Goal: Task Accomplishment & Management: Manage account settings

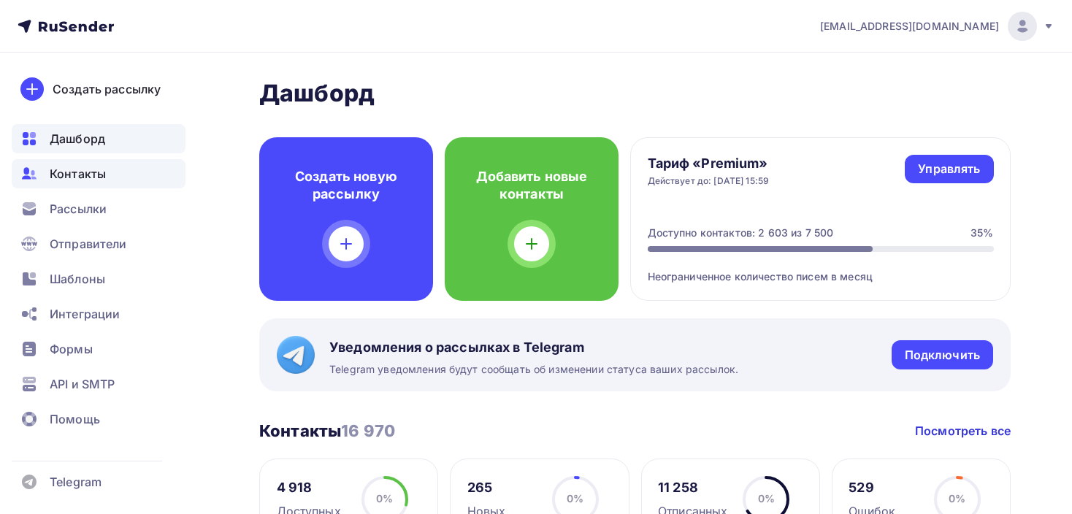
click at [81, 169] on span "Контакты" at bounding box center [78, 174] width 56 height 18
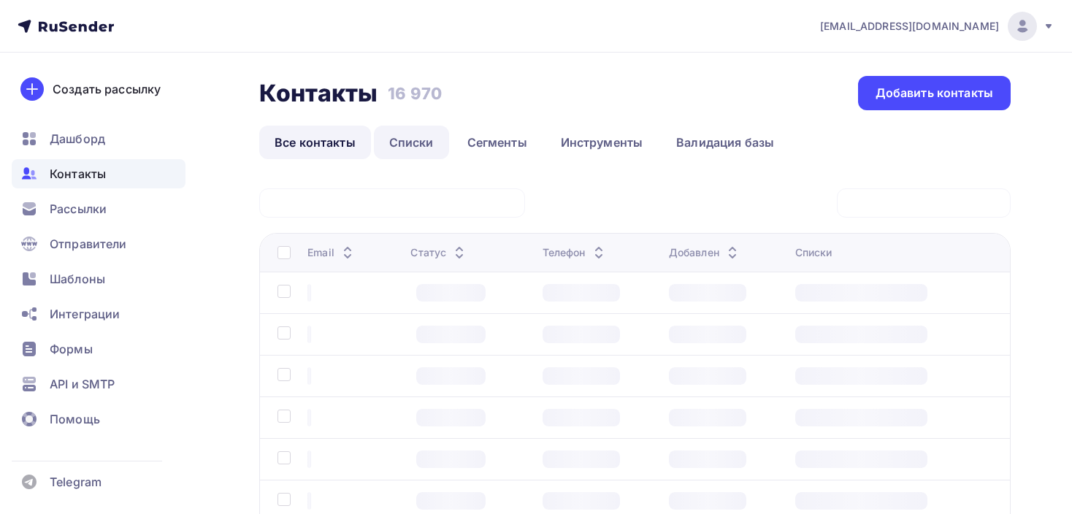
click at [393, 141] on link "Списки" at bounding box center [411, 143] width 75 height 34
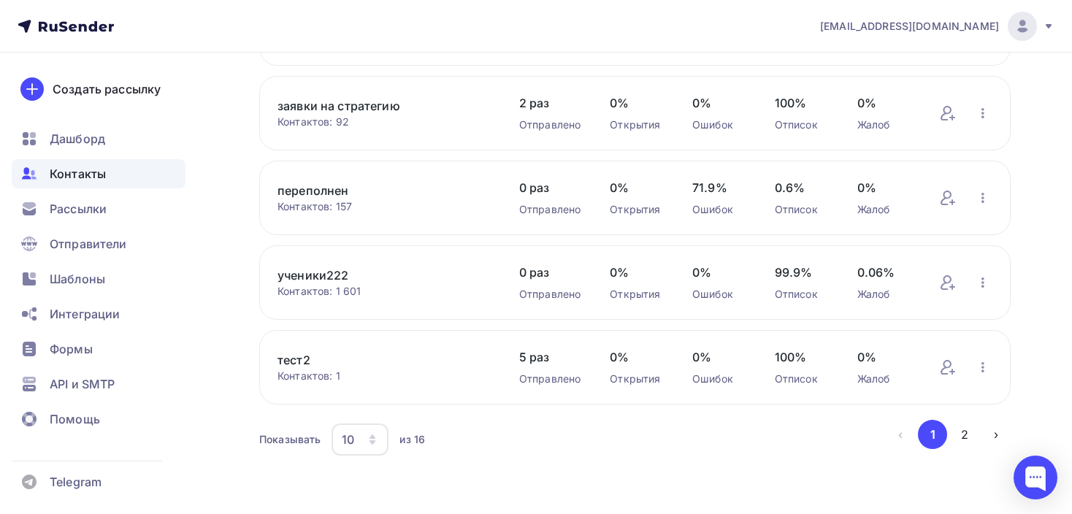
scroll to position [645, 0]
click at [962, 426] on button "2" at bounding box center [964, 433] width 29 height 29
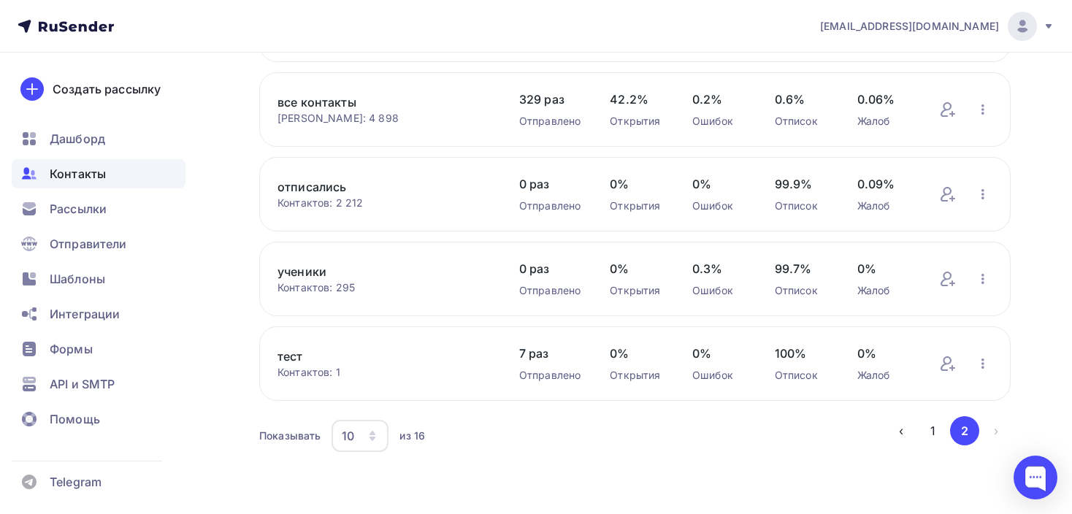
scroll to position [277, 0]
click at [320, 103] on link "все контакты" at bounding box center [383, 105] width 212 height 18
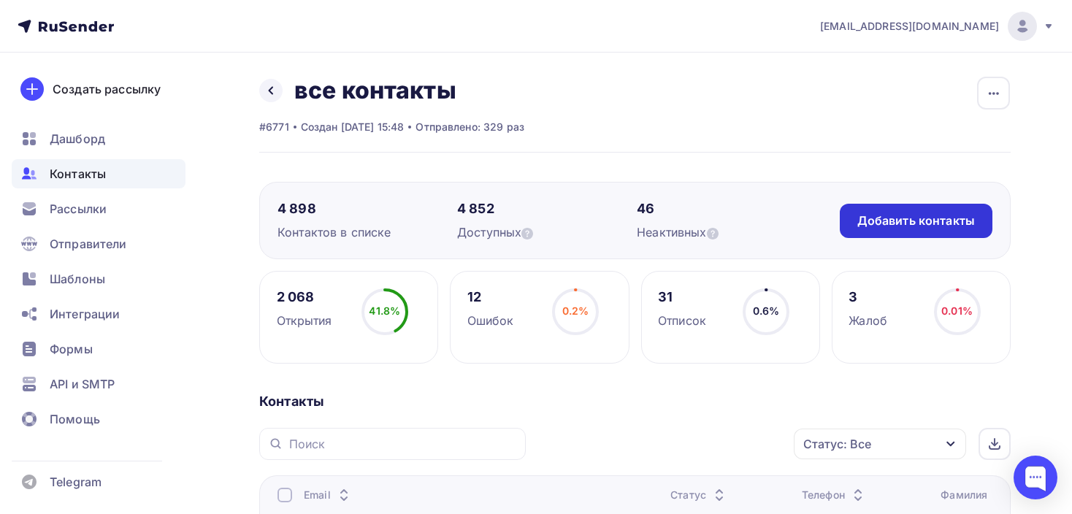
click at [939, 218] on div "Добавить контакты" at bounding box center [916, 220] width 118 height 17
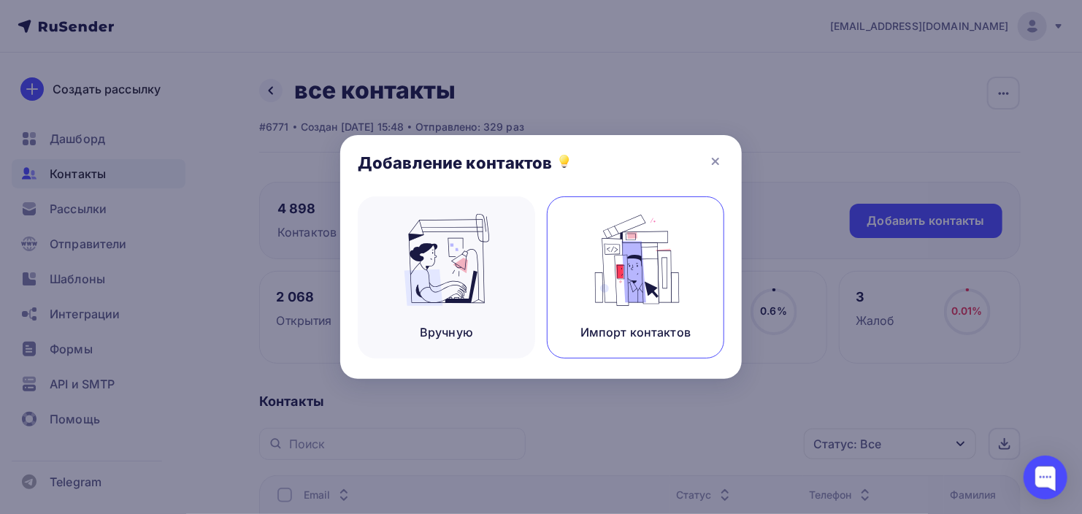
click at [627, 261] on img at bounding box center [636, 260] width 98 height 92
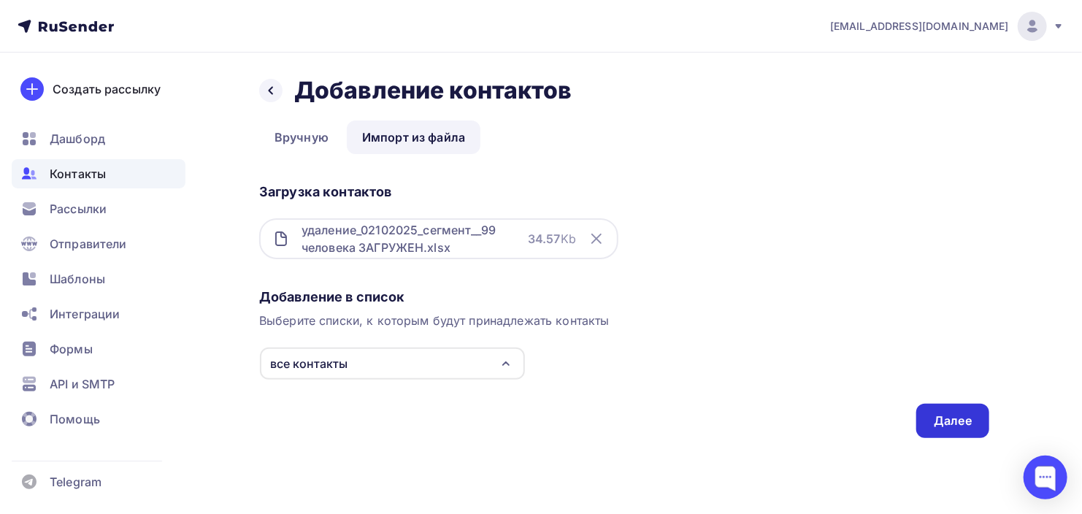
click at [942, 423] on div "Далее" at bounding box center [953, 420] width 38 height 17
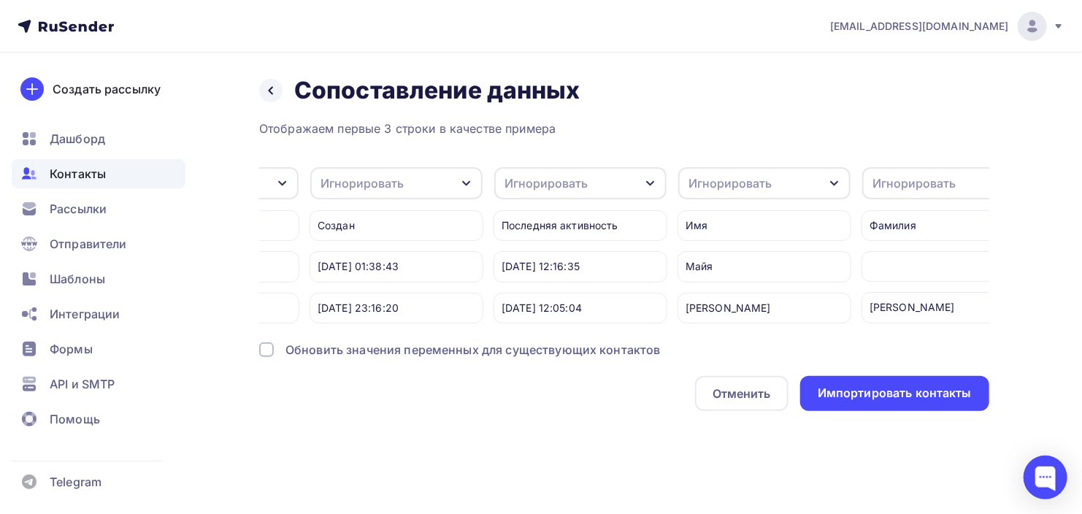
scroll to position [0, 512]
click at [719, 185] on div "Игнорировать" at bounding box center [719, 183] width 83 height 18
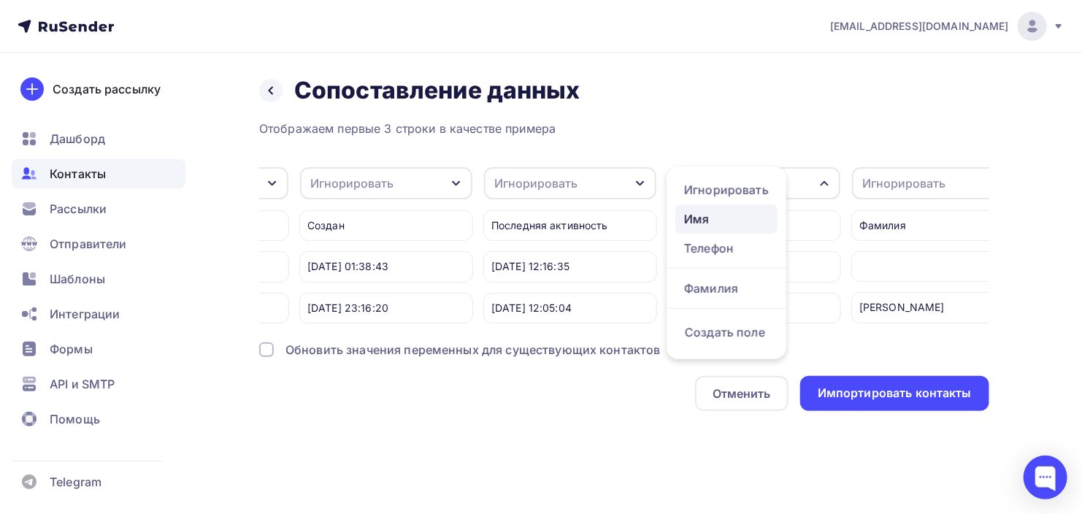
click at [702, 223] on div "Имя" at bounding box center [726, 219] width 85 height 18
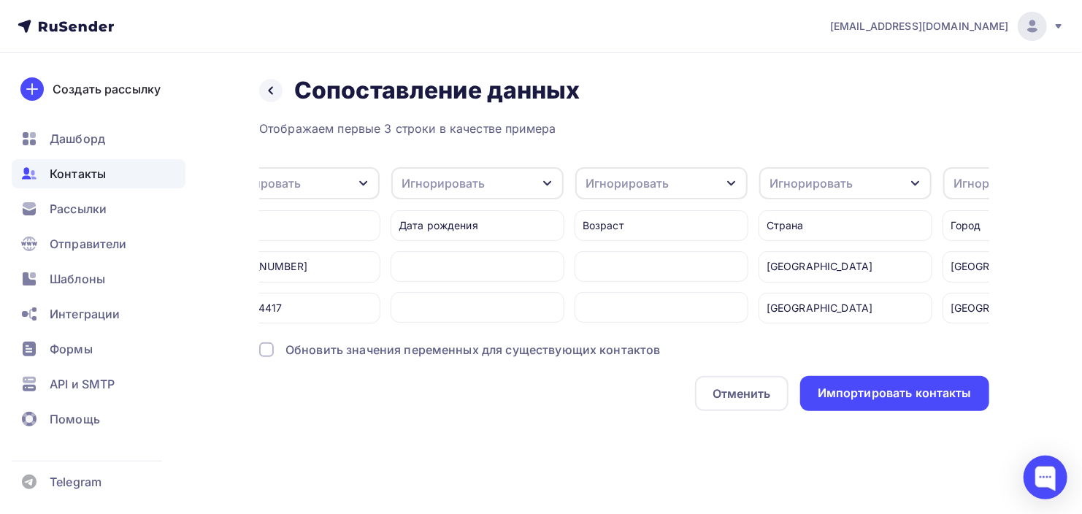
scroll to position [0, 1177]
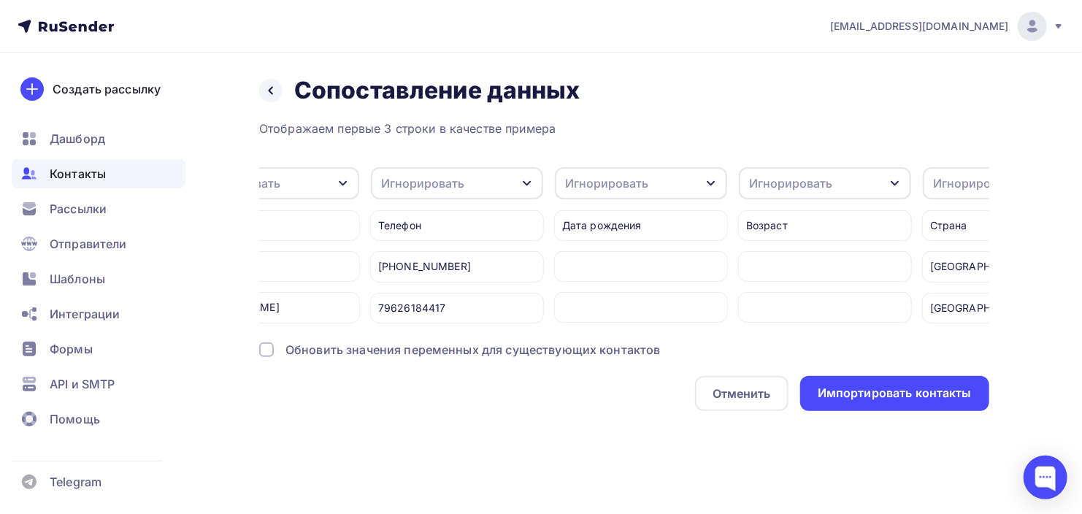
click at [415, 182] on div "Игнорировать" at bounding box center [422, 183] width 83 height 18
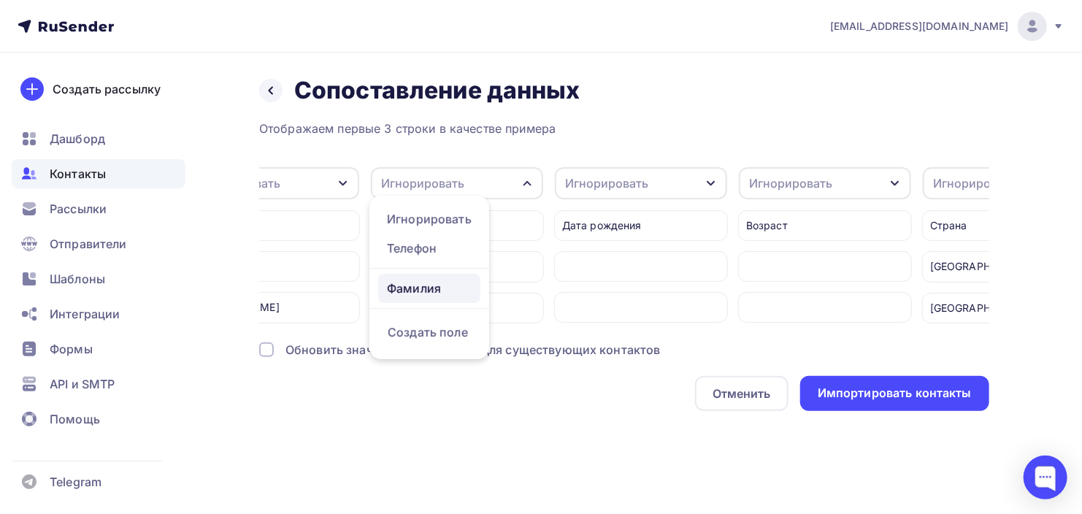
click at [414, 291] on div "Фамилия" at bounding box center [429, 289] width 85 height 18
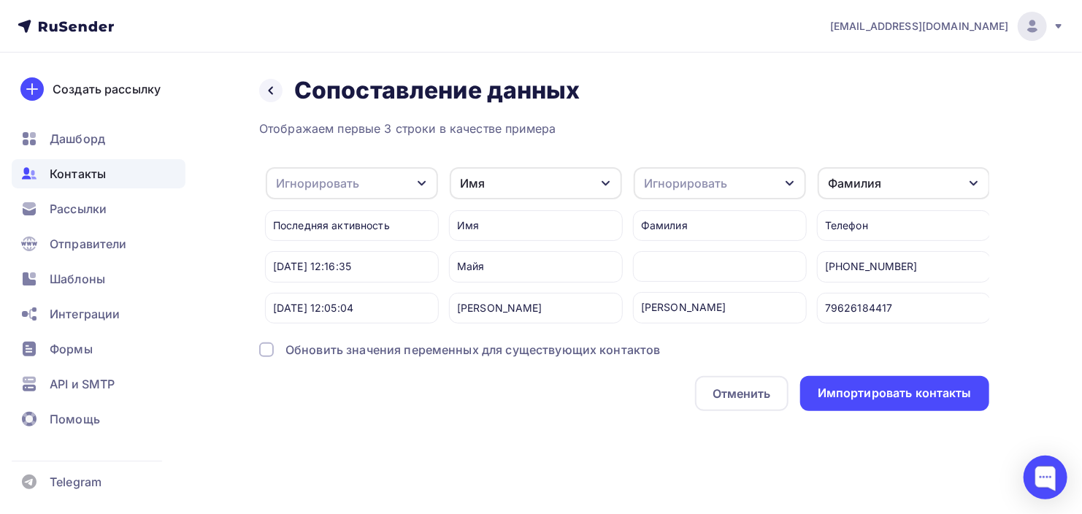
scroll to position [0, 774]
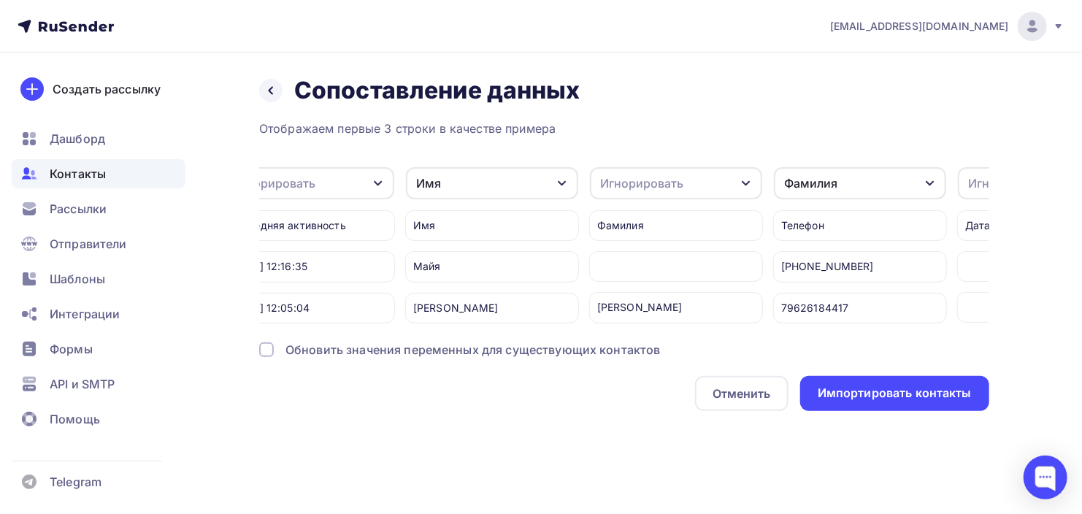
click at [854, 179] on div "Фамилия" at bounding box center [860, 183] width 172 height 32
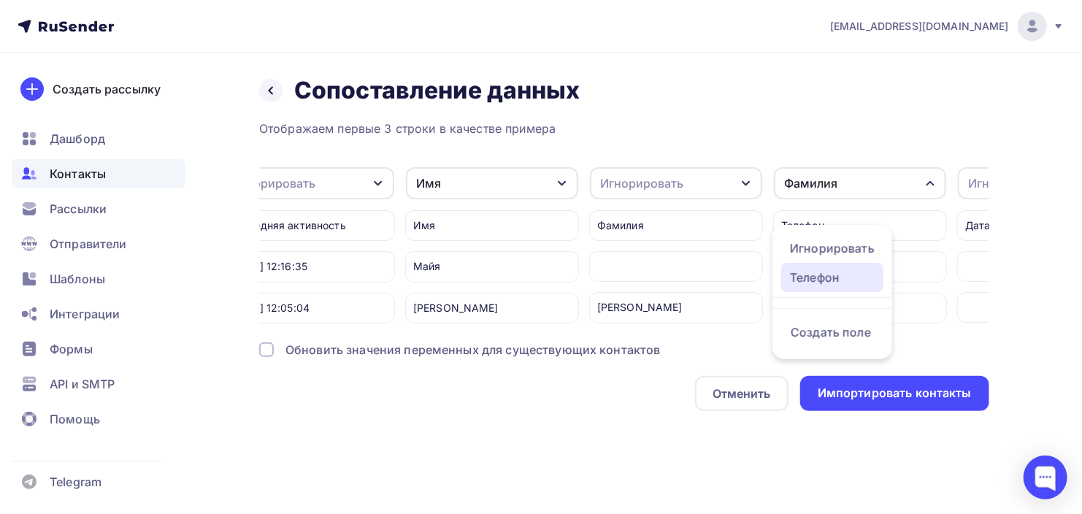
click at [820, 273] on div "Телефон" at bounding box center [832, 278] width 85 height 18
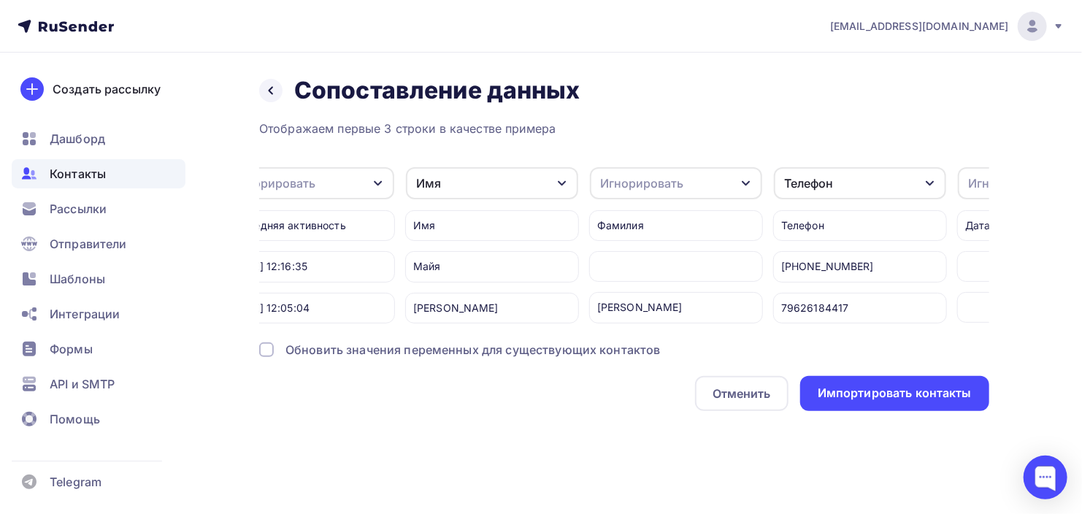
click at [683, 193] on div "Игнорировать" at bounding box center [676, 183] width 172 height 32
click at [637, 285] on div "Телефон" at bounding box center [648, 289] width 85 height 18
click at [642, 176] on div "Телефон" at bounding box center [624, 183] width 49 height 18
click at [680, 167] on div "Телефон" at bounding box center [676, 183] width 172 height 32
click at [672, 182] on div "Телефон" at bounding box center [676, 183] width 172 height 32
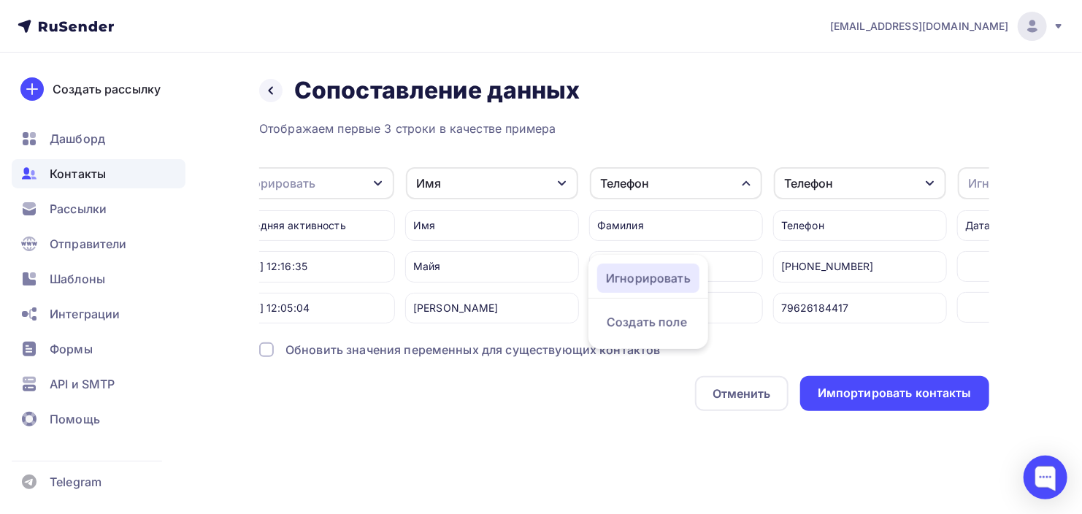
drag, startPoint x: 647, startPoint y: 275, endPoint x: 645, endPoint y: 258, distance: 17.6
click at [645, 275] on div "Игнорировать" at bounding box center [648, 278] width 85 height 18
click at [642, 182] on div "Игнорировать" at bounding box center [641, 183] width 83 height 18
click at [685, 122] on div "Отображаем первые 3 строки в качестве примера" at bounding box center [624, 129] width 730 height 18
click at [661, 185] on div "Игнорировать" at bounding box center [641, 183] width 83 height 18
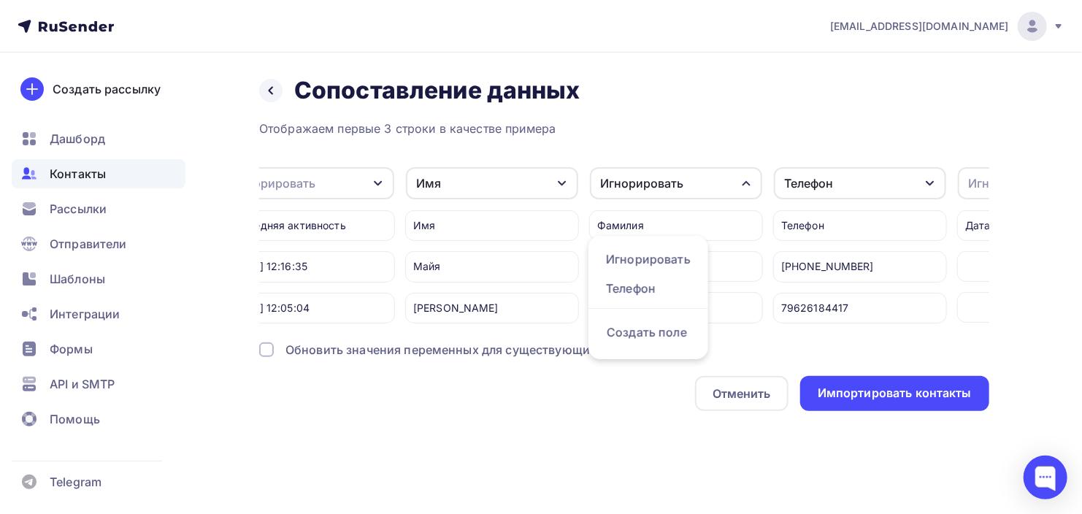
click at [766, 132] on div "Отображаем первые 3 строки в качестве примера" at bounding box center [624, 129] width 730 height 18
click at [799, 186] on div "Телефон" at bounding box center [808, 183] width 49 height 18
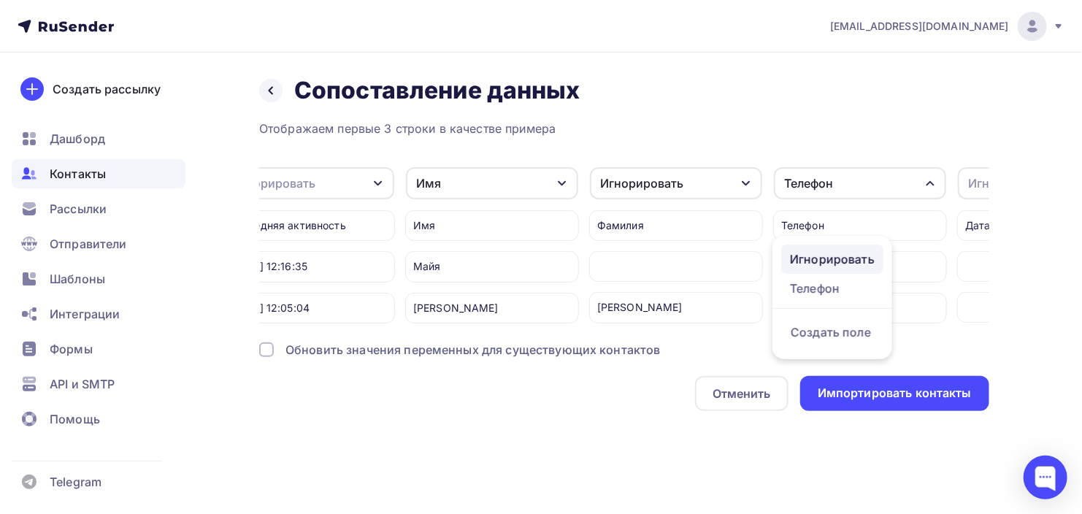
click at [800, 252] on div "Игнорировать" at bounding box center [832, 259] width 85 height 18
click at [706, 182] on div "Игнорировать" at bounding box center [676, 183] width 172 height 32
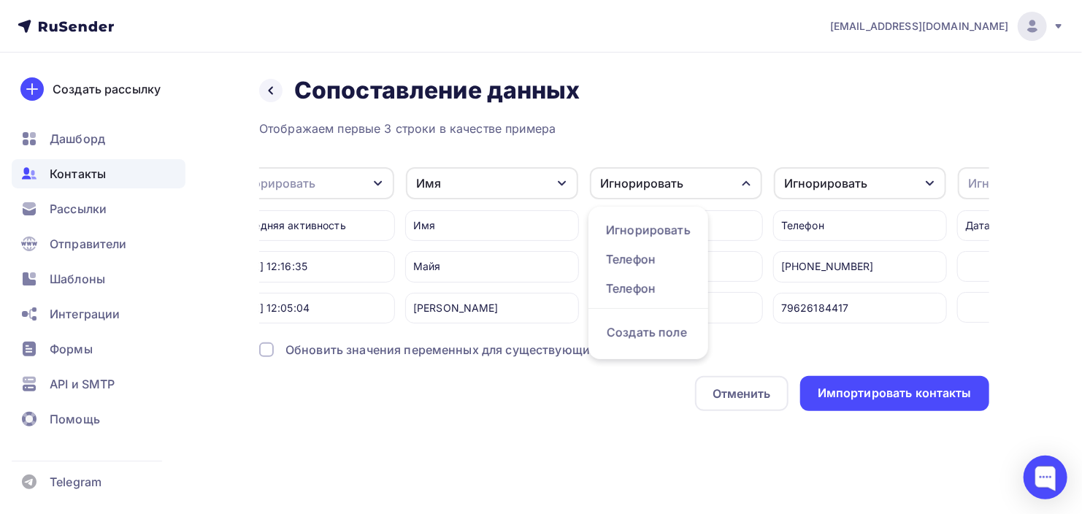
click at [706, 182] on div "Игнорировать" at bounding box center [676, 183] width 172 height 32
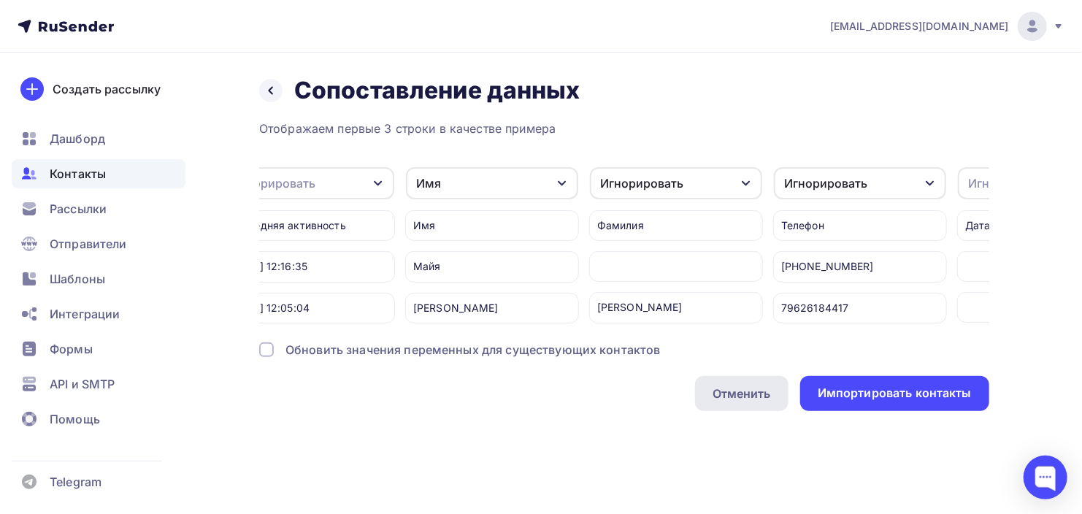
click at [720, 401] on div "Отменить" at bounding box center [741, 394] width 58 height 18
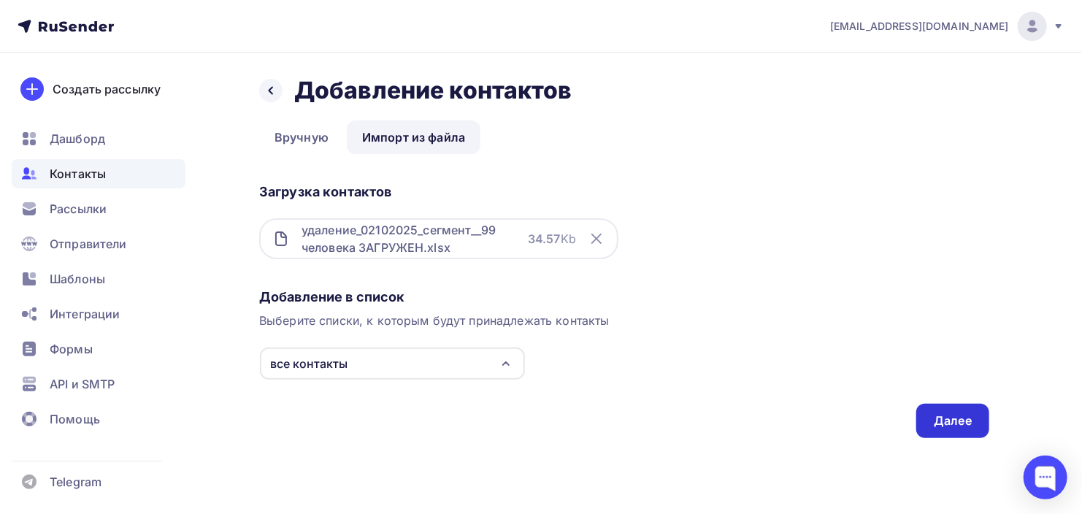
click at [963, 424] on div "Далее" at bounding box center [953, 420] width 38 height 17
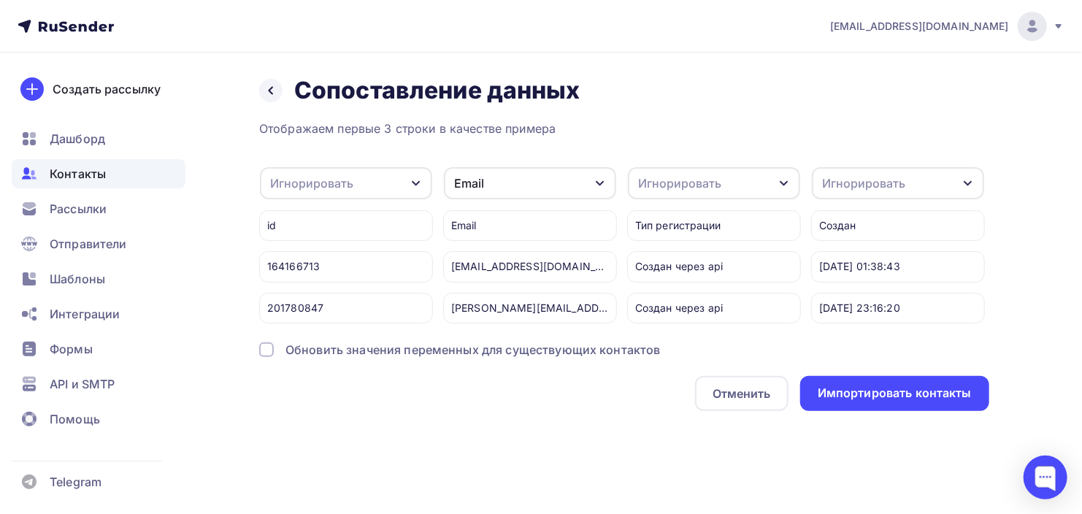
click at [262, 355] on div at bounding box center [266, 349] width 15 height 15
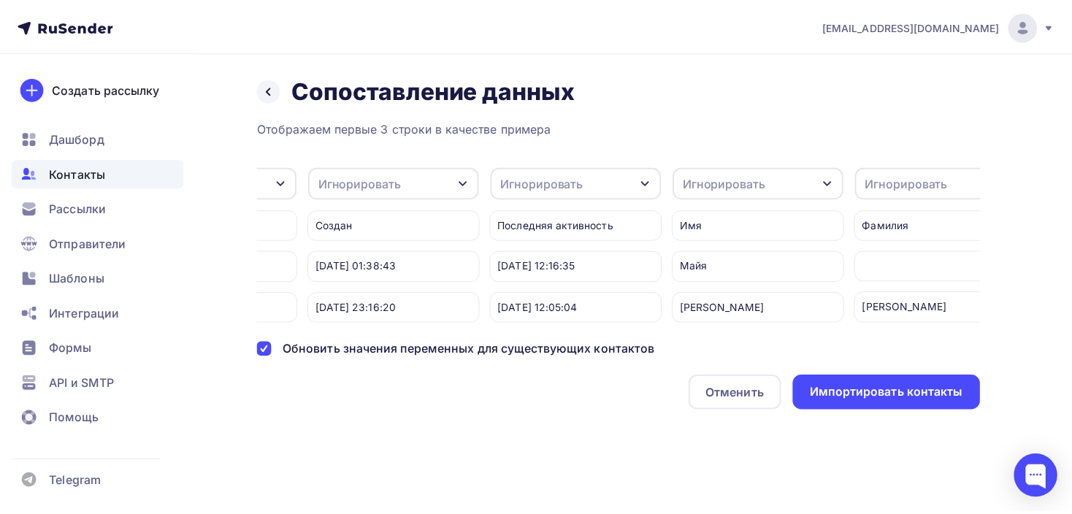
scroll to position [0, 621]
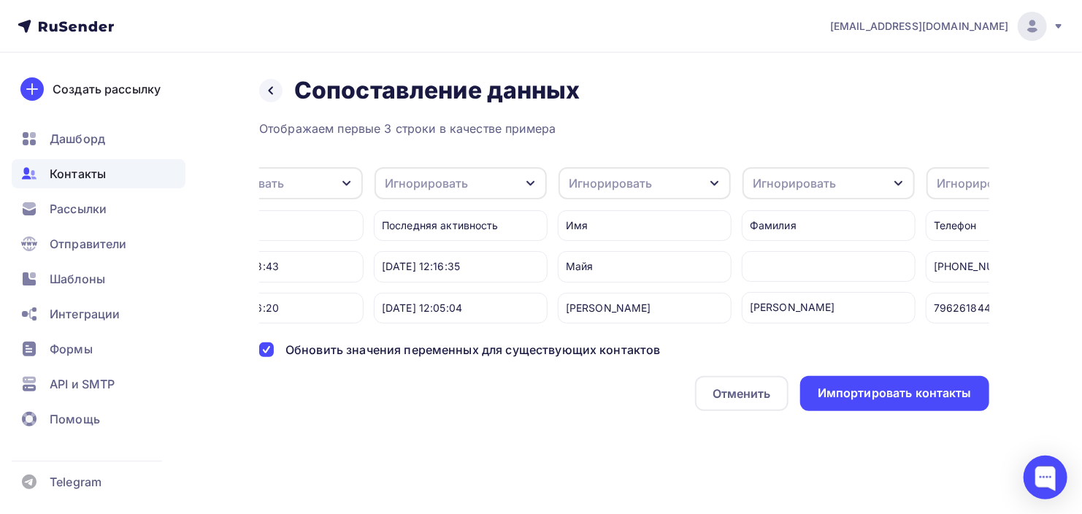
click at [595, 182] on div "Игнорировать" at bounding box center [610, 183] width 83 height 18
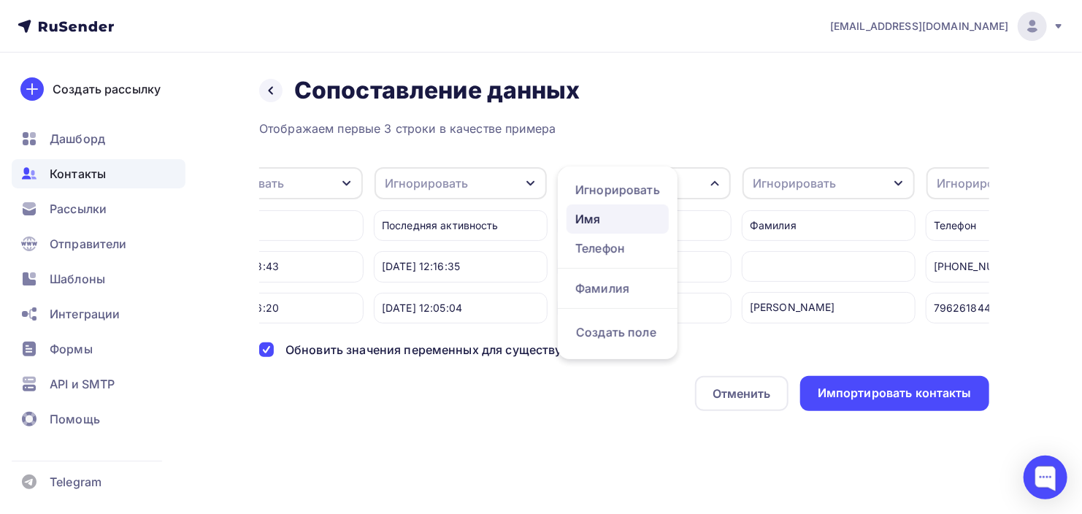
click at [592, 213] on div "Имя" at bounding box center [617, 219] width 85 height 18
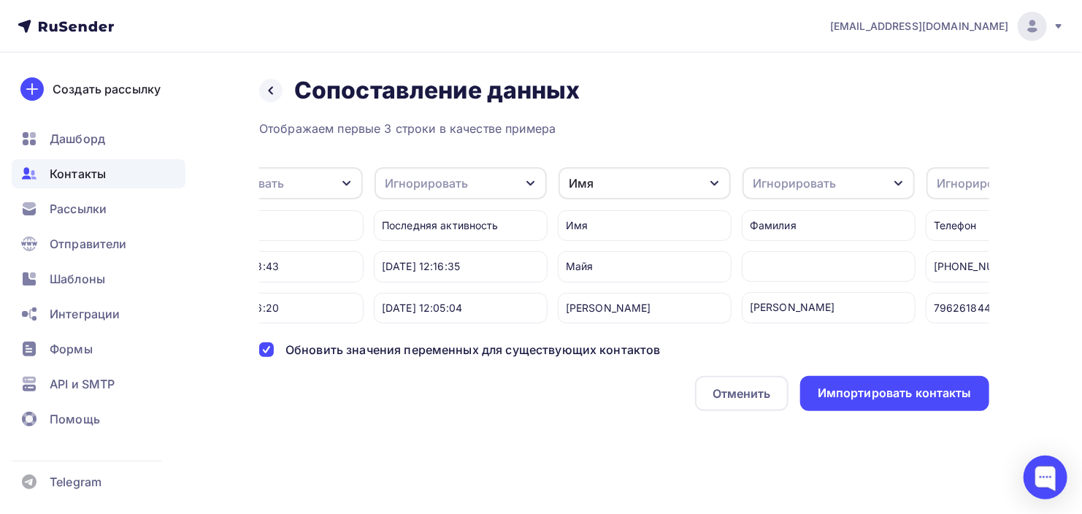
click at [786, 176] on div "Игнорировать" at bounding box center [794, 183] width 83 height 18
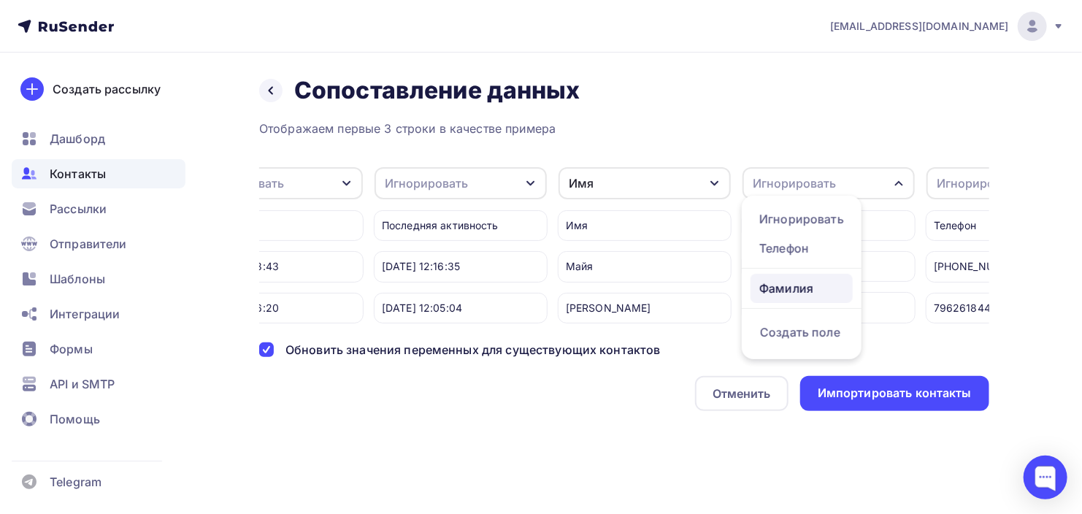
click at [780, 285] on div "Фамилия" at bounding box center [801, 289] width 85 height 18
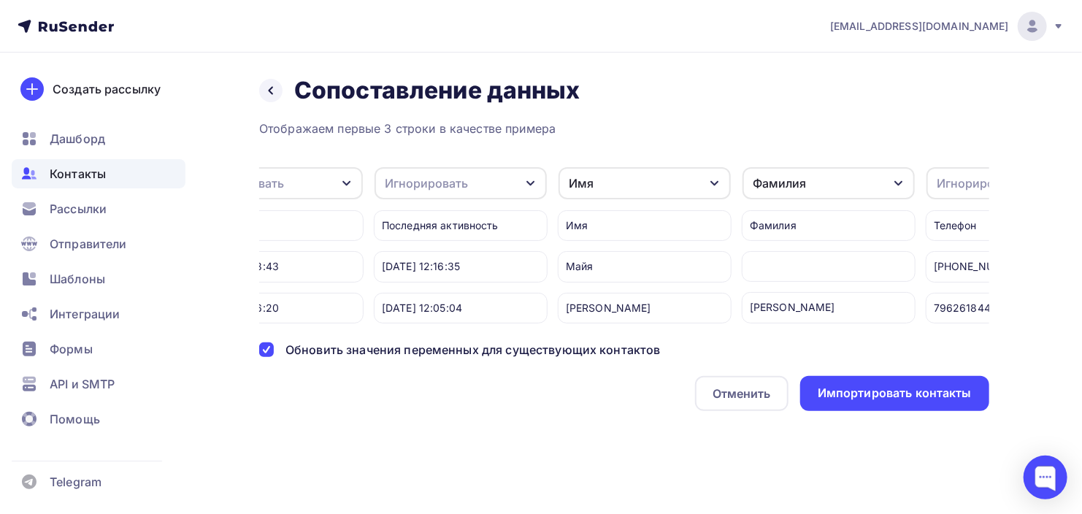
click at [955, 185] on div "Игнорировать" at bounding box center [978, 183] width 83 height 18
click at [903, 269] on div "Телефон" at bounding box center [916, 278] width 85 height 18
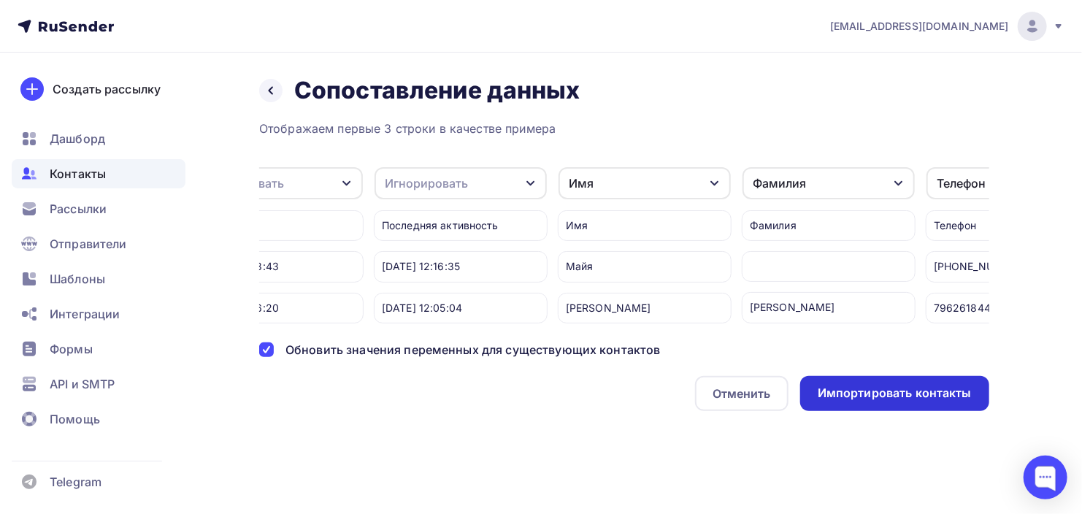
click at [852, 401] on div "Импортировать контакты" at bounding box center [895, 393] width 154 height 17
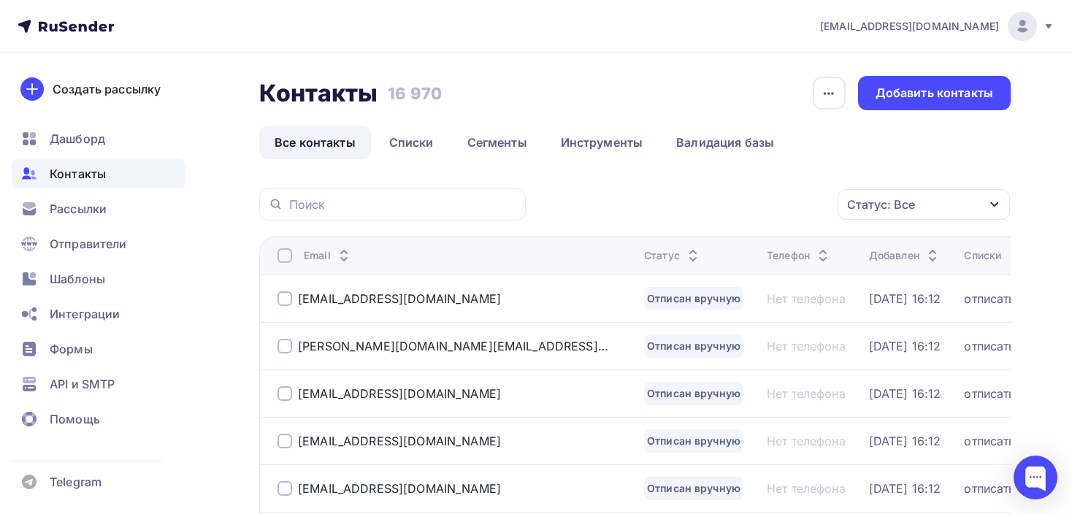
click at [77, 176] on span "Контакты" at bounding box center [78, 174] width 56 height 18
drag, startPoint x: 416, startPoint y: 140, endPoint x: 450, endPoint y: 189, distance: 59.7
click at [416, 139] on link "Списки" at bounding box center [411, 143] width 75 height 34
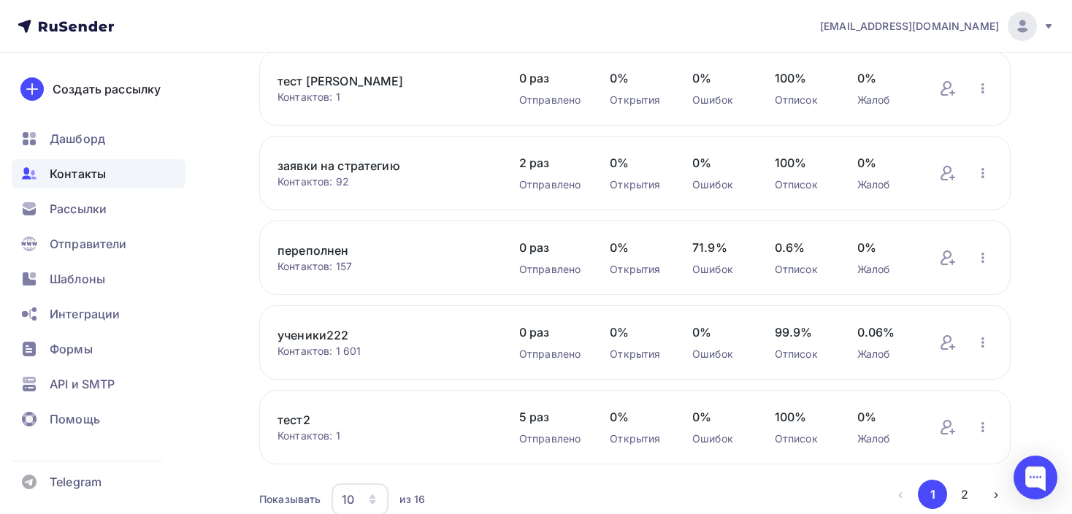
scroll to position [645, 0]
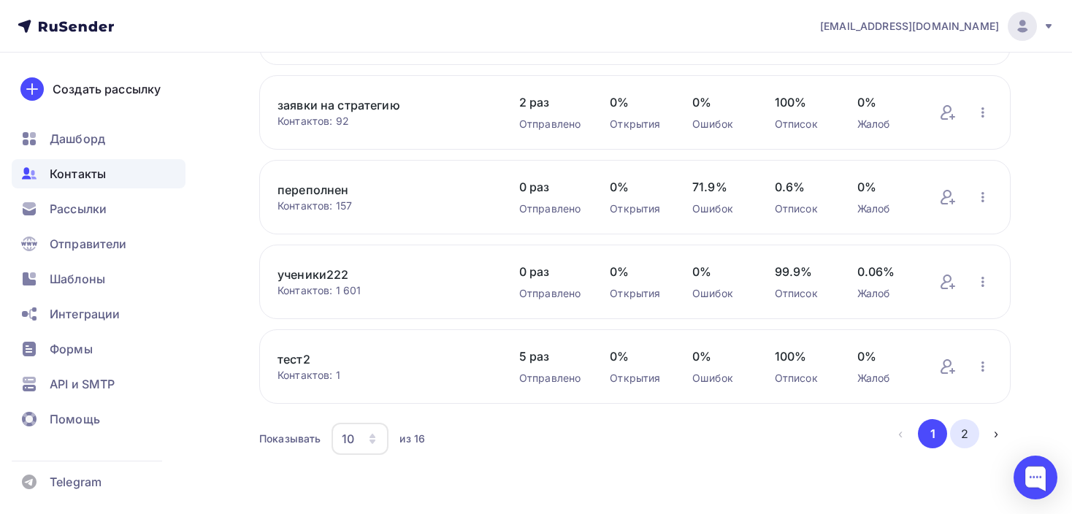
click at [965, 431] on button "2" at bounding box center [964, 433] width 29 height 29
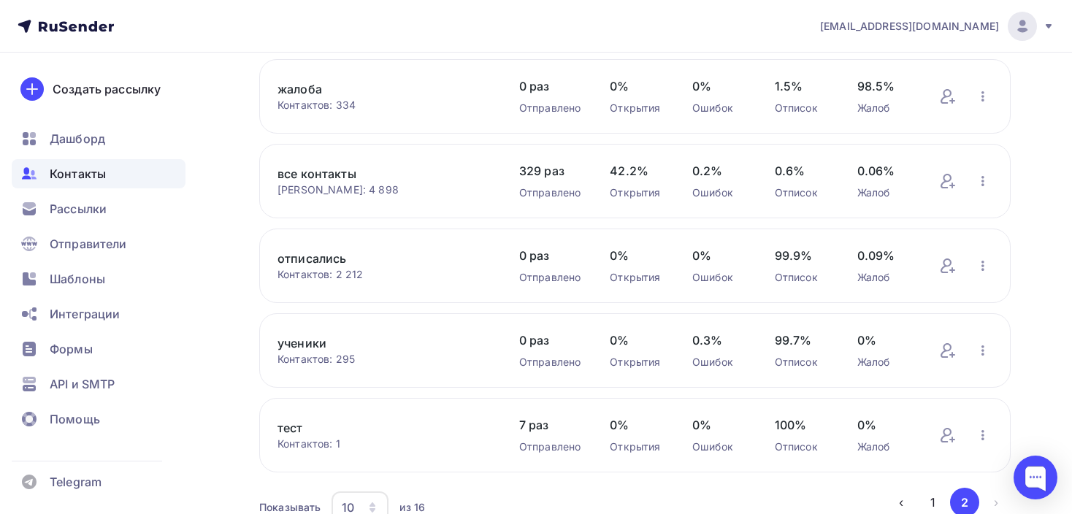
scroll to position [204, 0]
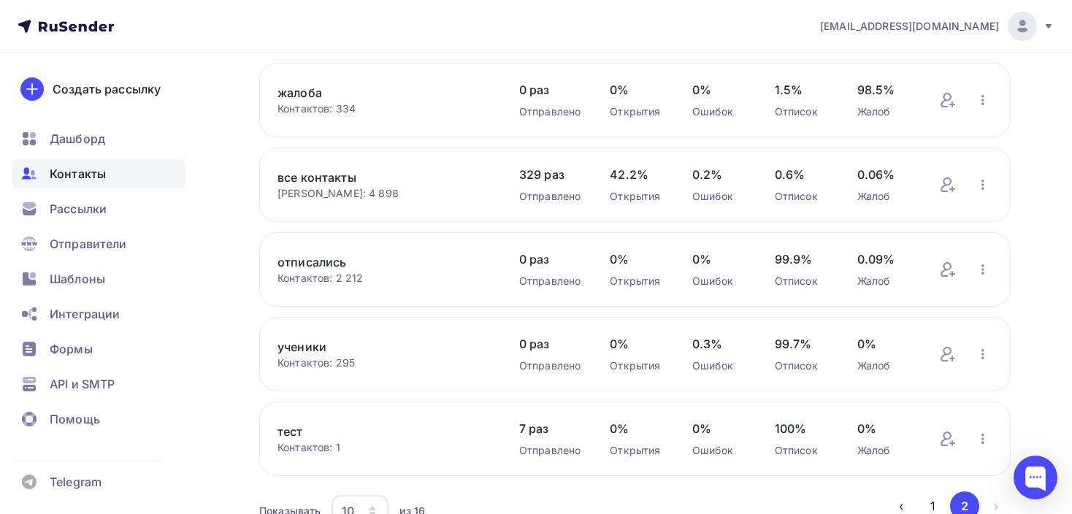
click at [305, 176] on link "все контакты" at bounding box center [383, 178] width 212 height 18
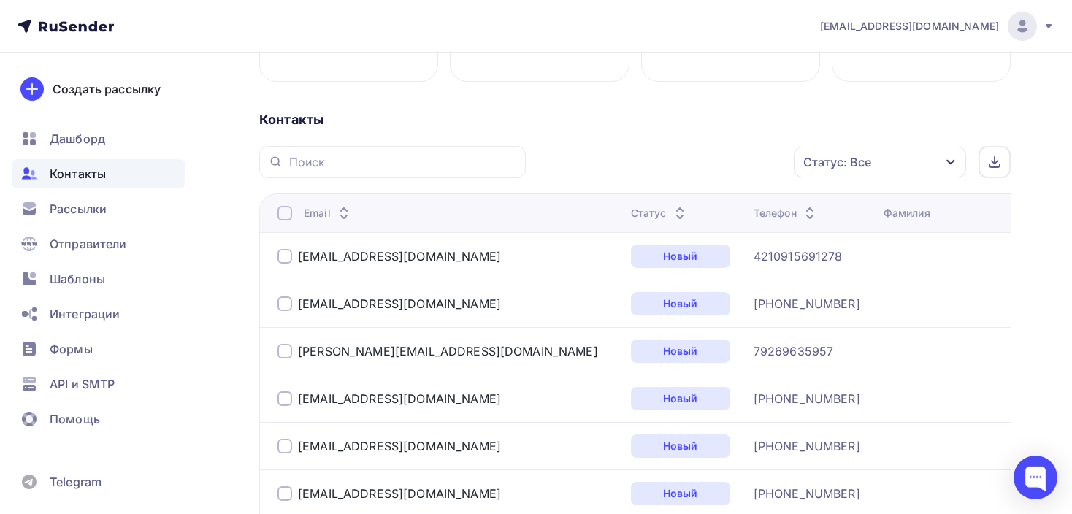
scroll to position [340, 0]
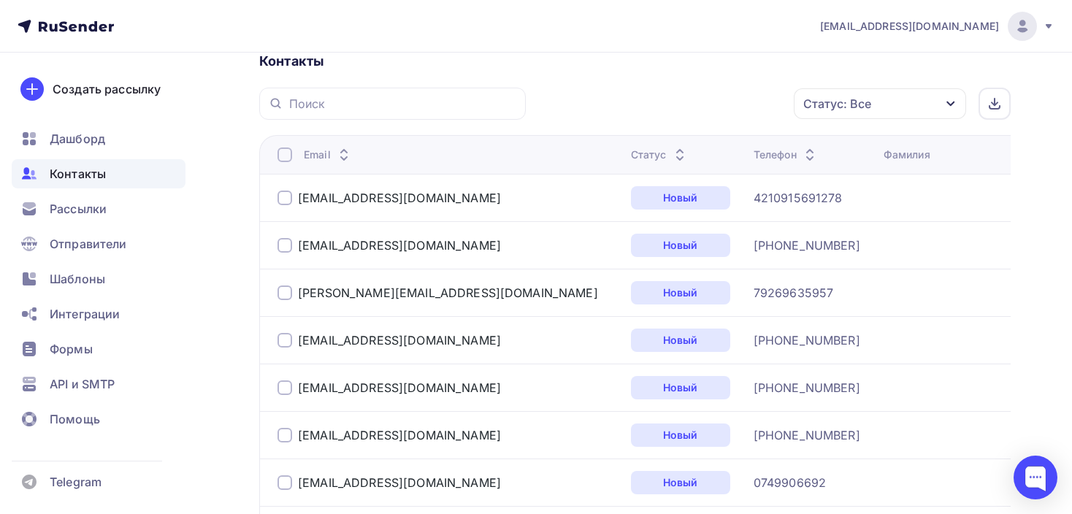
click at [842, 101] on div "Статус: Все" at bounding box center [837, 104] width 68 height 18
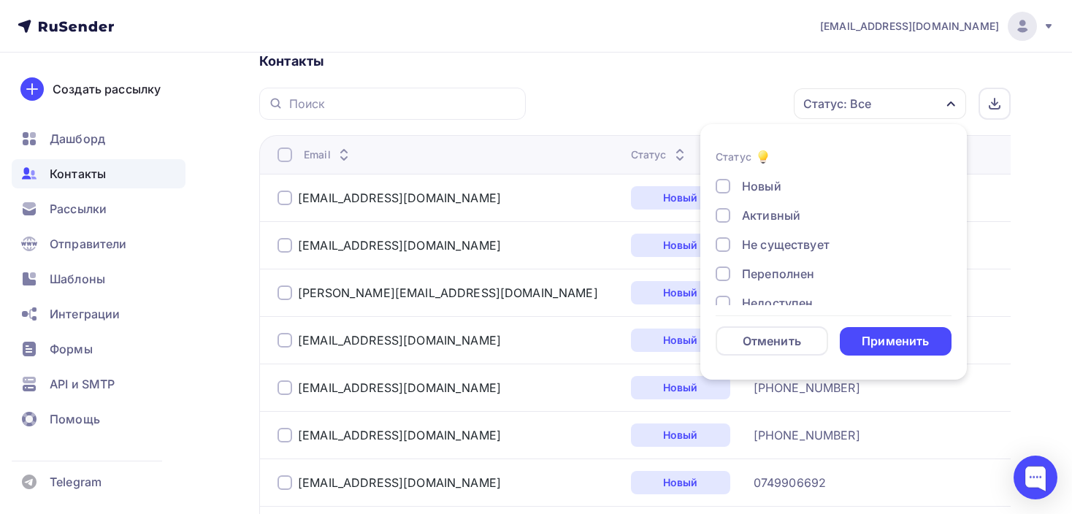
click at [728, 247] on div at bounding box center [722, 244] width 15 height 15
click at [879, 346] on div "Применить" at bounding box center [894, 341] width 67 height 17
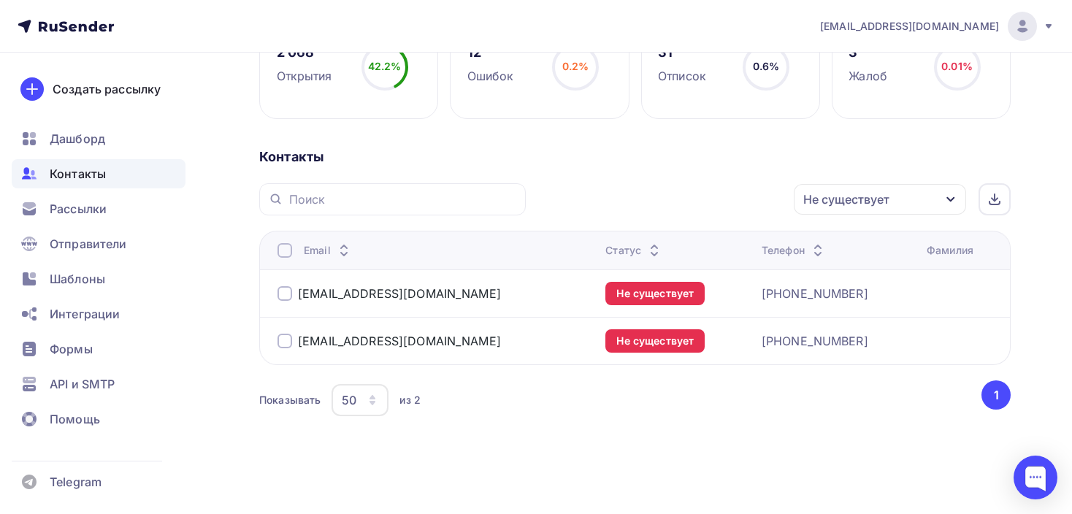
scroll to position [243, 0]
click at [288, 297] on div at bounding box center [284, 295] width 15 height 15
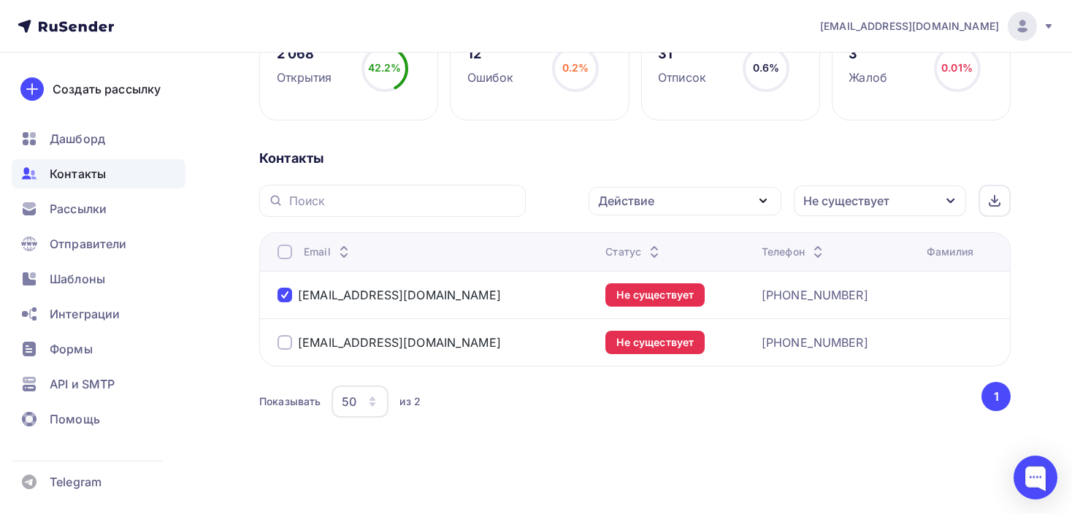
click at [285, 347] on div at bounding box center [284, 342] width 15 height 15
click at [719, 195] on div "Действие" at bounding box center [684, 201] width 193 height 28
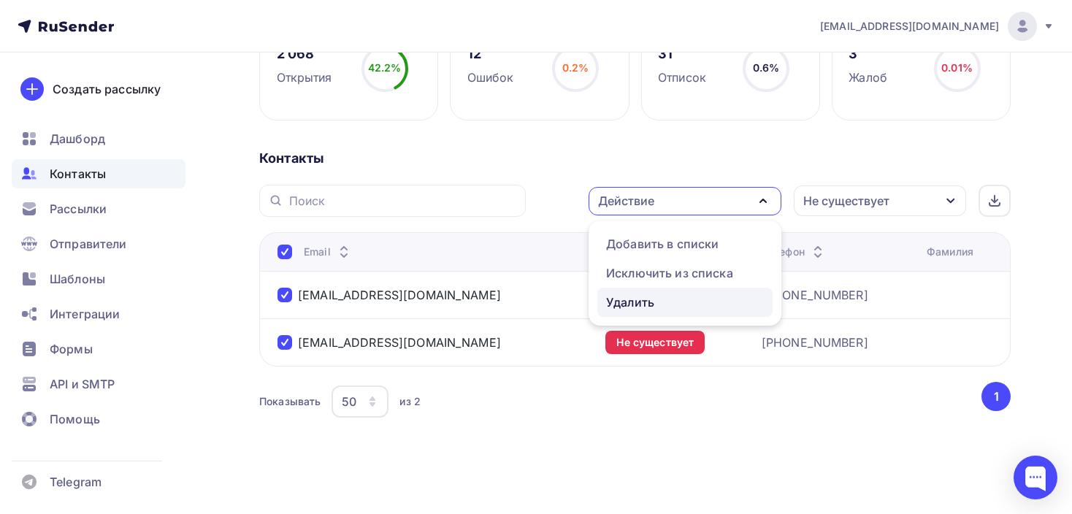
click at [630, 301] on div "Удалить" at bounding box center [630, 302] width 48 height 18
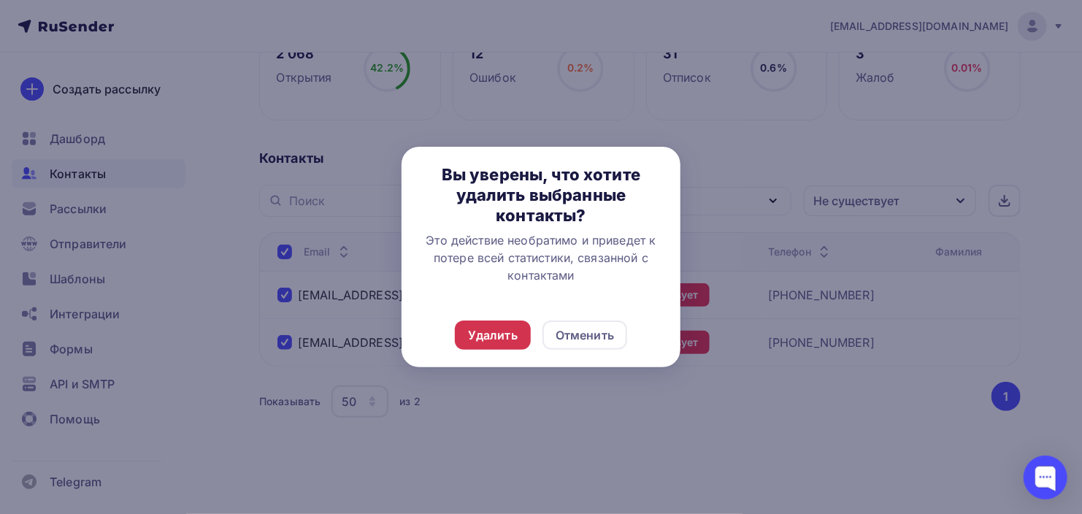
click at [498, 333] on div "Удалить" at bounding box center [493, 335] width 50 height 18
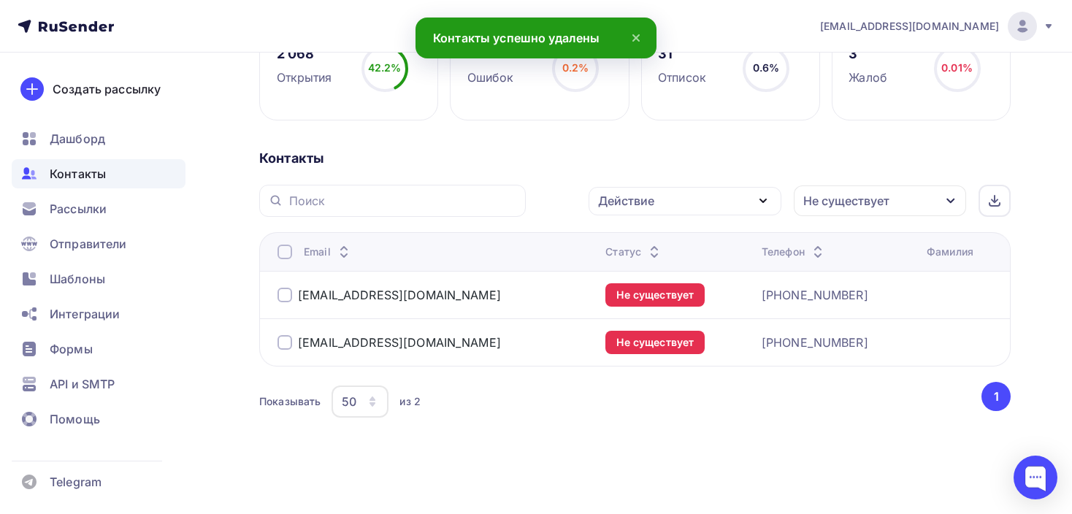
click at [852, 195] on div "Не существует" at bounding box center [846, 201] width 86 height 18
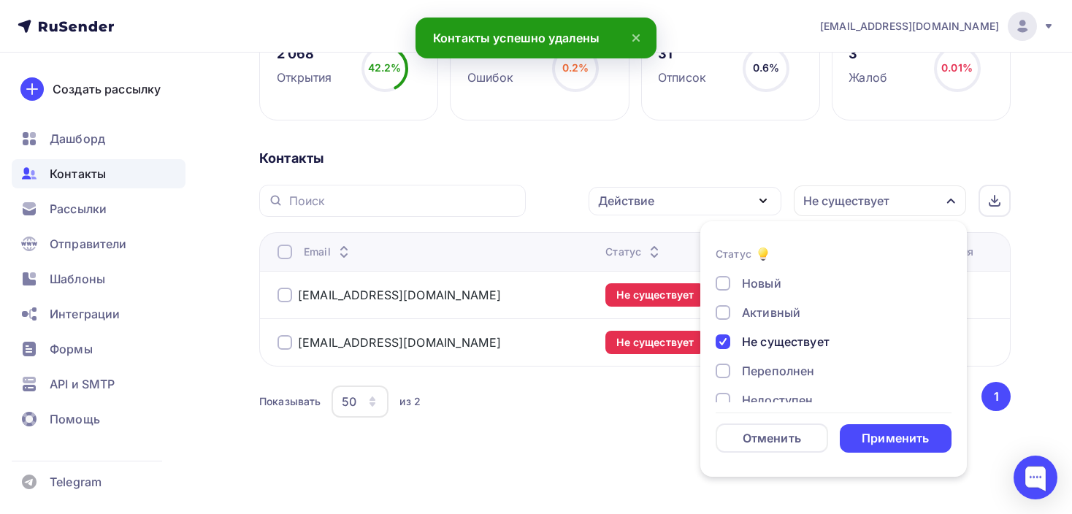
click at [720, 342] on div at bounding box center [722, 341] width 15 height 15
click at [723, 367] on div at bounding box center [722, 371] width 15 height 15
click at [883, 435] on div "Применить" at bounding box center [894, 438] width 67 height 17
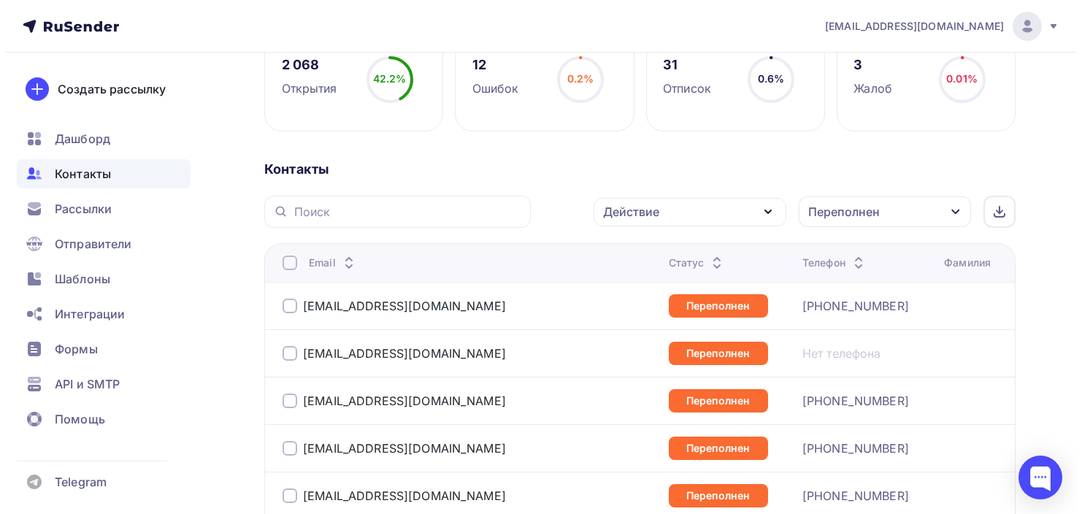
scroll to position [226, 0]
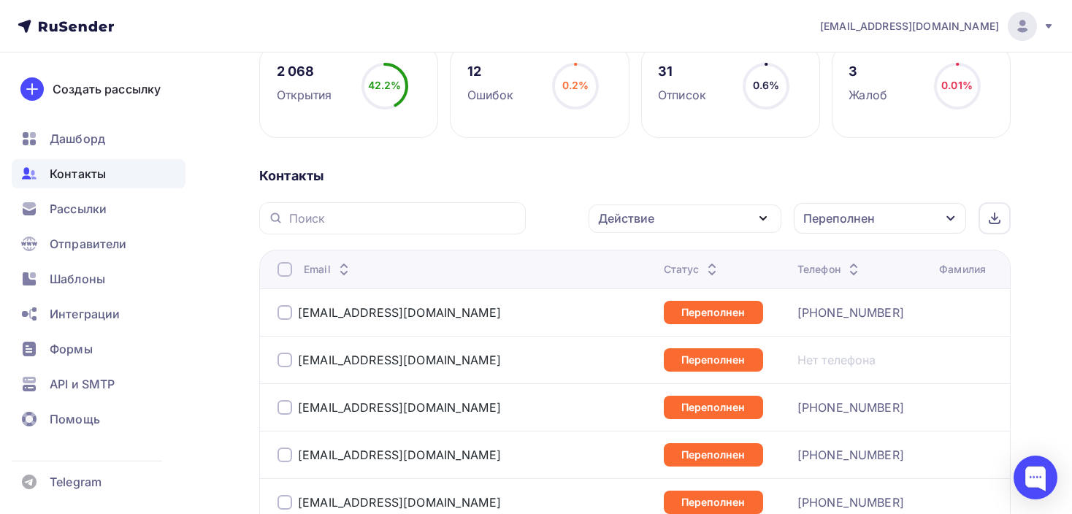
click at [283, 271] on div at bounding box center [284, 269] width 15 height 15
click at [676, 222] on div "Действие" at bounding box center [684, 218] width 193 height 28
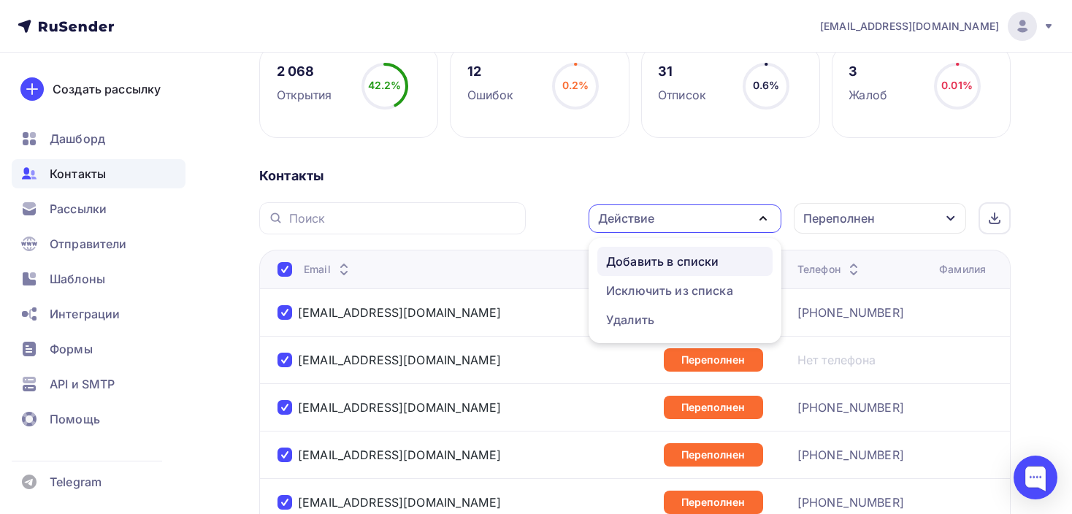
click at [644, 264] on div "Добавить в списки" at bounding box center [662, 262] width 112 height 18
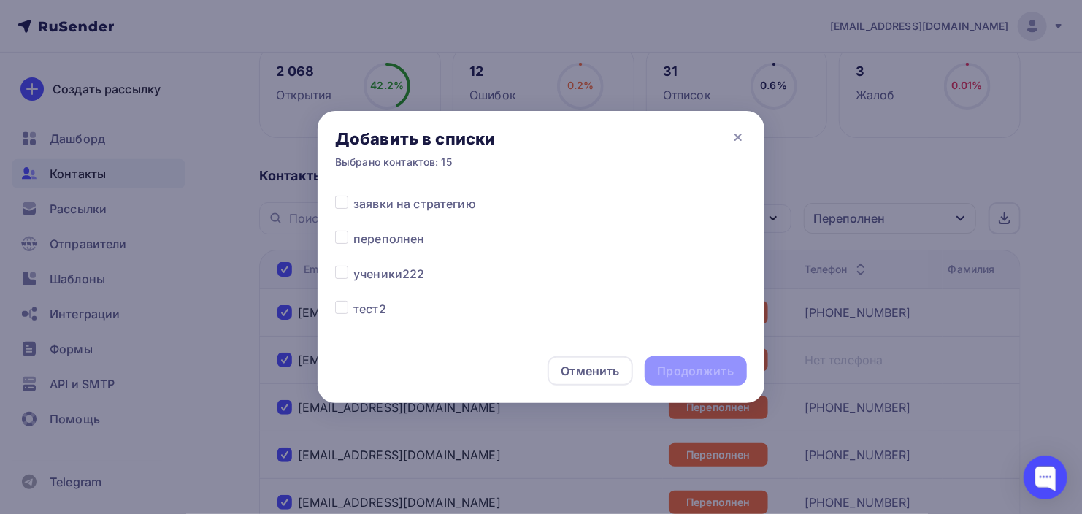
scroll to position [267, 0]
click at [353, 218] on label at bounding box center [353, 218] width 0 height 0
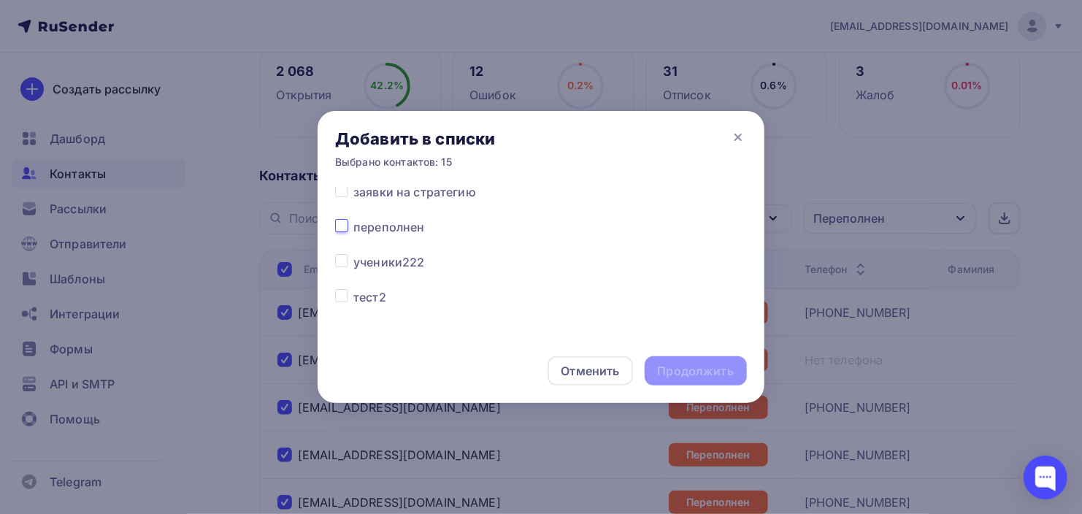
click at [342, 226] on input "checkbox" at bounding box center [341, 224] width 13 height 13
checkbox input "true"
click at [683, 367] on div "Продолжить" at bounding box center [696, 371] width 76 height 17
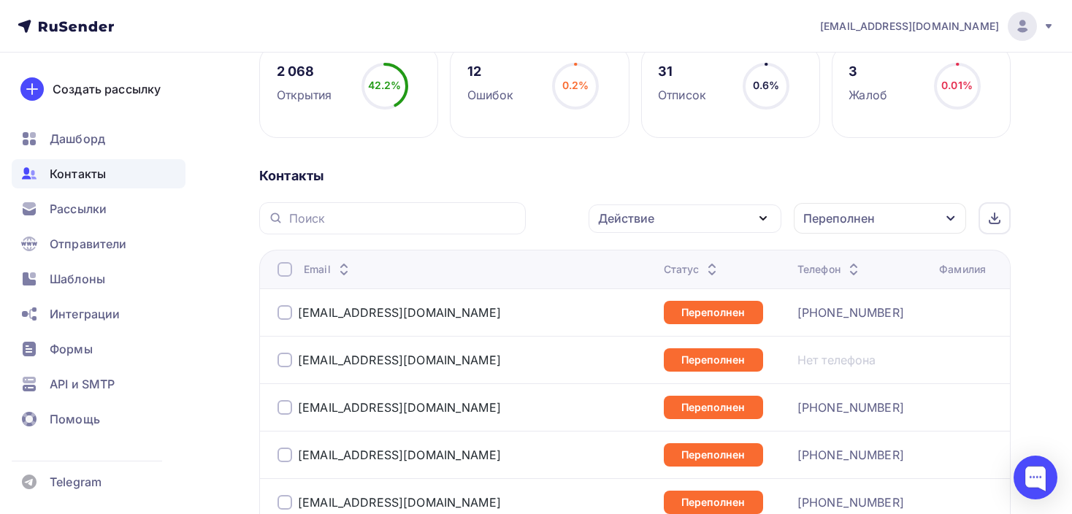
click at [285, 262] on div at bounding box center [284, 269] width 15 height 15
click at [284, 267] on div at bounding box center [284, 269] width 15 height 15
click at [745, 218] on div "Действие" at bounding box center [684, 218] width 193 height 28
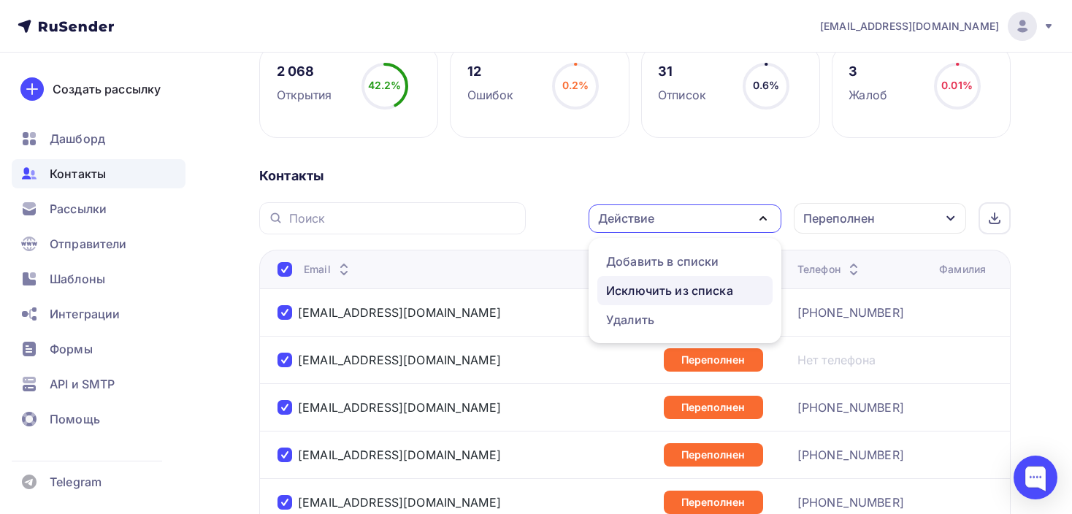
click at [680, 282] on div "Исключить из списка" at bounding box center [669, 291] width 127 height 18
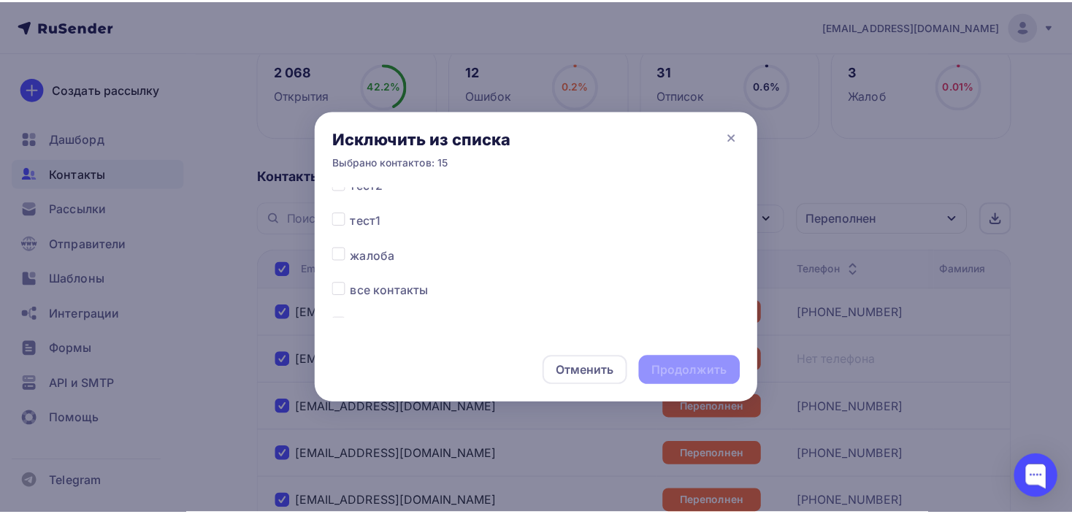
scroll to position [413, 0]
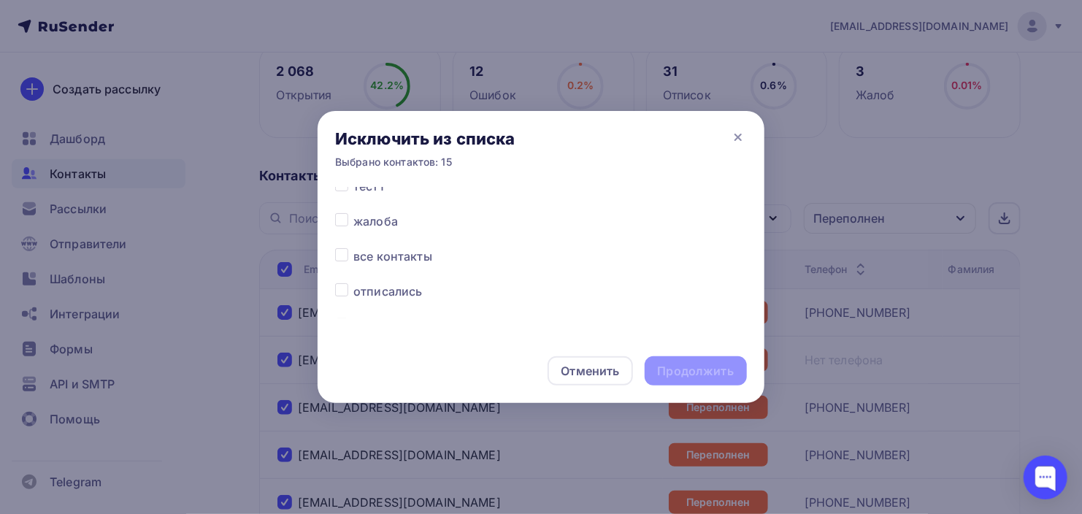
drag, startPoint x: 341, startPoint y: 255, endPoint x: 379, endPoint y: 285, distance: 48.3
click at [353, 247] on label at bounding box center [353, 247] width 0 height 0
click at [342, 255] on input "checkbox" at bounding box center [341, 253] width 13 height 13
checkbox input "true"
click at [680, 372] on div "Продолжить" at bounding box center [696, 371] width 76 height 17
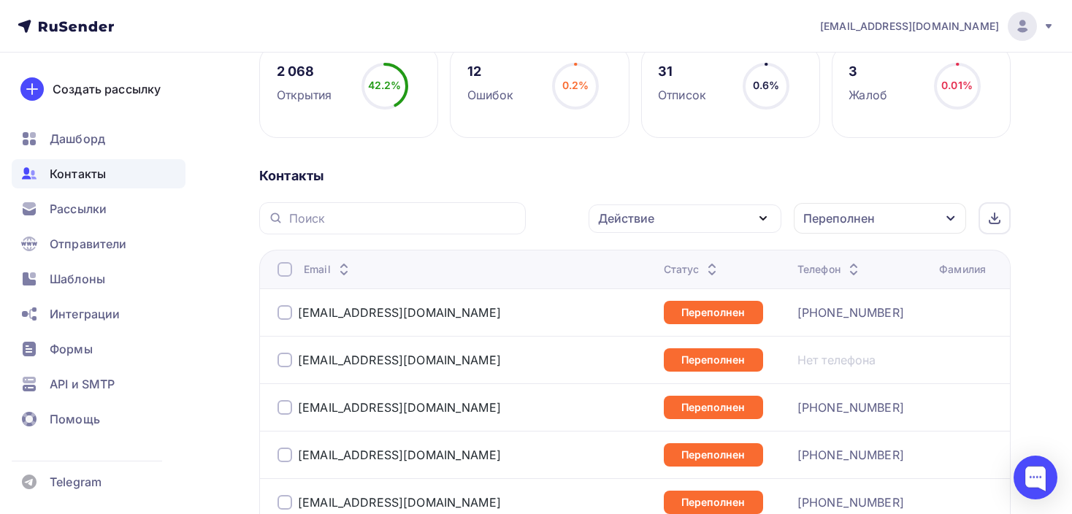
click at [858, 209] on div "Переполнен" at bounding box center [839, 218] width 72 height 18
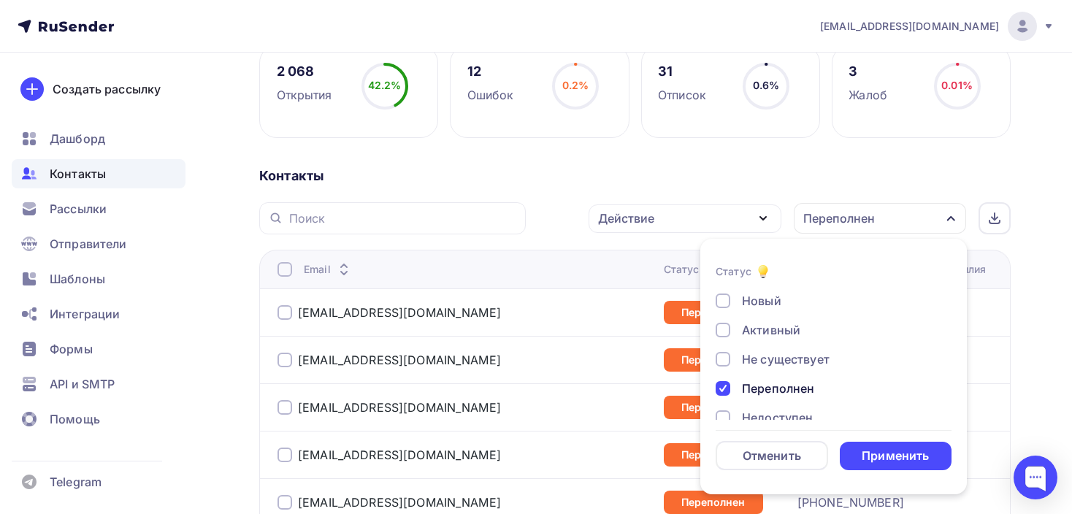
click at [727, 388] on div at bounding box center [722, 388] width 15 height 15
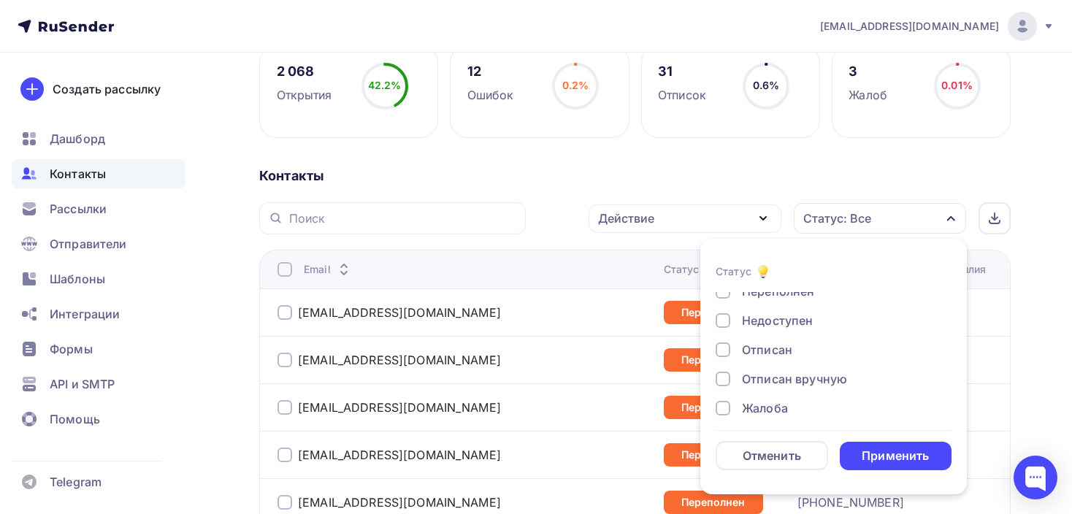
click at [723, 326] on div at bounding box center [722, 320] width 15 height 15
click at [878, 450] on div "Применить" at bounding box center [894, 455] width 67 height 17
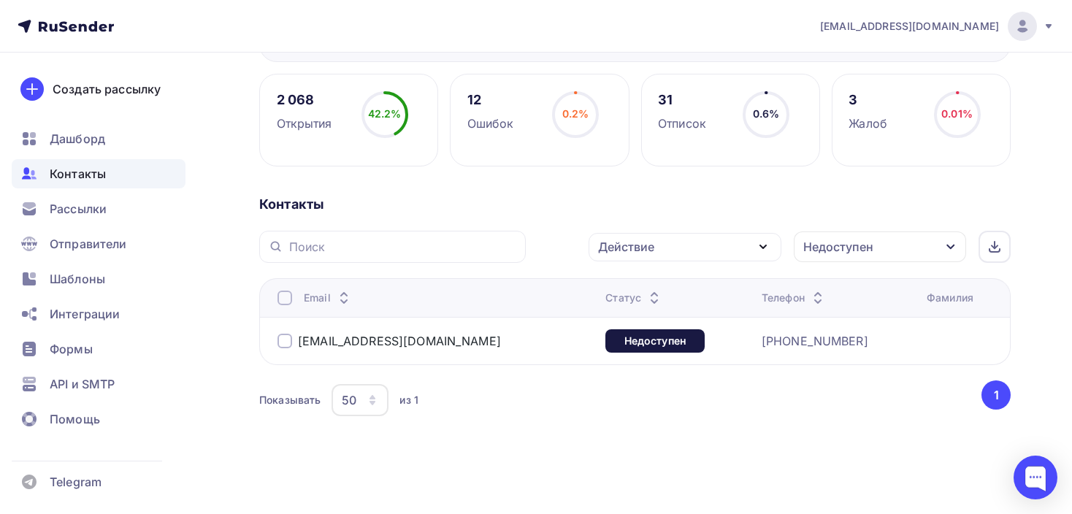
scroll to position [196, 0]
click at [280, 341] on div at bounding box center [284, 342] width 15 height 15
click at [658, 247] on div "Действие" at bounding box center [684, 248] width 193 height 28
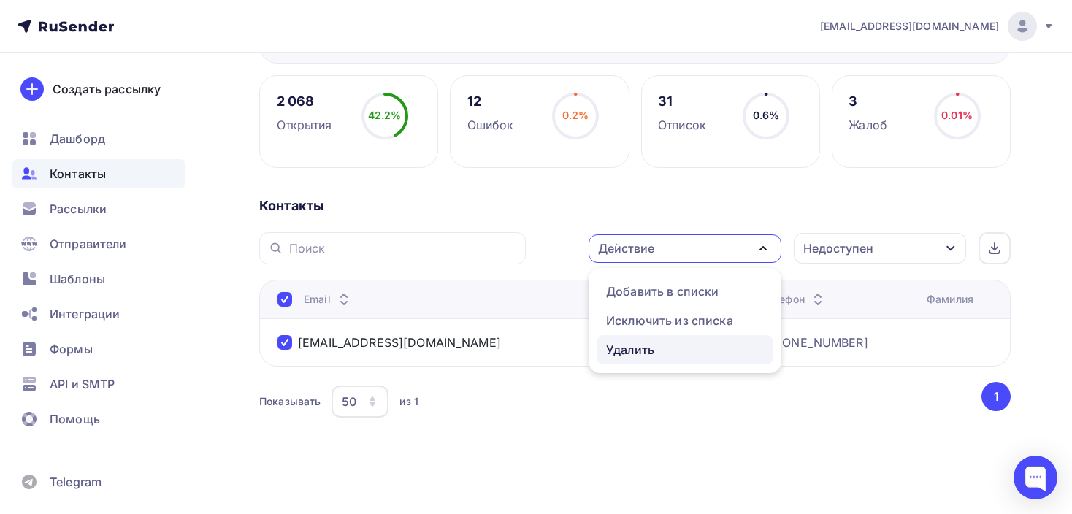
click at [636, 344] on div "Удалить" at bounding box center [630, 350] width 48 height 18
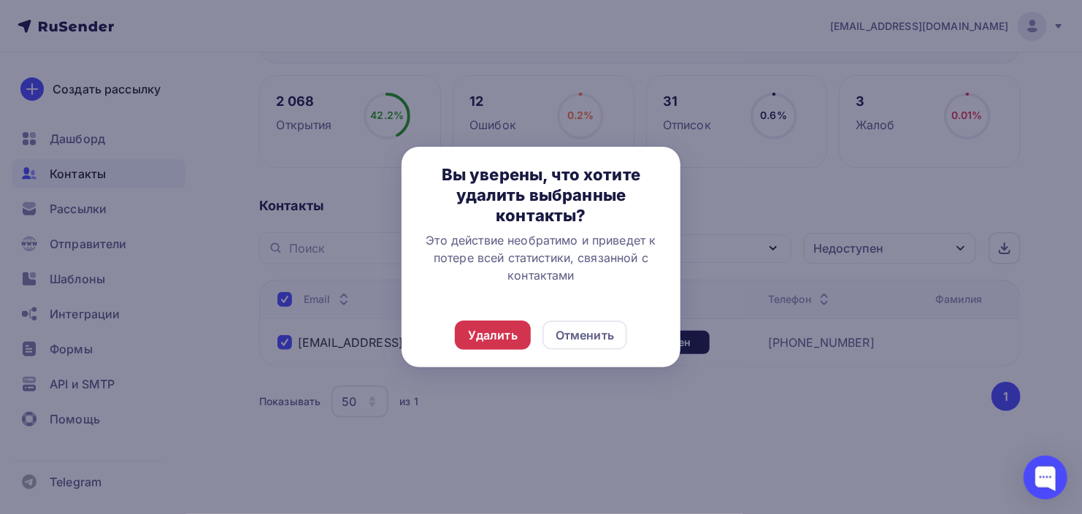
click at [517, 334] on div "Удалить" at bounding box center [493, 335] width 50 height 18
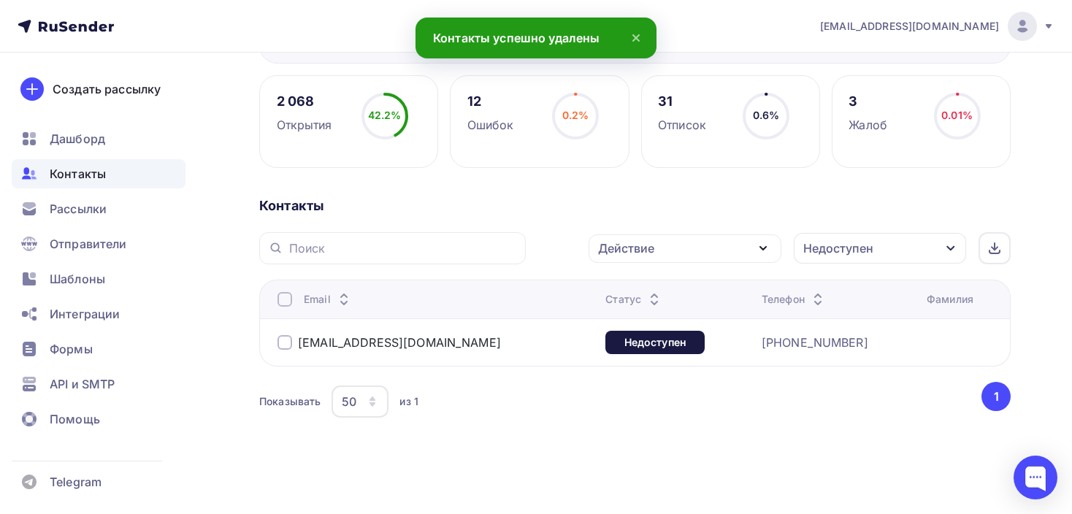
click at [900, 248] on div "Недоступен" at bounding box center [879, 248] width 172 height 31
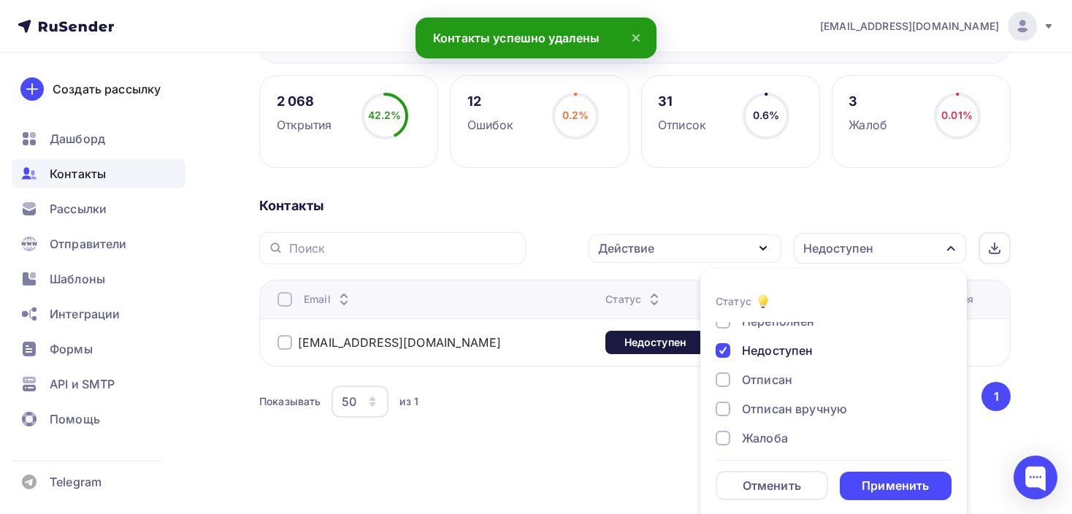
scroll to position [204, 0]
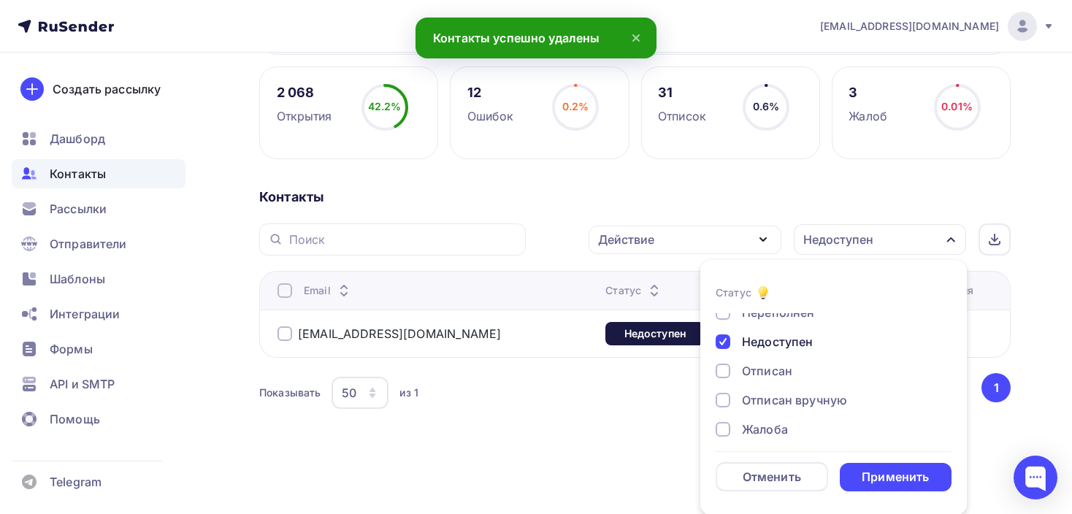
click at [723, 340] on div at bounding box center [722, 341] width 15 height 15
click at [721, 367] on div at bounding box center [722, 371] width 15 height 15
click at [866, 477] on div "Применить" at bounding box center [894, 477] width 67 height 17
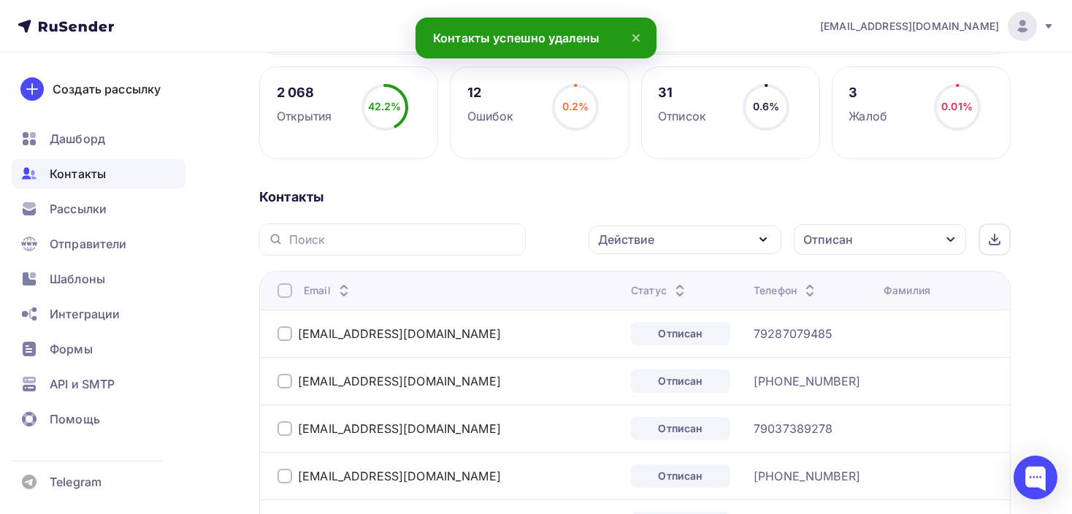
click at [282, 288] on div at bounding box center [284, 290] width 15 height 15
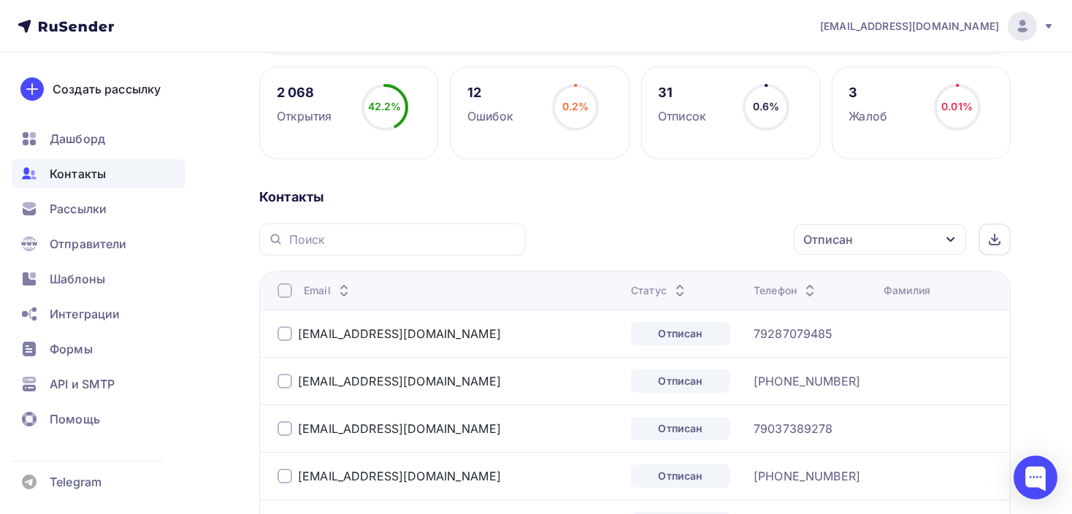
click at [282, 287] on div at bounding box center [284, 290] width 15 height 15
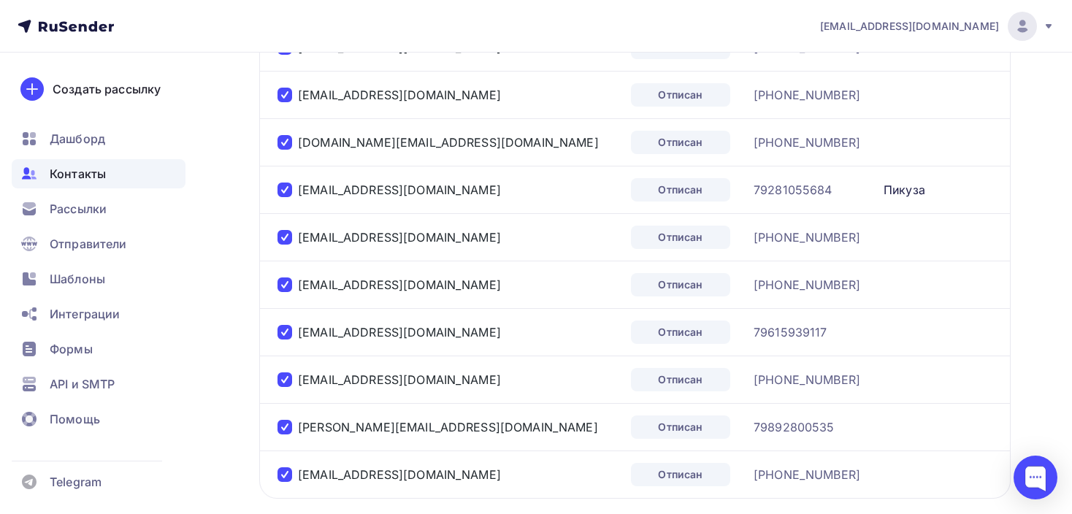
scroll to position [2514, 0]
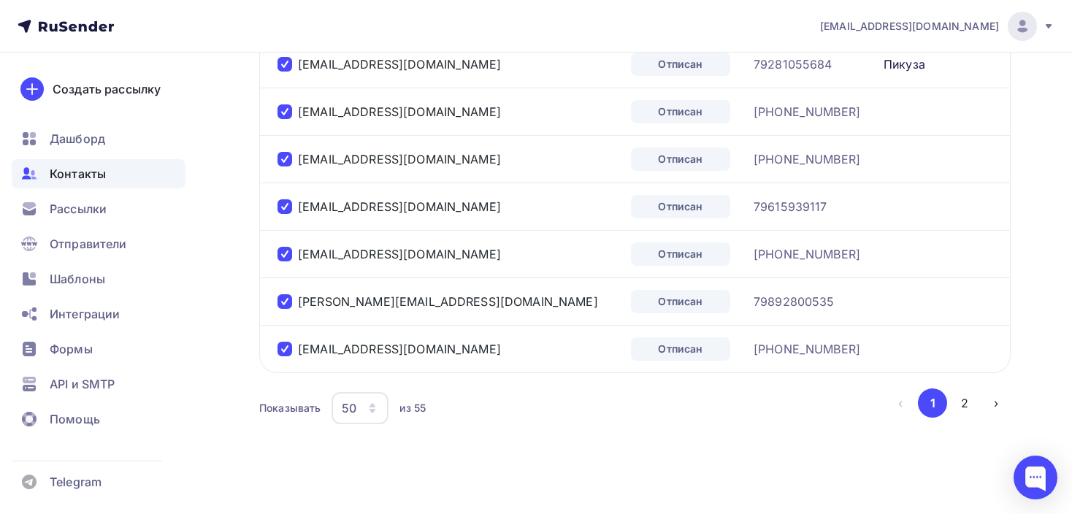
click at [361, 398] on div "50" at bounding box center [359, 408] width 57 height 32
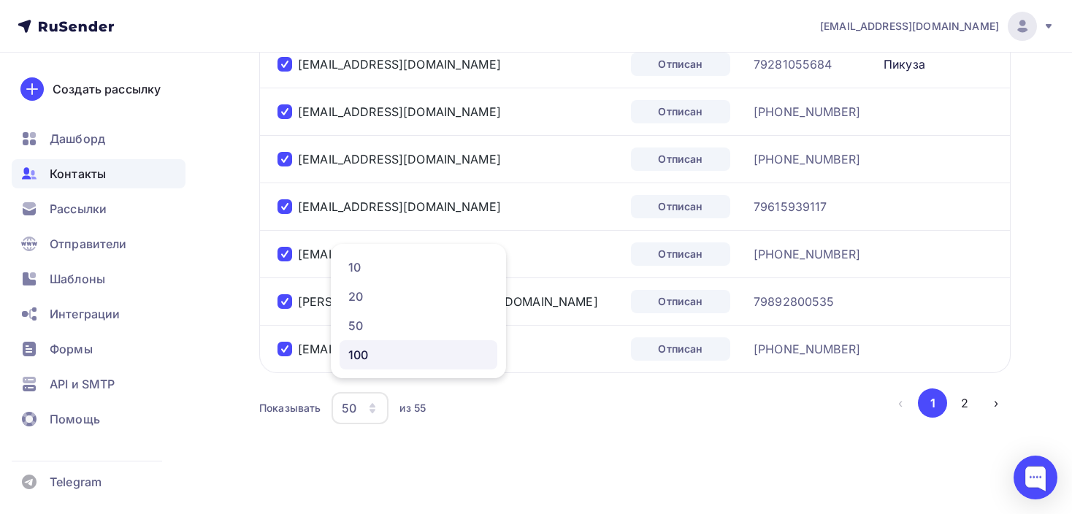
click at [369, 357] on div "100" at bounding box center [418, 355] width 140 height 18
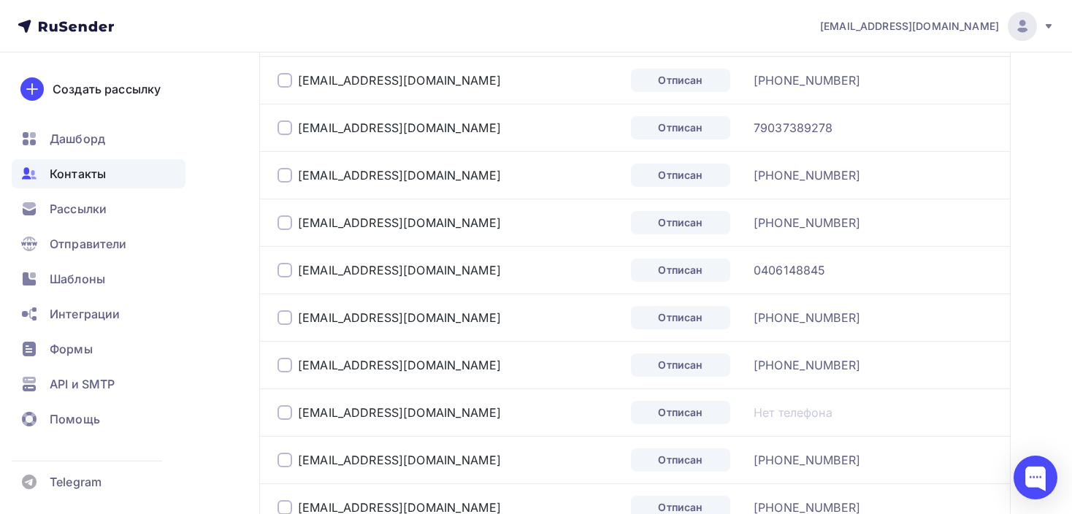
scroll to position [353, 0]
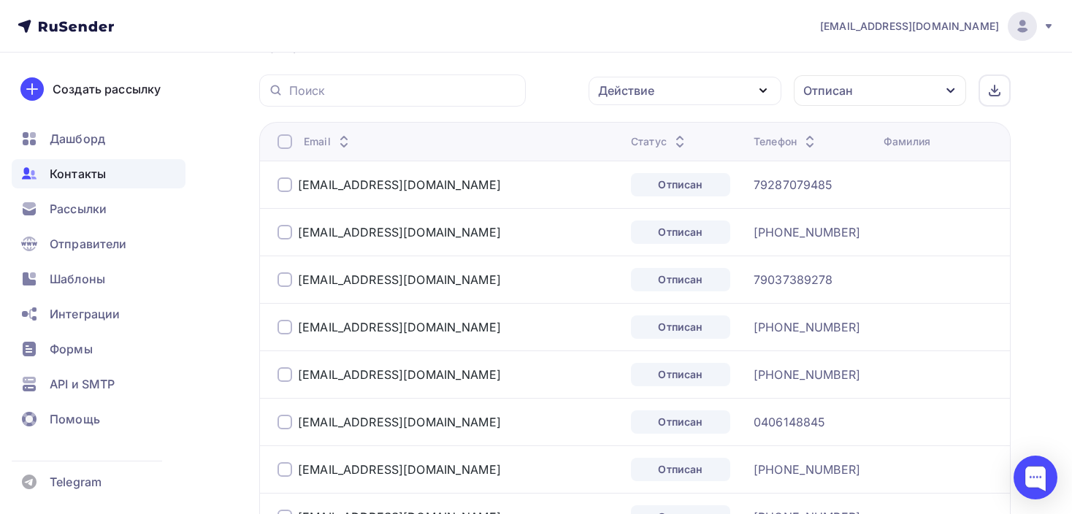
click at [283, 141] on div at bounding box center [284, 141] width 15 height 15
click at [285, 139] on div at bounding box center [284, 141] width 15 height 15
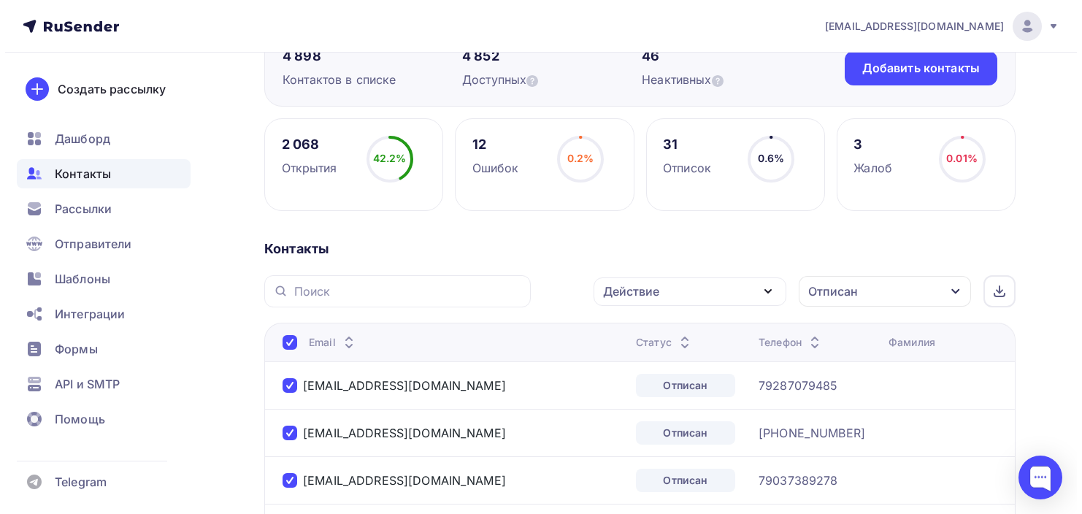
scroll to position [91, 0]
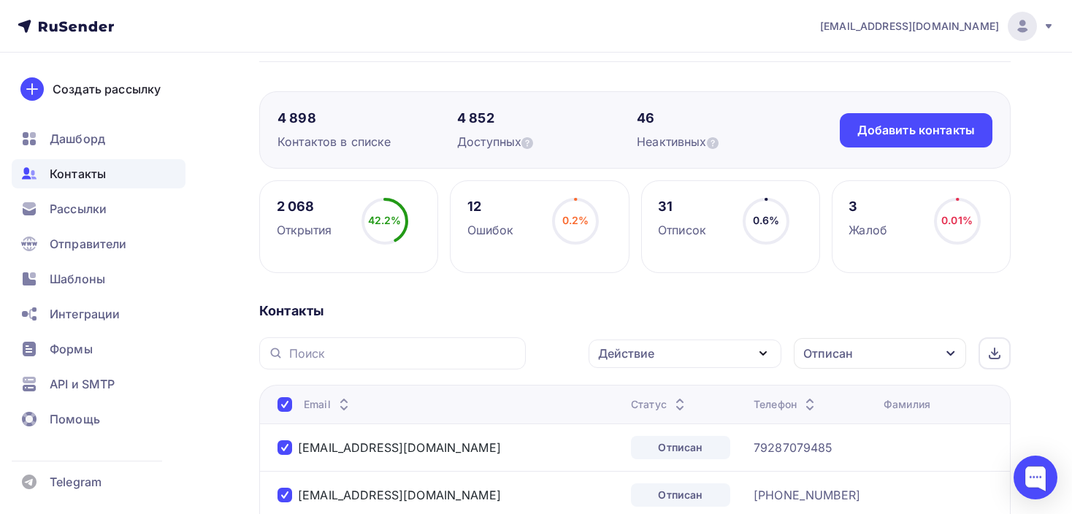
click at [677, 352] on div "Действие" at bounding box center [684, 353] width 193 height 28
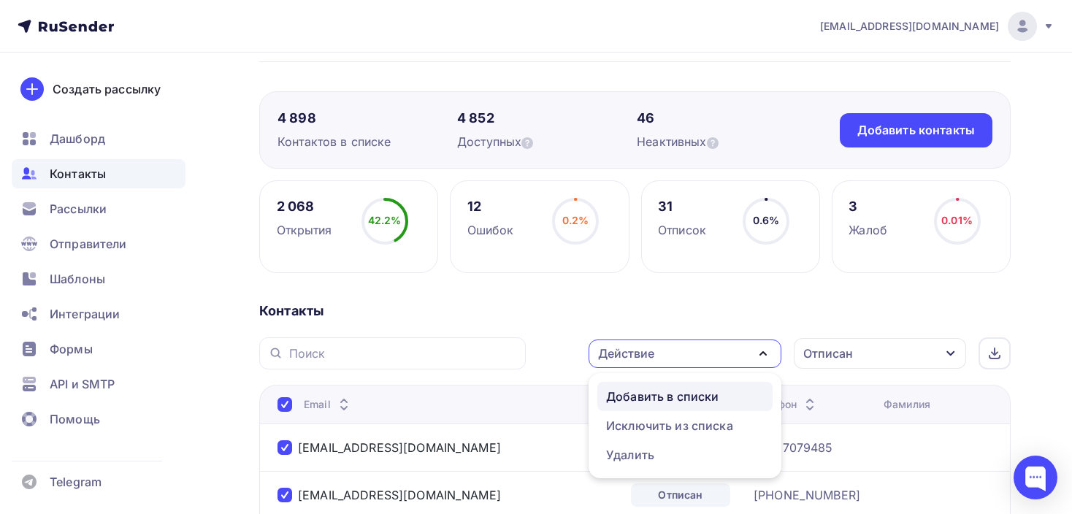
click at [637, 388] on div "Добавить в списки" at bounding box center [662, 397] width 112 height 18
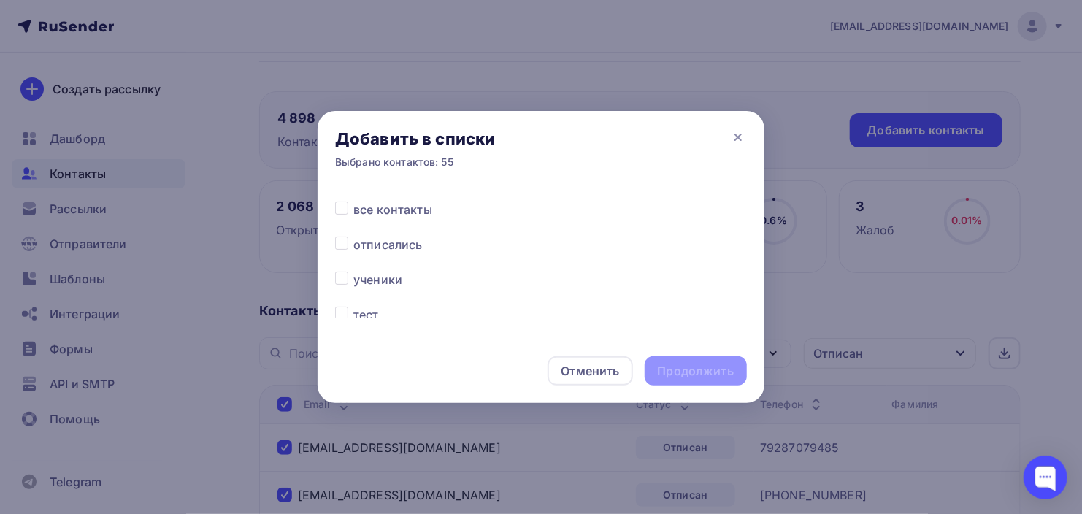
scroll to position [462, 0]
click at [393, 242] on span "отписались" at bounding box center [387, 243] width 69 height 18
click at [353, 234] on label at bounding box center [353, 234] width 0 height 0
click at [336, 239] on input "checkbox" at bounding box center [341, 240] width 13 height 13
checkbox input "true"
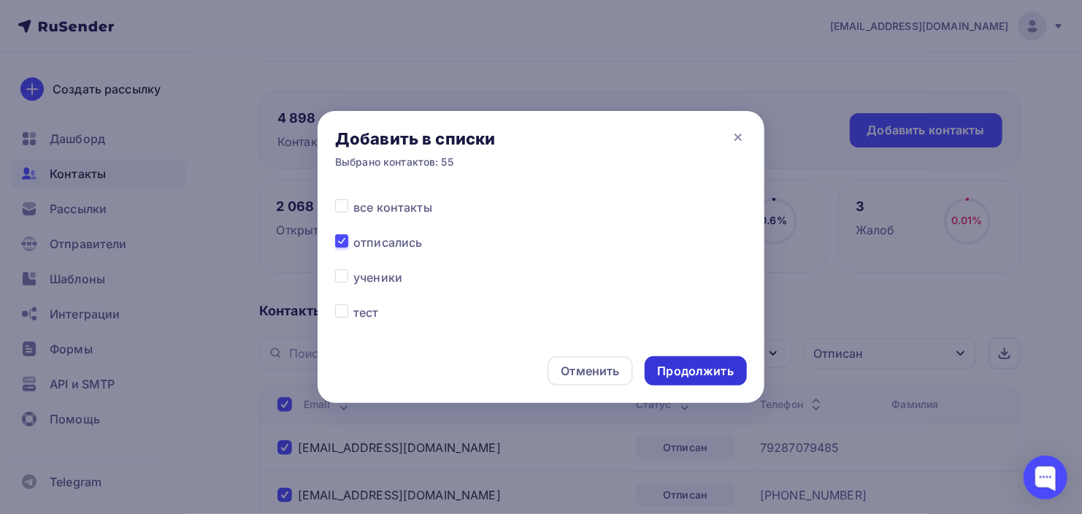
click at [667, 358] on div "Продолжить" at bounding box center [696, 370] width 102 height 29
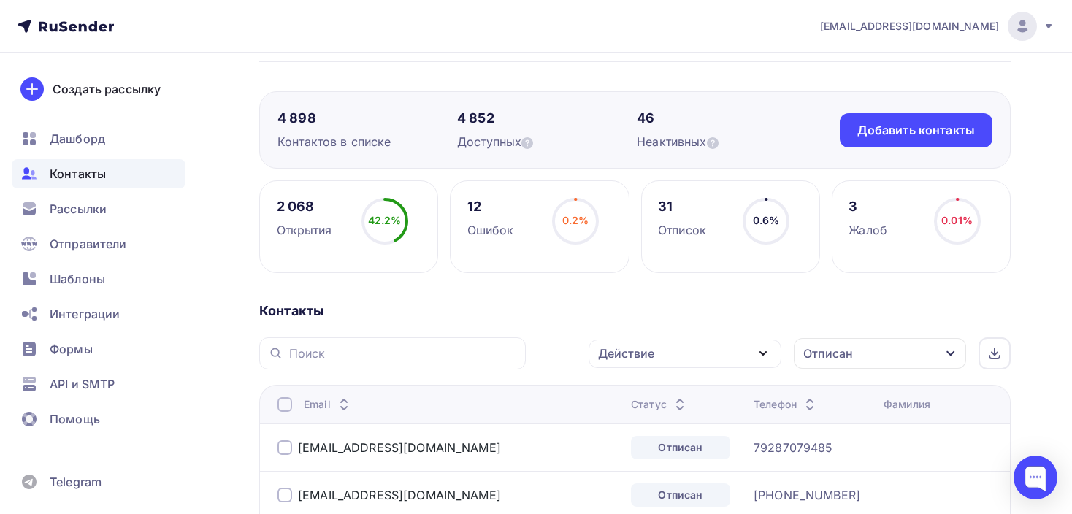
click at [289, 398] on div at bounding box center [284, 404] width 15 height 15
click at [282, 399] on div at bounding box center [284, 404] width 15 height 15
click at [648, 342] on div "Действие" at bounding box center [684, 353] width 193 height 28
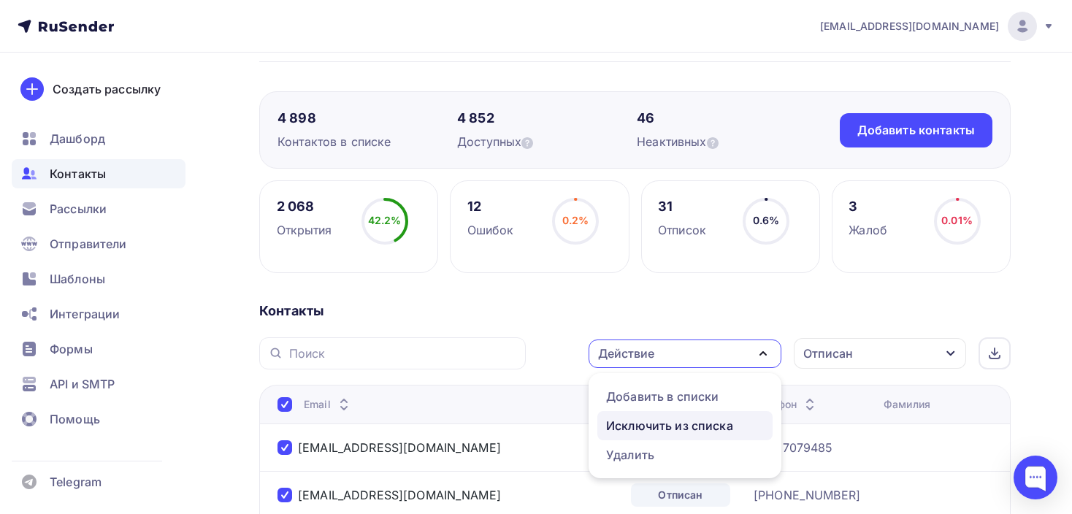
click at [639, 422] on div "Исключить из списка" at bounding box center [669, 426] width 127 height 18
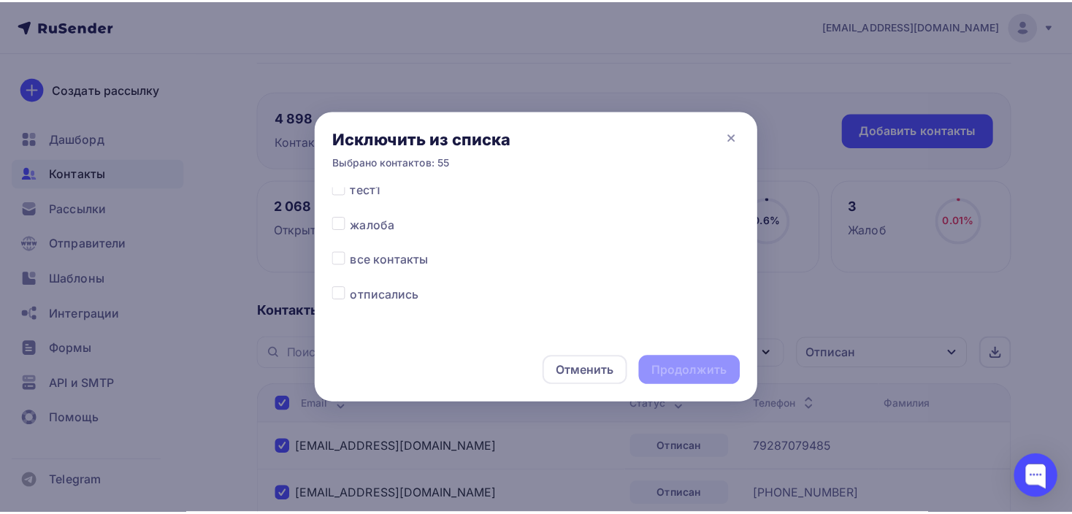
scroll to position [438, 0]
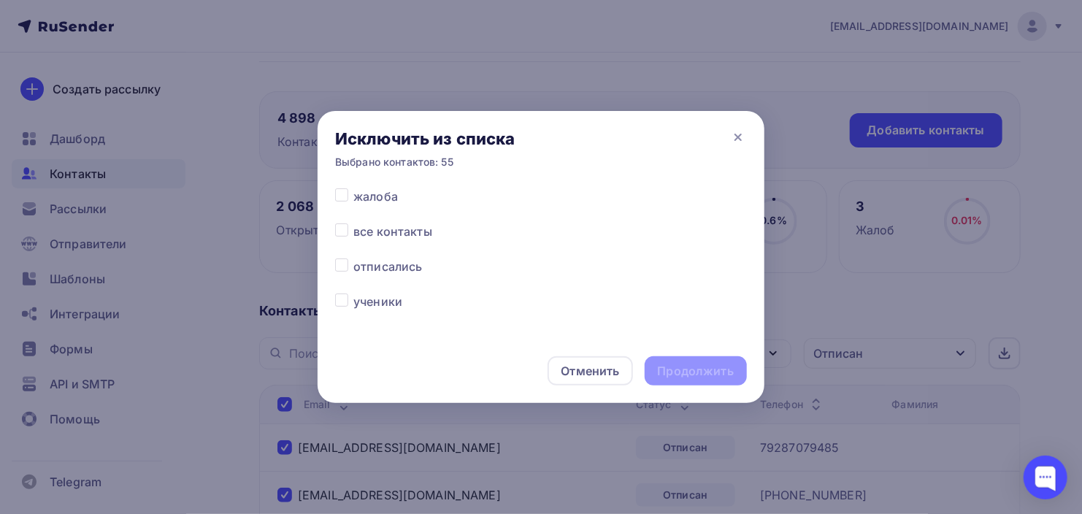
click at [353, 223] on label at bounding box center [353, 223] width 0 height 0
click at [346, 228] on input "checkbox" at bounding box center [341, 229] width 13 height 13
checkbox input "true"
click at [688, 363] on div "Продолжить" at bounding box center [696, 371] width 76 height 17
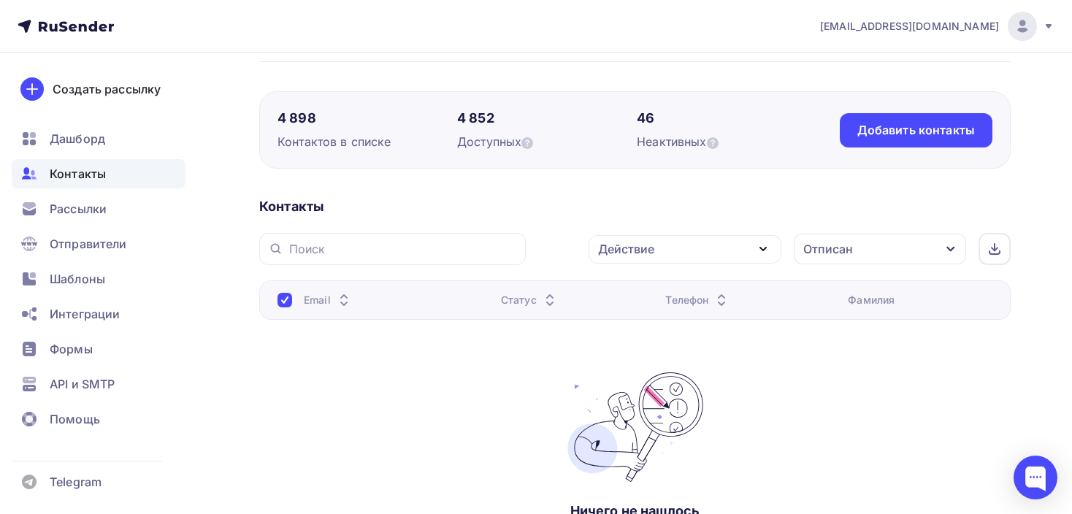
click at [847, 246] on div "Отписан" at bounding box center [828, 249] width 50 height 18
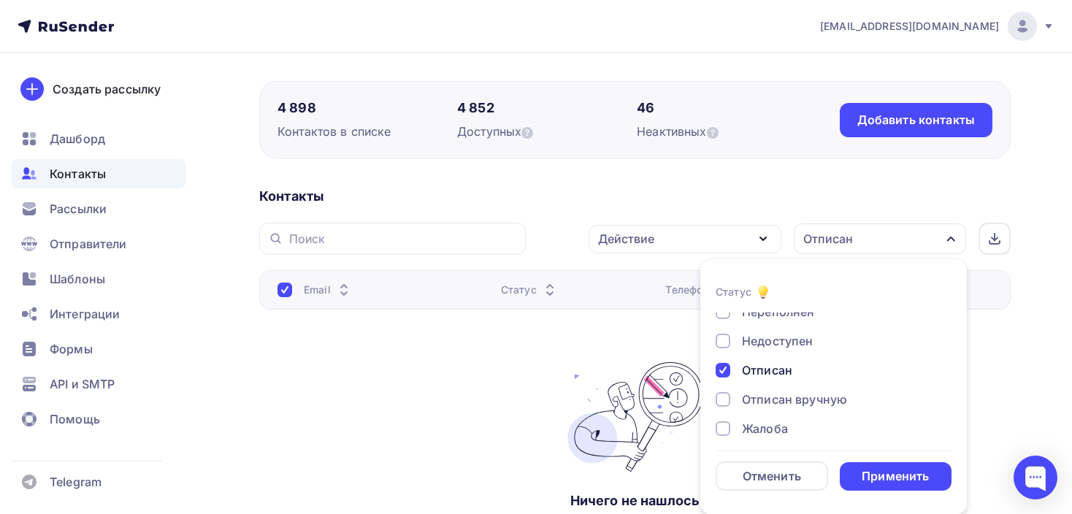
click at [723, 372] on div at bounding box center [722, 370] width 15 height 15
click at [723, 396] on div at bounding box center [722, 399] width 15 height 15
click at [850, 471] on div "Применить" at bounding box center [895, 476] width 112 height 28
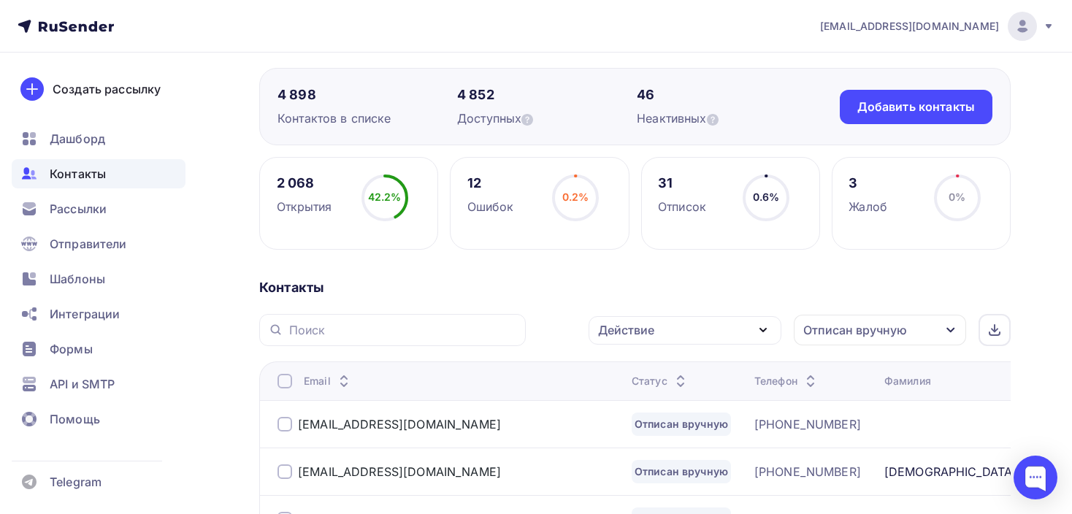
scroll to position [121, 0]
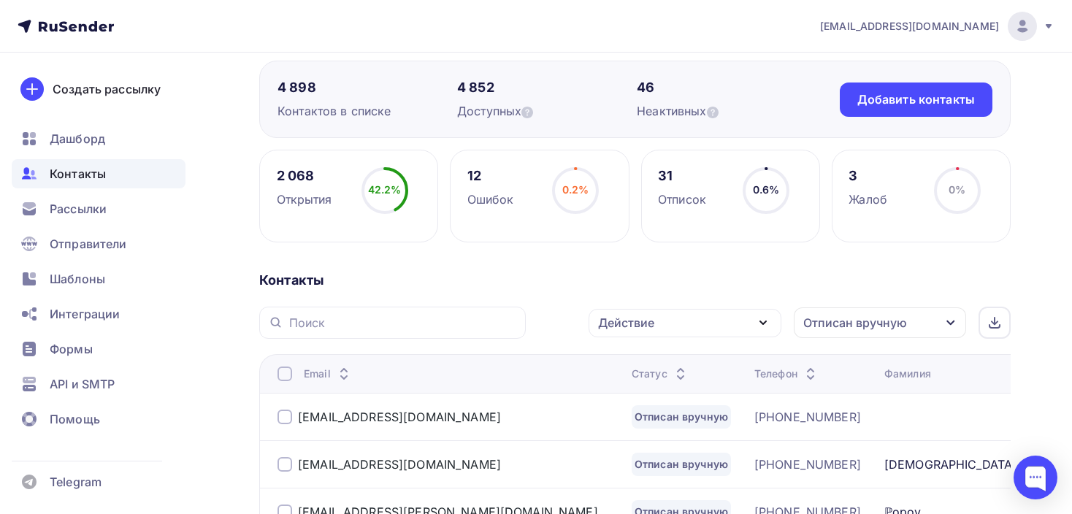
click at [847, 323] on div "Отписан вручную" at bounding box center [855, 323] width 104 height 18
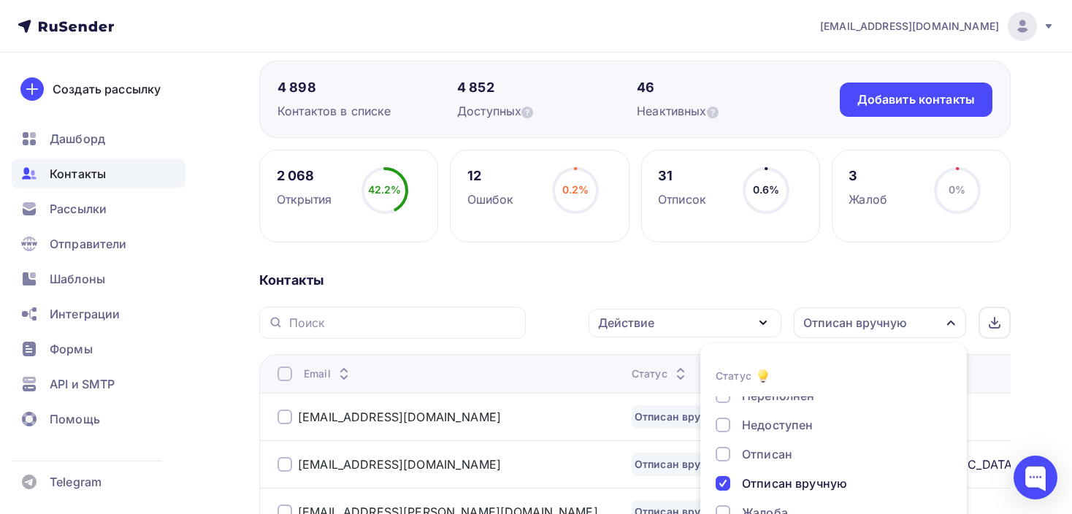
scroll to position [204, 0]
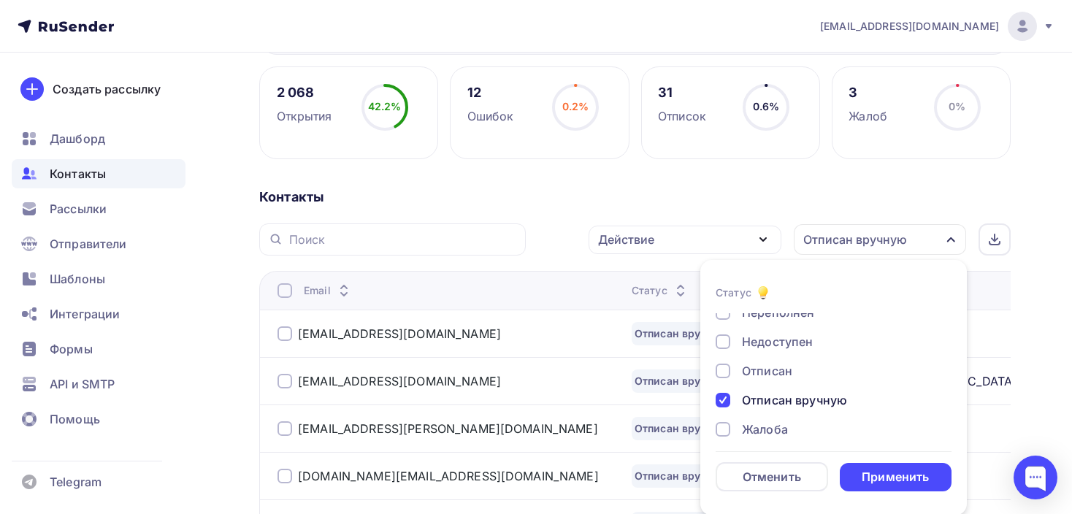
click at [727, 429] on div at bounding box center [722, 429] width 15 height 15
click at [726, 400] on div at bounding box center [722, 400] width 15 height 15
click at [855, 471] on div "Применить" at bounding box center [895, 477] width 112 height 28
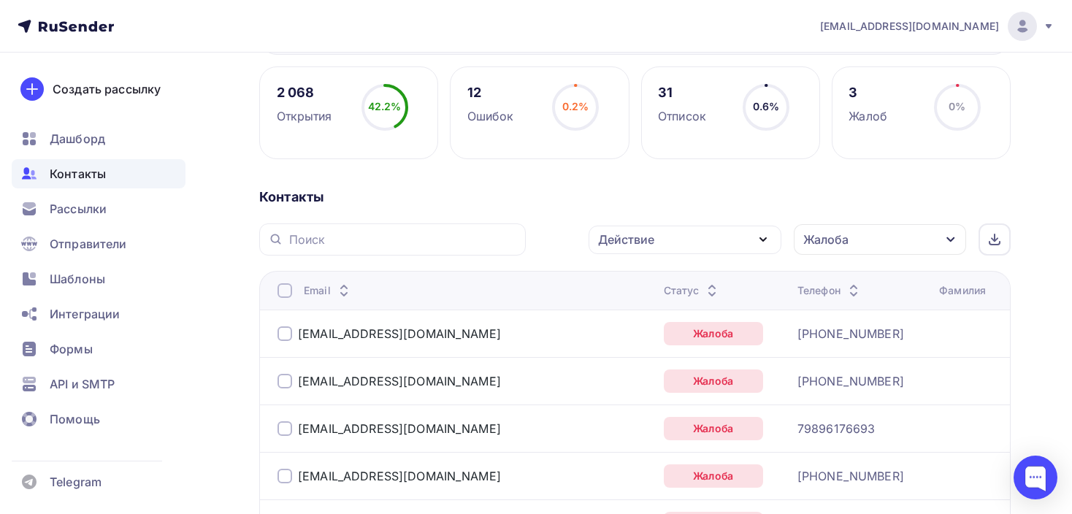
click at [284, 292] on div at bounding box center [284, 290] width 15 height 15
click at [291, 293] on div at bounding box center [284, 290] width 15 height 15
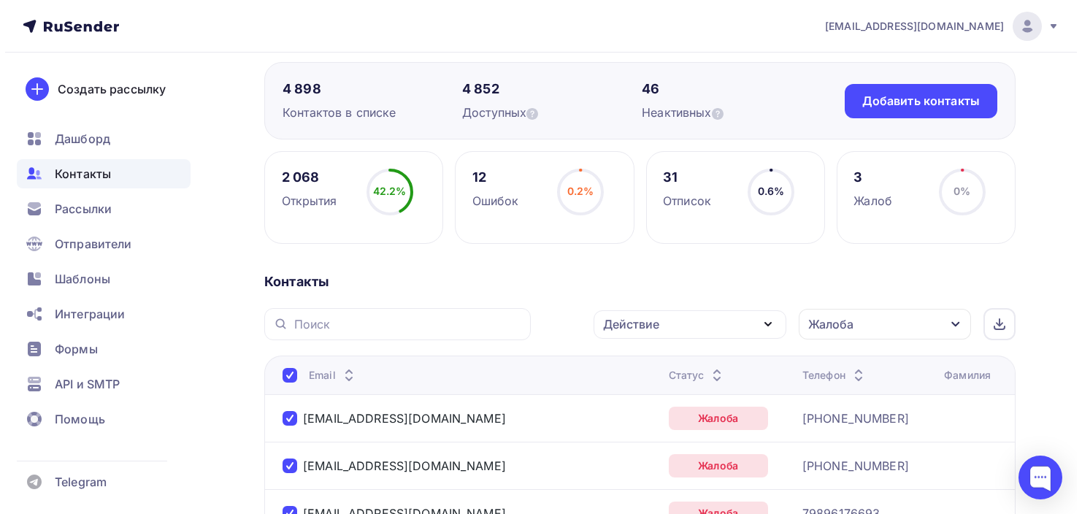
scroll to position [114, 0]
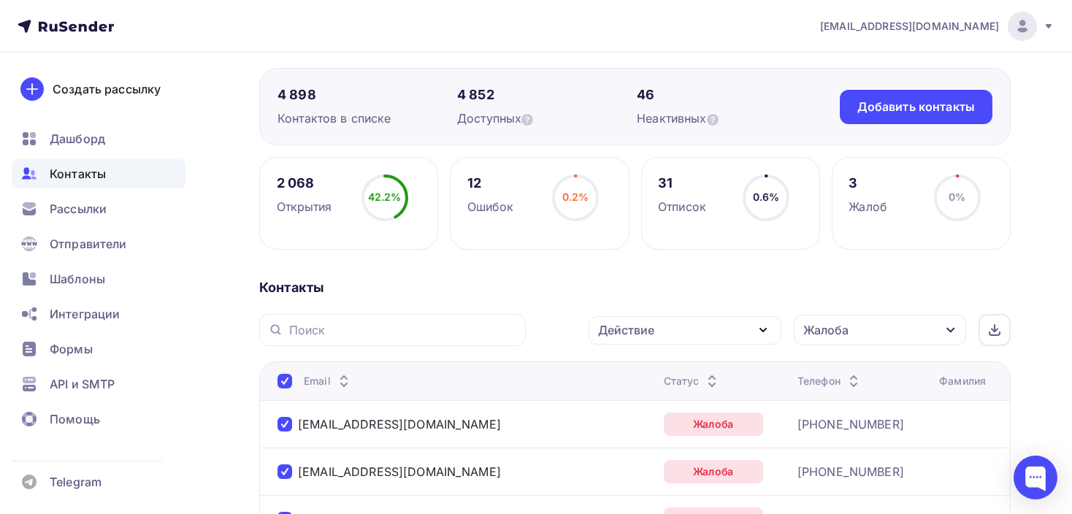
click at [669, 317] on div "Действие" at bounding box center [684, 330] width 193 height 28
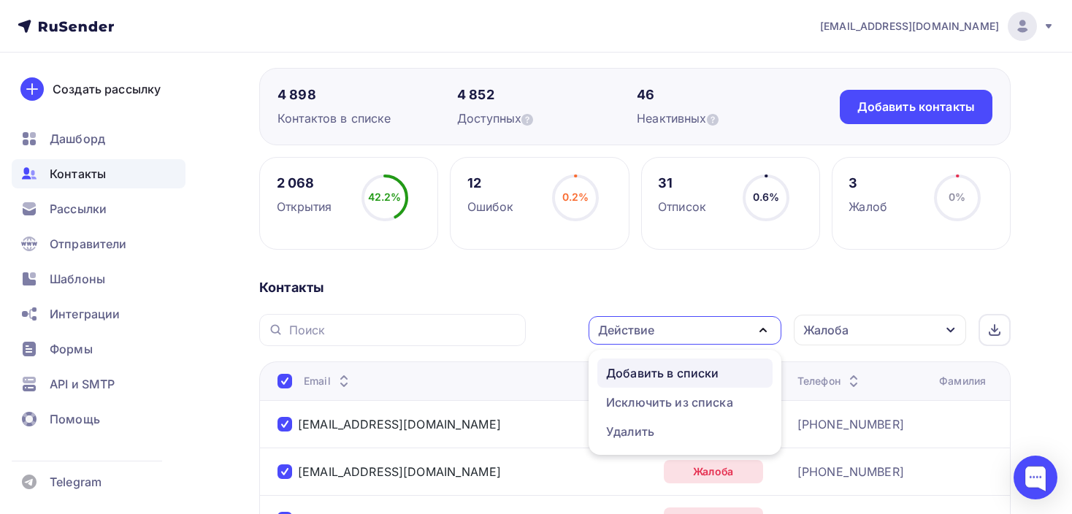
click at [639, 382] on link "Добавить в списки" at bounding box center [684, 372] width 175 height 29
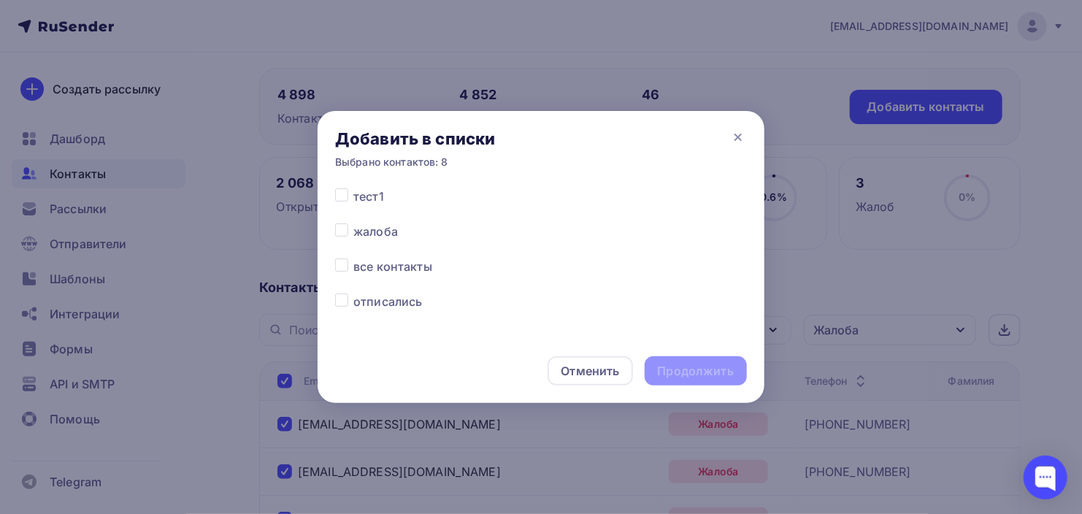
scroll to position [413, 0]
click at [353, 212] on label at bounding box center [353, 212] width 0 height 0
click at [339, 220] on input "checkbox" at bounding box center [341, 218] width 13 height 13
checkbox input "true"
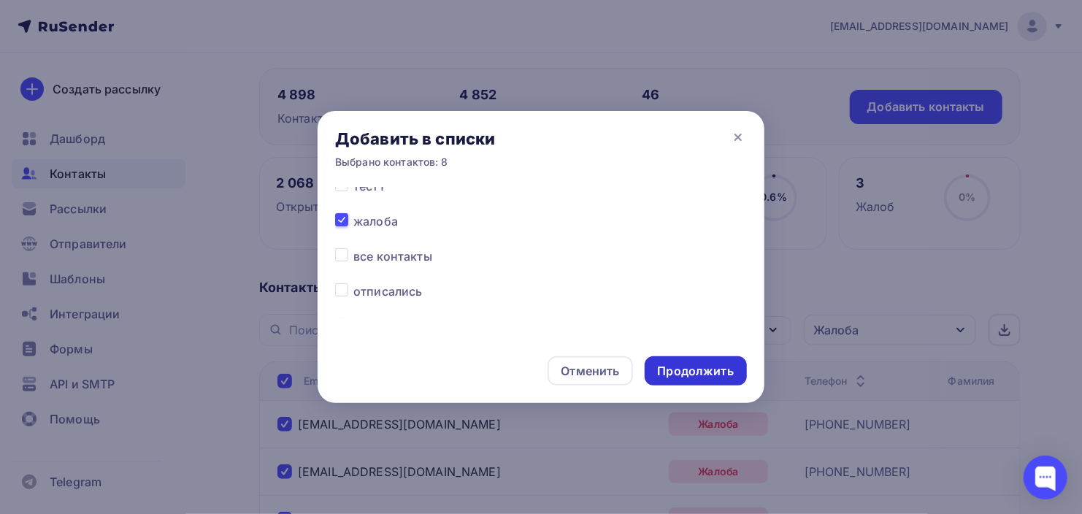
click at [691, 374] on div "Продолжить" at bounding box center [696, 371] width 76 height 17
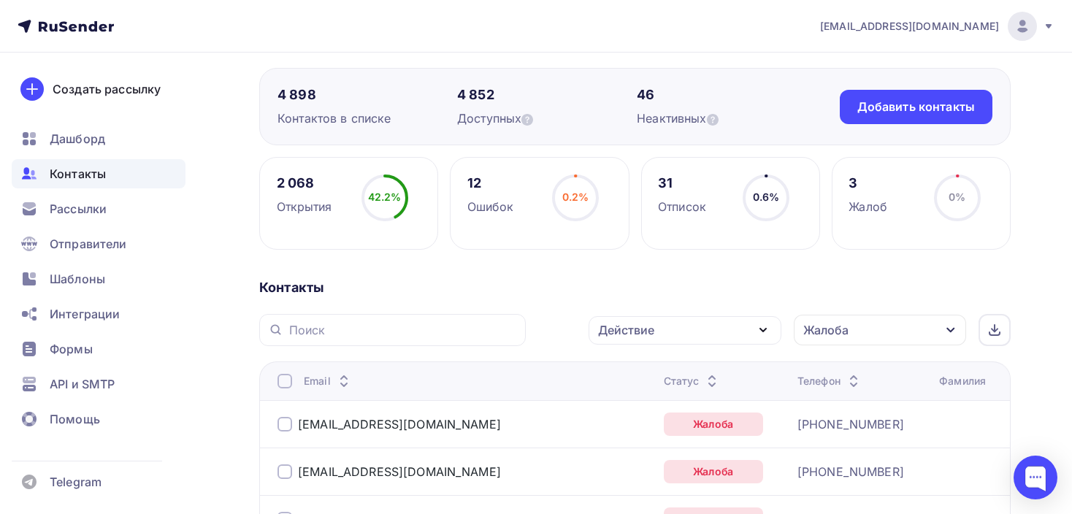
click at [278, 375] on div at bounding box center [284, 381] width 15 height 15
click at [282, 380] on div at bounding box center [284, 381] width 15 height 15
click at [700, 334] on div "Действие" at bounding box center [684, 330] width 193 height 28
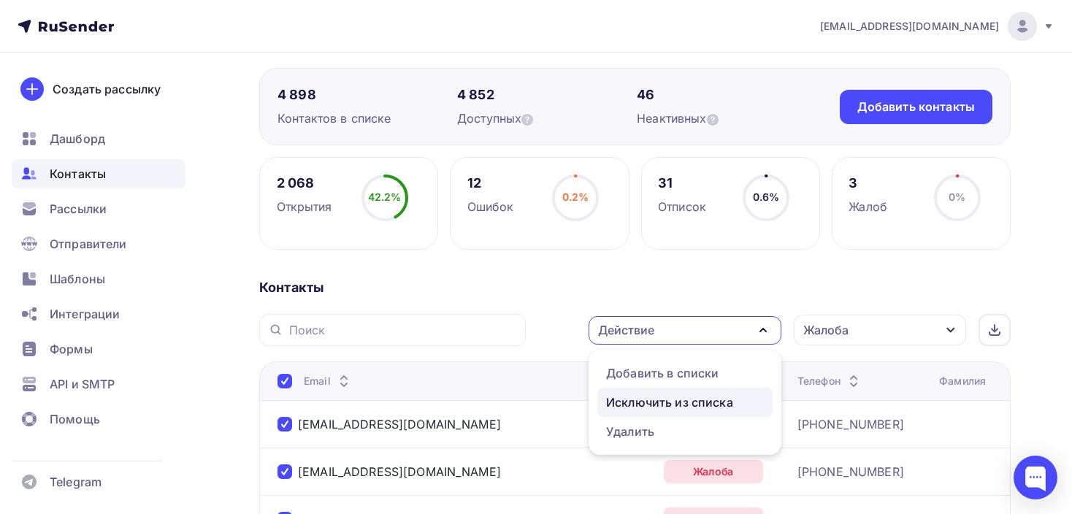
click at [634, 404] on div "Исключить из списка" at bounding box center [669, 402] width 127 height 18
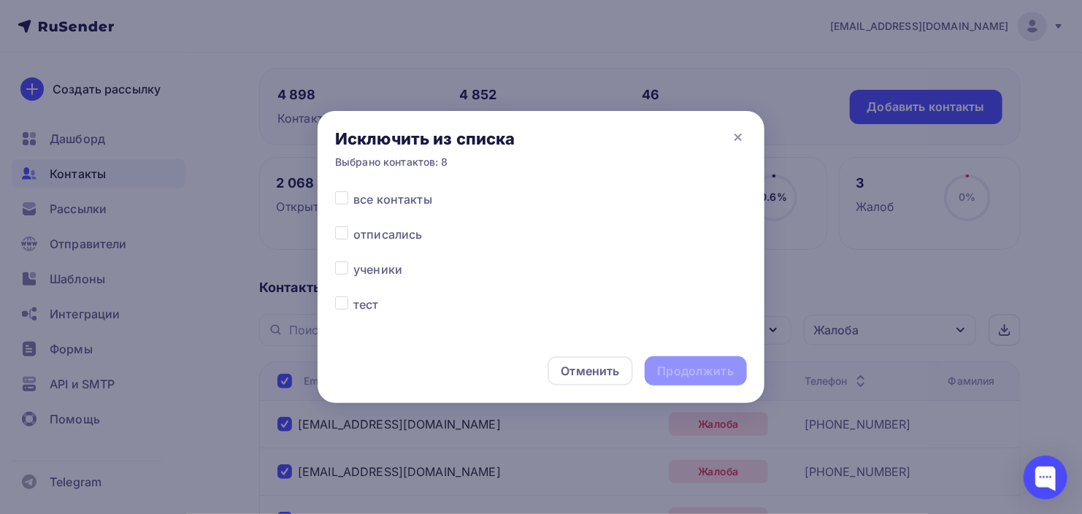
scroll to position [482, 0]
click at [376, 193] on span "все контакты" at bounding box center [392, 188] width 79 height 18
click at [351, 192] on div at bounding box center [344, 188] width 18 height 18
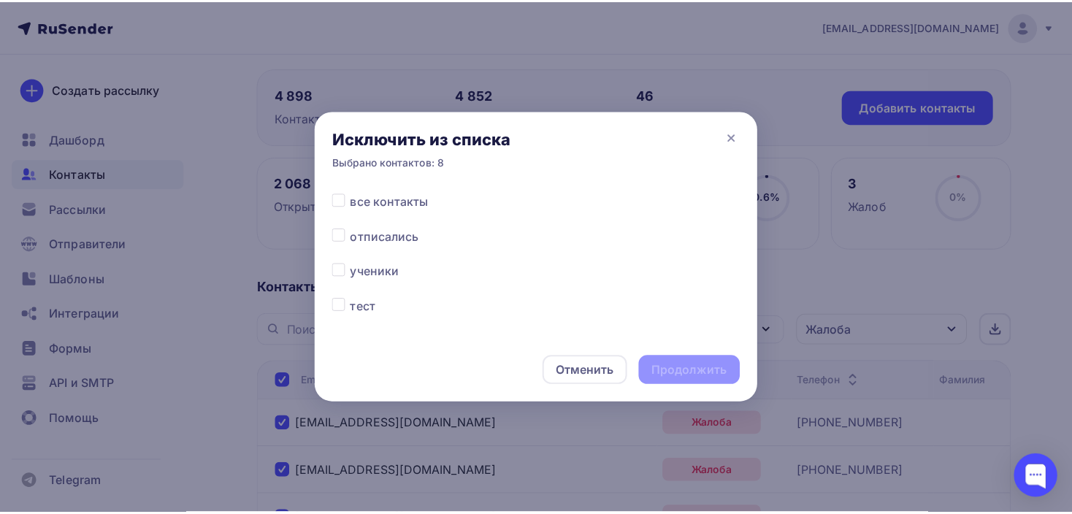
scroll to position [458, 0]
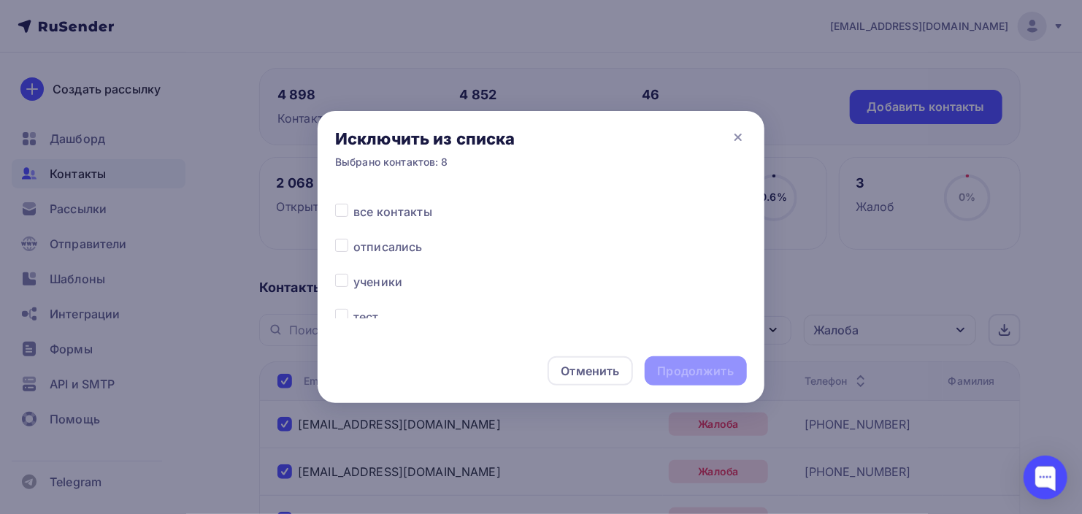
click at [353, 203] on label at bounding box center [353, 203] width 0 height 0
click at [345, 208] on input "checkbox" at bounding box center [341, 209] width 13 height 13
checkbox input "true"
click at [687, 369] on div "Продолжить" at bounding box center [696, 371] width 76 height 17
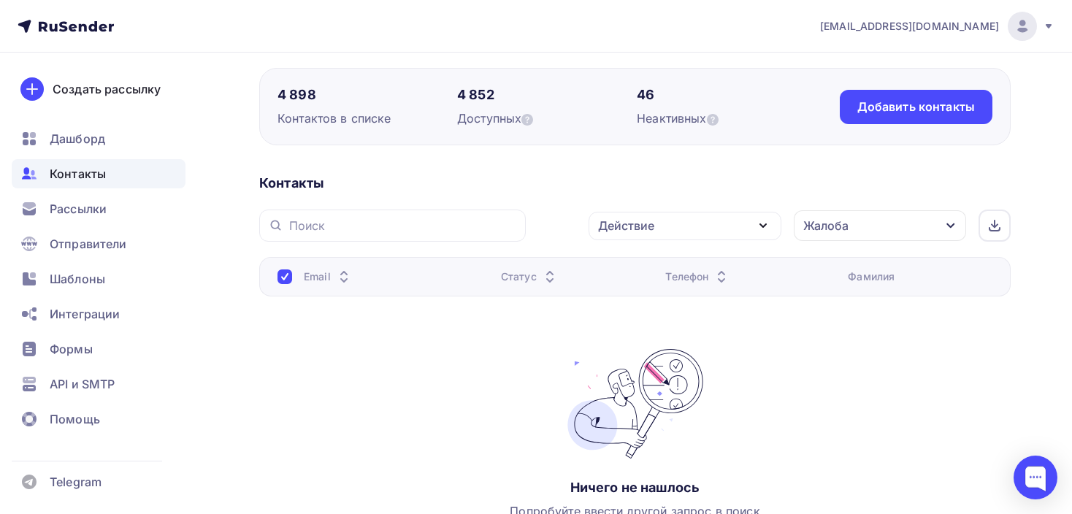
click at [812, 228] on div "Жалоба" at bounding box center [825, 226] width 45 height 18
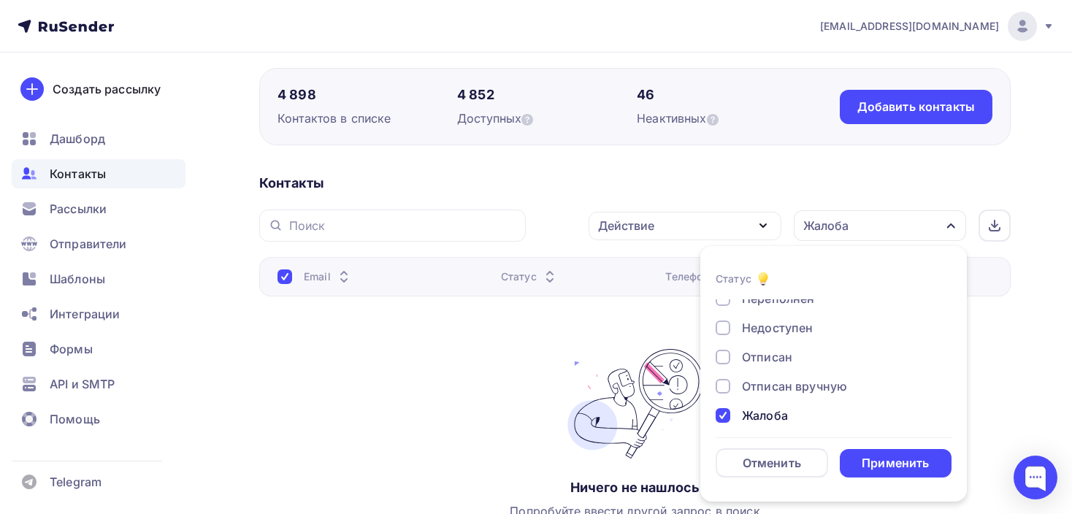
click at [720, 381] on div at bounding box center [722, 386] width 15 height 15
click at [724, 360] on div at bounding box center [722, 357] width 15 height 15
click at [720, 381] on div at bounding box center [722, 386] width 15 height 15
click at [723, 319] on div "Недоступен" at bounding box center [824, 328] width 219 height 18
click at [723, 302] on div at bounding box center [722, 298] width 15 height 15
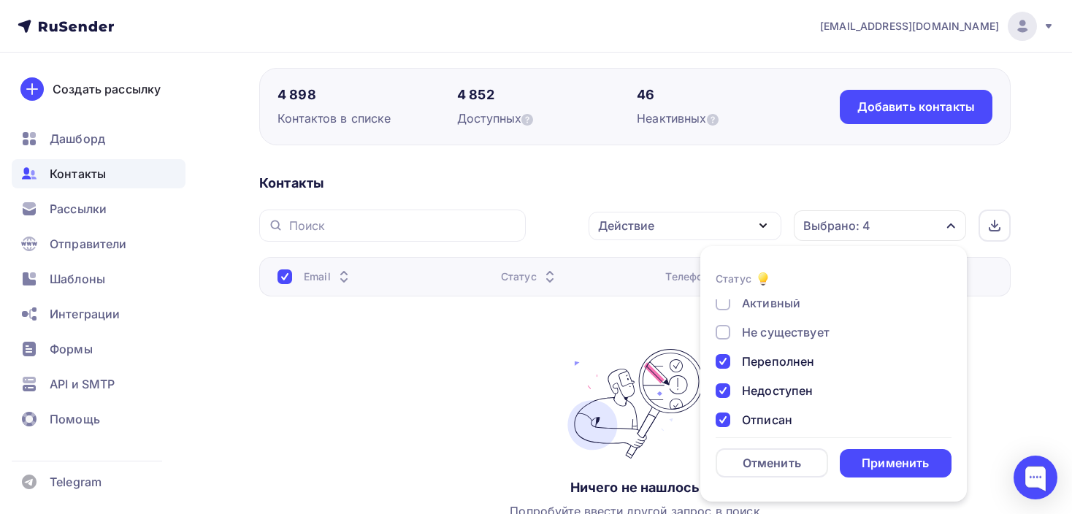
scroll to position [24, 0]
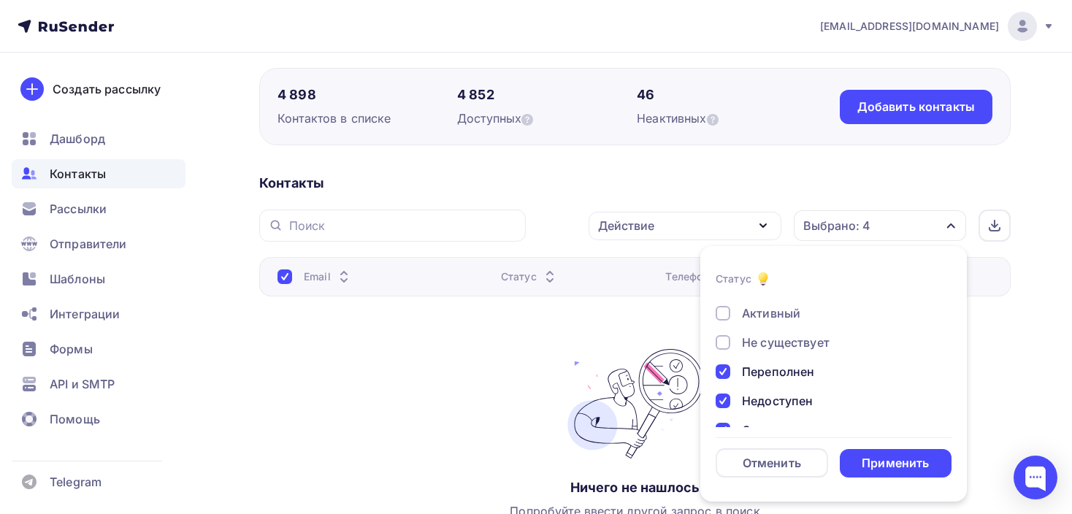
click at [723, 339] on div at bounding box center [722, 342] width 15 height 15
click at [890, 471] on div "Применить" at bounding box center [895, 463] width 112 height 28
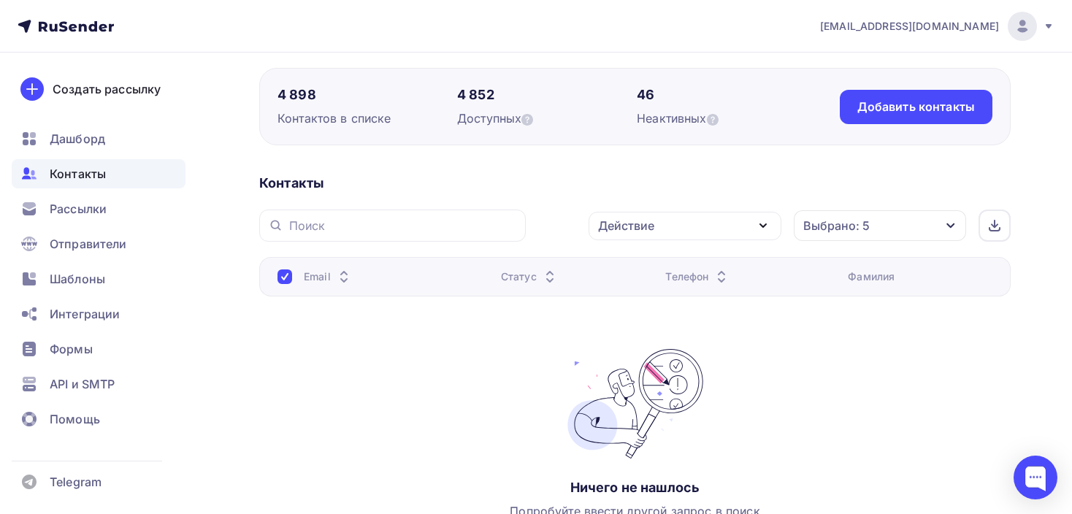
click at [818, 220] on div "Выбрано: 5" at bounding box center [836, 226] width 66 height 18
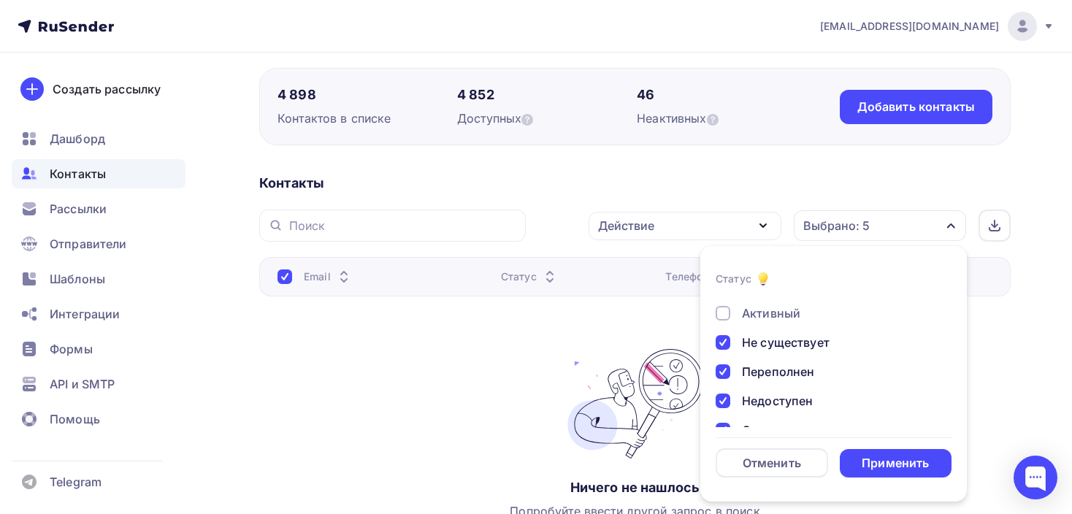
click at [726, 306] on div at bounding box center [722, 313] width 15 height 15
click at [888, 466] on div "Применить" at bounding box center [894, 463] width 67 height 17
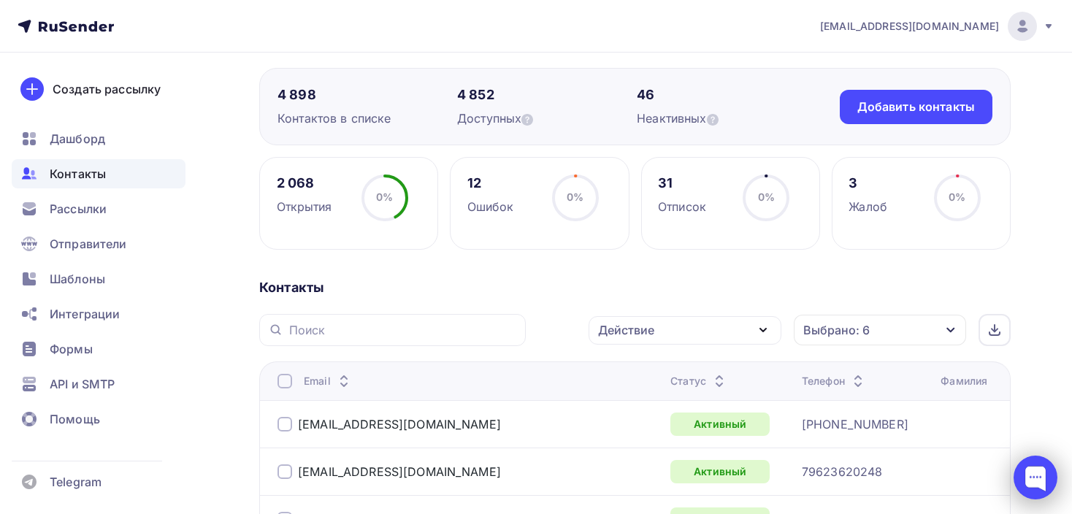
click at [1037, 469] on div at bounding box center [1035, 477] width 44 height 44
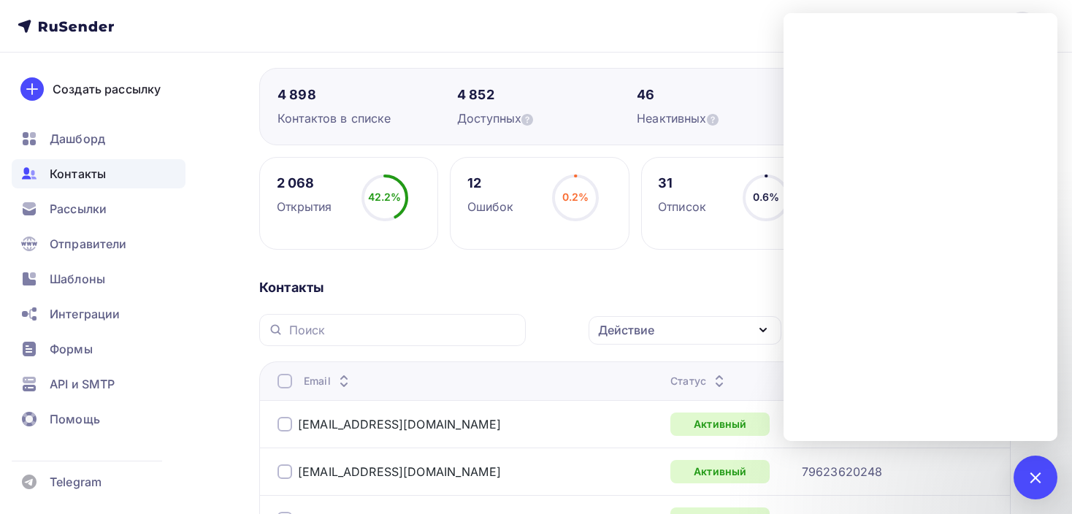
click at [1033, 477] on div at bounding box center [1035, 477] width 20 height 20
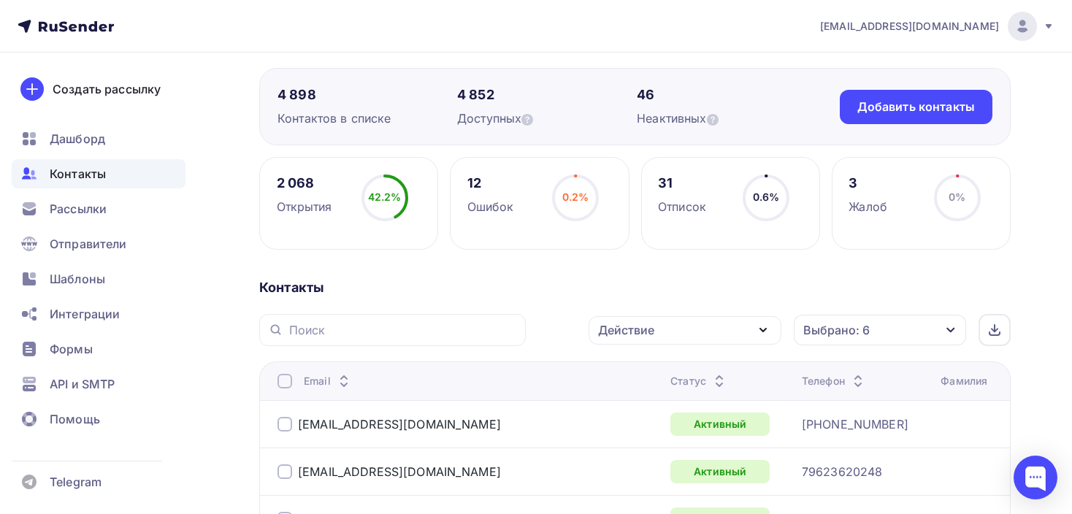
click at [818, 332] on div "Выбрано: 6" at bounding box center [836, 330] width 66 height 18
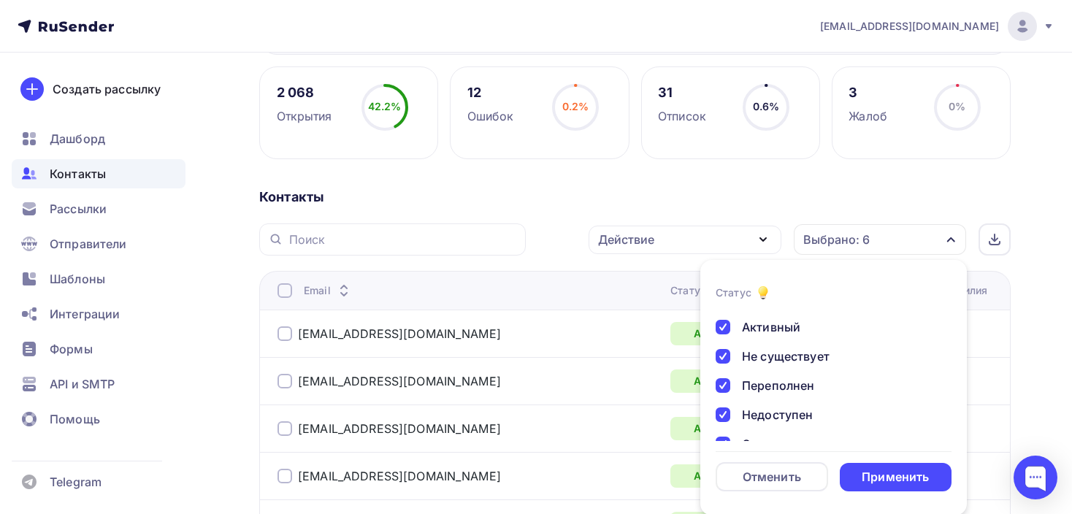
scroll to position [0, 0]
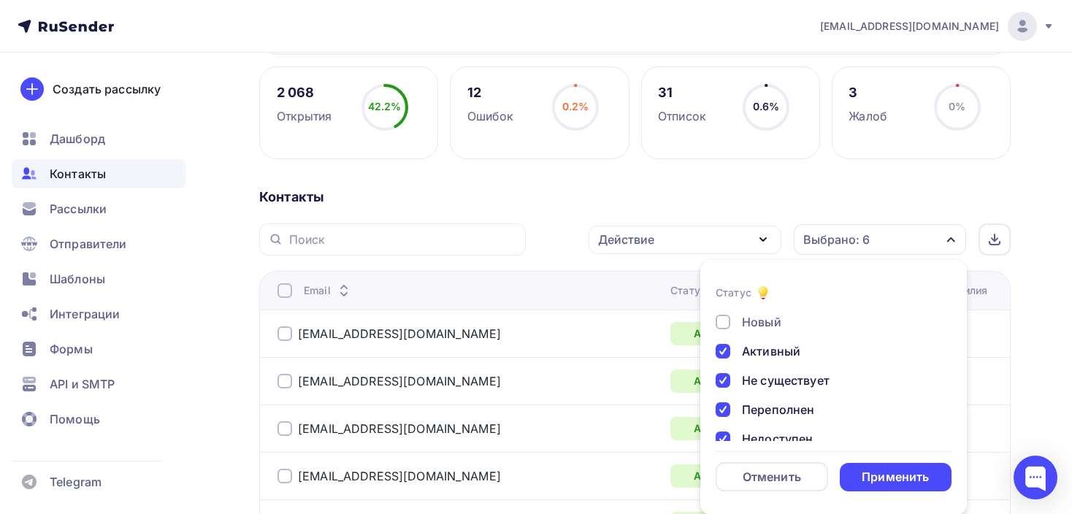
click at [715, 320] on div at bounding box center [722, 322] width 15 height 15
click at [719, 319] on div at bounding box center [722, 322] width 15 height 15
click at [729, 343] on div "Активный" at bounding box center [824, 351] width 219 height 18
click at [729, 388] on div "Не существует" at bounding box center [824, 381] width 219 height 18
click at [725, 404] on div "Переполнен" at bounding box center [824, 410] width 219 height 18
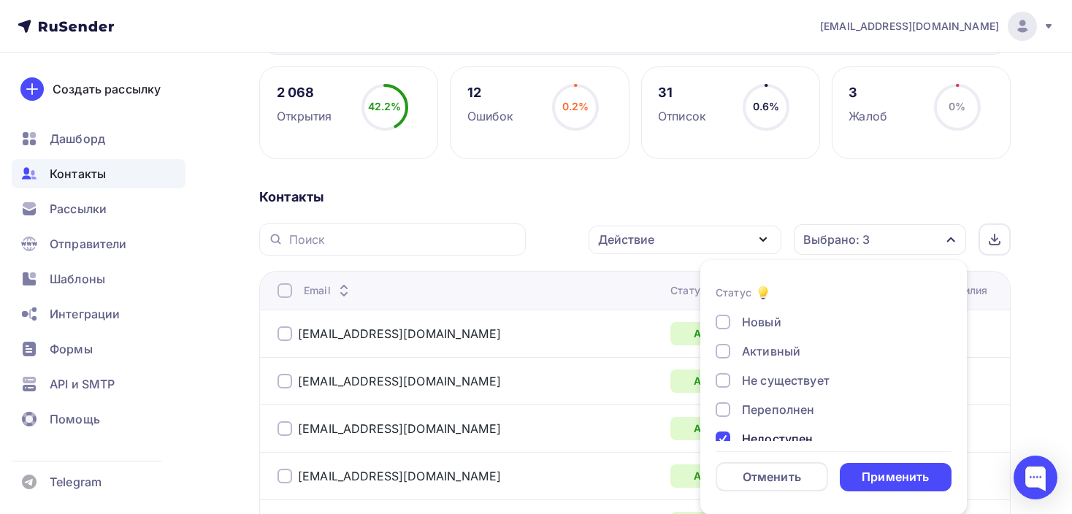
scroll to position [24, 0]
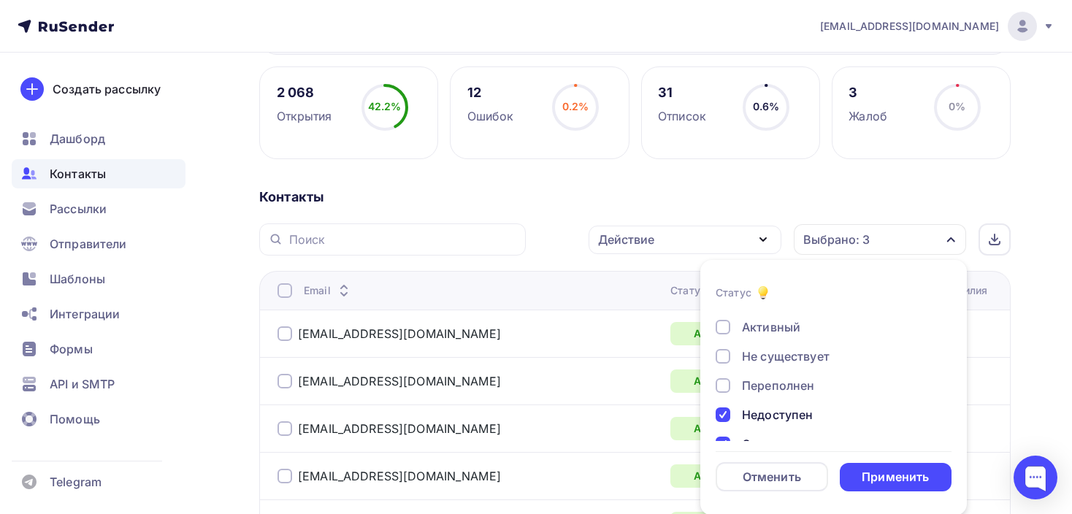
click at [732, 415] on div "Недоступен" at bounding box center [824, 415] width 219 height 18
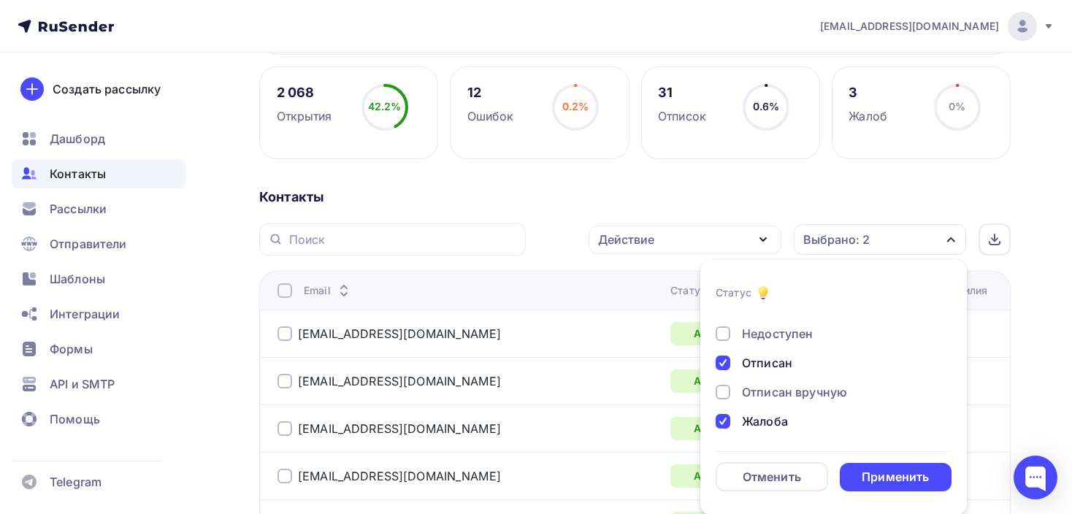
click at [726, 360] on div at bounding box center [722, 362] width 15 height 15
click at [730, 415] on div "Жалоба" at bounding box center [824, 421] width 219 height 18
click at [725, 392] on div at bounding box center [722, 392] width 15 height 15
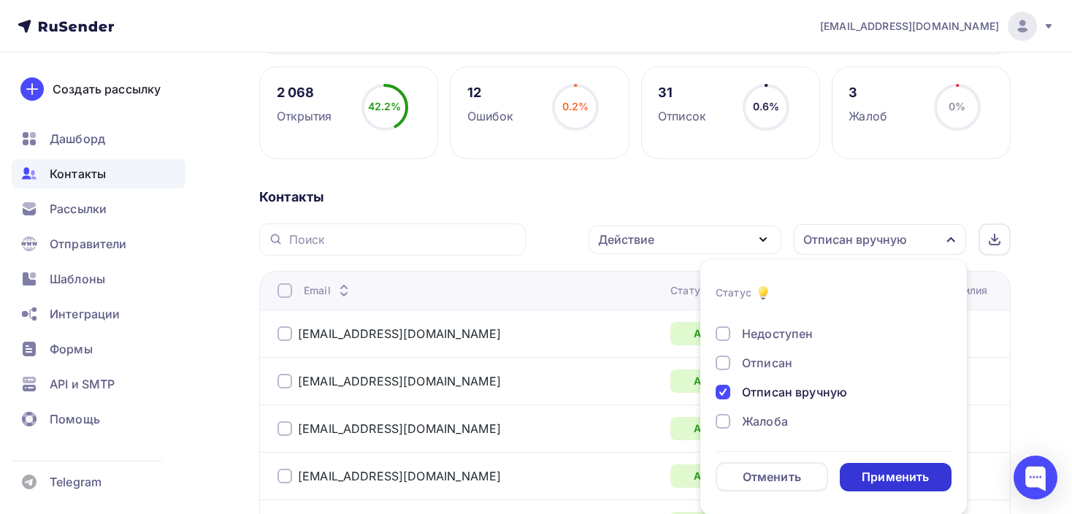
click at [892, 466] on div "Применить" at bounding box center [895, 477] width 112 height 28
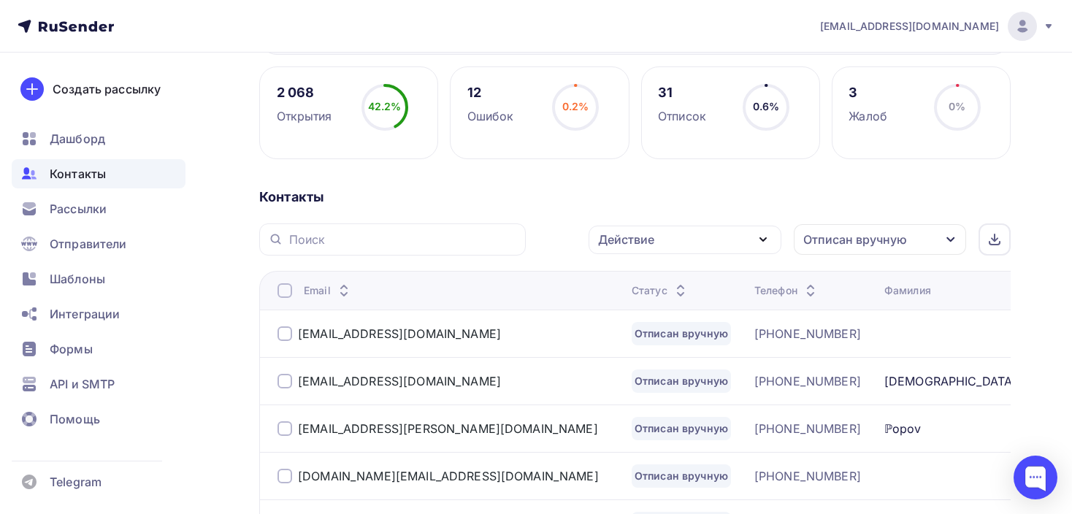
click at [285, 287] on div at bounding box center [284, 290] width 15 height 15
click at [291, 288] on div at bounding box center [284, 290] width 15 height 15
click at [615, 240] on div "Действие" at bounding box center [626, 240] width 56 height 18
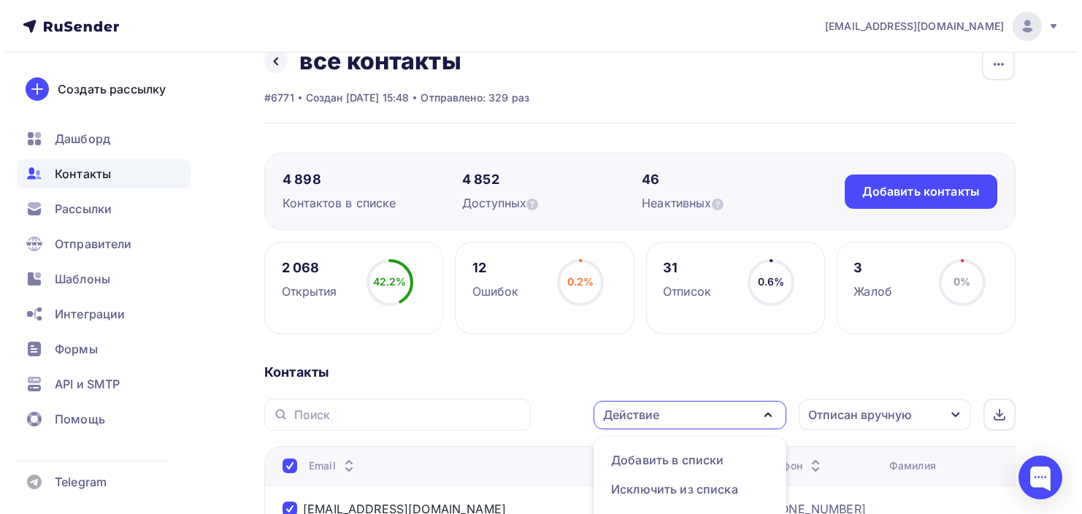
scroll to position [0, 0]
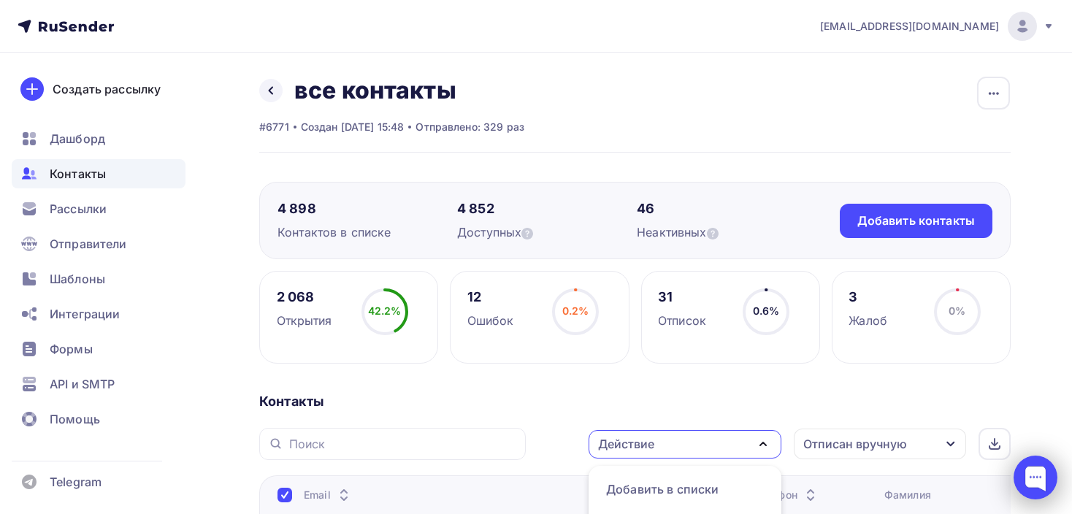
click at [1036, 475] on div at bounding box center [1035, 477] width 44 height 44
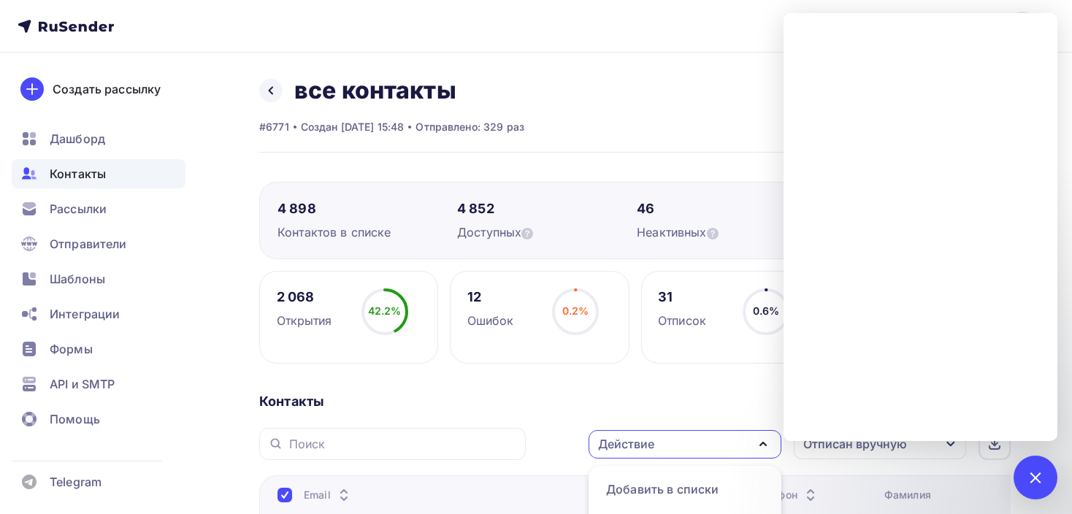
click at [63, 167] on span "Контакты" at bounding box center [78, 174] width 56 height 18
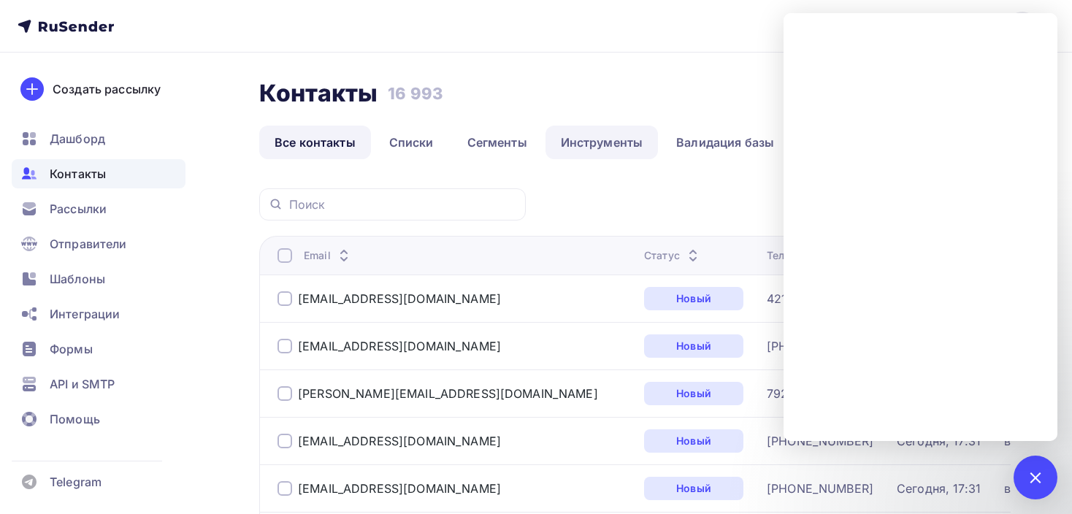
click at [612, 138] on link "Инструменты" at bounding box center [601, 143] width 113 height 34
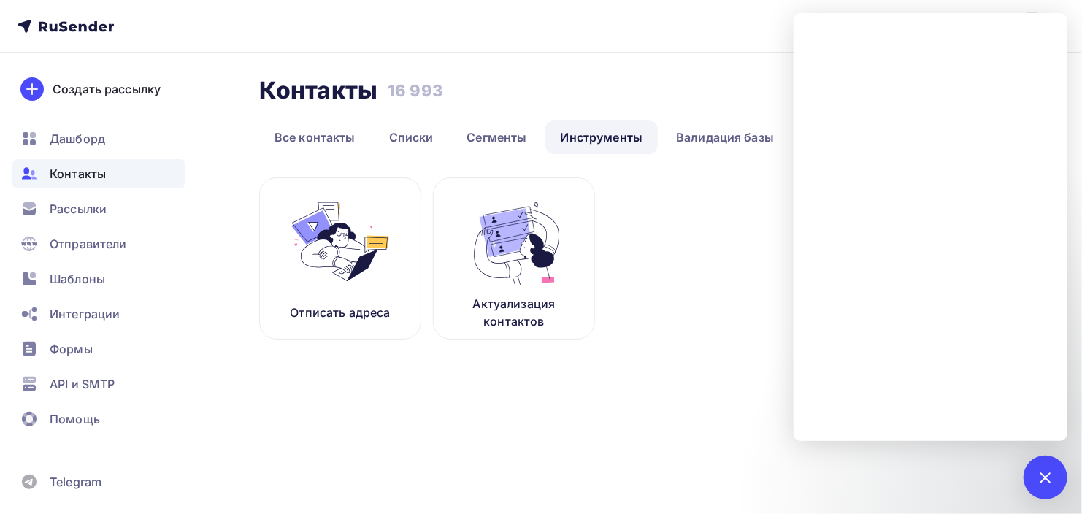
click at [501, 46] on nav "tech@trade-art.pro Аккаунт Тарифы Выйти Создать рассылку Дашборд Контакты Рассы…" at bounding box center [541, 26] width 1082 height 53
click at [449, 42] on nav "tech@trade-art.pro Аккаунт Тарифы Выйти Создать рассылку Дашборд Контакты Рассы…" at bounding box center [541, 26] width 1082 height 53
click at [553, 251] on img at bounding box center [514, 242] width 98 height 92
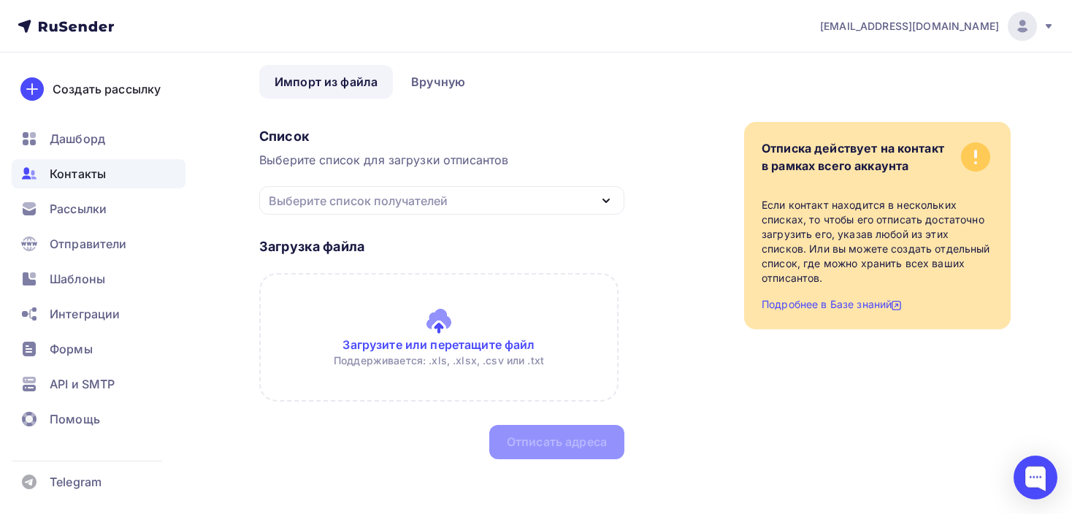
scroll to position [58, 0]
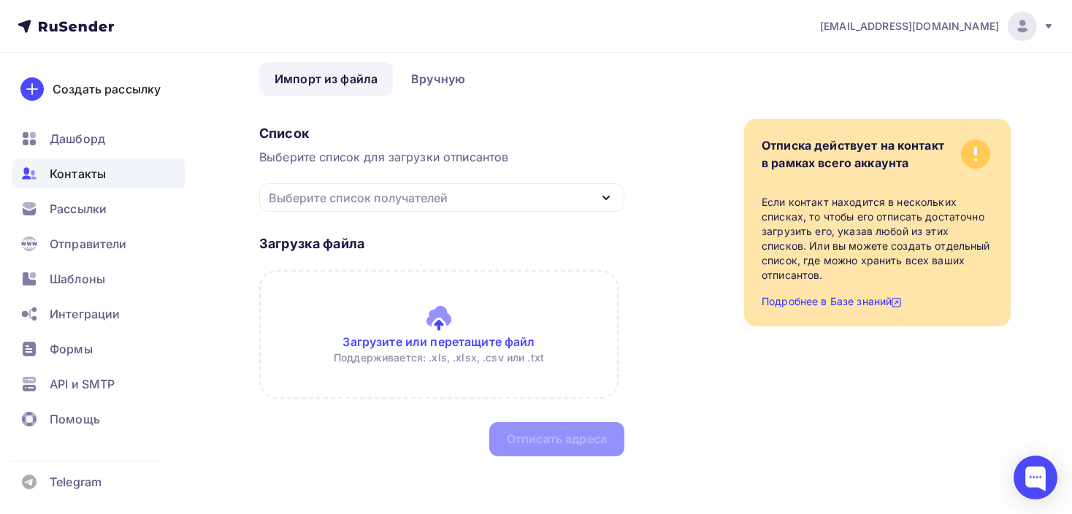
click at [837, 302] on link "Подробнее в Базе знаний" at bounding box center [876, 301] width 231 height 15
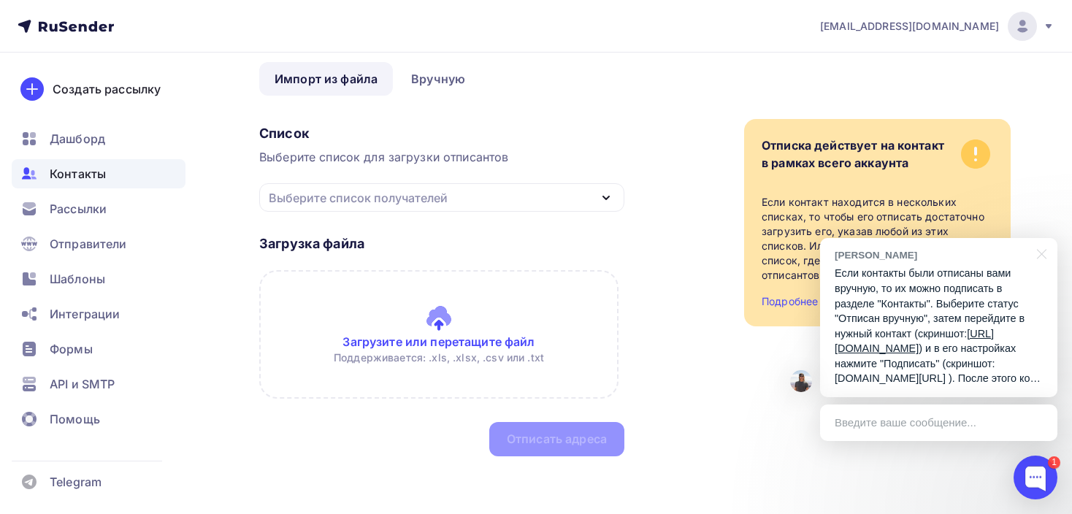
click at [905, 277] on p "Если контакты были отписаны вами вручную, то их можно подписать в разделе "Конт…" at bounding box center [938, 326] width 208 height 120
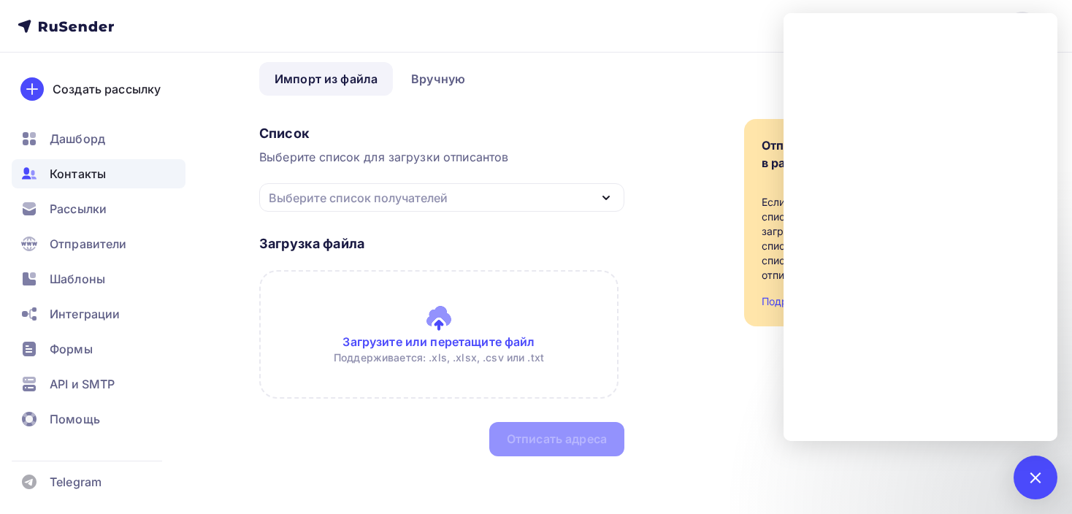
click at [487, 13] on nav "tech@trade-art.pro Аккаунт Тарифы Выйти Создать рассылку Дашборд Контакты Рассы…" at bounding box center [536, 26] width 1072 height 53
click at [63, 167] on span "Контакты" at bounding box center [78, 174] width 56 height 18
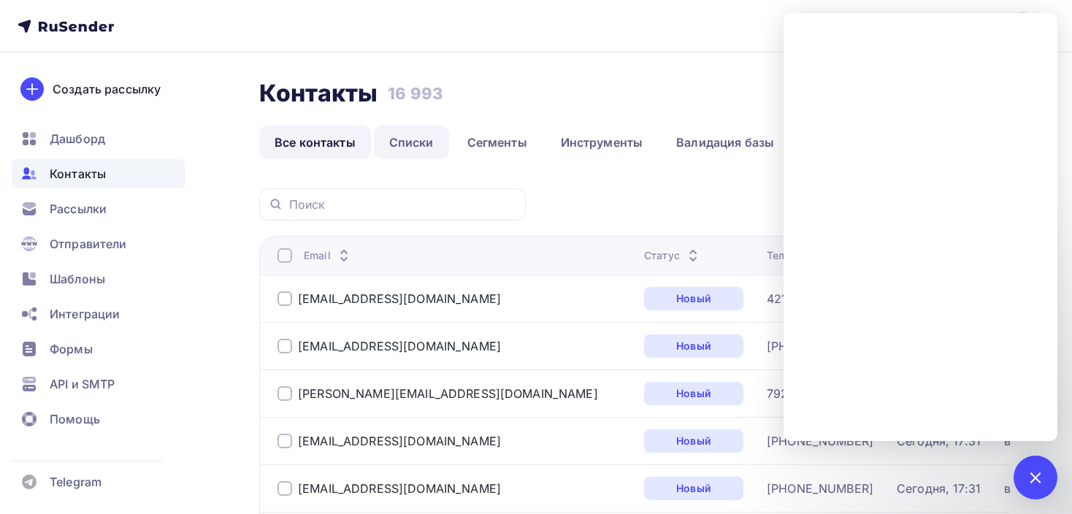
click at [416, 145] on link "Списки" at bounding box center [411, 143] width 75 height 34
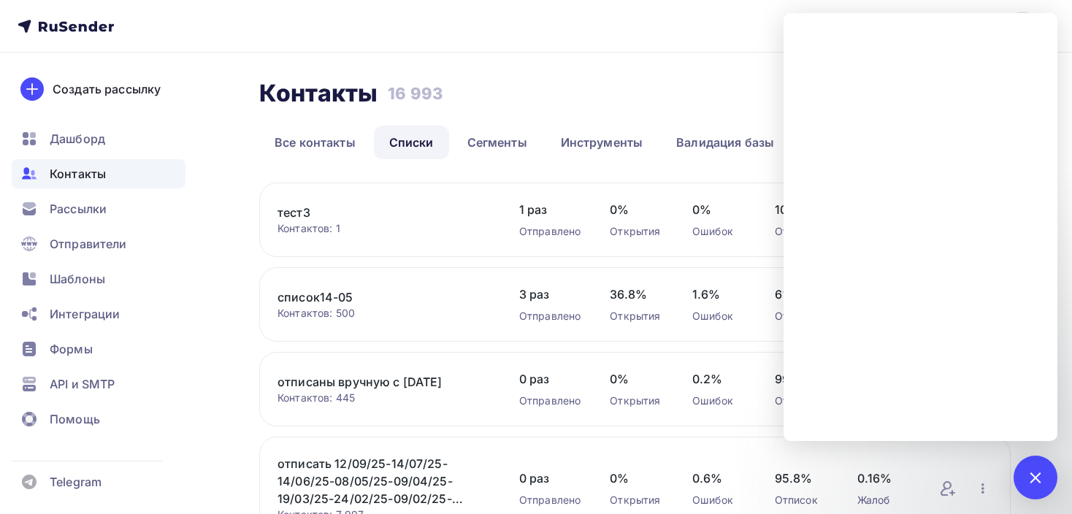
click at [659, 93] on div "Контакты Контакты 16 993 16 993 История импорта Создать список" at bounding box center [634, 93] width 751 height 34
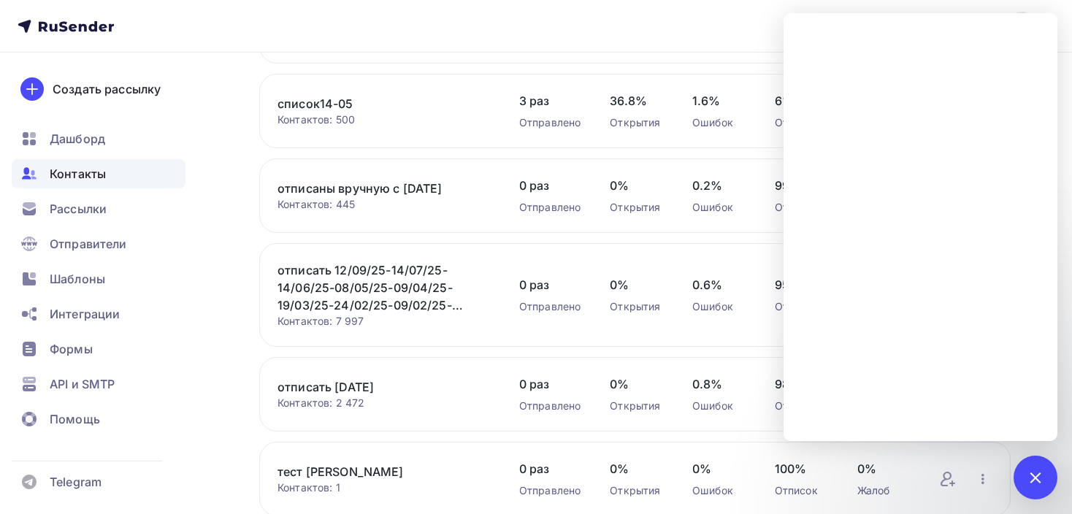
scroll to position [194, 0]
click at [1044, 480] on div "1" at bounding box center [1035, 477] width 44 height 44
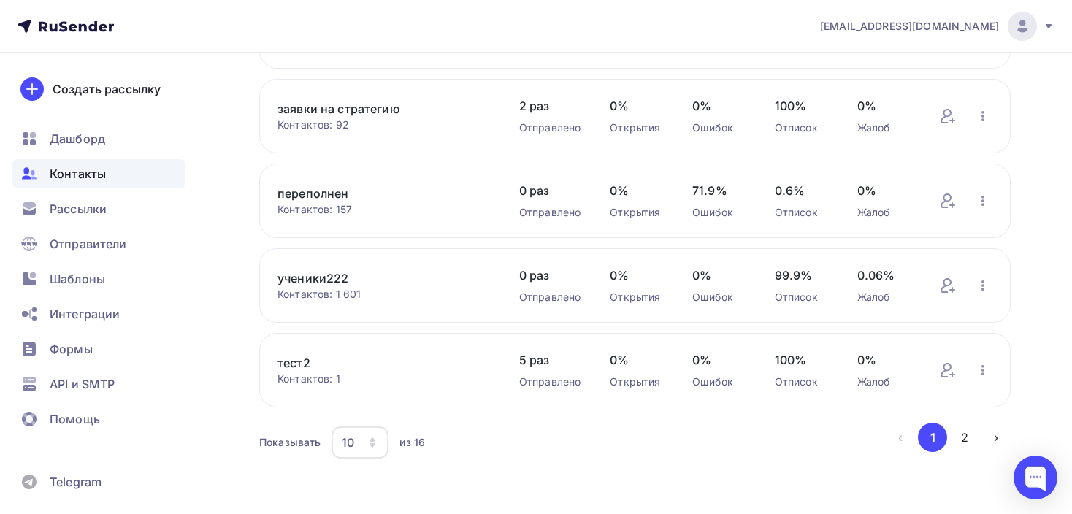
scroll to position [645, 0]
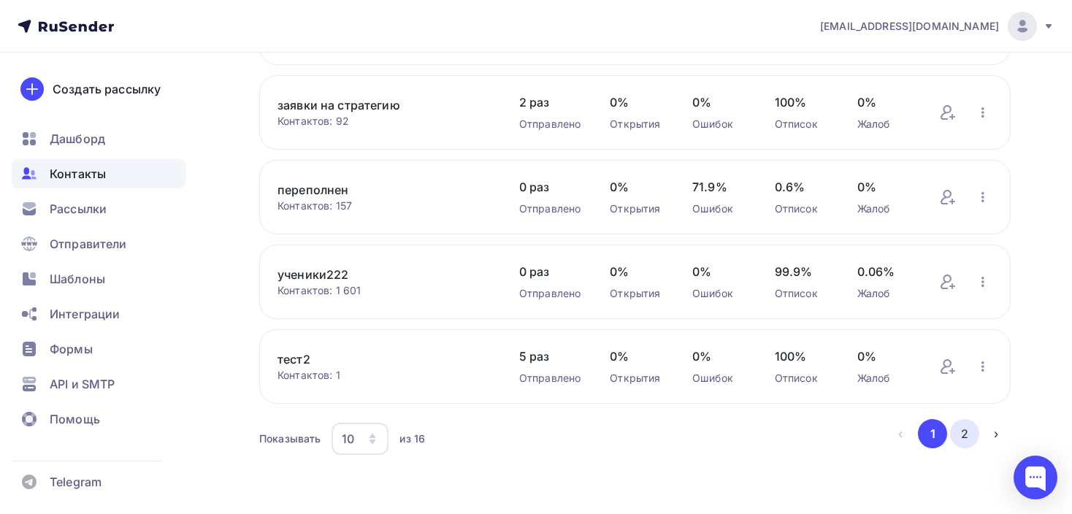
click at [965, 439] on button "2" at bounding box center [964, 433] width 29 height 29
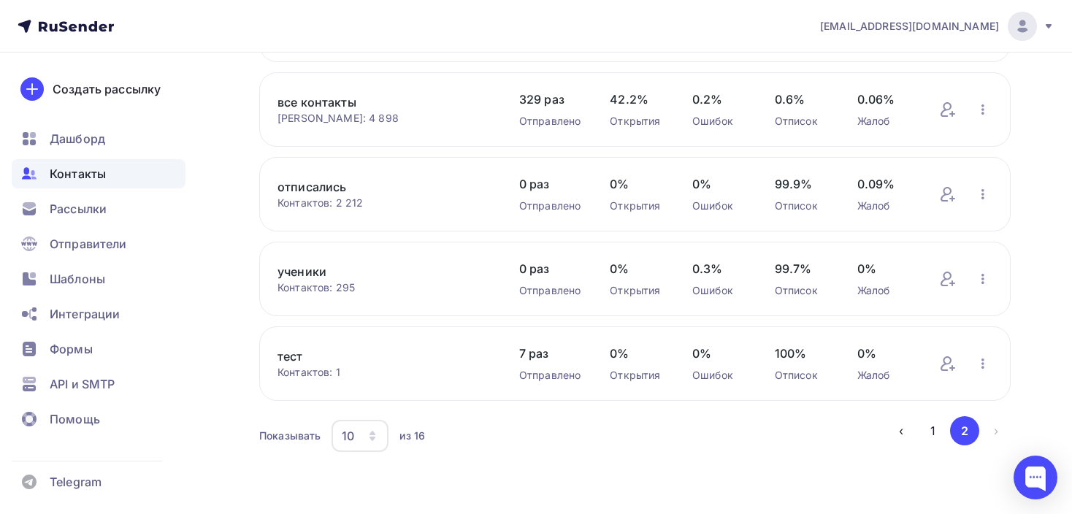
scroll to position [277, 0]
click at [305, 98] on link "все контакты" at bounding box center [383, 105] width 212 height 18
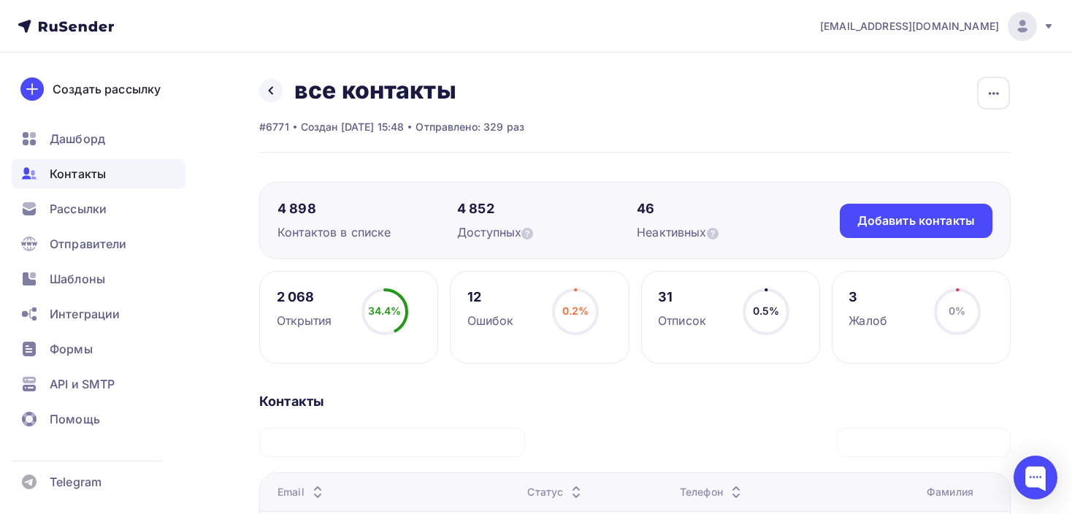
scroll to position [194, 0]
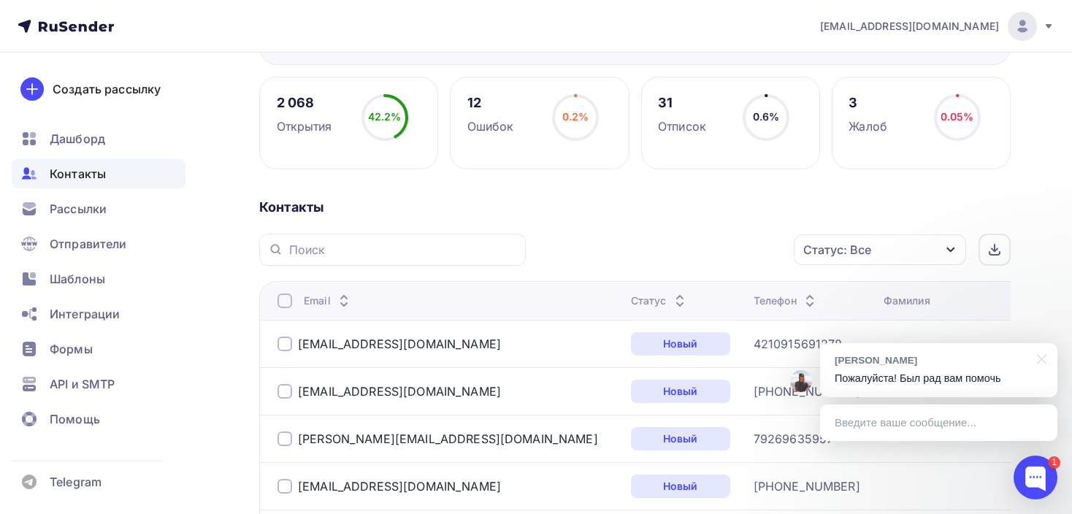
click at [839, 241] on div "Статус: Все" at bounding box center [837, 250] width 68 height 18
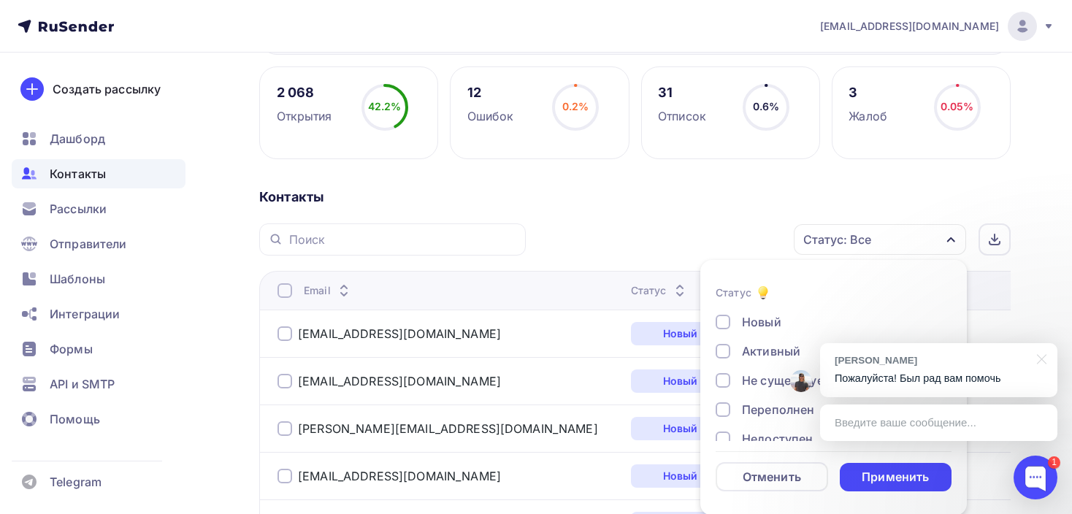
click at [1042, 362] on div at bounding box center [1038, 358] width 36 height 30
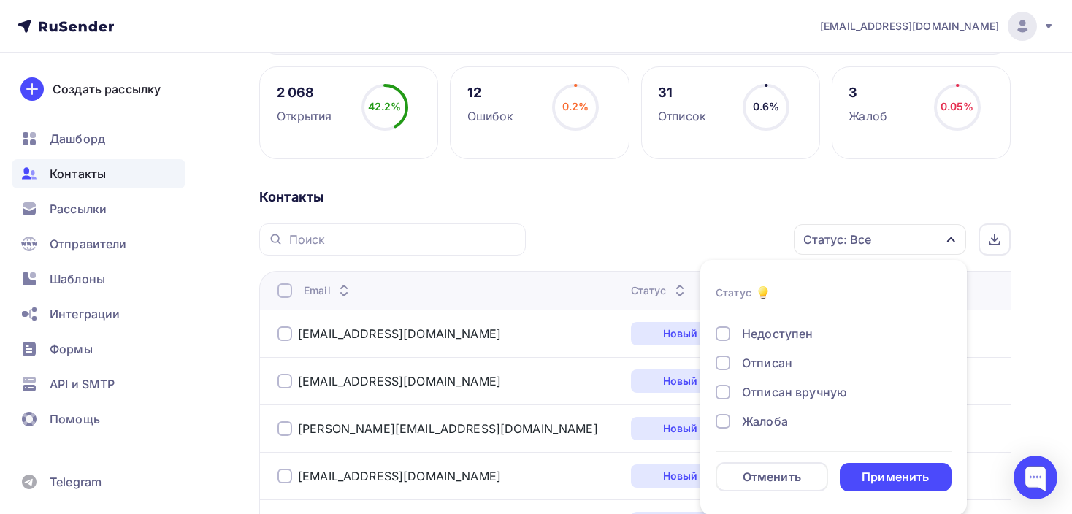
scroll to position [105, 0]
click at [720, 390] on div at bounding box center [722, 392] width 15 height 15
click at [888, 480] on div "Применить" at bounding box center [894, 477] width 67 height 17
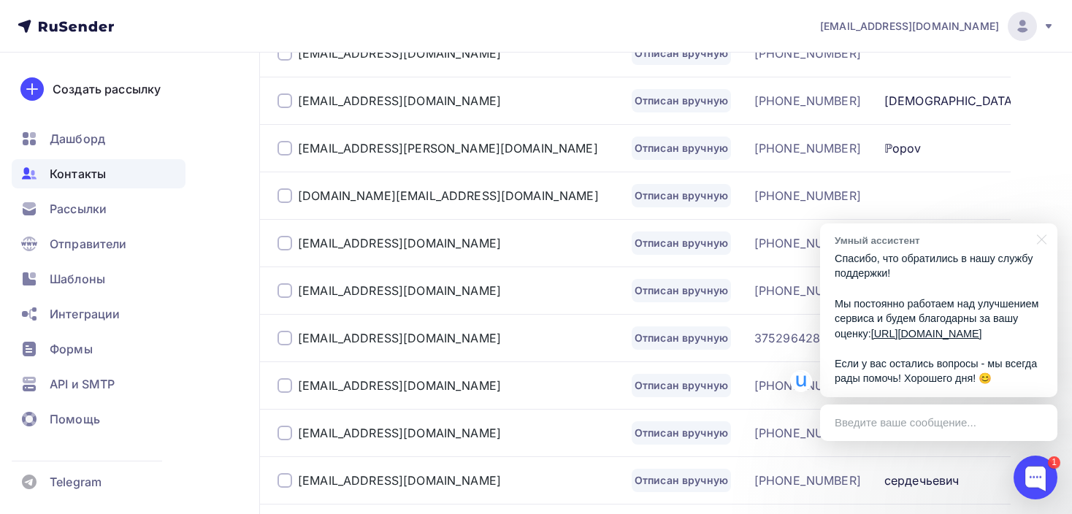
scroll to position [496, 0]
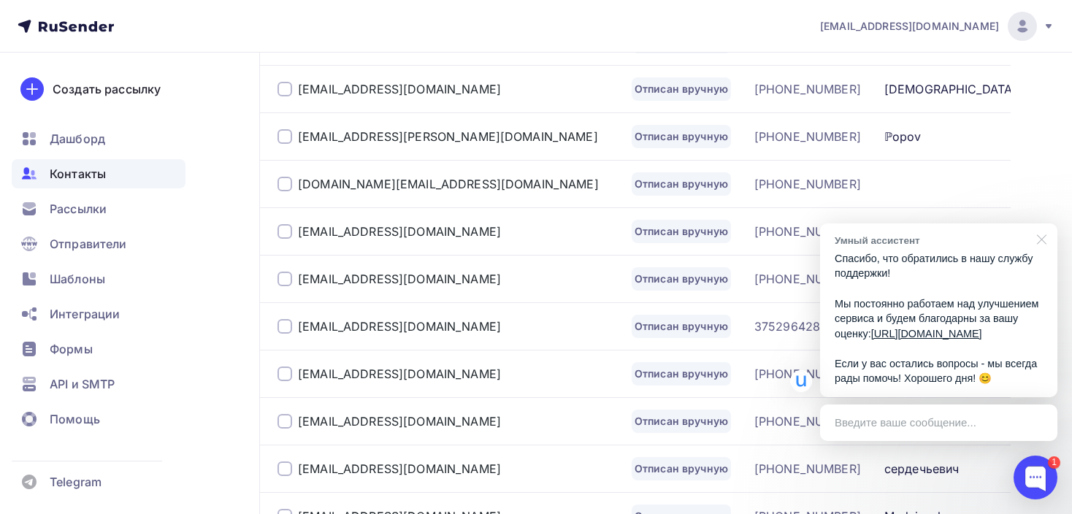
click at [1045, 223] on div at bounding box center [1038, 238] width 36 height 30
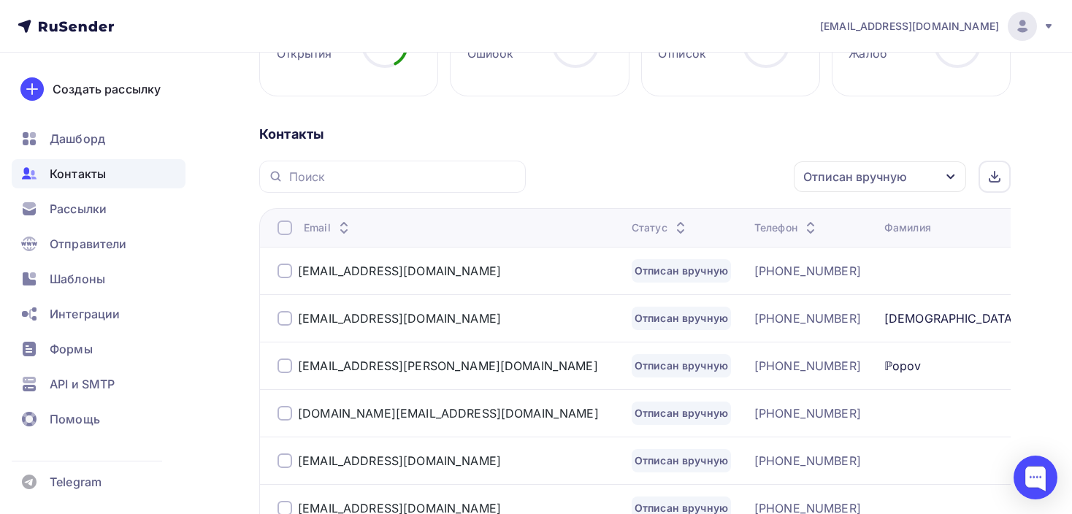
scroll to position [258, 0]
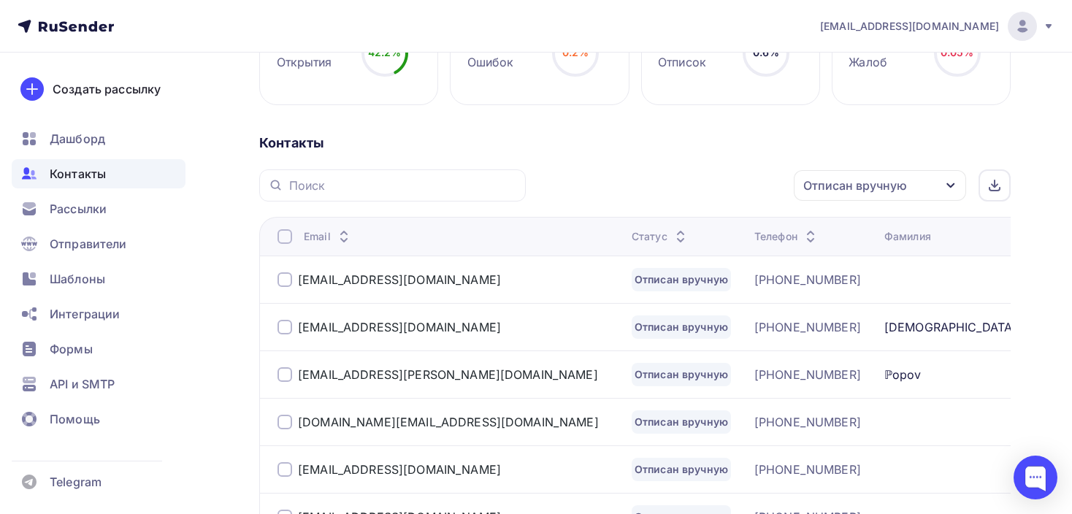
click at [836, 190] on div "Отписан вручную" at bounding box center [855, 186] width 104 height 18
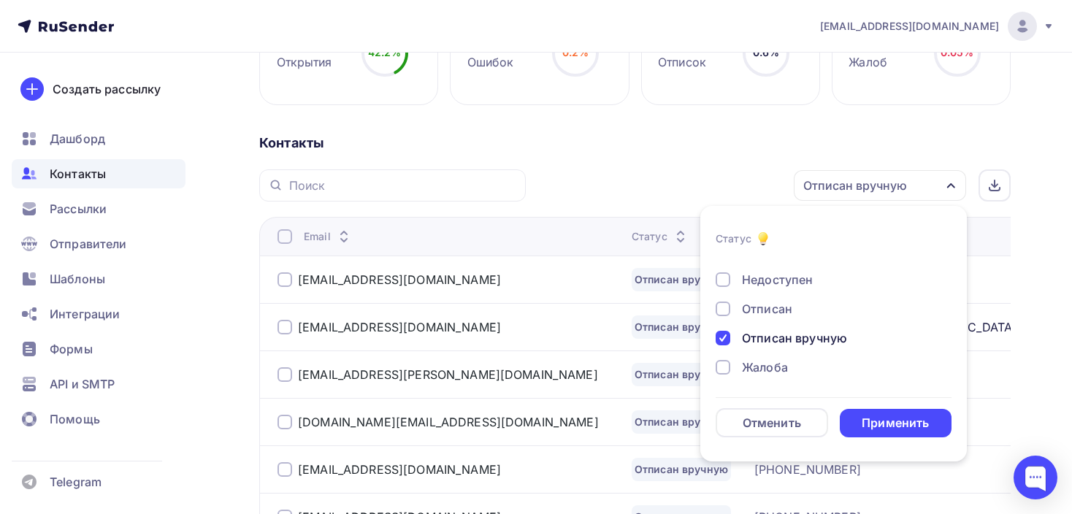
click at [727, 312] on div at bounding box center [722, 308] width 15 height 15
click at [720, 337] on div at bounding box center [722, 338] width 15 height 15
click at [890, 421] on div "Применить" at bounding box center [894, 423] width 67 height 17
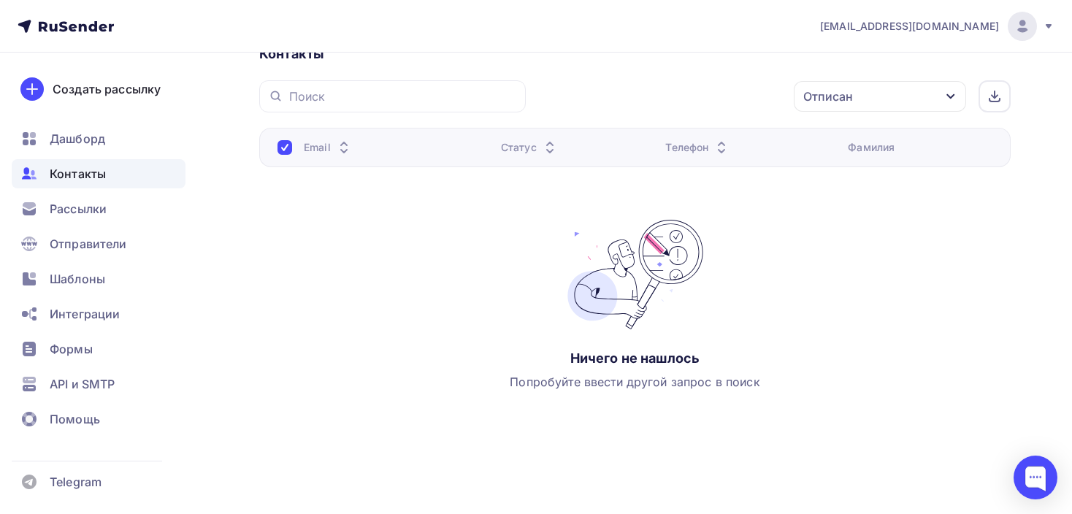
scroll to position [155, 0]
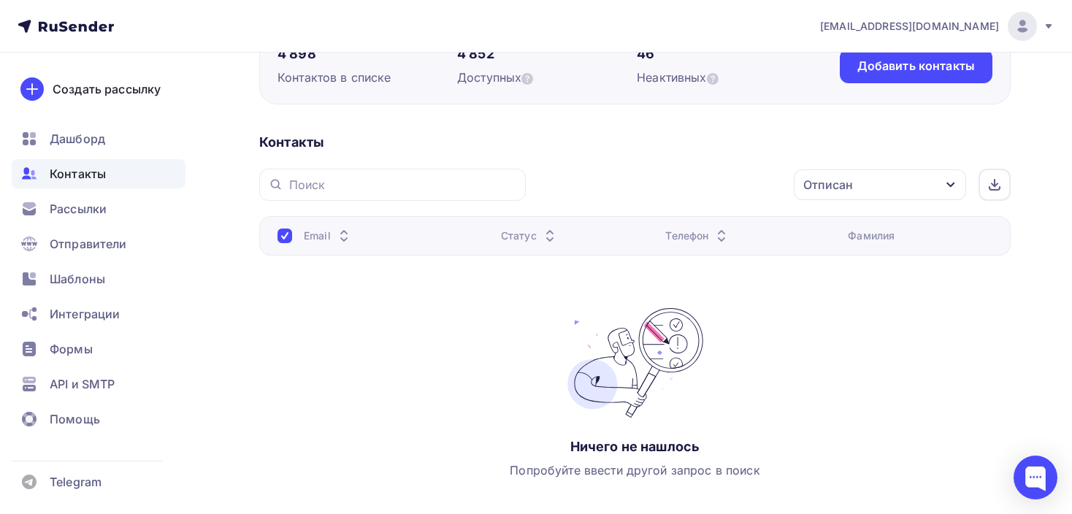
click at [845, 180] on div "Отписан" at bounding box center [828, 185] width 50 height 18
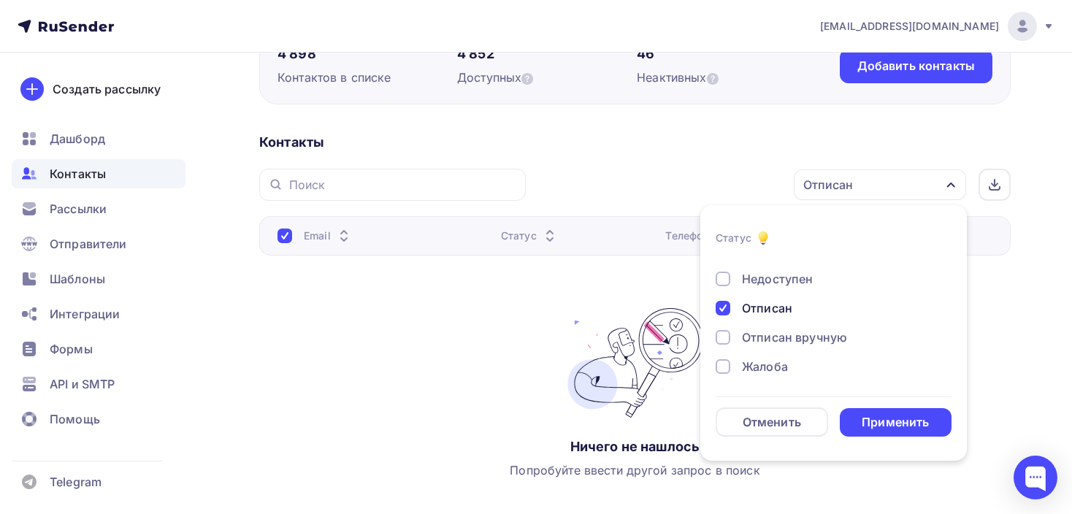
click at [728, 304] on div at bounding box center [722, 308] width 15 height 15
click at [723, 338] on div at bounding box center [722, 337] width 15 height 15
click at [876, 411] on div "Применить" at bounding box center [895, 422] width 112 height 28
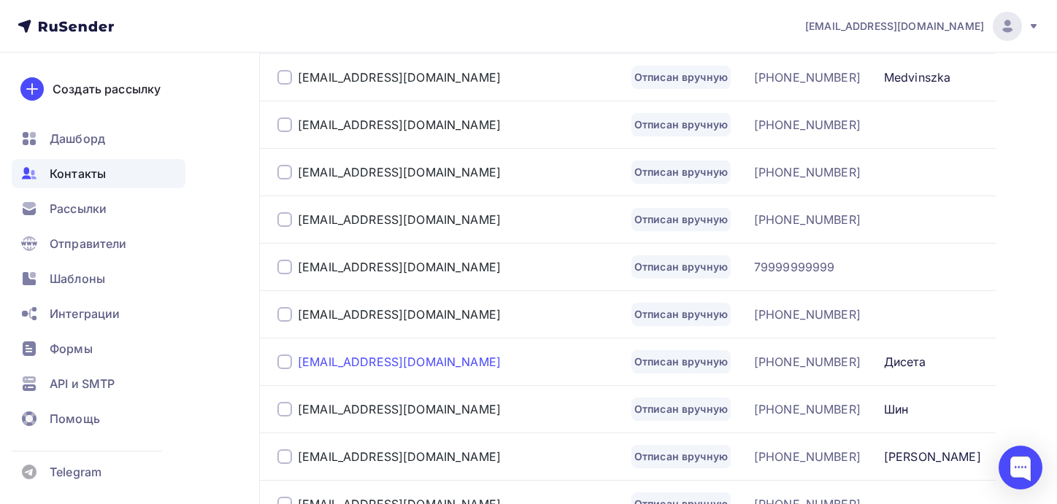
scroll to position [511, 0]
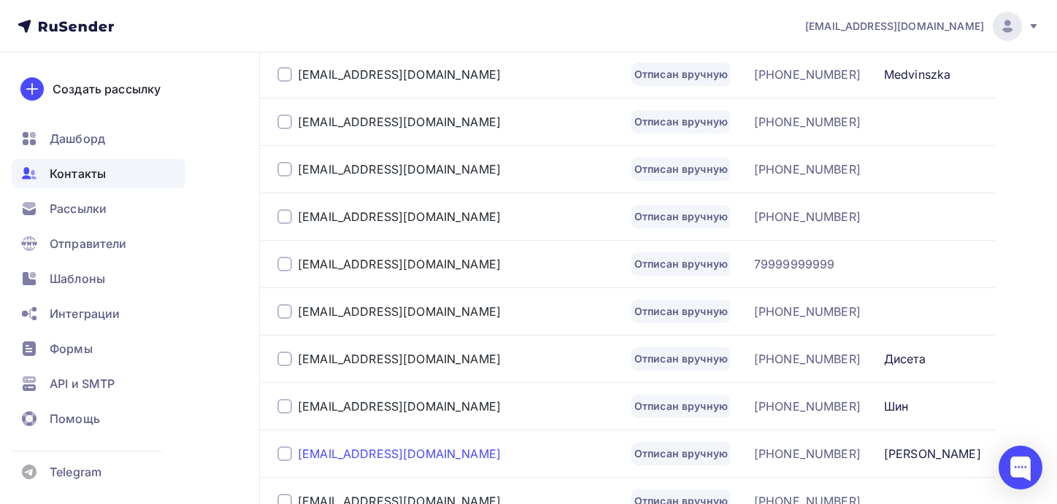
drag, startPoint x: 331, startPoint y: 458, endPoint x: 315, endPoint y: 445, distance: 20.7
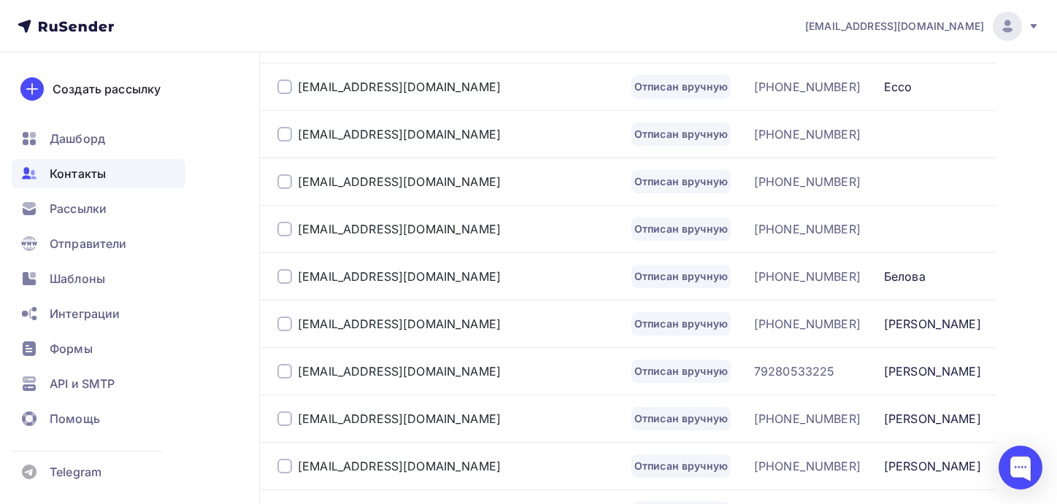
scroll to position [1119, 0]
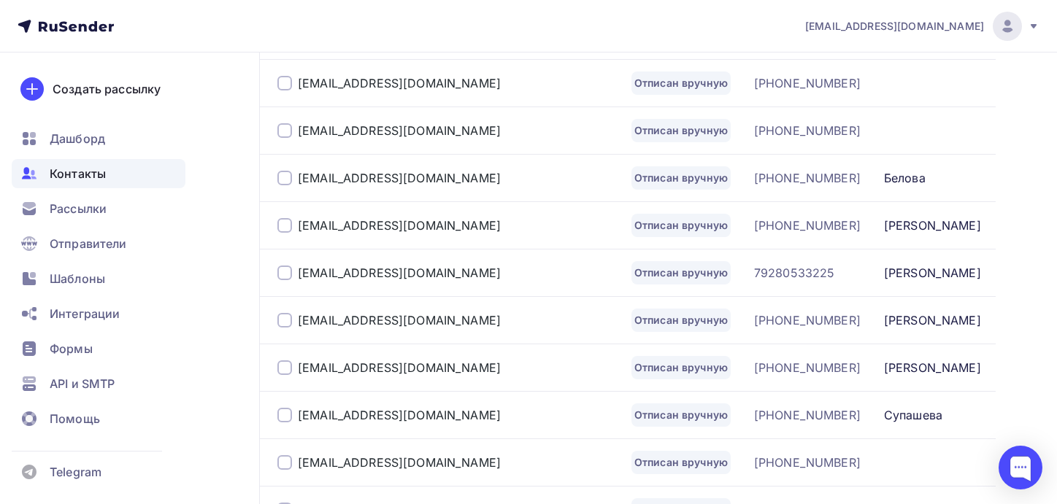
drag, startPoint x: 337, startPoint y: 312, endPoint x: 220, endPoint y: 271, distance: 123.7
click at [220, 272] on div "Назад все контакты Переименовать список Скачать список Отписать адреса Настроит…" at bounding box center [528, 425] width 1057 height 2983
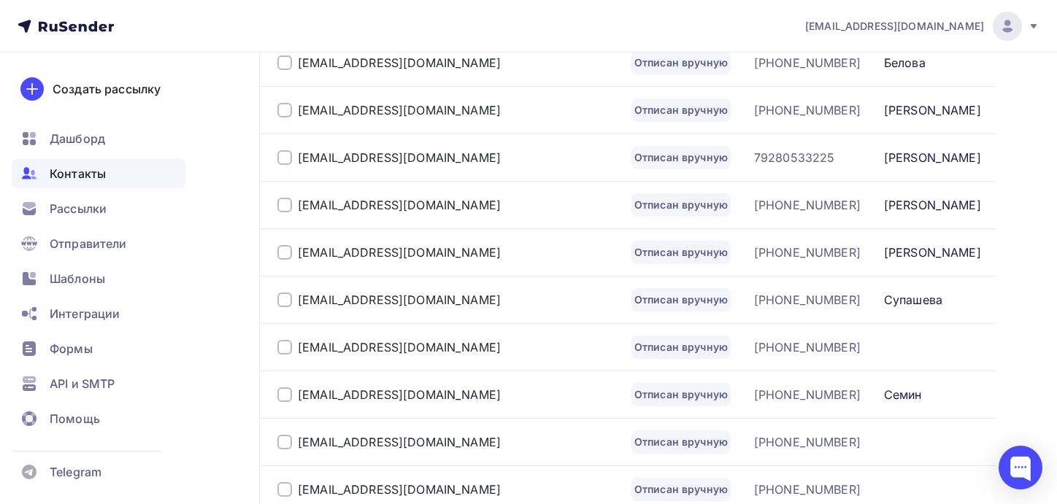
scroll to position [1363, 0]
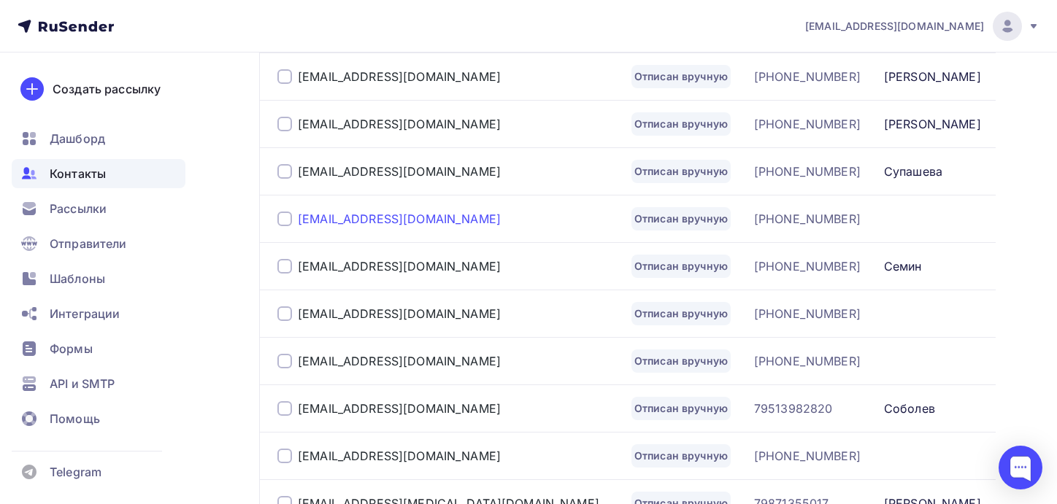
drag, startPoint x: 331, startPoint y: 223, endPoint x: 320, endPoint y: 214, distance: 13.5
drag, startPoint x: 320, startPoint y: 304, endPoint x: 240, endPoint y: 269, distance: 87.9
click at [240, 269] on div "Назад все контакты Переименовать список Скачать список Отписать адреса Настроит…" at bounding box center [528, 181] width 1057 height 2983
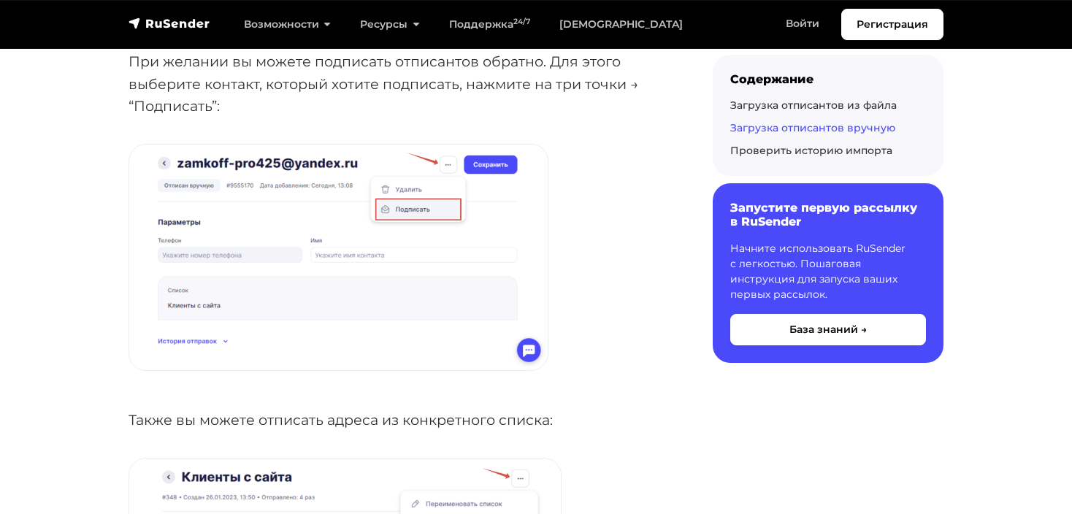
scroll to position [3621, 0]
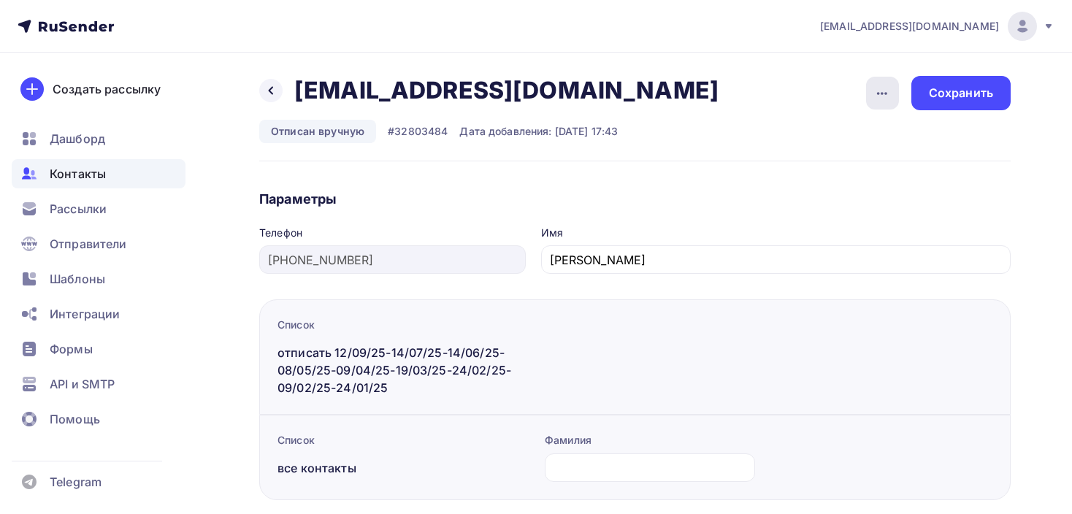
click at [876, 95] on icon "button" at bounding box center [882, 94] width 18 height 18
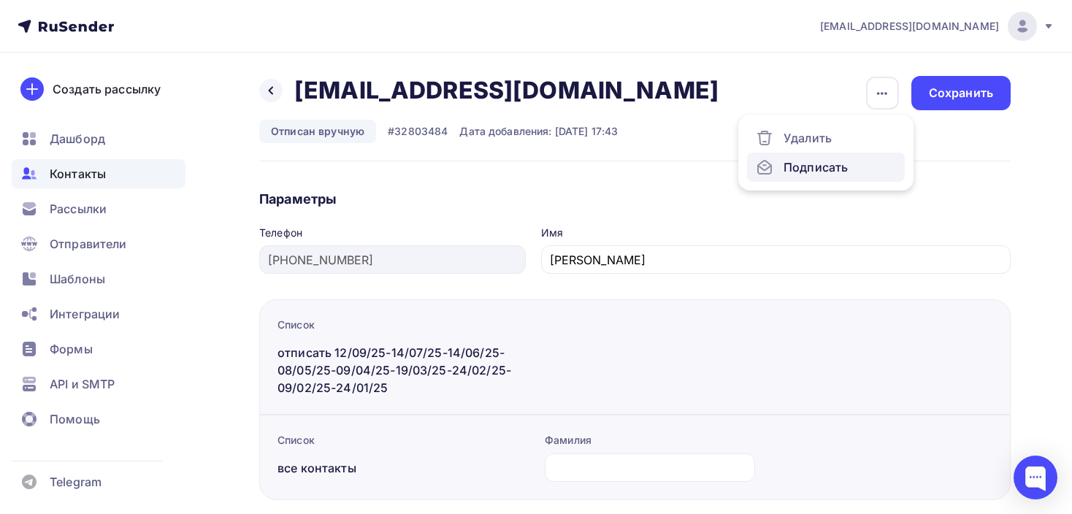
click at [811, 164] on div "Подписать" at bounding box center [825, 167] width 140 height 18
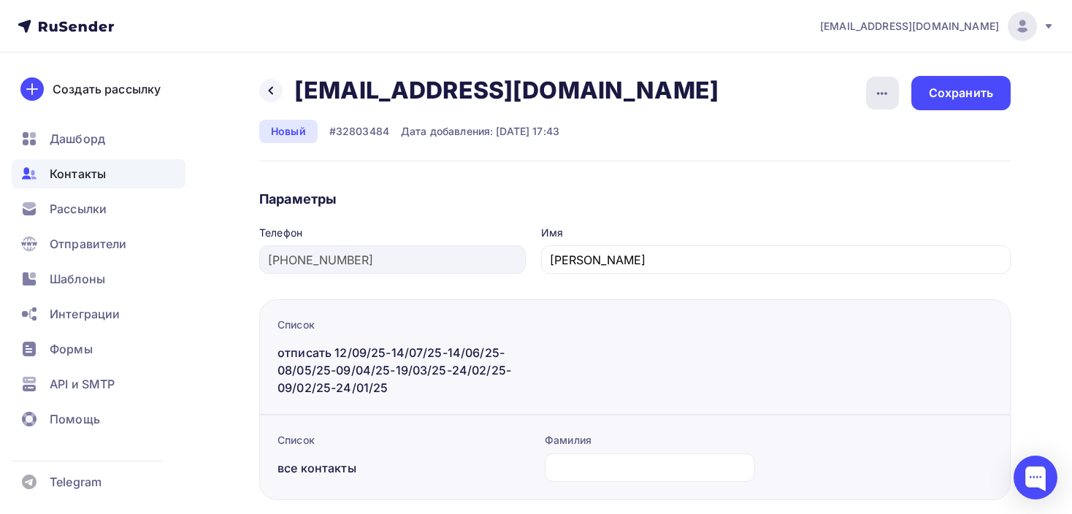
click at [882, 88] on icon "button" at bounding box center [882, 94] width 18 height 18
click at [780, 85] on div "Назад dumik1995@mail.ru dumik1995@mail.ru Удалить Отписать Новый #32803484 Дата…" at bounding box center [634, 118] width 751 height 85
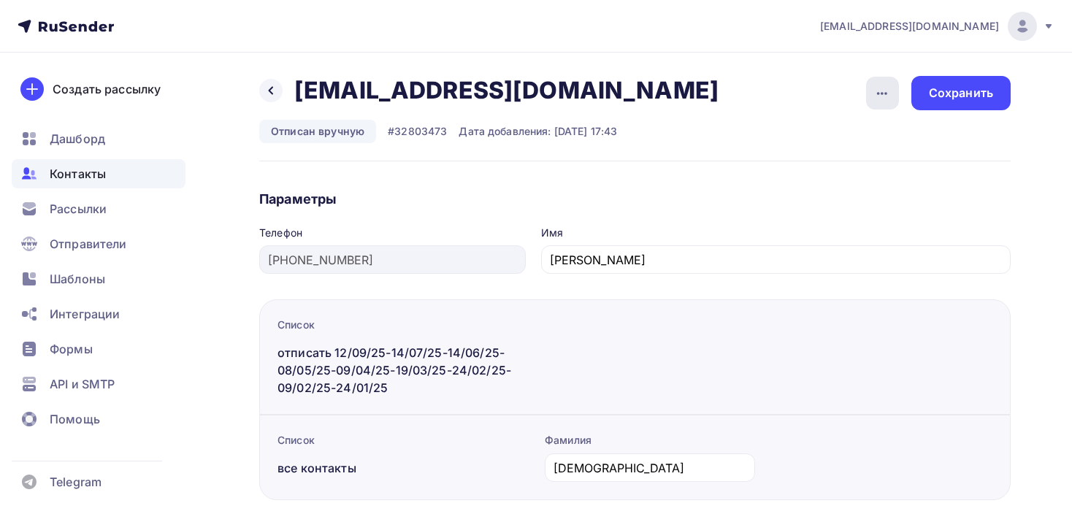
click at [874, 91] on icon "button" at bounding box center [882, 94] width 18 height 18
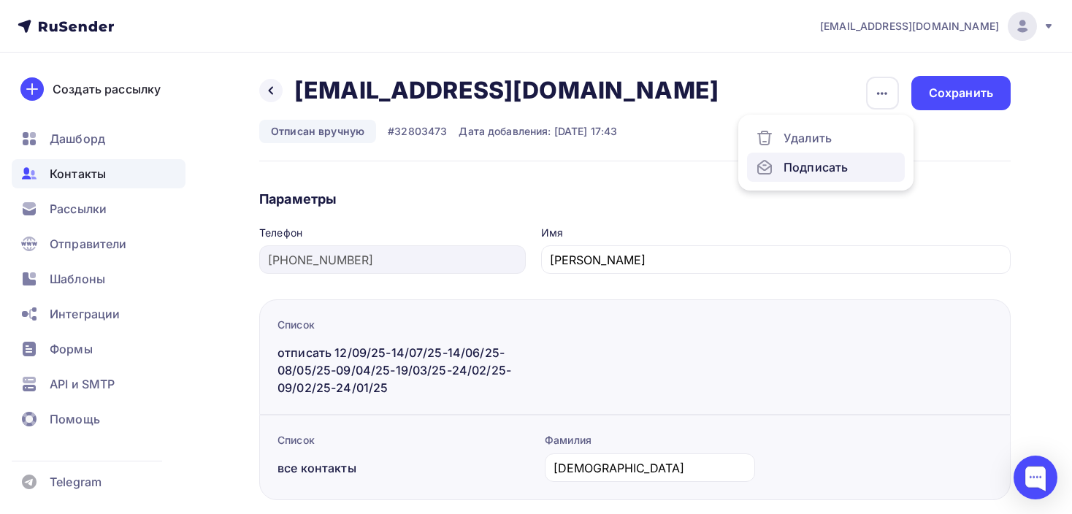
click at [805, 166] on div "Подписать" at bounding box center [825, 167] width 140 height 18
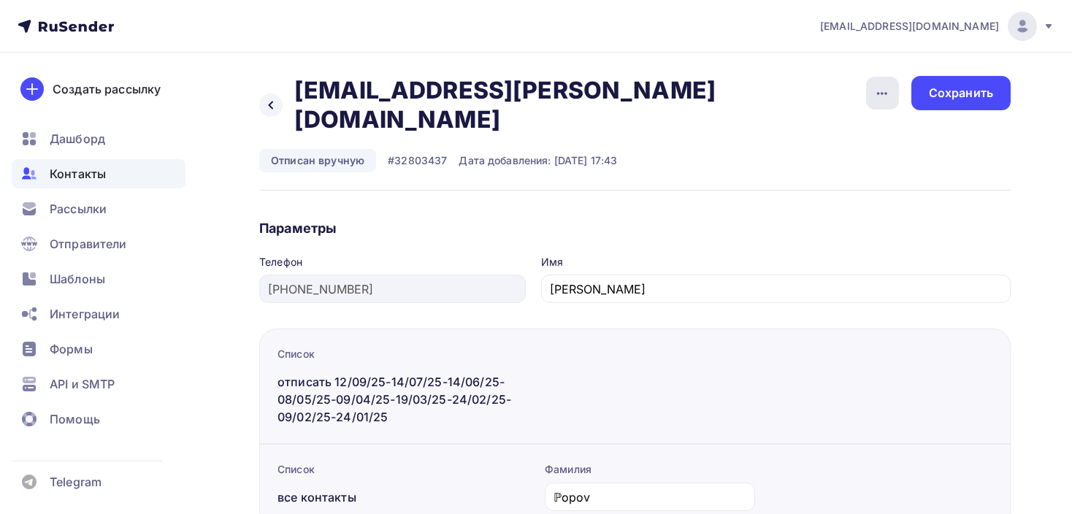
click at [881, 101] on icon "button" at bounding box center [882, 94] width 18 height 18
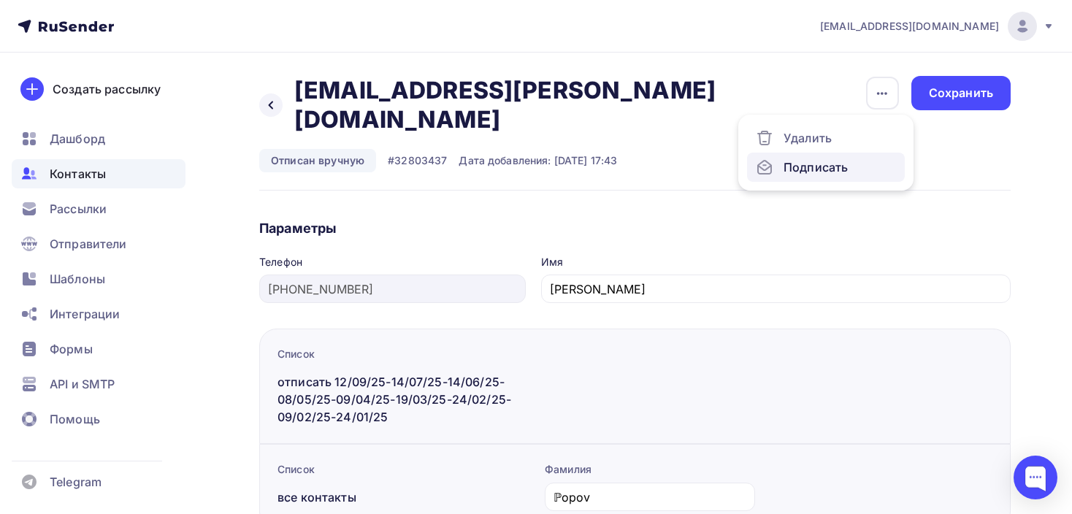
click at [833, 166] on div "Подписать" at bounding box center [825, 167] width 140 height 18
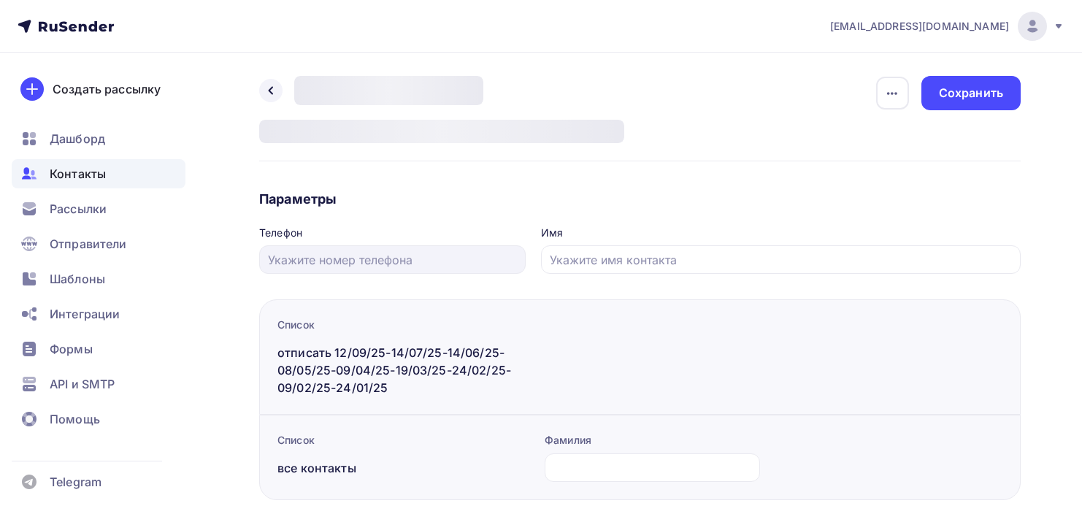
type input "[PHONE_NUMBER]"
type input "Kateryna"
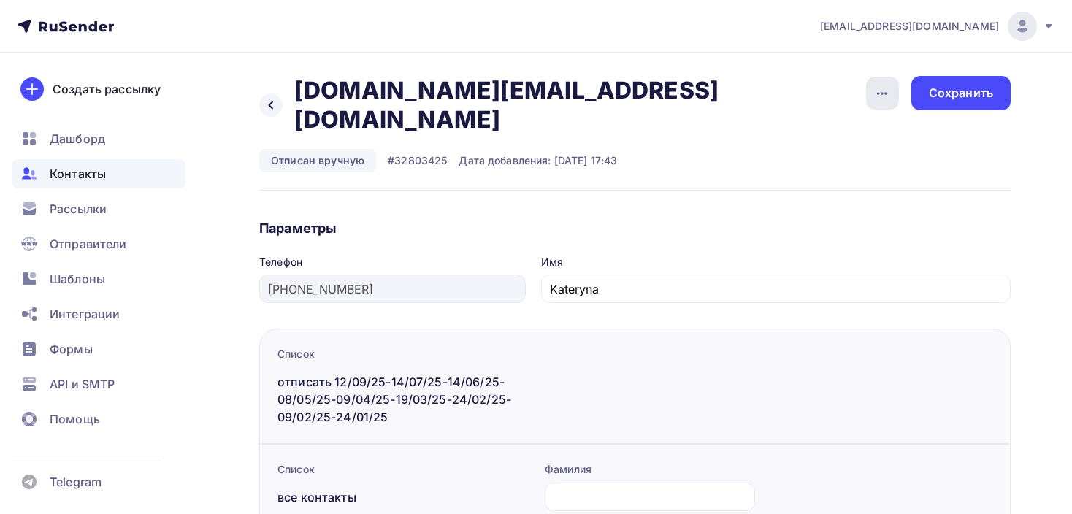
click at [884, 92] on icon "button" at bounding box center [882, 94] width 18 height 18
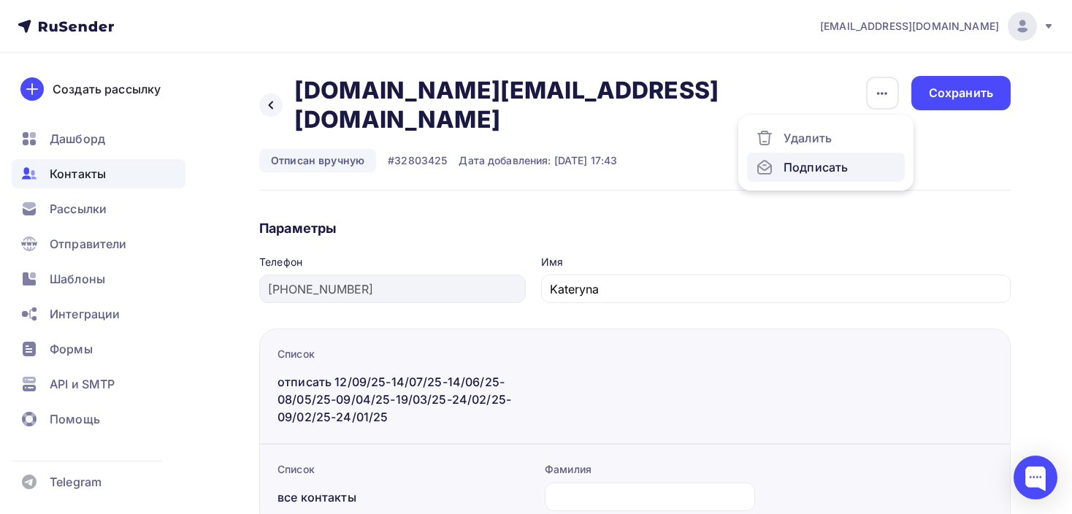
click at [807, 169] on div "Подписать" at bounding box center [825, 167] width 140 height 18
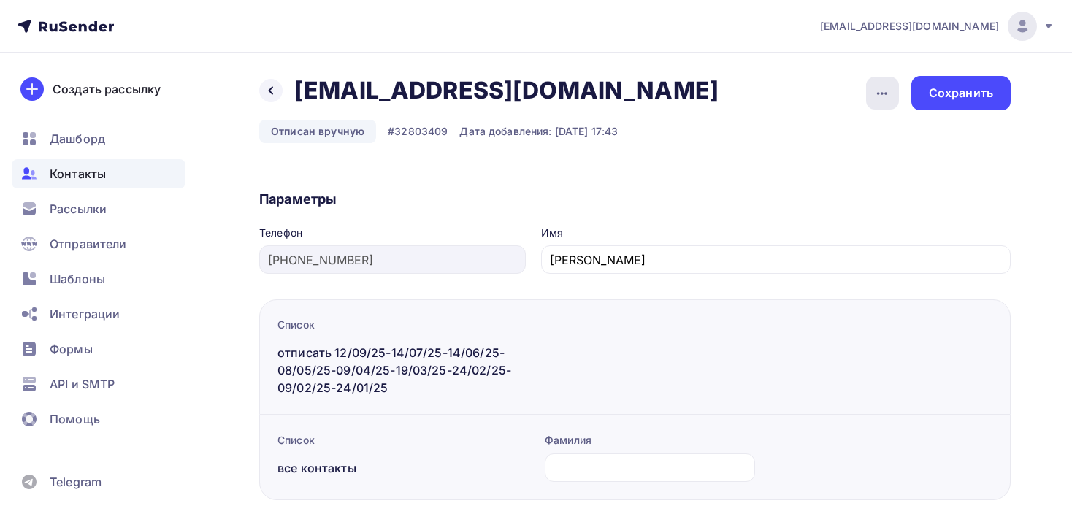
click at [876, 88] on icon "button" at bounding box center [882, 94] width 18 height 18
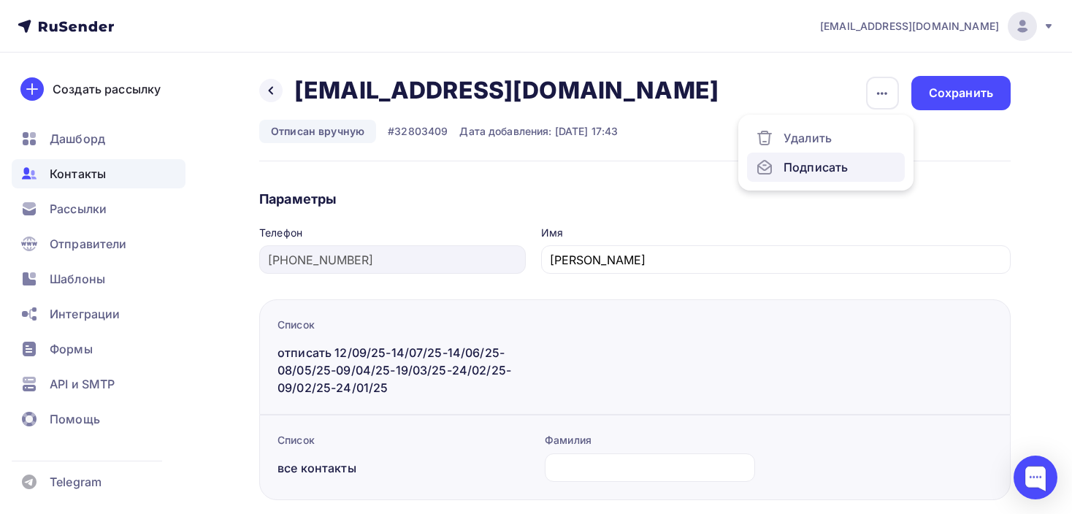
click at [818, 167] on div "Подписать" at bounding box center [825, 167] width 140 height 18
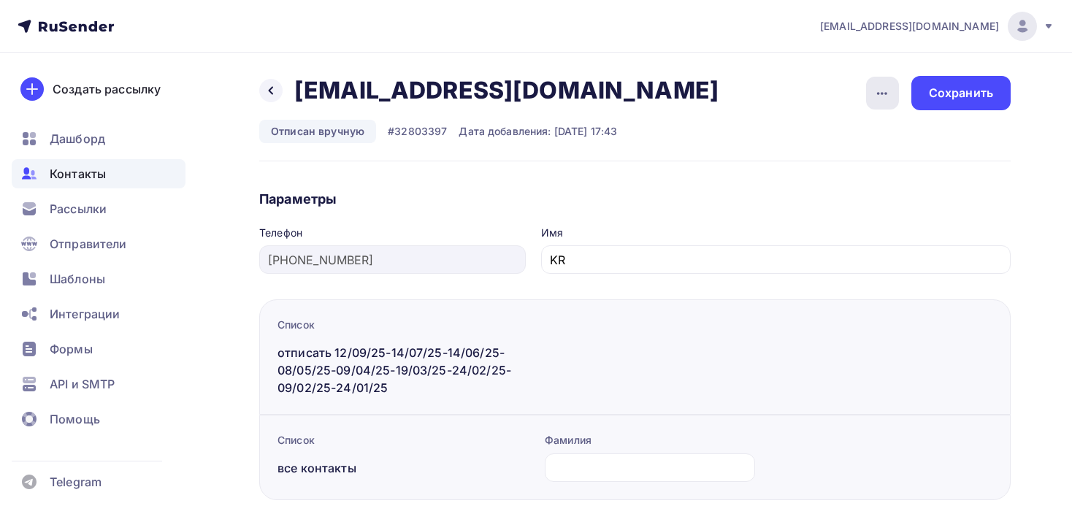
click at [887, 106] on div "button" at bounding box center [882, 93] width 33 height 33
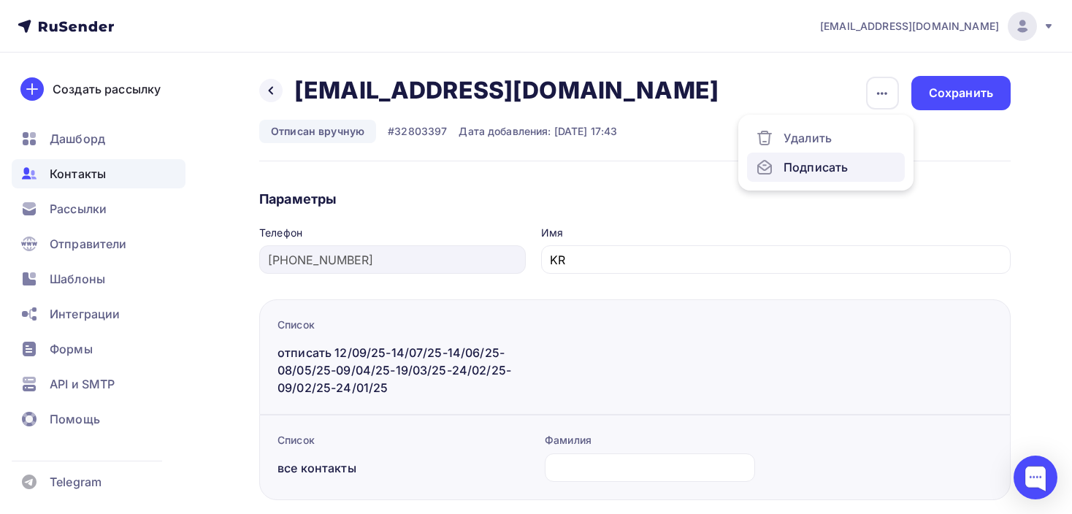
click at [809, 162] on div "Подписать" at bounding box center [825, 167] width 140 height 18
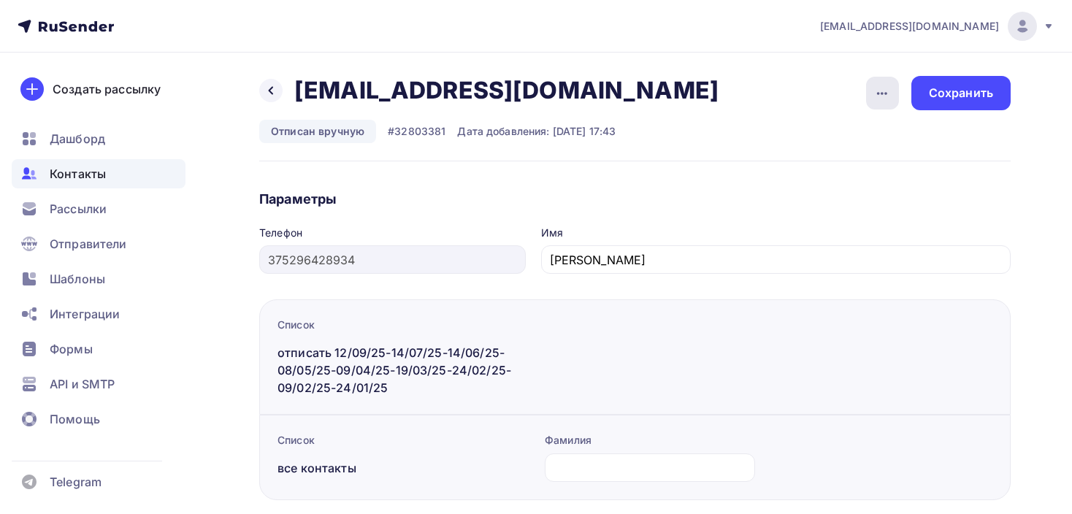
click at [873, 100] on icon "button" at bounding box center [882, 94] width 18 height 18
click at [803, 166] on div "Подписать" at bounding box center [825, 167] width 140 height 18
click at [874, 95] on icon "button" at bounding box center [882, 94] width 18 height 18
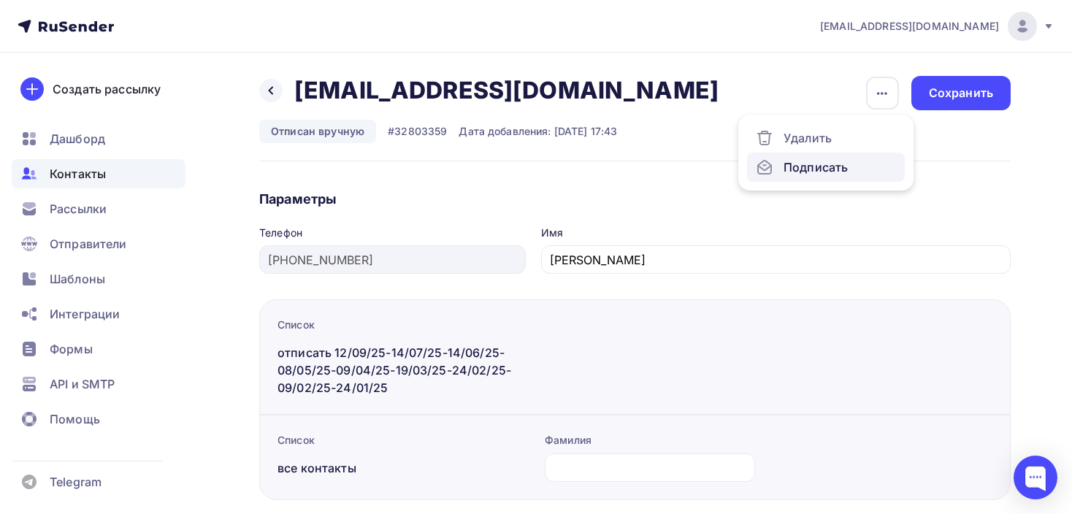
click at [812, 171] on div "Подписать" at bounding box center [825, 167] width 140 height 18
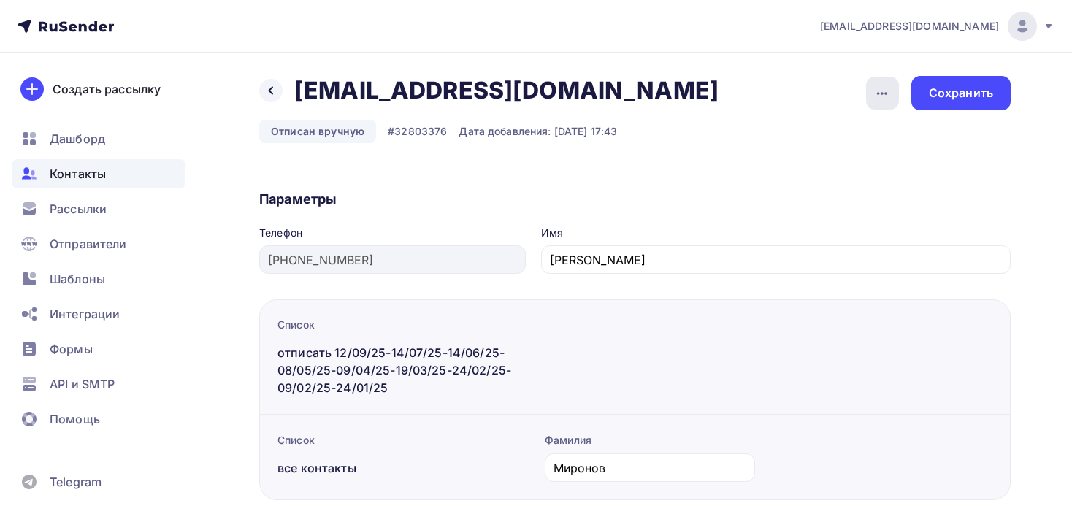
click at [895, 97] on div "button" at bounding box center [882, 93] width 33 height 33
click at [827, 160] on div "Подписать" at bounding box center [825, 167] width 140 height 18
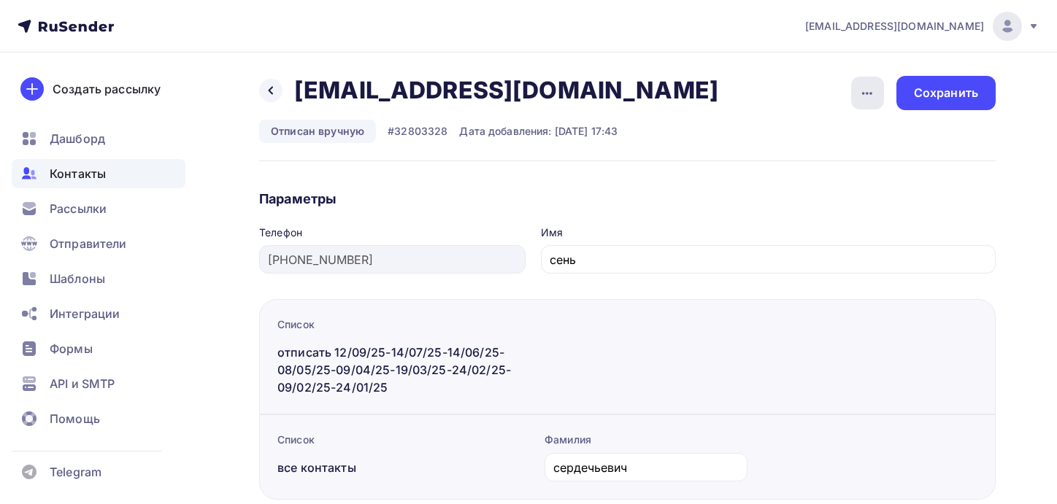
click at [873, 89] on icon "button" at bounding box center [867, 94] width 18 height 18
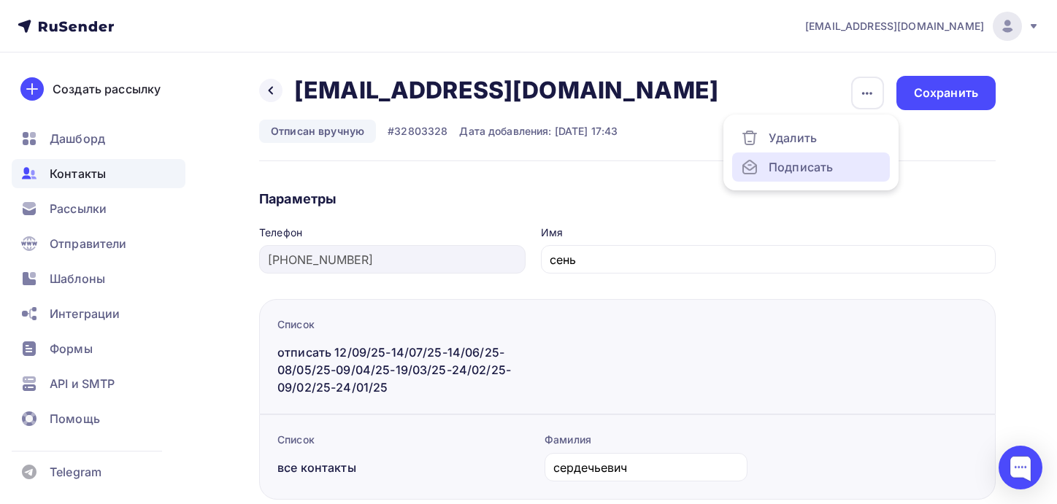
click at [791, 168] on div "Подписать" at bounding box center [811, 167] width 140 height 18
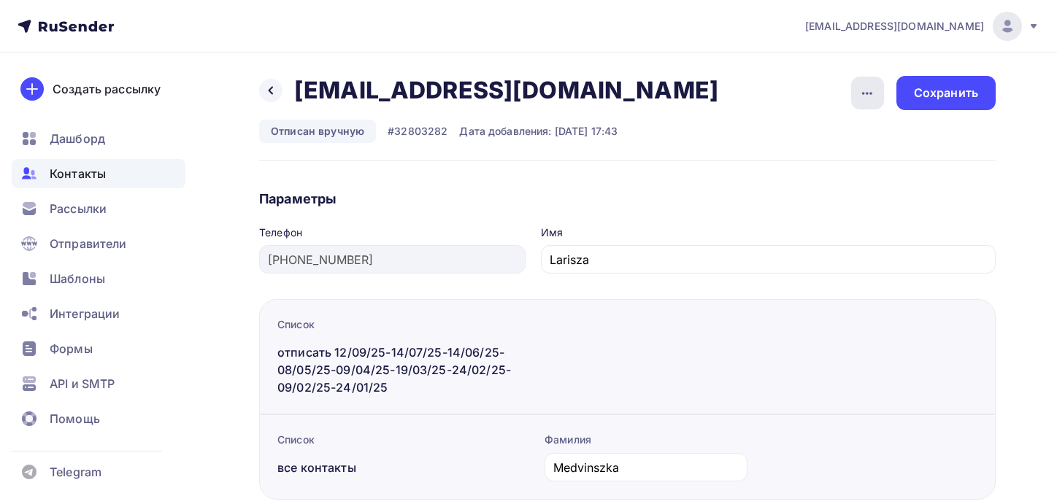
click at [861, 96] on icon "button" at bounding box center [867, 94] width 18 height 18
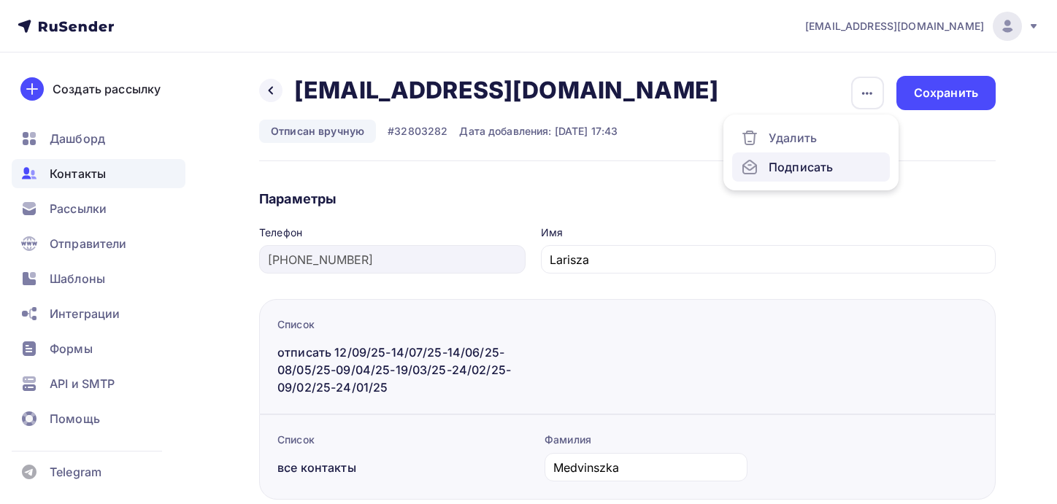
click at [809, 167] on div "Подписать" at bounding box center [811, 167] width 140 height 18
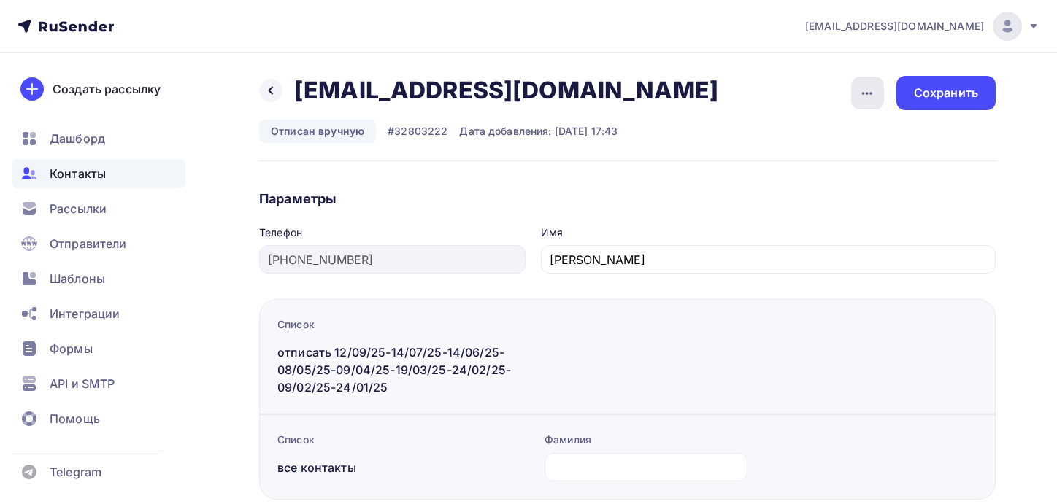
click at [871, 85] on icon "button" at bounding box center [867, 94] width 18 height 18
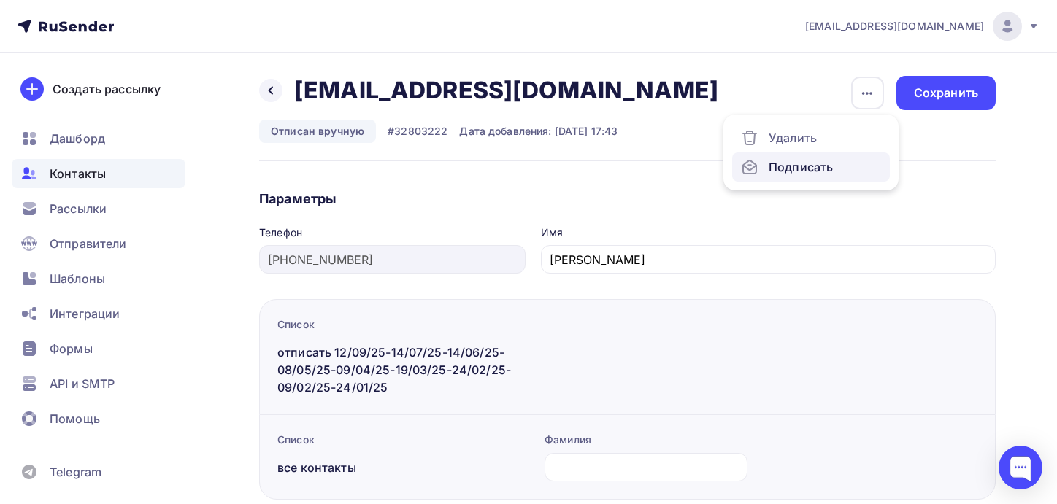
click at [808, 166] on div "Подписать" at bounding box center [811, 167] width 140 height 18
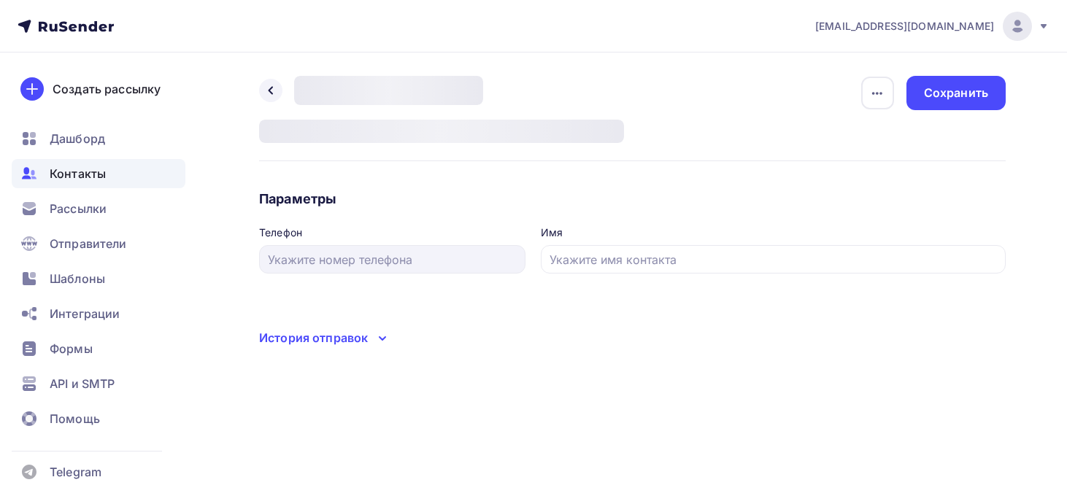
type input "[PHONE_NUMBER]"
type input "Djulia"
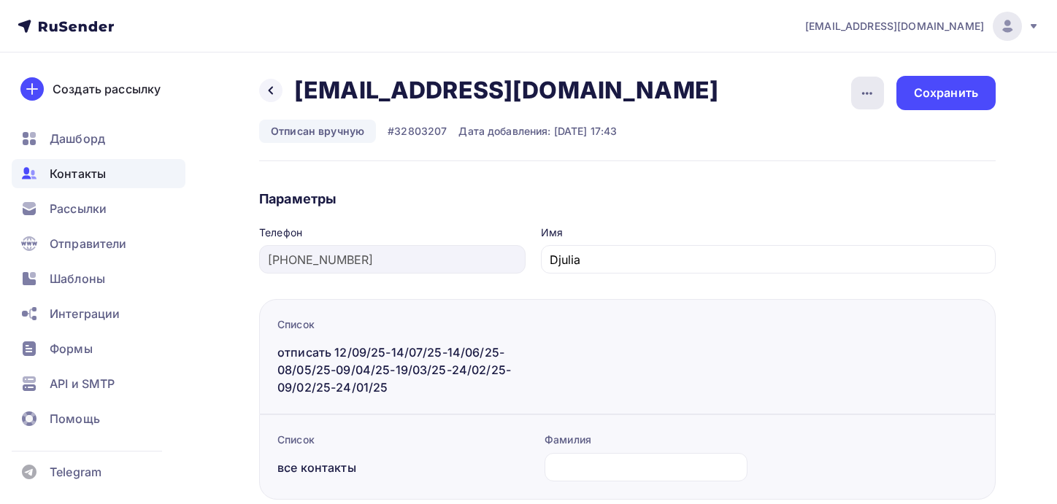
click at [875, 91] on icon "button" at bounding box center [867, 94] width 18 height 18
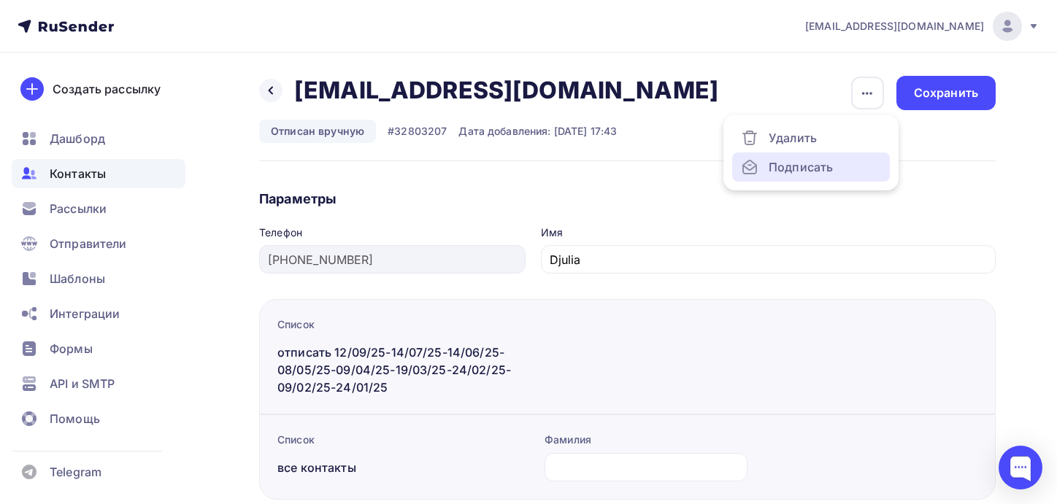
click at [793, 166] on div "Подписать" at bounding box center [811, 167] width 140 height 18
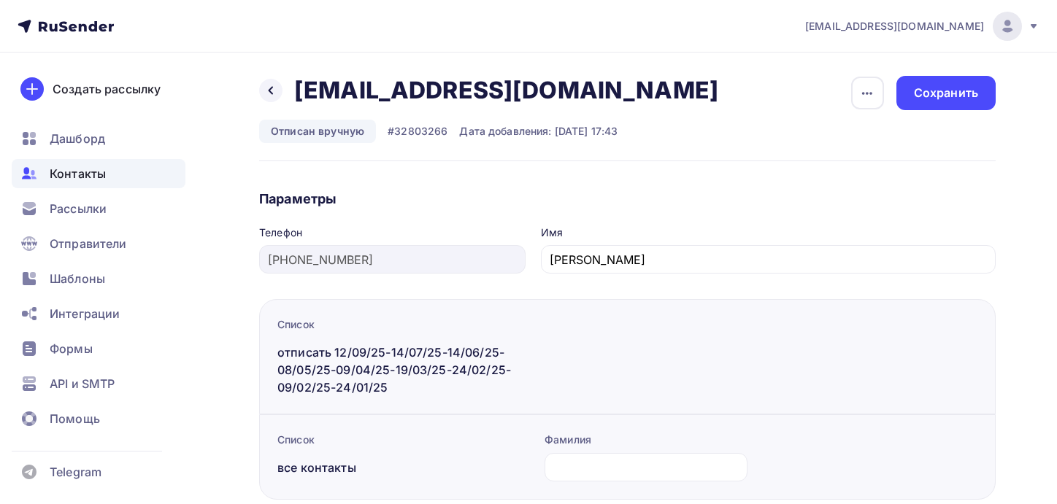
click at [866, 97] on icon "button" at bounding box center [867, 94] width 18 height 18
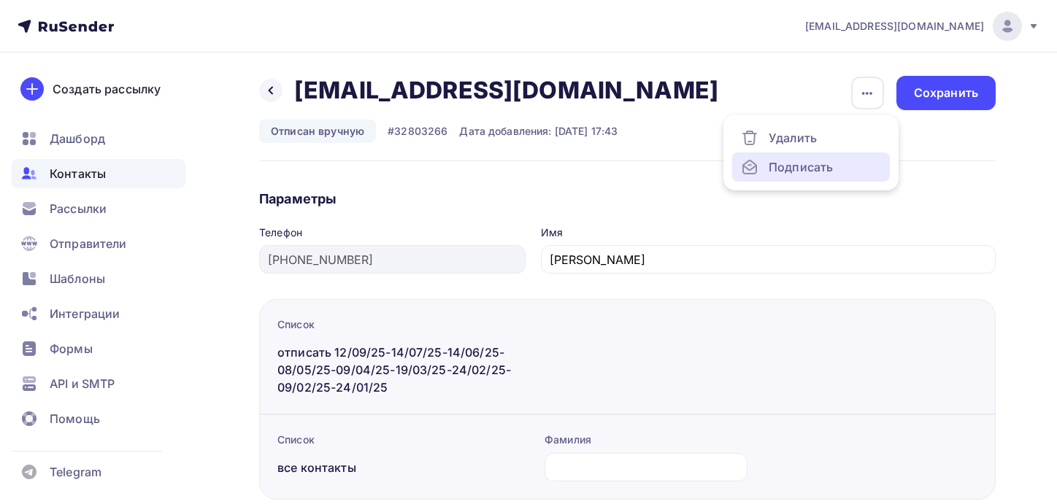
click at [815, 172] on div "Подписать" at bounding box center [811, 167] width 140 height 18
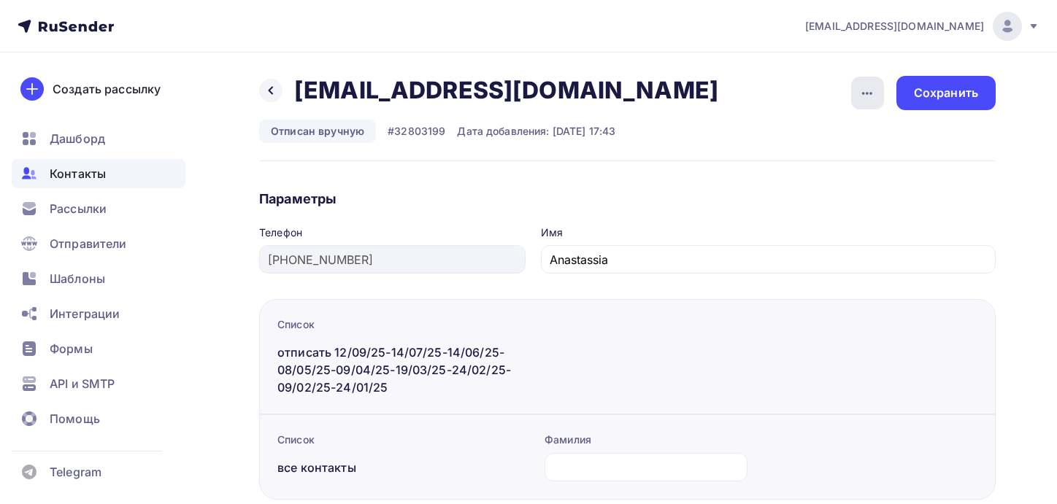
click at [867, 96] on icon "button" at bounding box center [867, 94] width 18 height 18
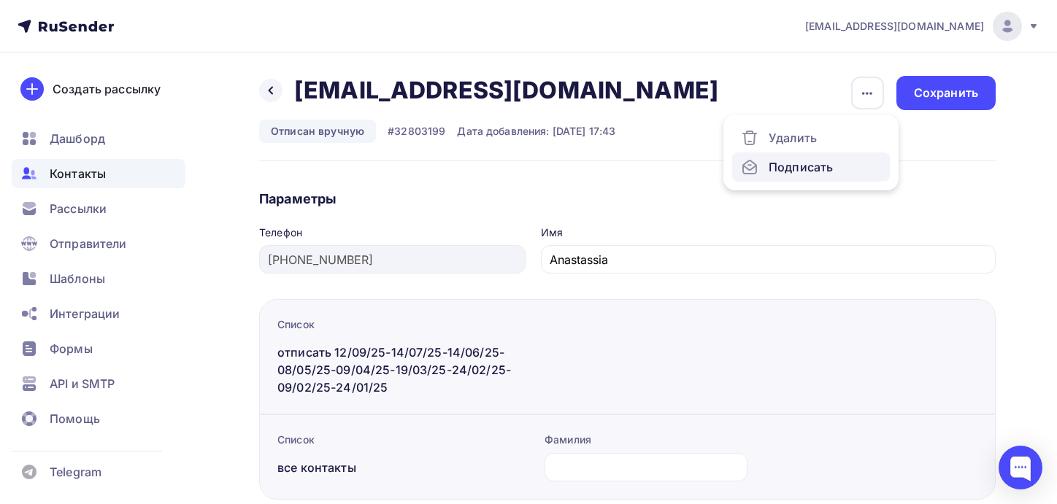
click at [835, 161] on div "Подписать" at bounding box center [811, 167] width 140 height 18
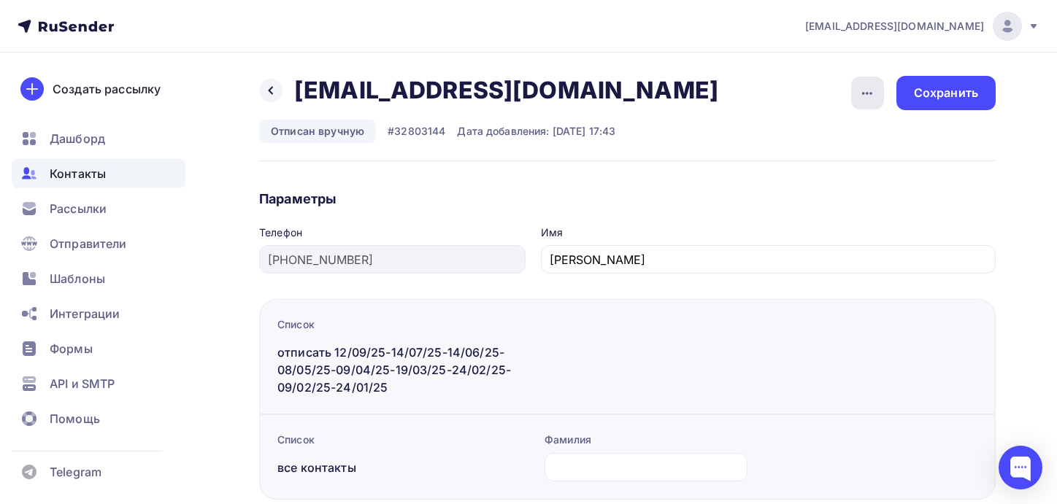
click at [872, 95] on icon "button" at bounding box center [867, 94] width 18 height 18
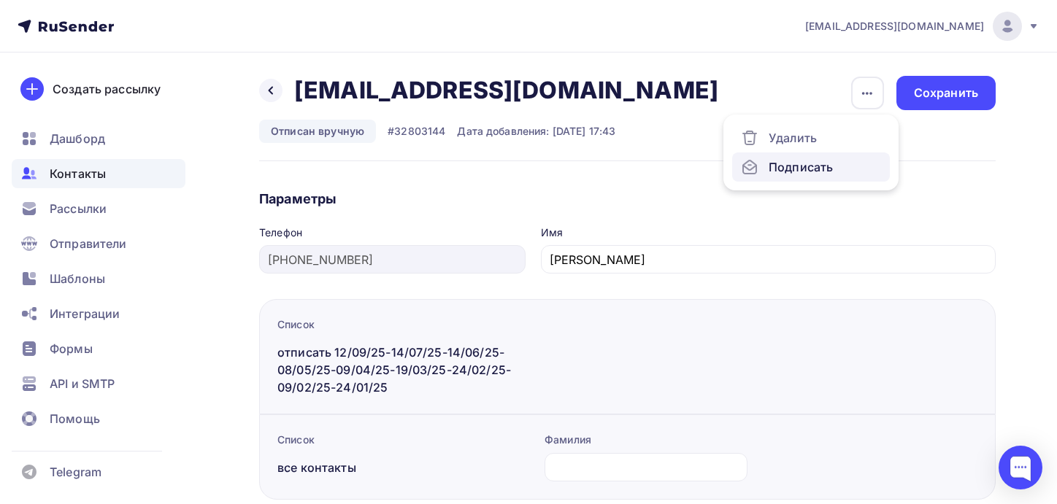
click at [818, 165] on div "Подписать" at bounding box center [811, 167] width 140 height 18
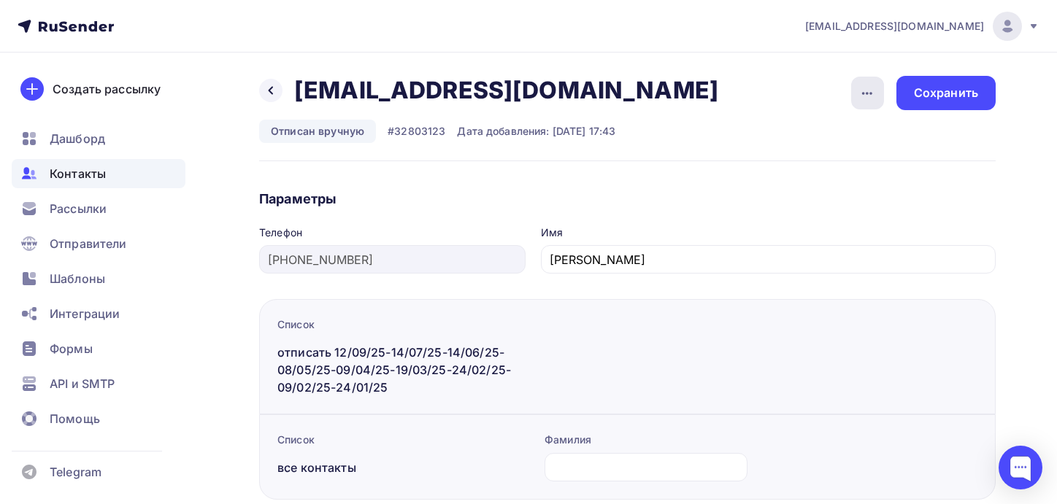
click at [869, 91] on icon "button" at bounding box center [867, 94] width 18 height 18
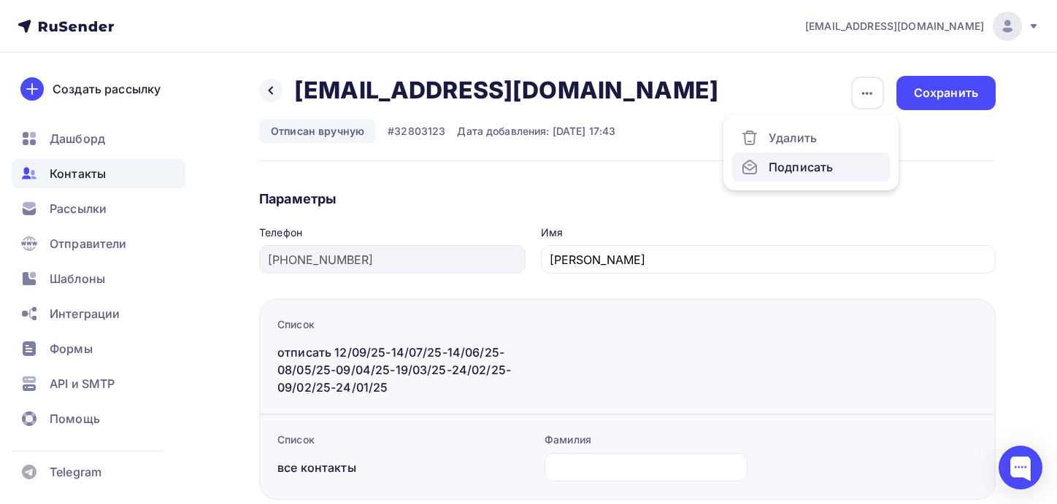
click at [825, 163] on div "Подписать" at bounding box center [811, 167] width 140 height 18
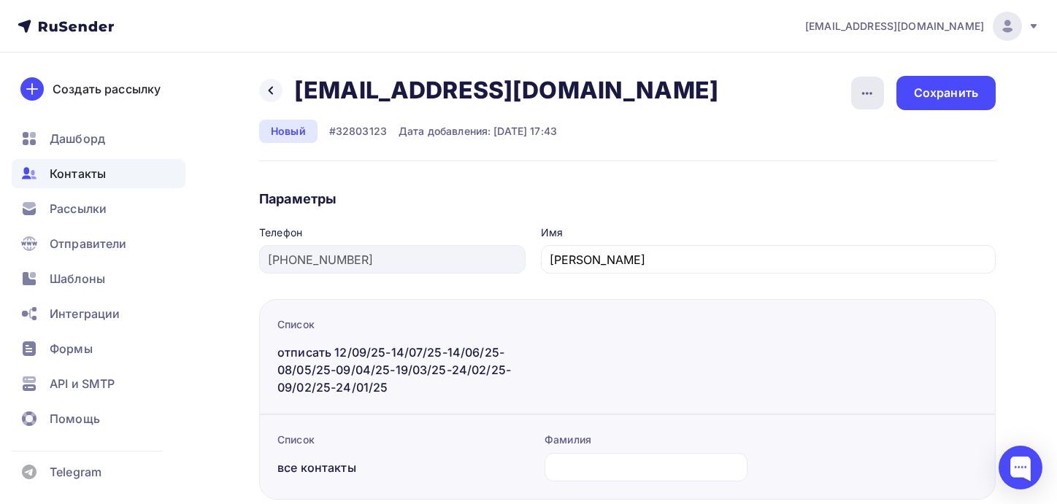
click at [867, 91] on icon "button" at bounding box center [867, 94] width 18 height 18
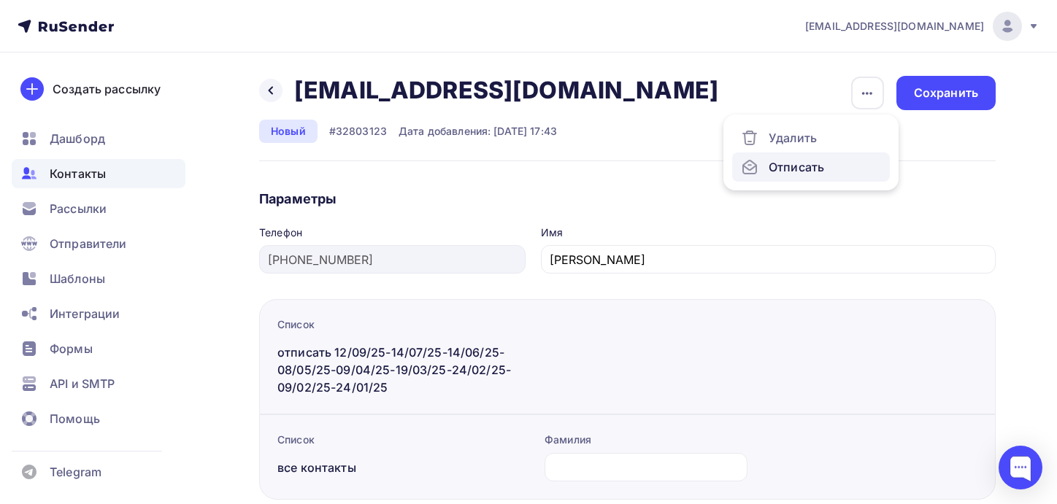
click at [826, 163] on div "Отписать" at bounding box center [811, 167] width 140 height 18
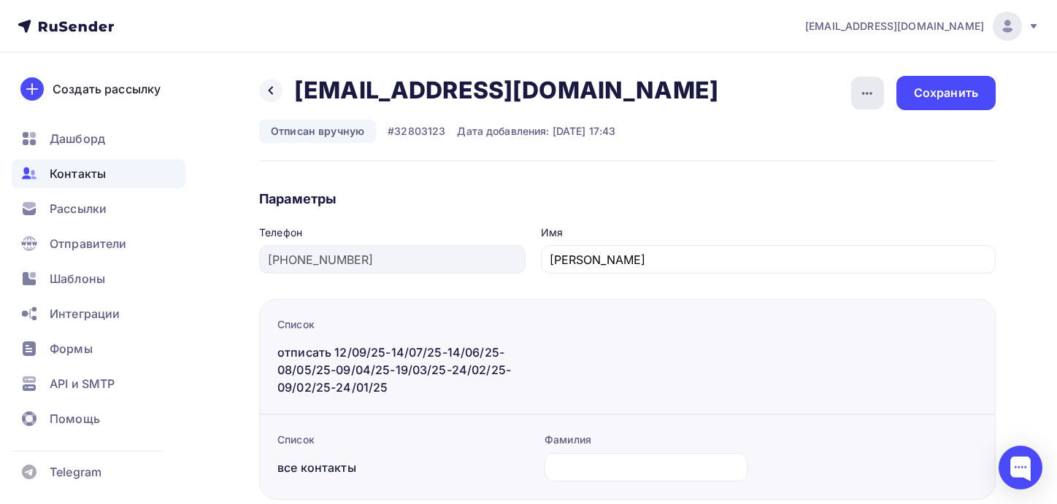
click at [872, 97] on icon "button" at bounding box center [867, 94] width 18 height 18
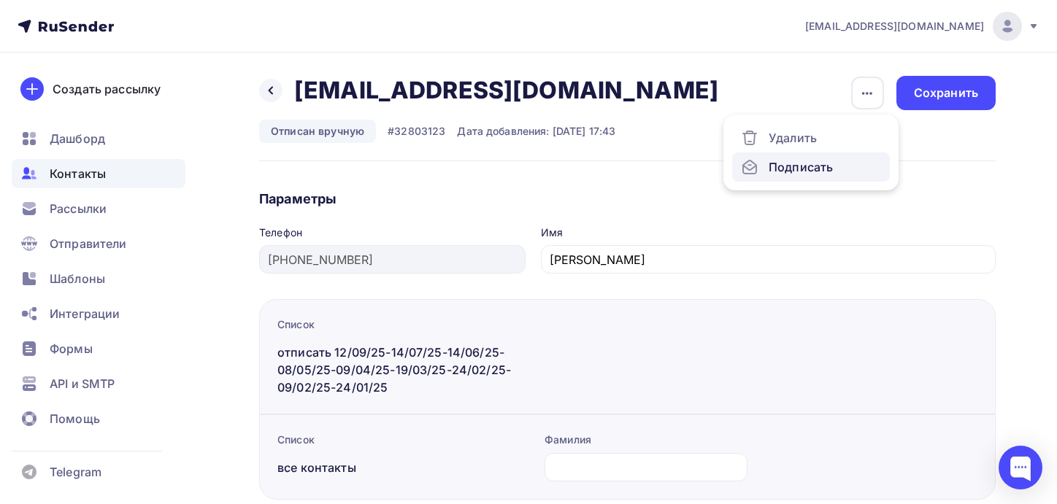
click at [838, 168] on div "Подписать" at bounding box center [811, 167] width 140 height 18
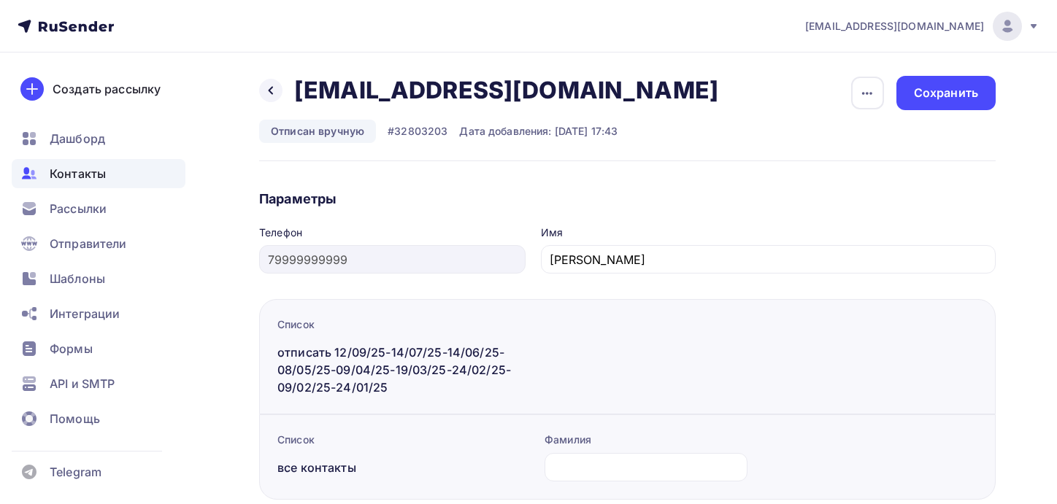
click at [850, 99] on div "Назад [EMAIL_ADDRESS][DOMAIN_NAME] [EMAIL_ADDRESS][DOMAIN_NAME] Удалить Подписа…" at bounding box center [627, 118] width 737 height 85
click at [857, 96] on div "button" at bounding box center [867, 93] width 33 height 33
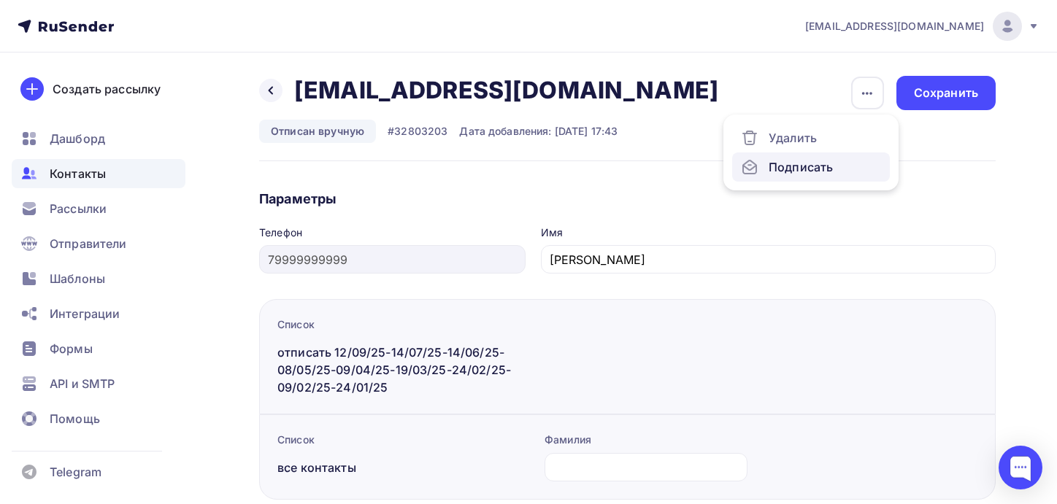
click at [780, 175] on div "Подписать" at bounding box center [811, 167] width 140 height 18
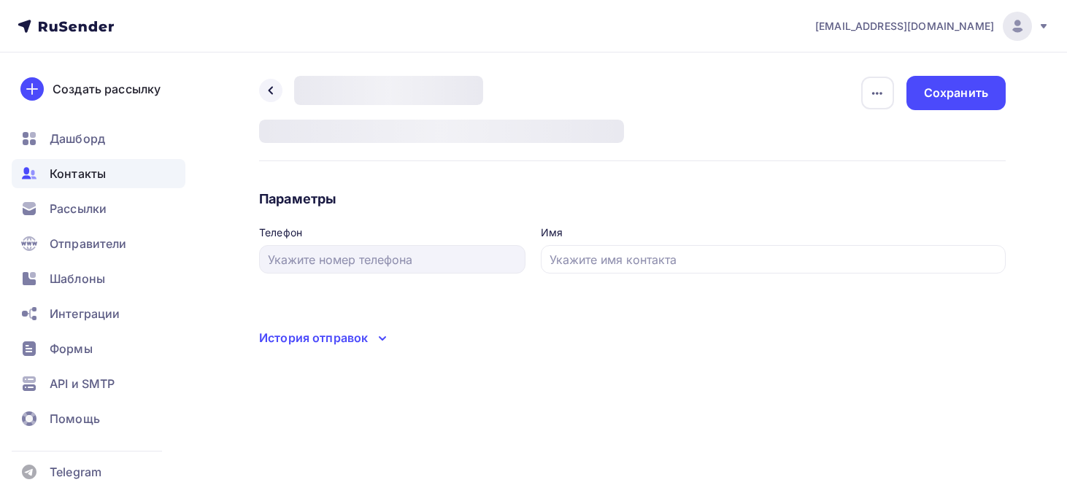
type input "+79852241999"
type input "Юлия"
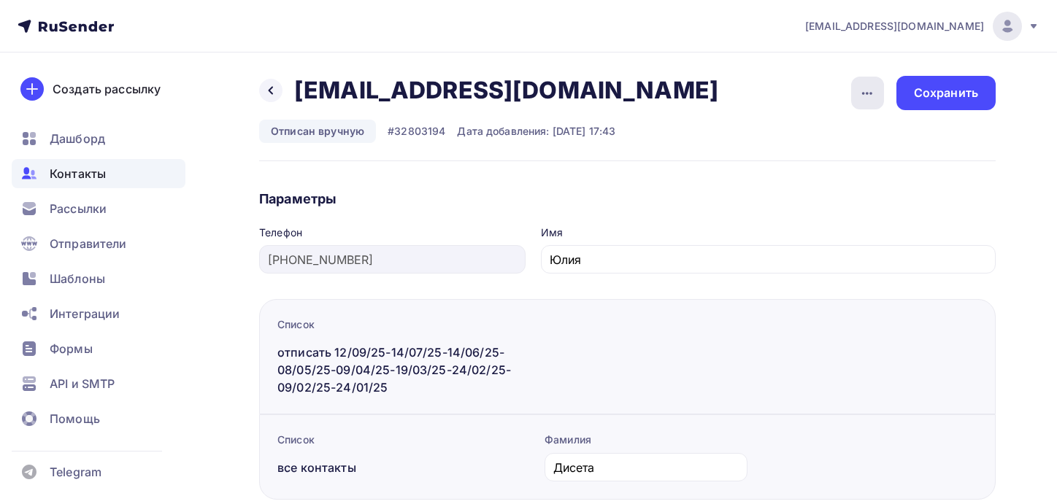
click at [864, 94] on icon "button" at bounding box center [867, 94] width 18 height 18
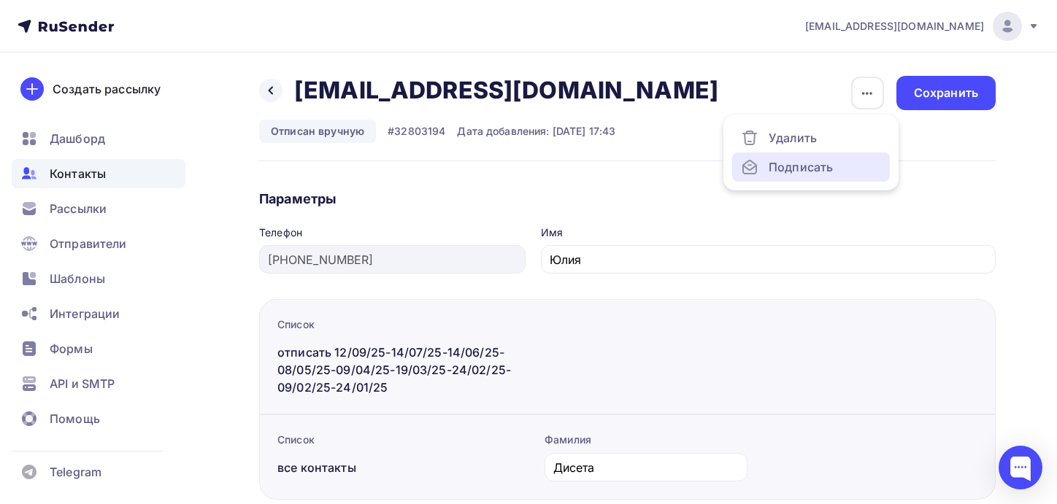
click at [810, 163] on div "Подписать" at bounding box center [811, 167] width 140 height 18
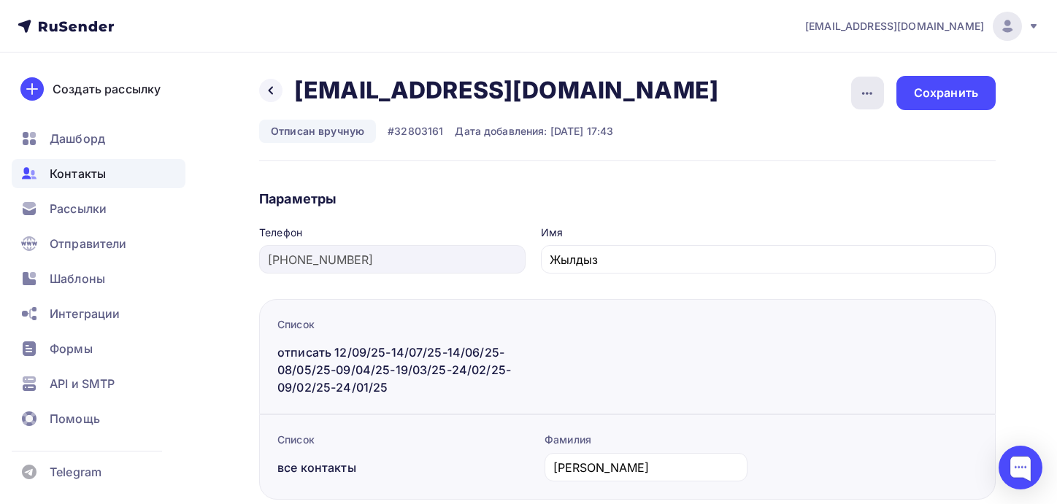
click at [876, 89] on icon "button" at bounding box center [867, 94] width 18 height 18
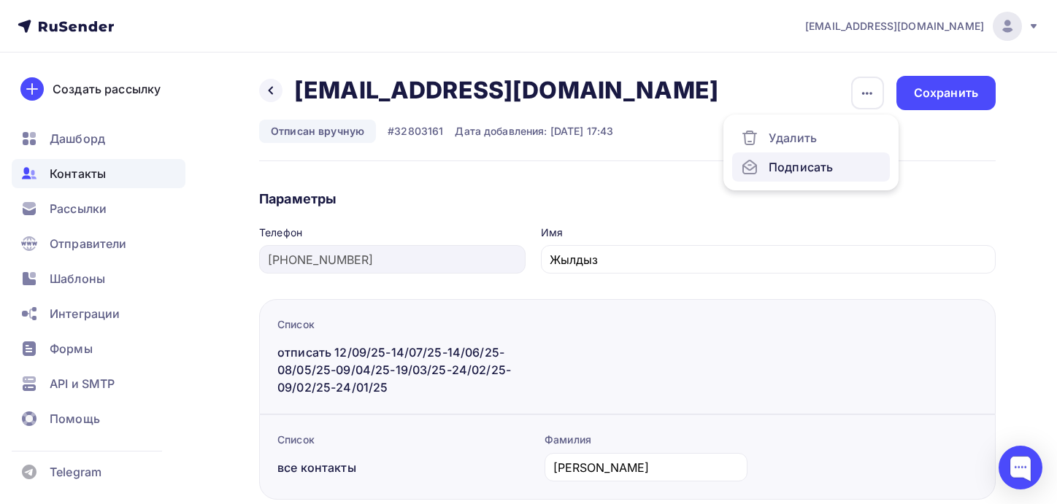
click at [825, 163] on div "Подписать" at bounding box center [811, 167] width 140 height 18
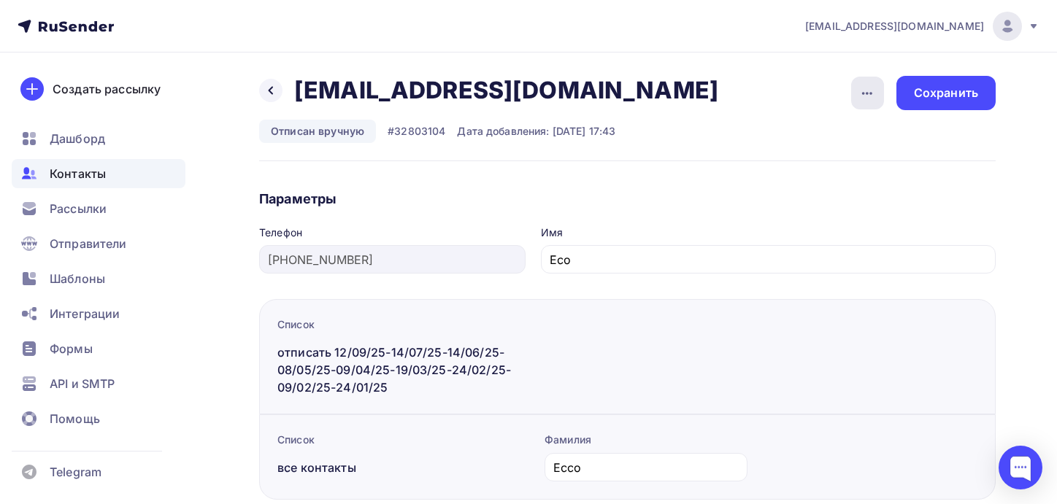
click at [869, 101] on div "button" at bounding box center [867, 93] width 33 height 33
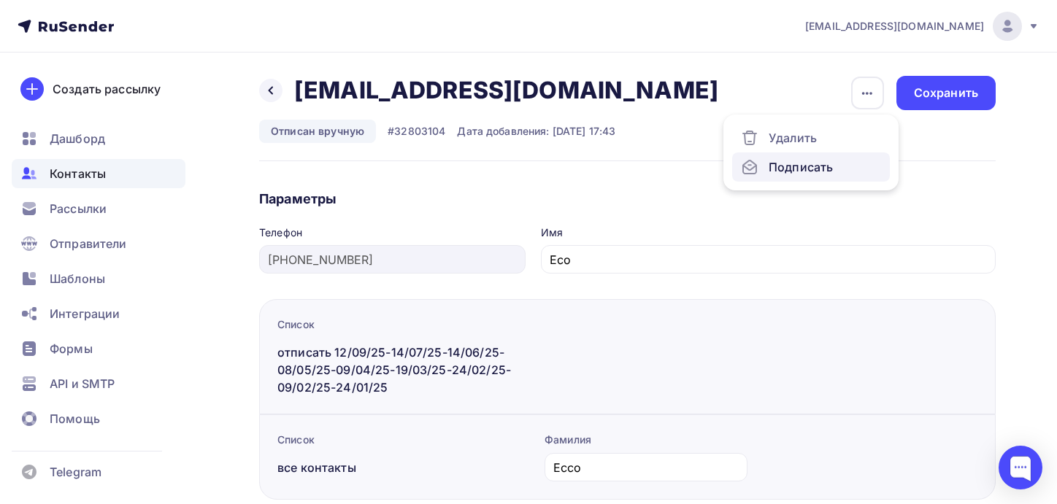
click at [815, 161] on div "Подписать" at bounding box center [811, 167] width 140 height 18
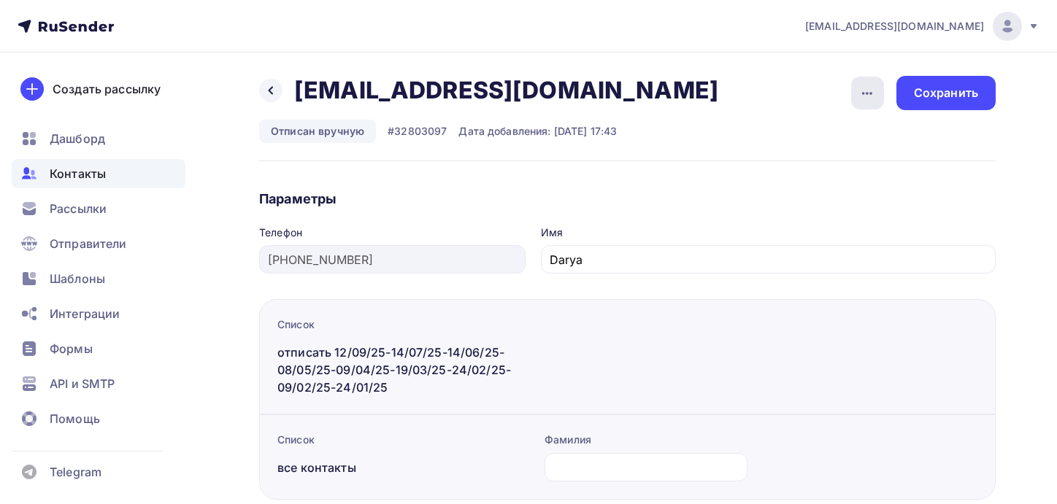
click at [869, 96] on icon "button" at bounding box center [867, 94] width 18 height 18
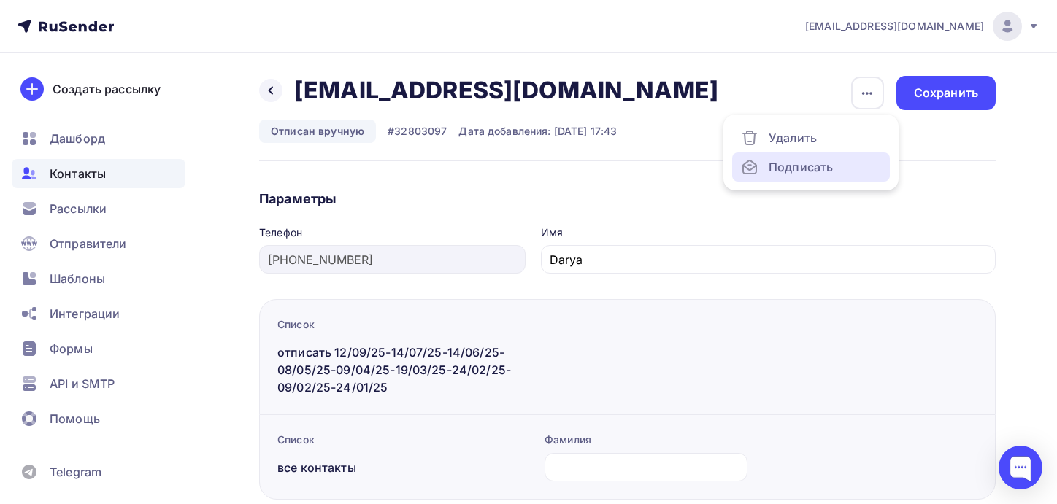
click at [814, 171] on div "Подписать" at bounding box center [811, 167] width 140 height 18
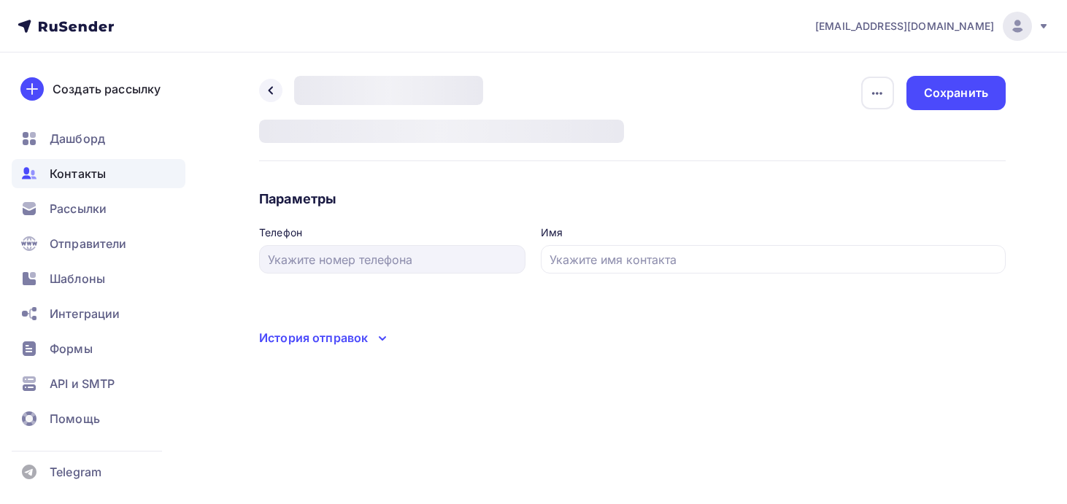
type input "[PHONE_NUMBER]"
type input "[PERSON_NAME]"
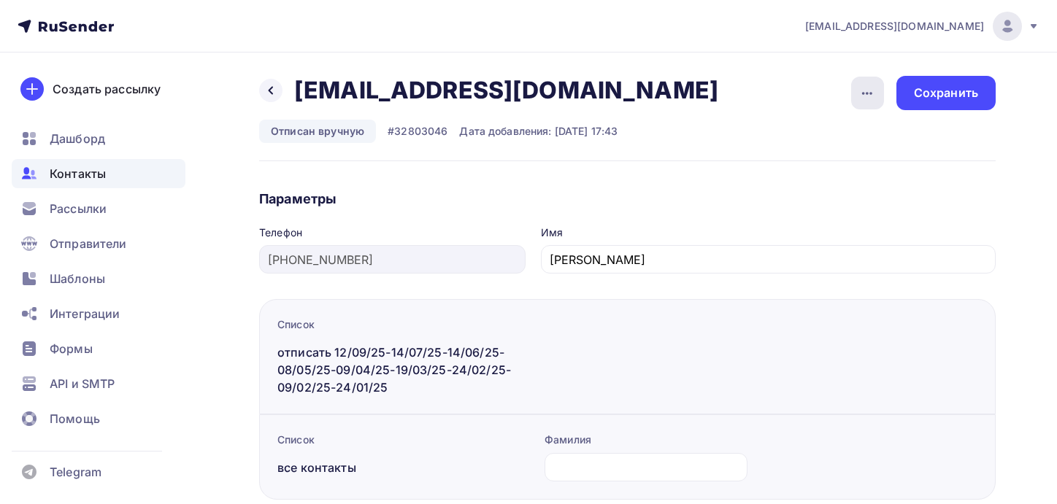
click at [867, 92] on icon "button" at bounding box center [867, 93] width 10 height 3
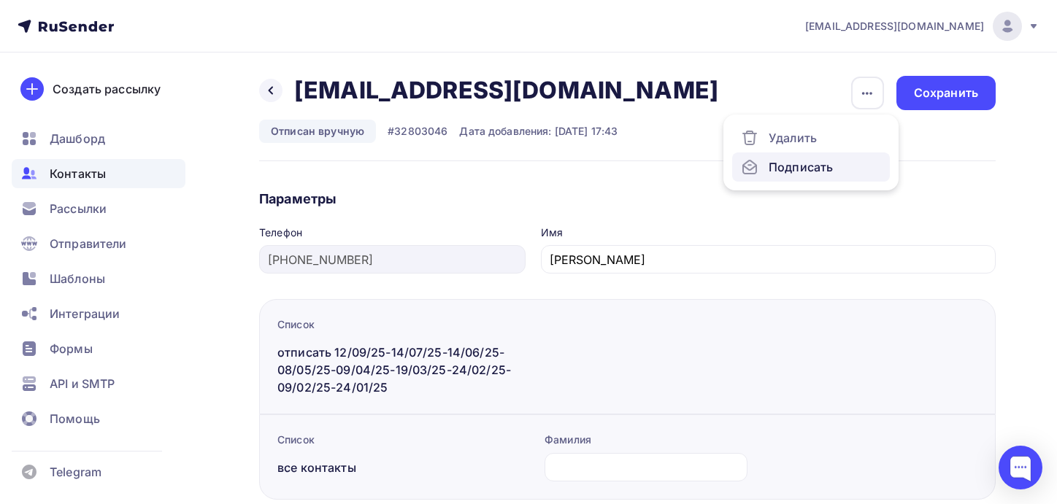
click at [806, 164] on div "Подписать" at bounding box center [811, 167] width 140 height 18
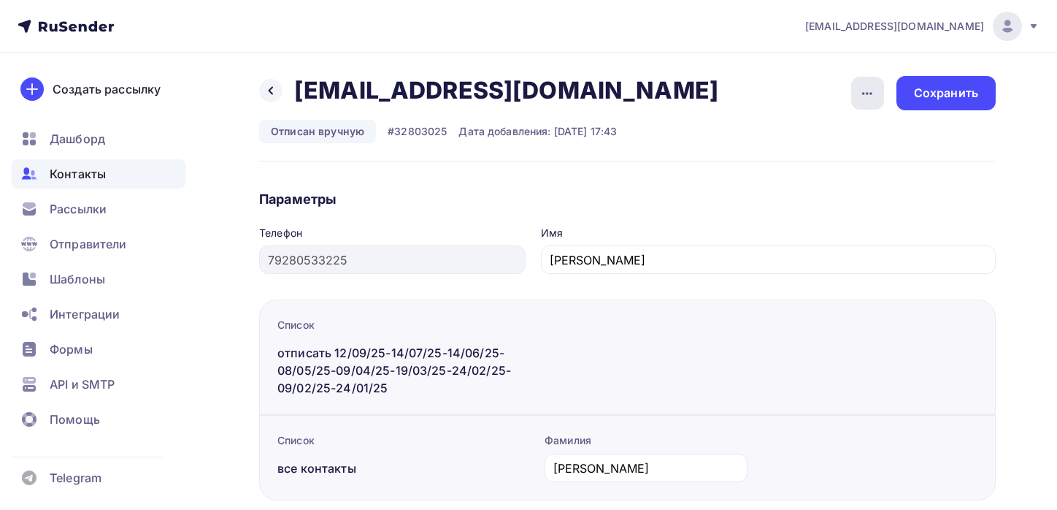
click at [870, 90] on icon "button" at bounding box center [867, 94] width 18 height 18
click at [828, 162] on div "Подписать" at bounding box center [811, 167] width 140 height 18
click at [871, 96] on icon "button" at bounding box center [867, 94] width 18 height 18
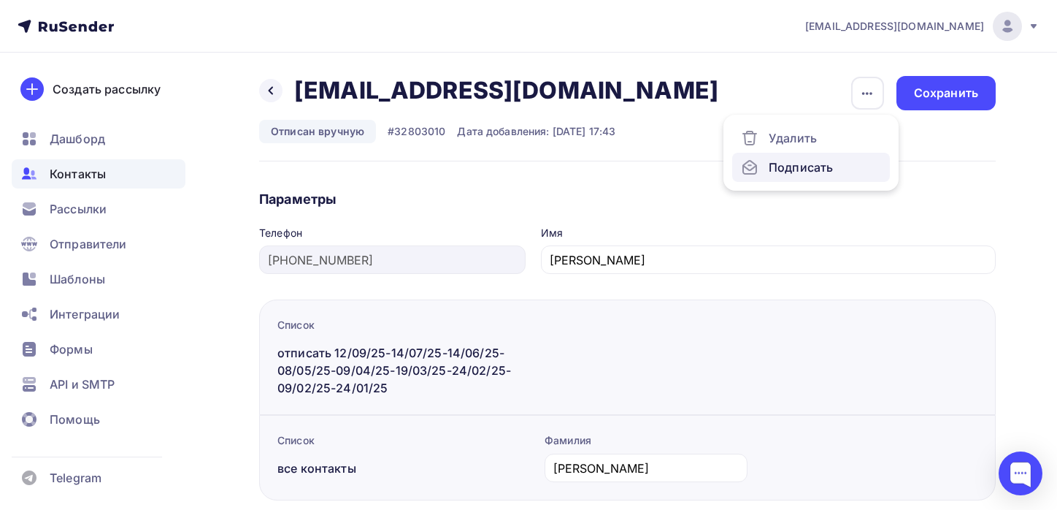
click at [812, 167] on div "Подписать" at bounding box center [811, 167] width 140 height 18
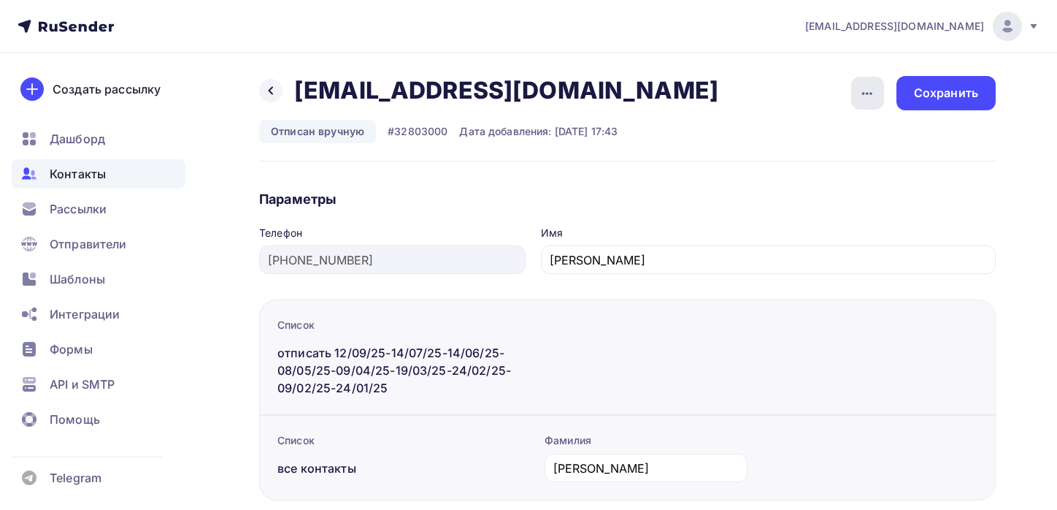
click at [858, 92] on icon "button" at bounding box center [867, 94] width 18 height 18
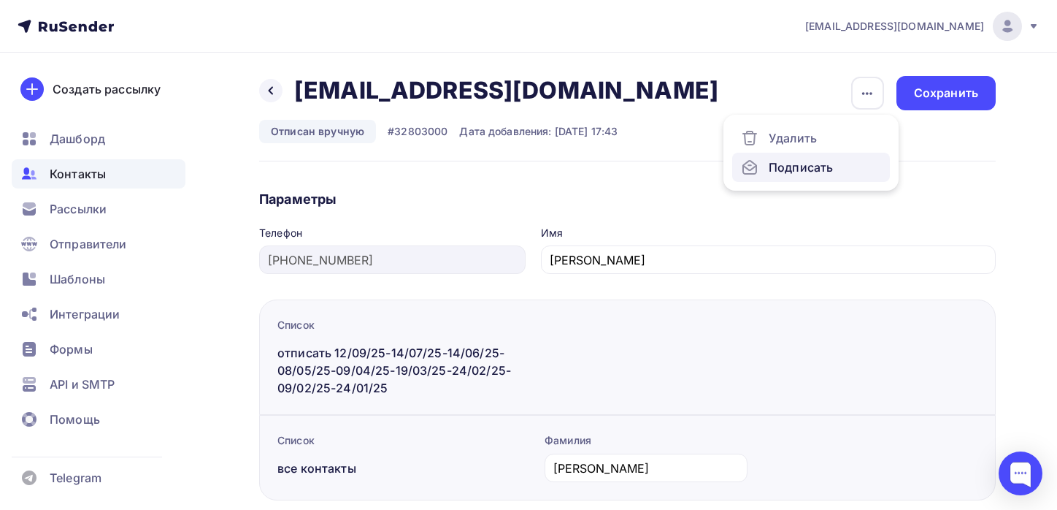
click at [815, 158] on link "Подписать" at bounding box center [811, 167] width 158 height 29
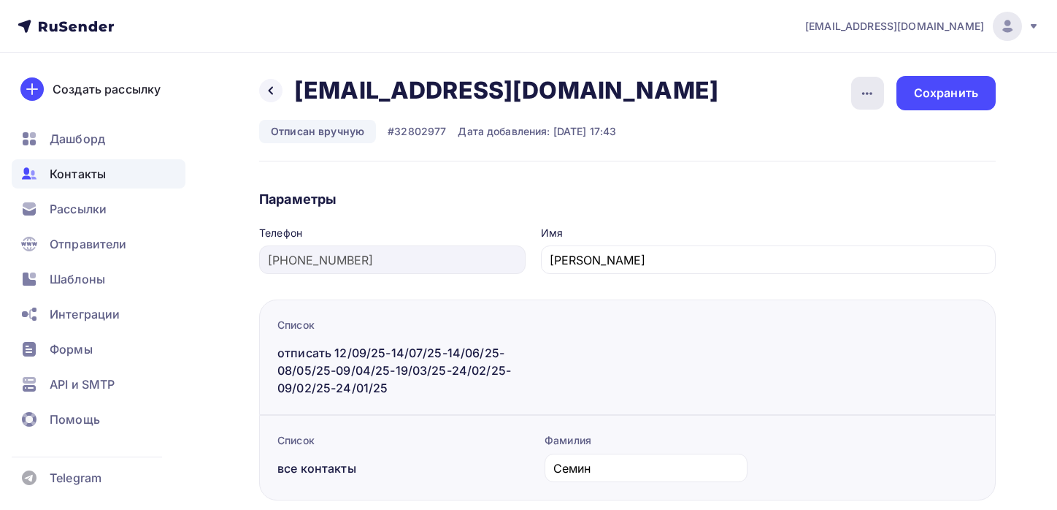
click at [870, 106] on div "button" at bounding box center [867, 93] width 33 height 33
click at [826, 165] on div "Подписать" at bounding box center [811, 167] width 140 height 18
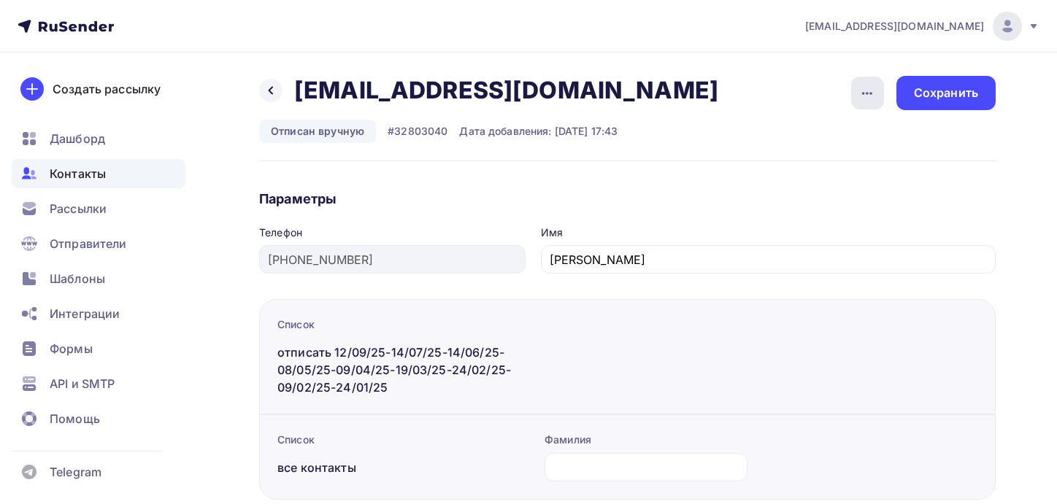
click at [864, 93] on icon "button" at bounding box center [867, 93] width 10 height 3
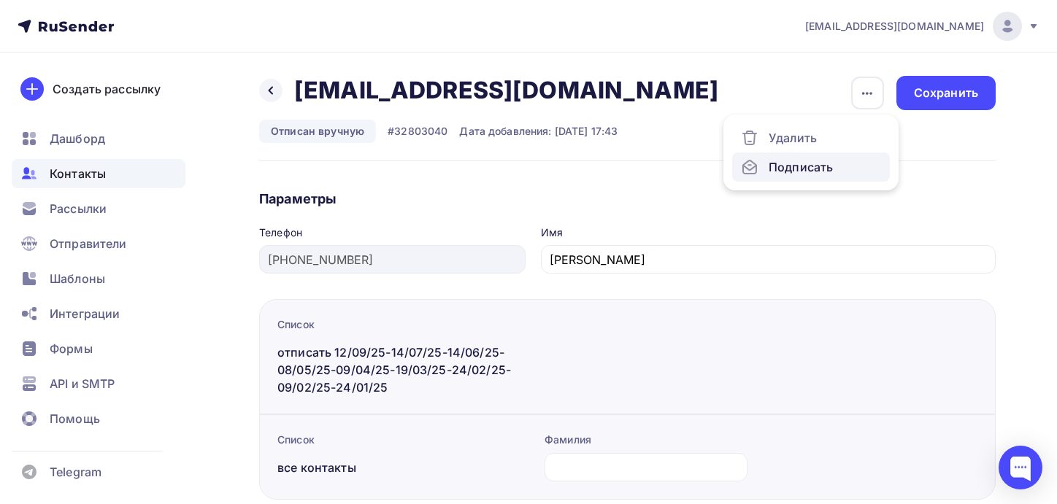
click at [818, 169] on div "Подписать" at bounding box center [811, 167] width 140 height 18
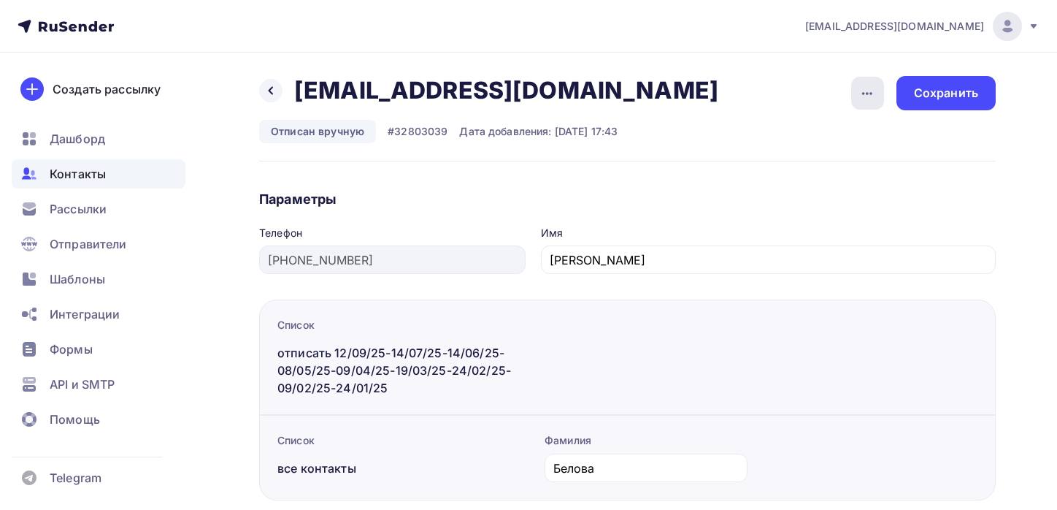
click at [873, 88] on icon "button" at bounding box center [867, 94] width 18 height 18
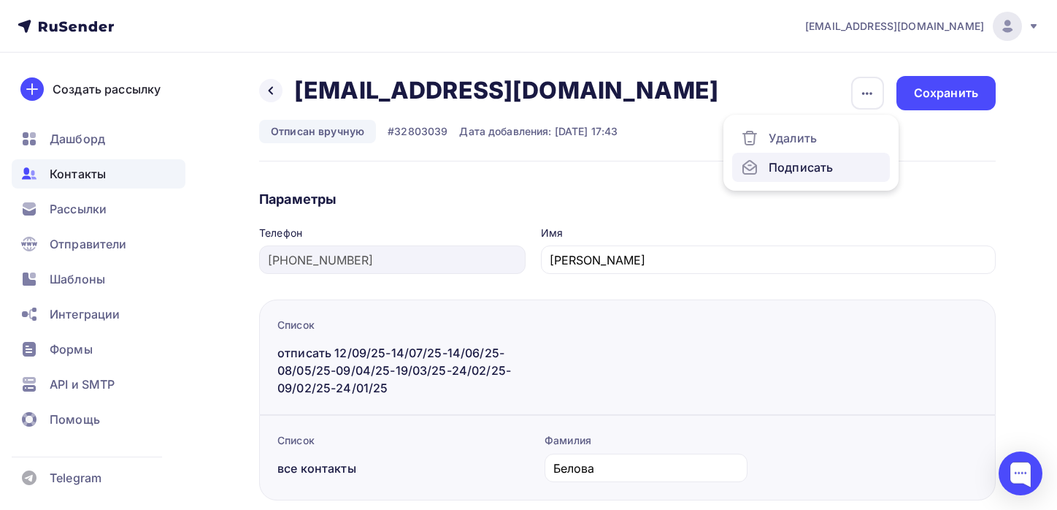
click at [818, 162] on div "Подписать" at bounding box center [811, 167] width 140 height 18
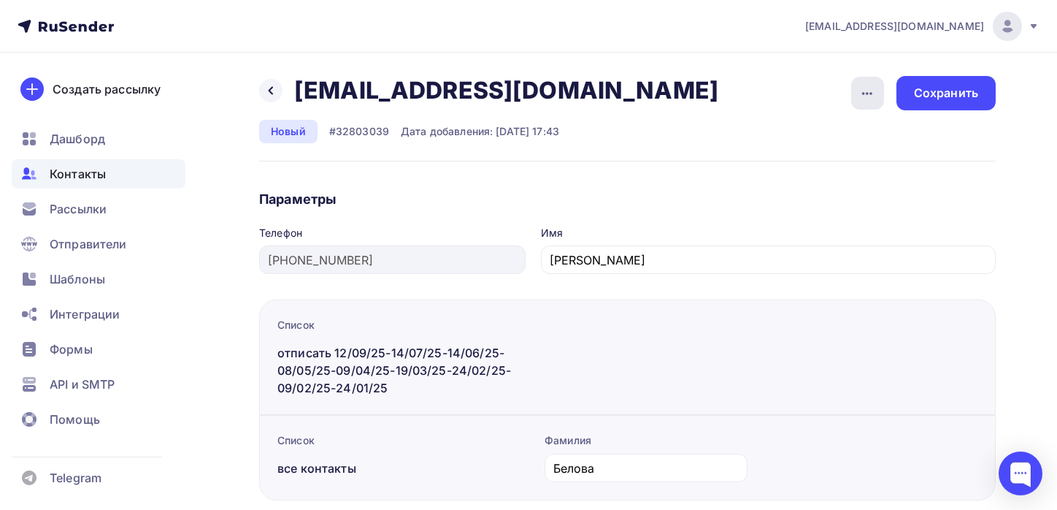
click at [869, 98] on icon "button" at bounding box center [867, 94] width 18 height 18
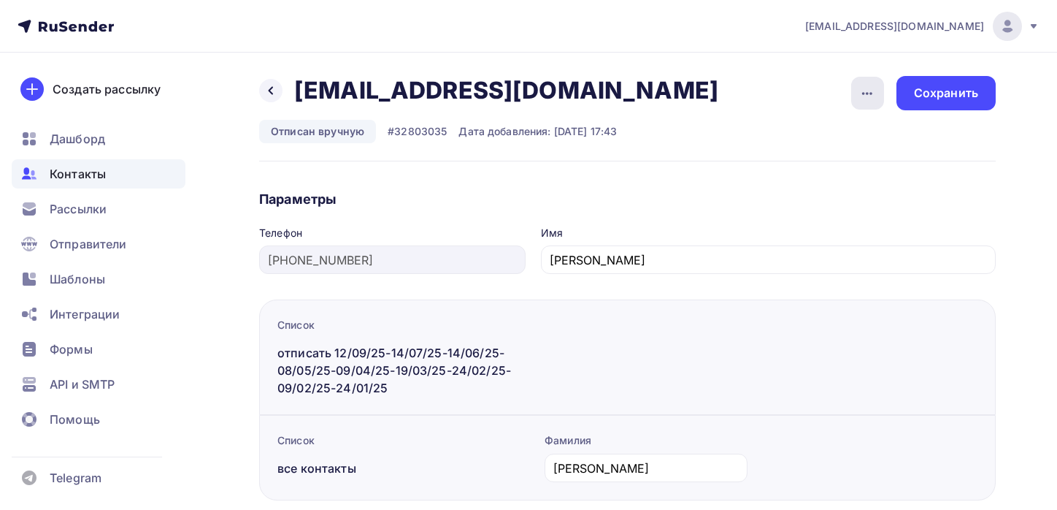
click at [856, 91] on div "button" at bounding box center [867, 93] width 33 height 33
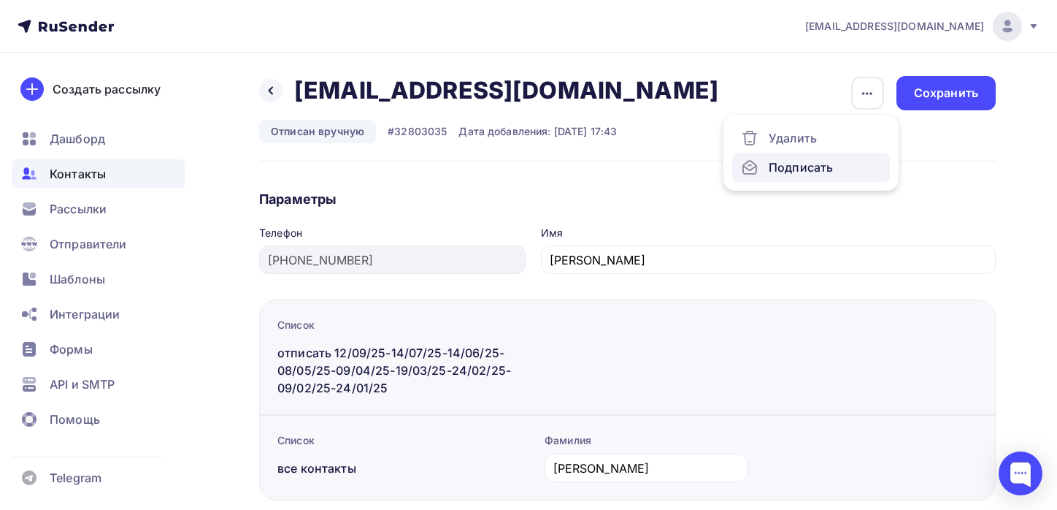
click at [803, 161] on div "Подписать" at bounding box center [811, 167] width 140 height 18
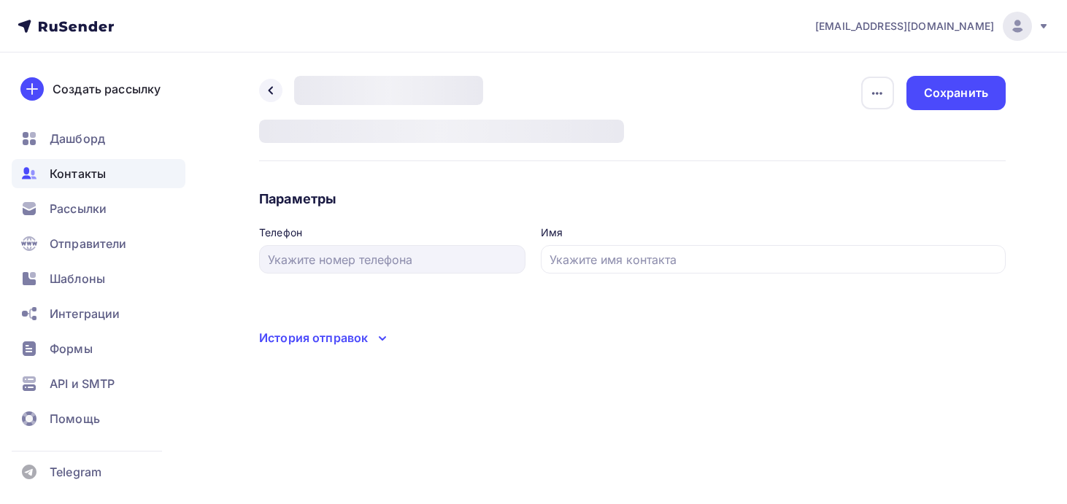
type input "[PHONE_NUMBER]"
type input "Гузяль"
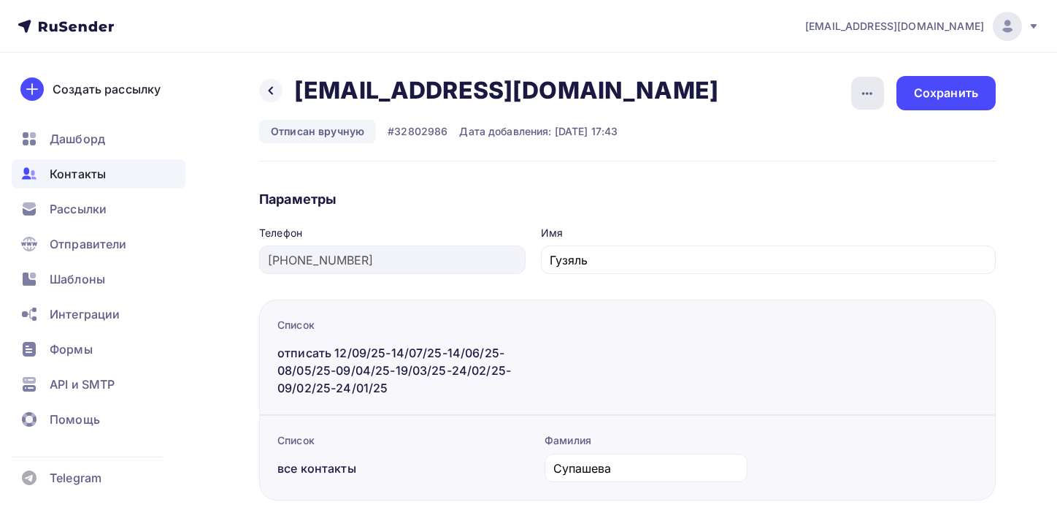
click at [869, 93] on icon "button" at bounding box center [867, 94] width 18 height 18
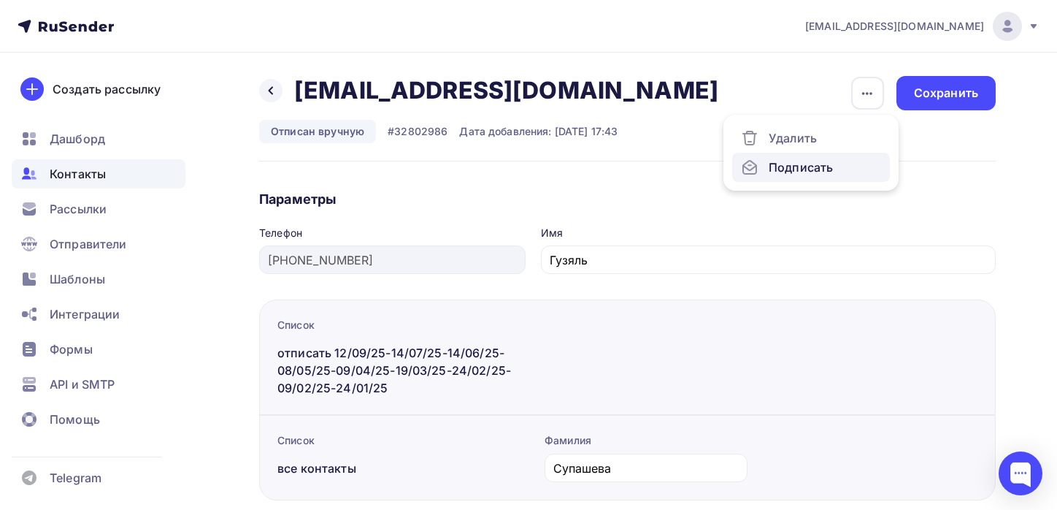
click at [811, 158] on link "Подписать" at bounding box center [811, 167] width 158 height 29
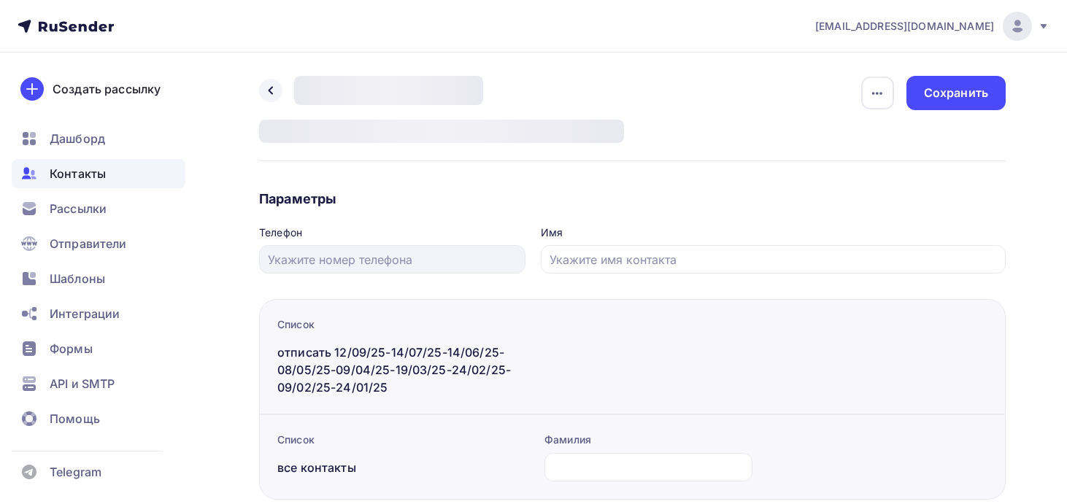
type input "[PHONE_NUMBER]"
type input "[PERSON_NAME]"
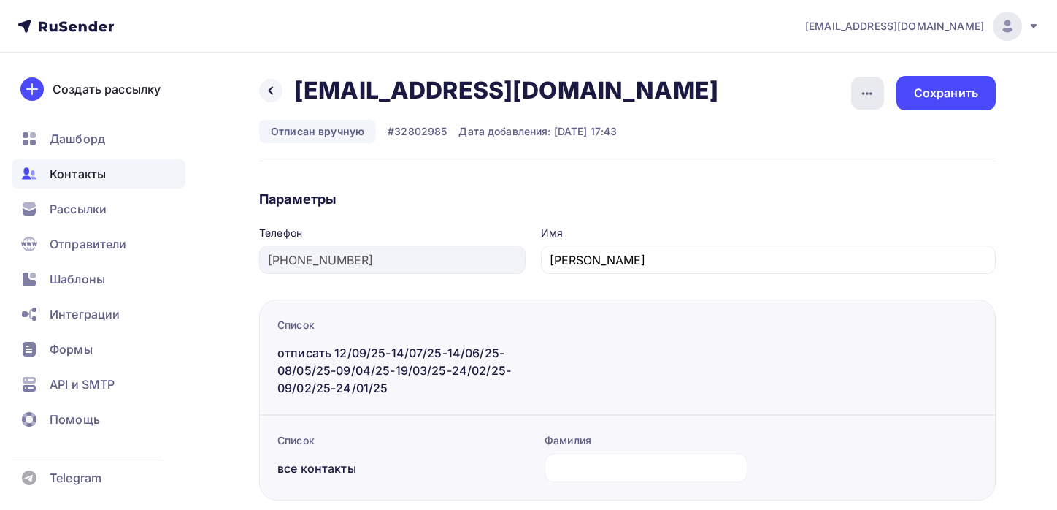
click at [869, 99] on icon "button" at bounding box center [867, 94] width 18 height 18
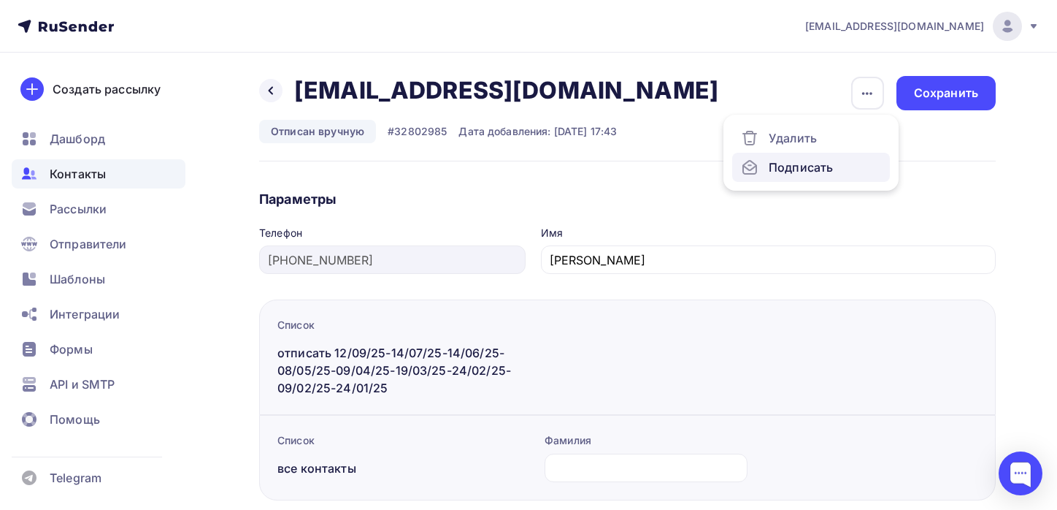
click at [831, 170] on div "Подписать" at bounding box center [811, 167] width 140 height 18
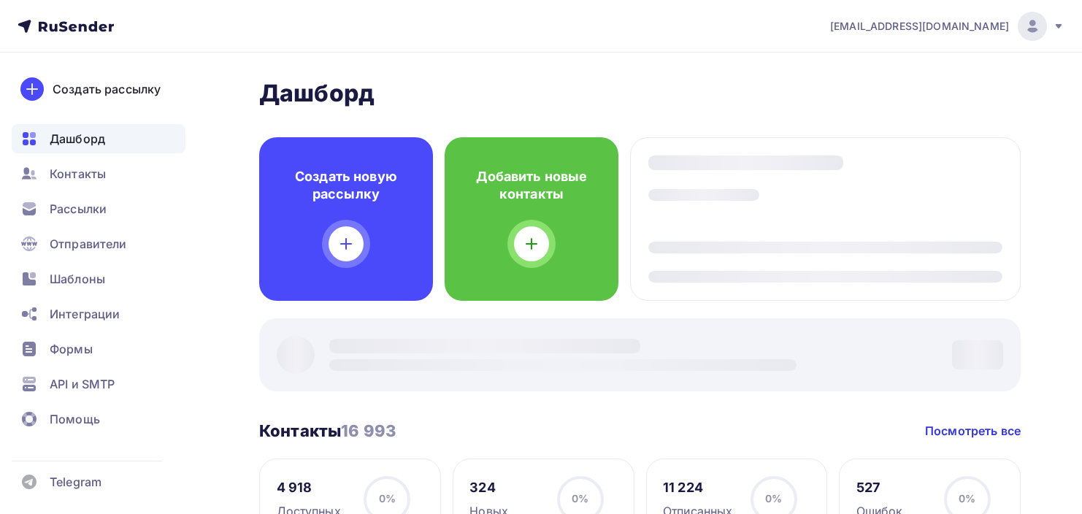
click at [65, 169] on span "Контакты" at bounding box center [78, 174] width 56 height 18
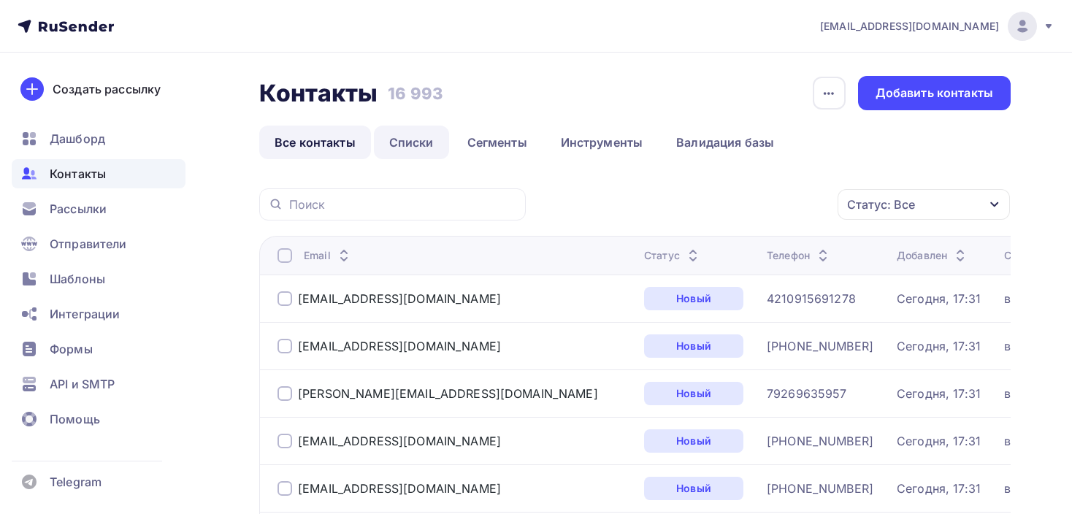
click at [409, 144] on link "Списки" at bounding box center [411, 143] width 75 height 34
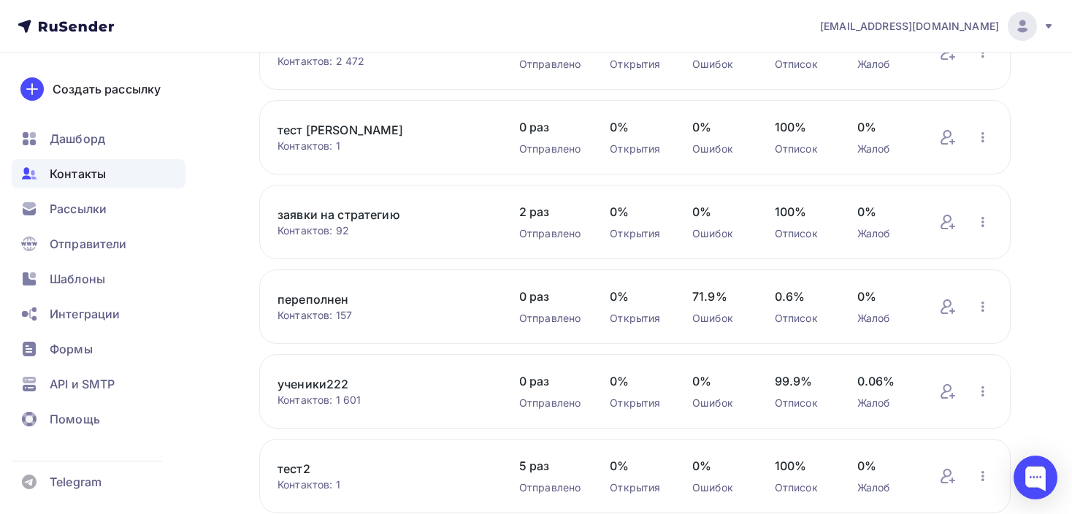
scroll to position [645, 0]
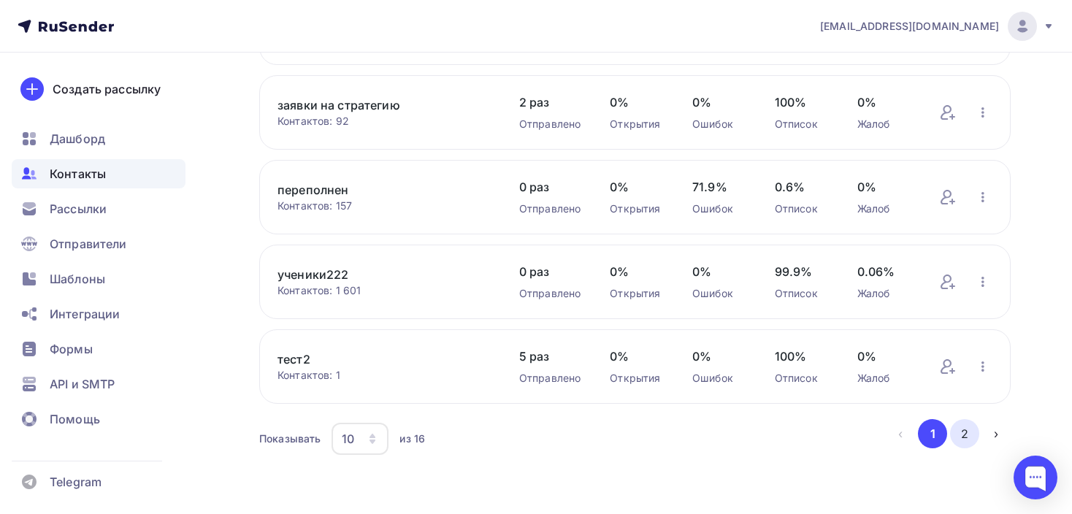
click at [969, 433] on button "2" at bounding box center [964, 433] width 29 height 29
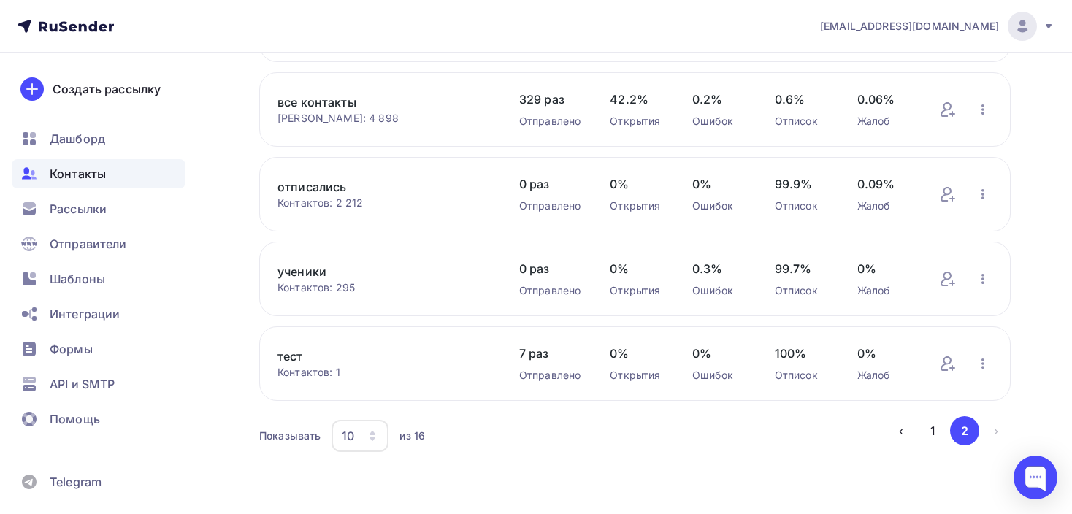
scroll to position [277, 0]
click at [315, 102] on link "все контакты" at bounding box center [383, 105] width 212 height 18
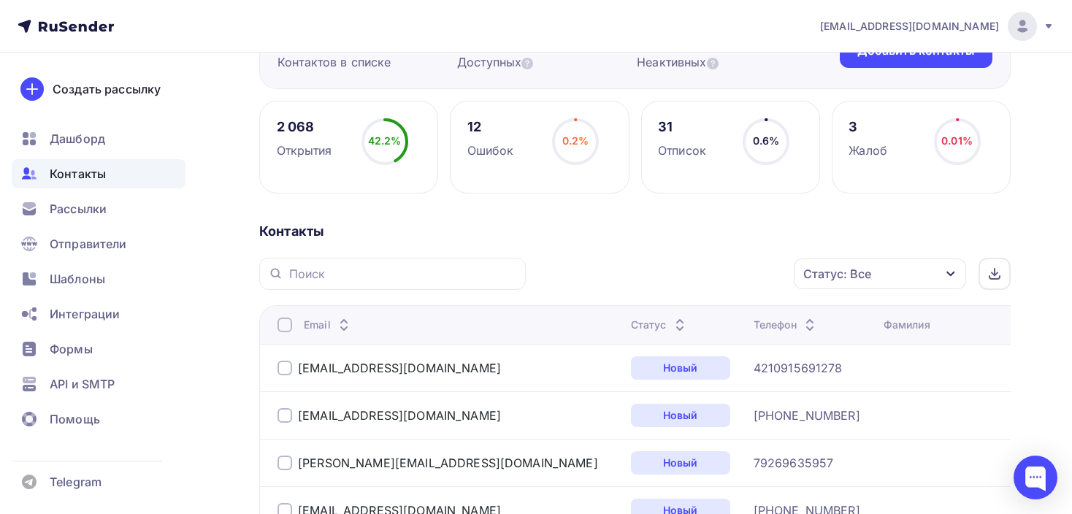
click at [815, 269] on div "Статус: Все" at bounding box center [837, 274] width 68 height 18
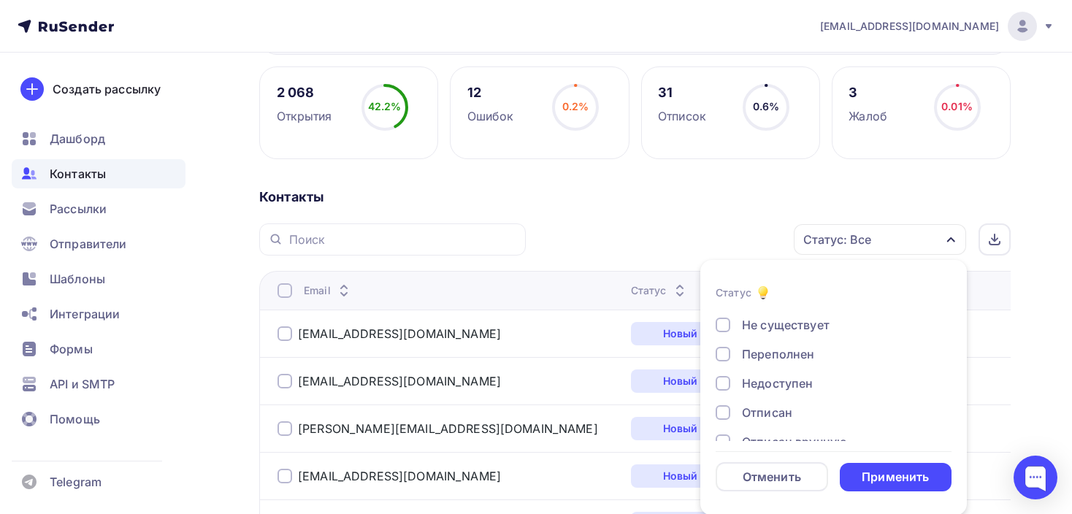
scroll to position [73, 0]
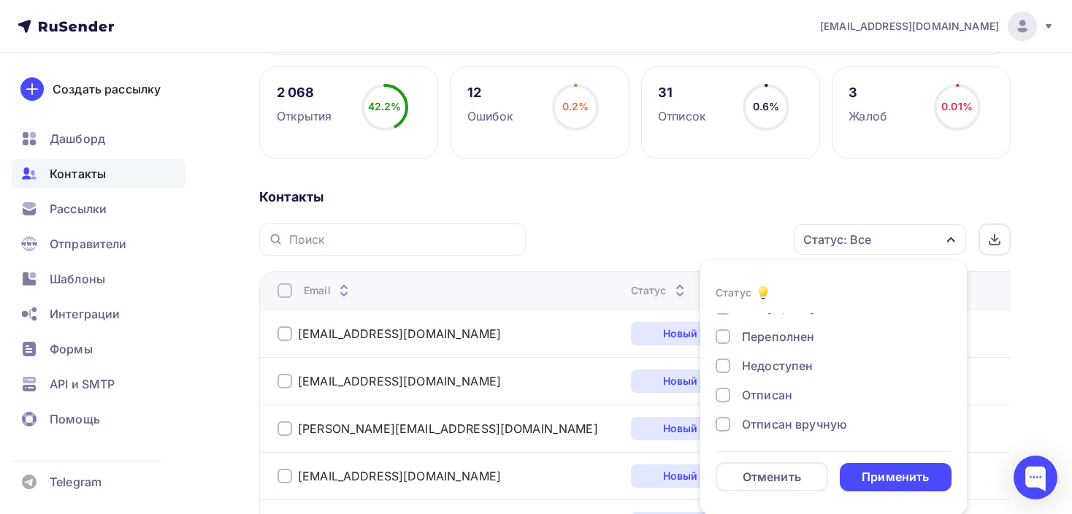
click at [723, 421] on div at bounding box center [722, 424] width 15 height 15
click at [881, 472] on div "Применить" at bounding box center [894, 477] width 67 height 17
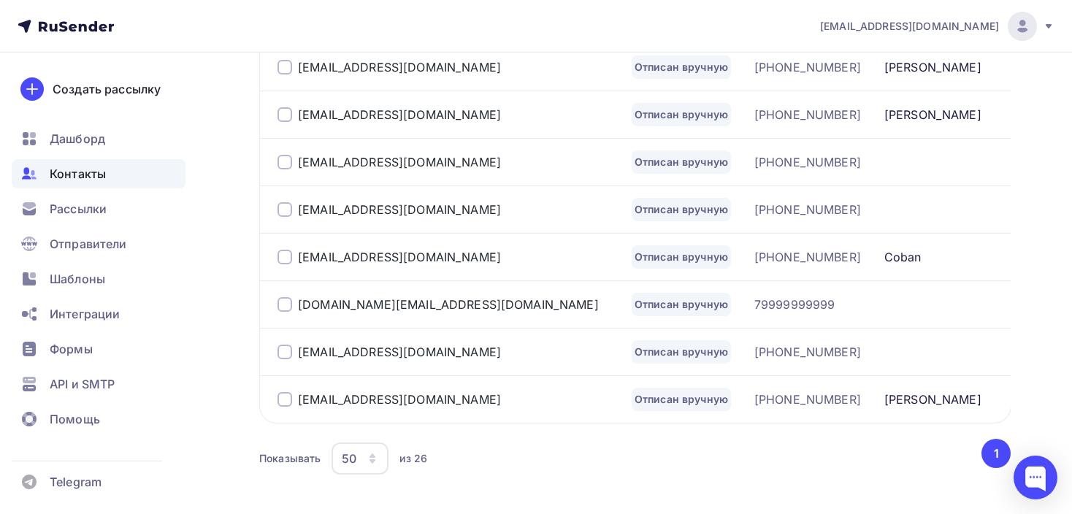
scroll to position [1378, 0]
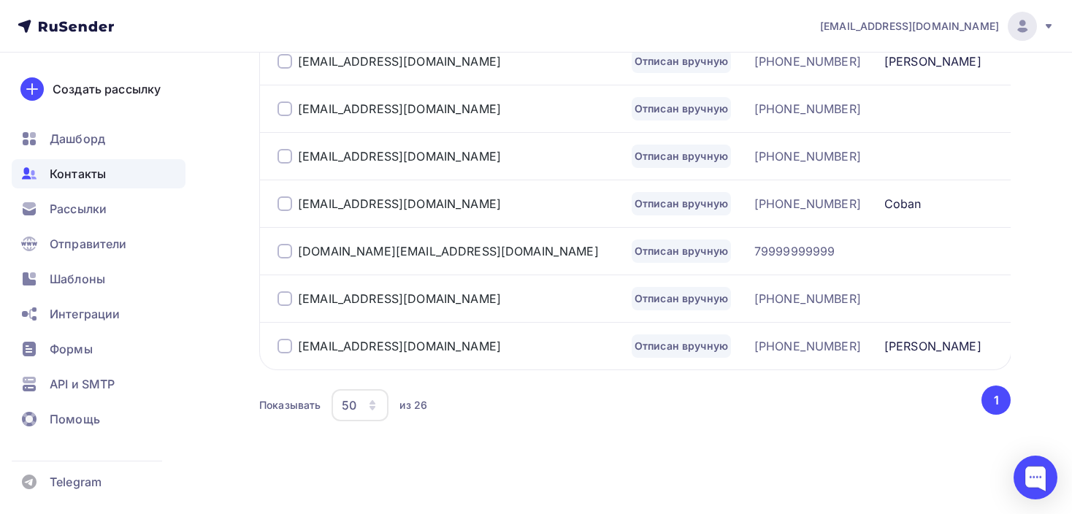
drag, startPoint x: 348, startPoint y: 337, endPoint x: 246, endPoint y: 396, distance: 118.1
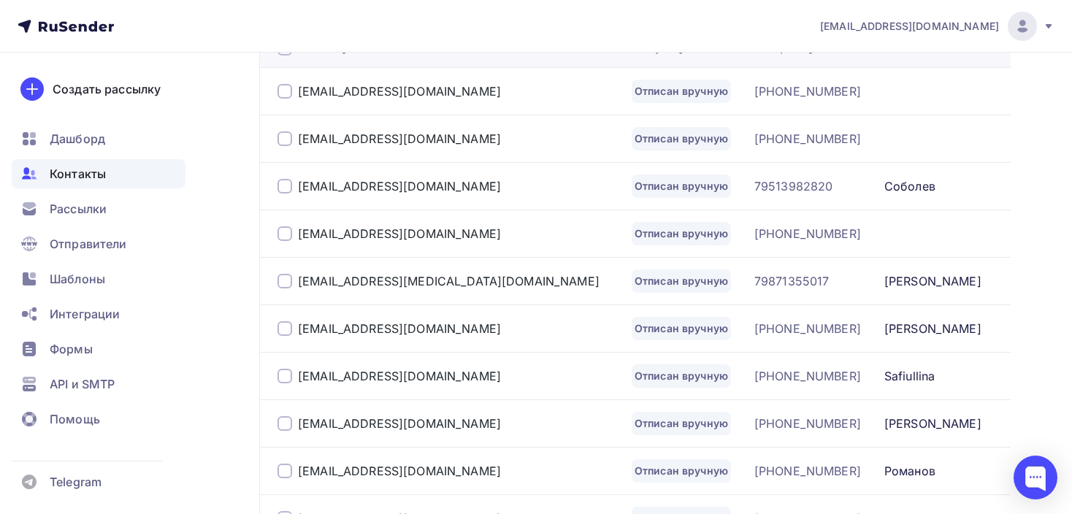
scroll to position [454, 0]
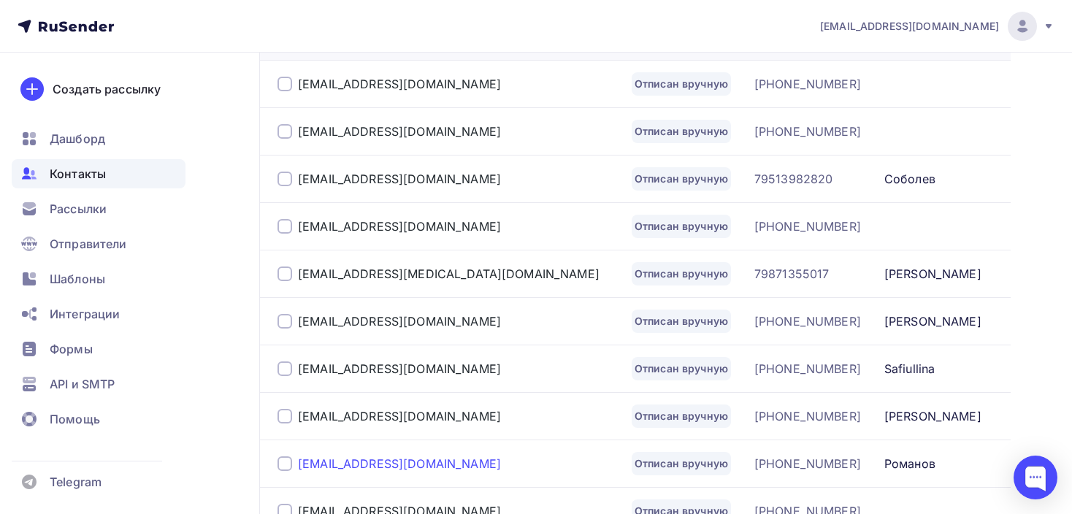
click at [335, 464] on link "m.romanovmax@yandex.ru" at bounding box center [399, 463] width 203 height 15
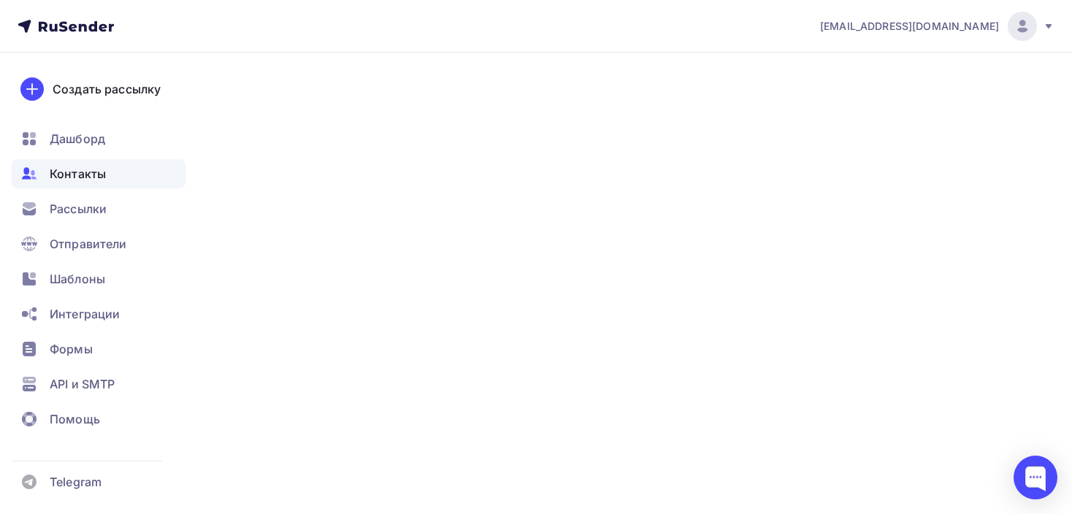
type input "+79613220401"
type input "Максим"
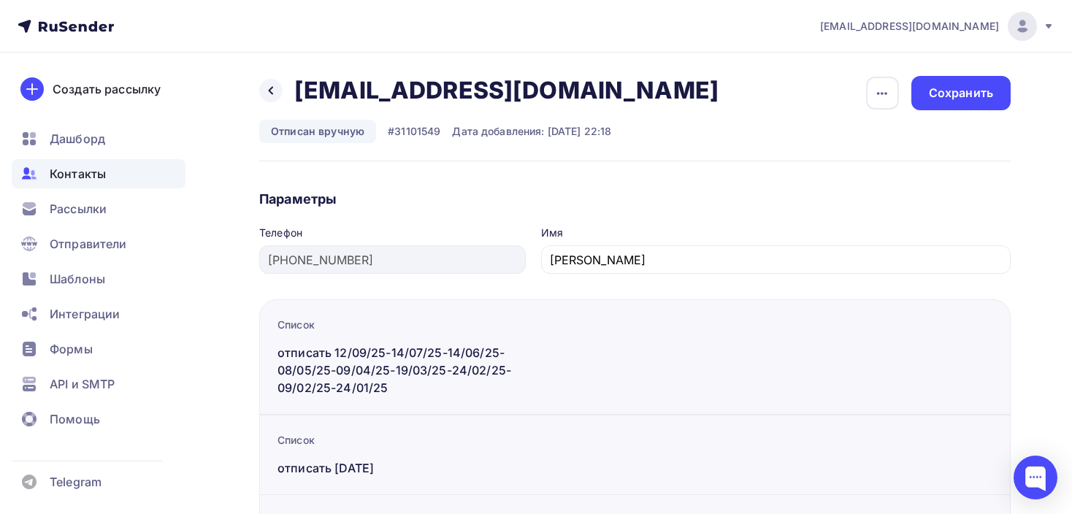
drag, startPoint x: 884, startPoint y: 93, endPoint x: 856, endPoint y: 153, distance: 65.3
click at [884, 93] on icon "button" at bounding box center [882, 94] width 18 height 18
click at [837, 167] on div "Подписать" at bounding box center [825, 167] width 140 height 18
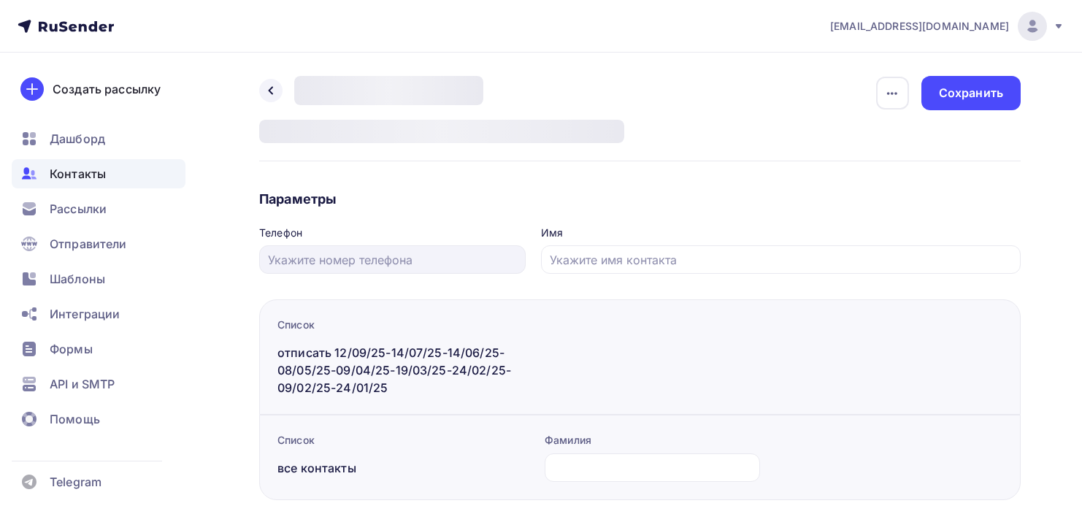
type input "[PHONE_NUMBER]"
type input "Маленький"
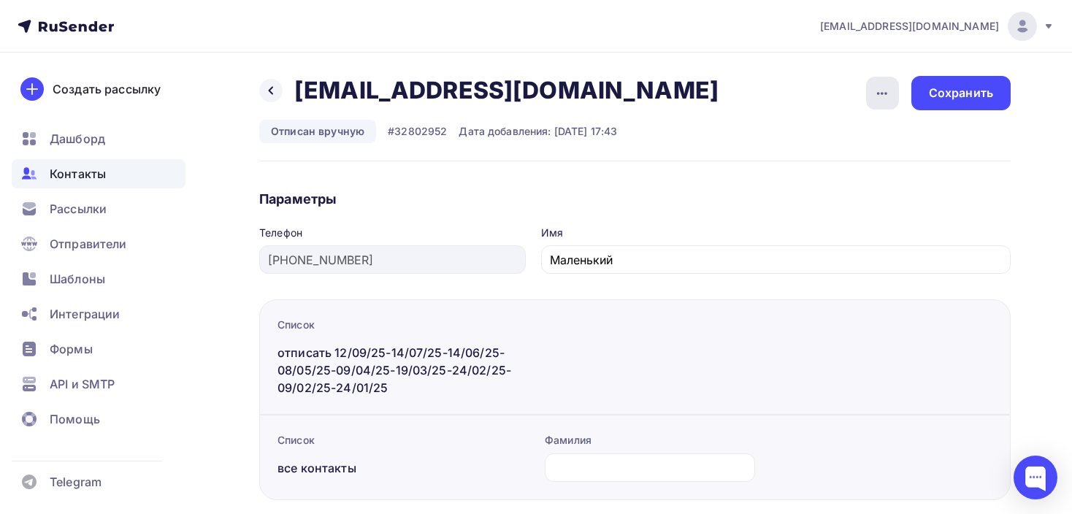
click at [883, 93] on icon "button" at bounding box center [882, 93] width 10 height 3
click at [830, 165] on div "Подписать" at bounding box center [825, 167] width 140 height 18
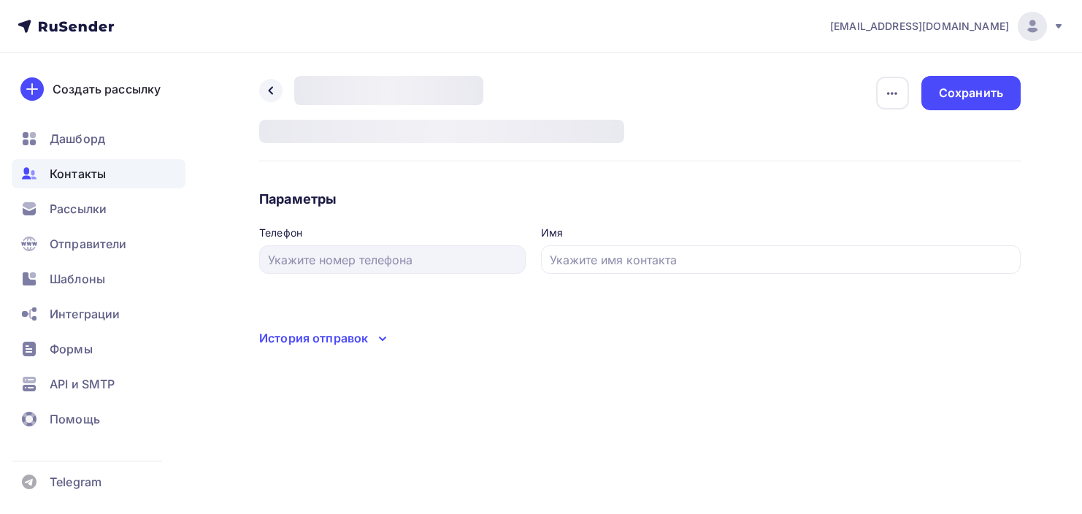
type input "+79933334424"
type input "Зарема"
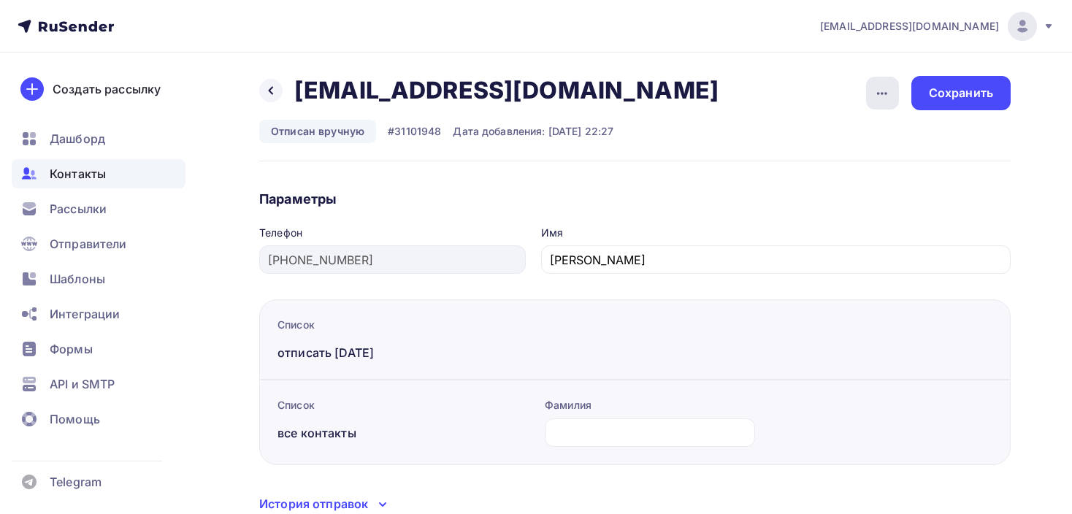
click at [877, 99] on icon "button" at bounding box center [882, 94] width 18 height 18
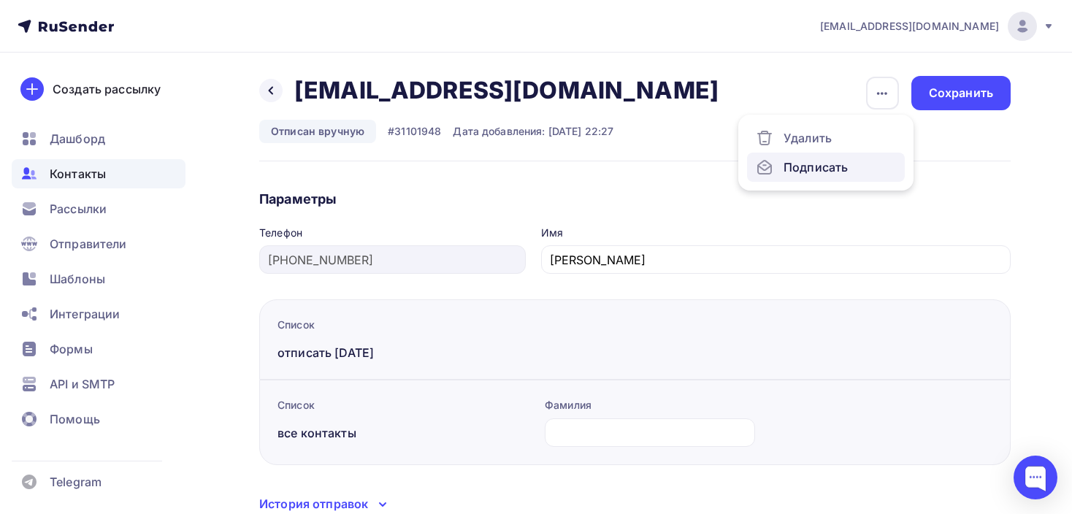
click at [815, 164] on div "Подписать" at bounding box center [825, 167] width 140 height 18
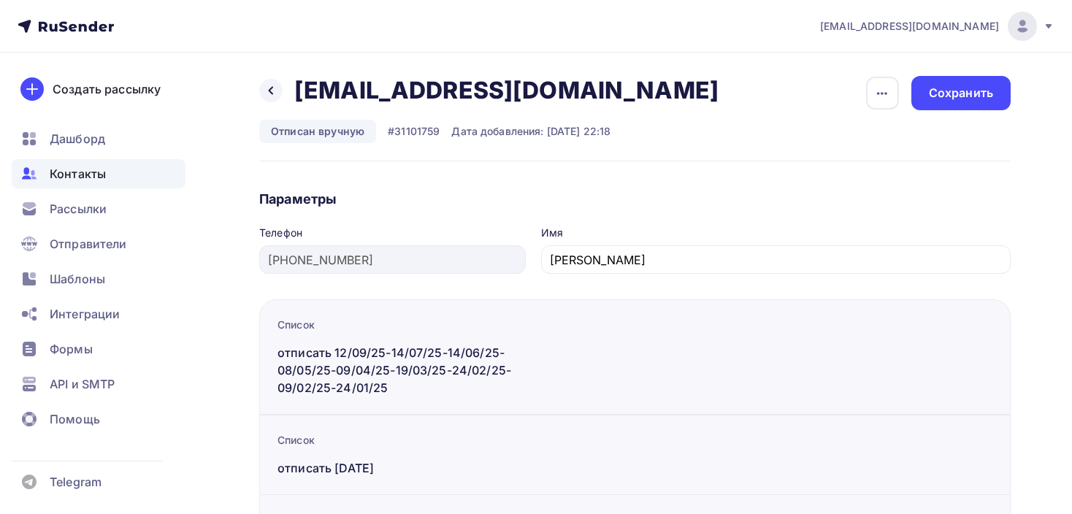
click at [873, 96] on icon "button" at bounding box center [882, 94] width 18 height 18
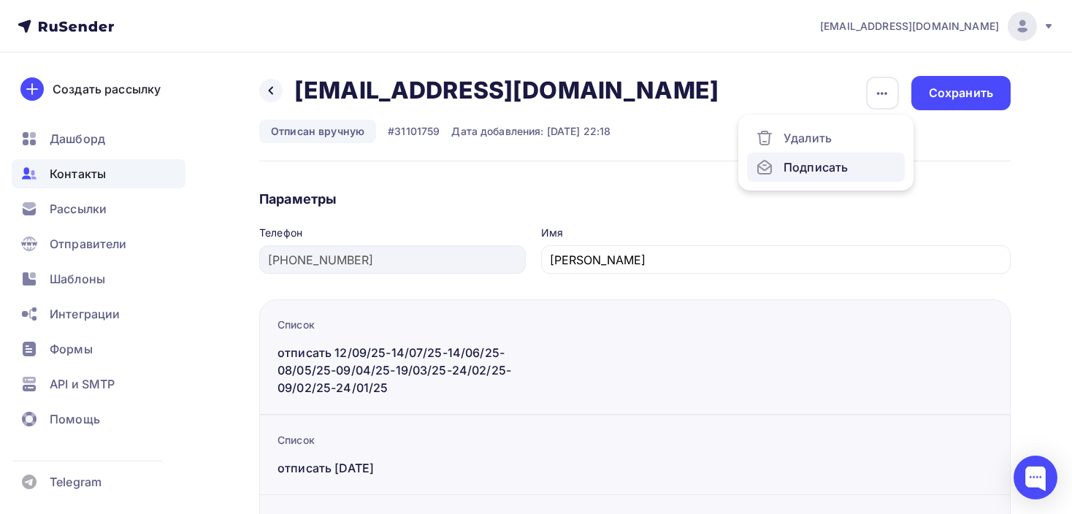
click at [825, 169] on div "Подписать" at bounding box center [825, 167] width 140 height 18
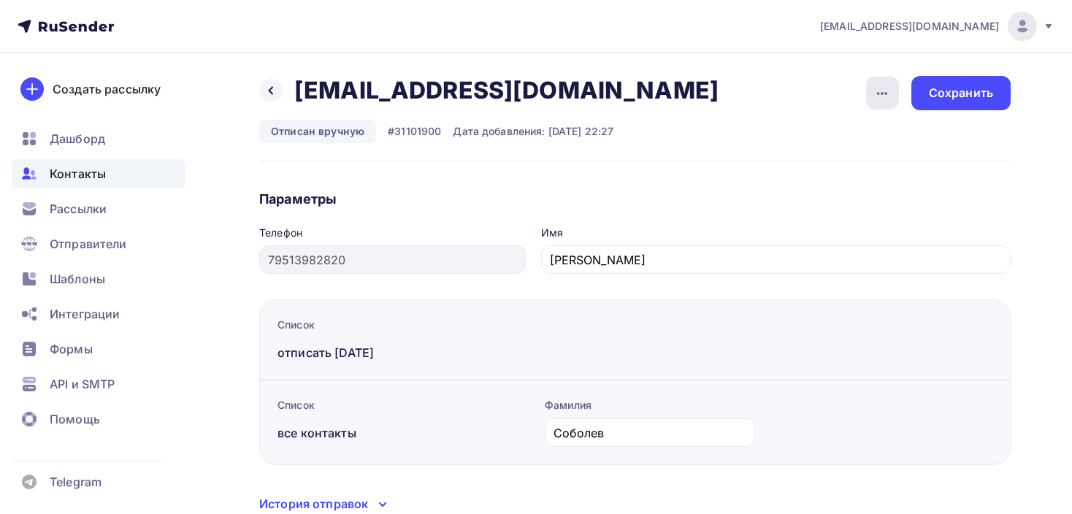
click at [886, 103] on div "button" at bounding box center [882, 93] width 33 height 33
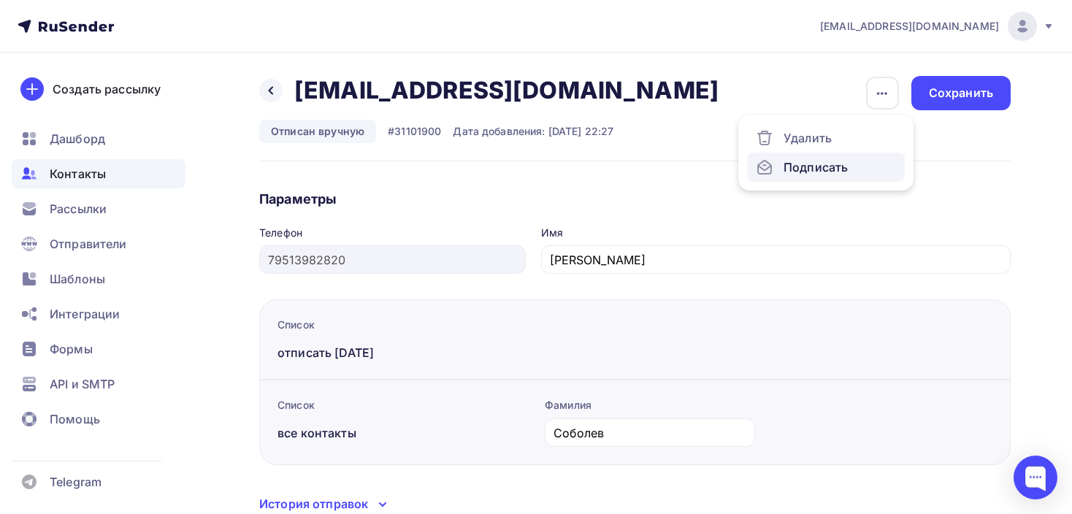
click at [799, 173] on div "Подписать" at bounding box center [825, 167] width 140 height 18
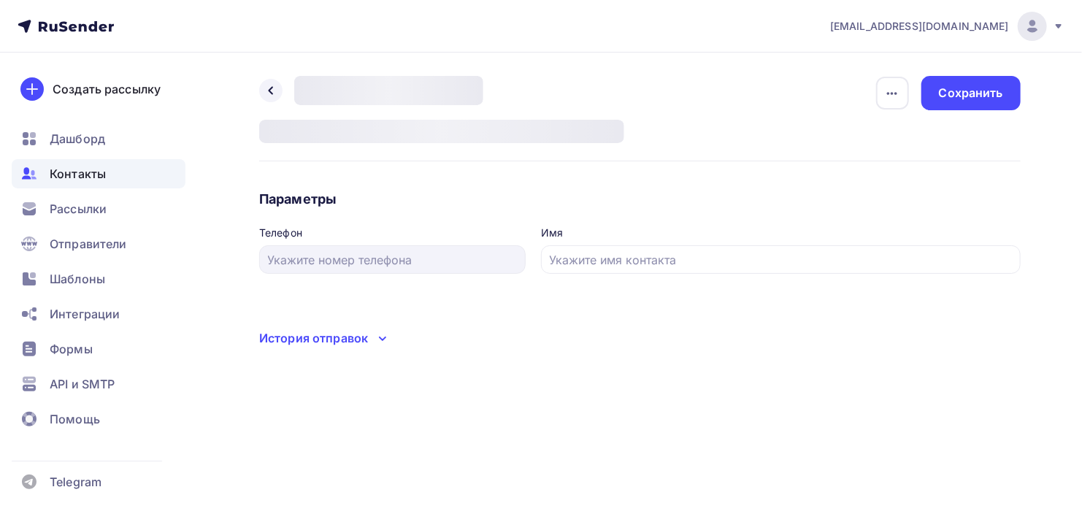
type input "79871355017"
type input "Никита"
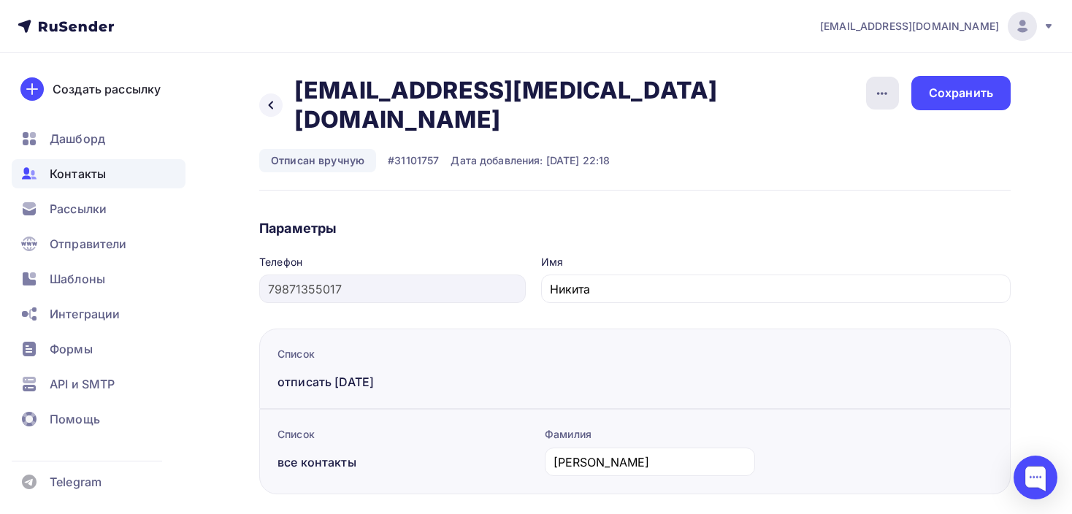
click at [888, 97] on icon "button" at bounding box center [882, 94] width 18 height 18
click at [789, 162] on div "Подписать" at bounding box center [825, 167] width 140 height 18
click at [84, 172] on span "Контакты" at bounding box center [78, 174] width 56 height 18
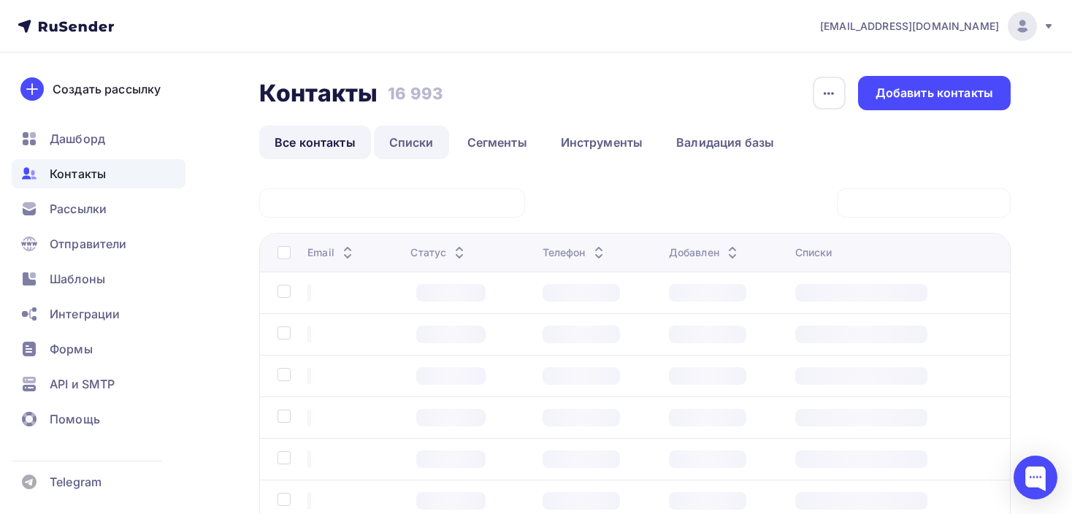
click at [401, 147] on link "Списки" at bounding box center [411, 143] width 75 height 34
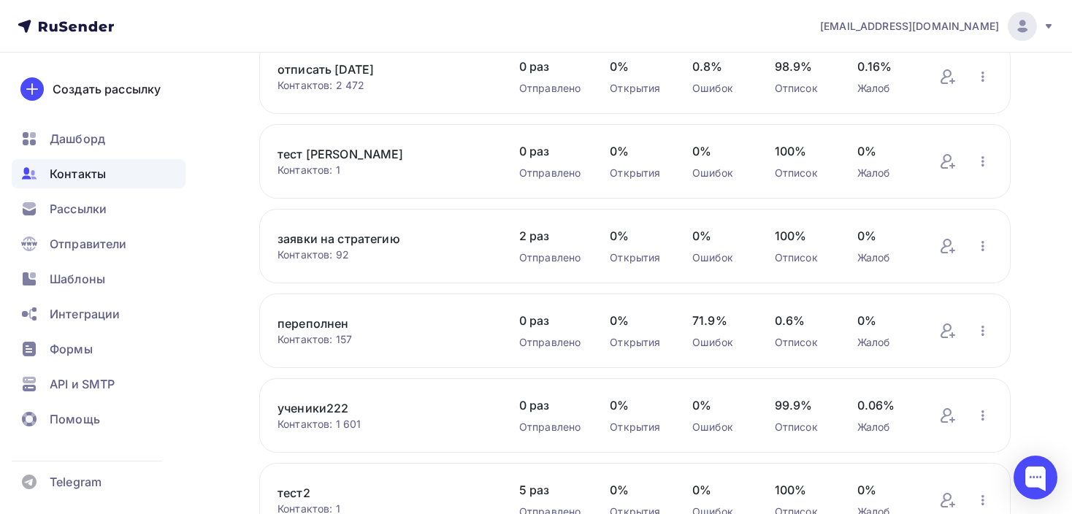
scroll to position [645, 0]
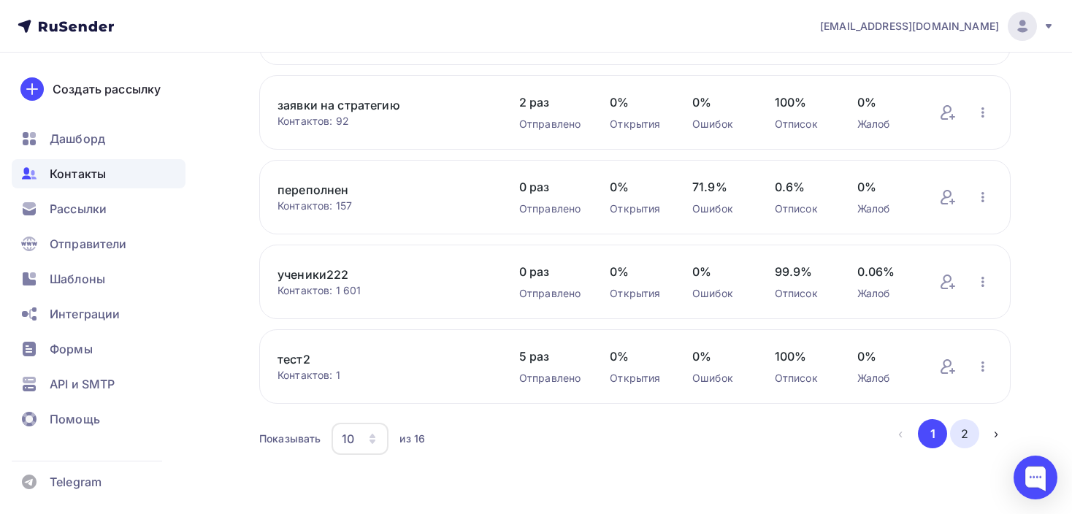
click at [954, 421] on button "2" at bounding box center [964, 433] width 29 height 29
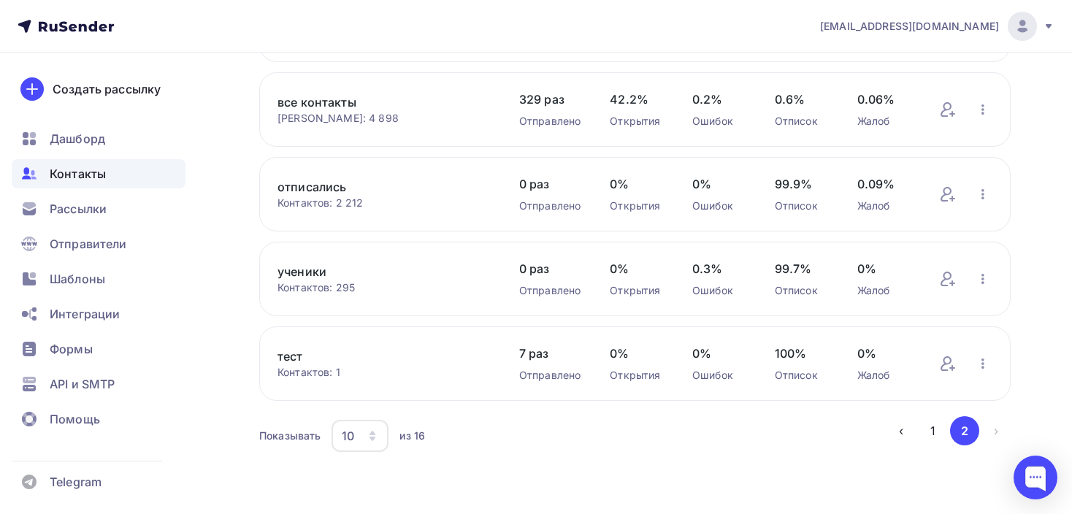
scroll to position [277, 0]
click at [304, 96] on link "все контакты" at bounding box center [383, 105] width 212 height 18
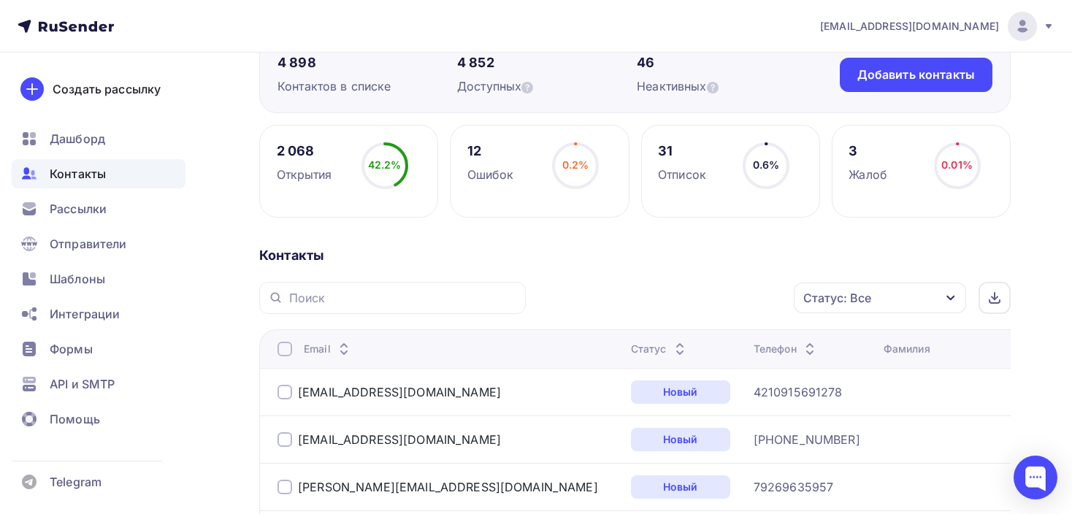
click at [835, 293] on div "Статус: Все" at bounding box center [837, 298] width 68 height 18
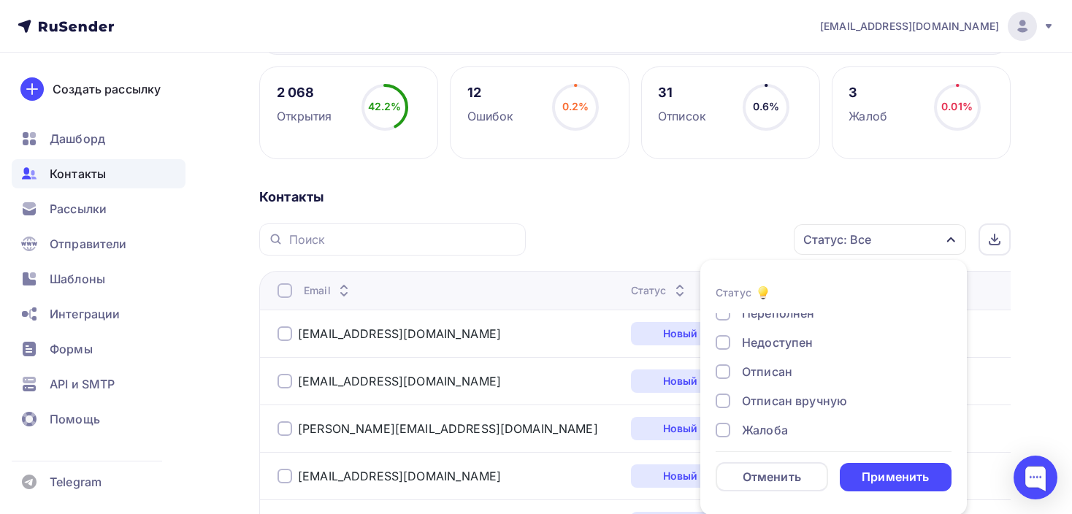
scroll to position [97, 0]
click at [725, 393] on div at bounding box center [722, 400] width 15 height 15
click at [893, 469] on div "Применить" at bounding box center [894, 477] width 67 height 17
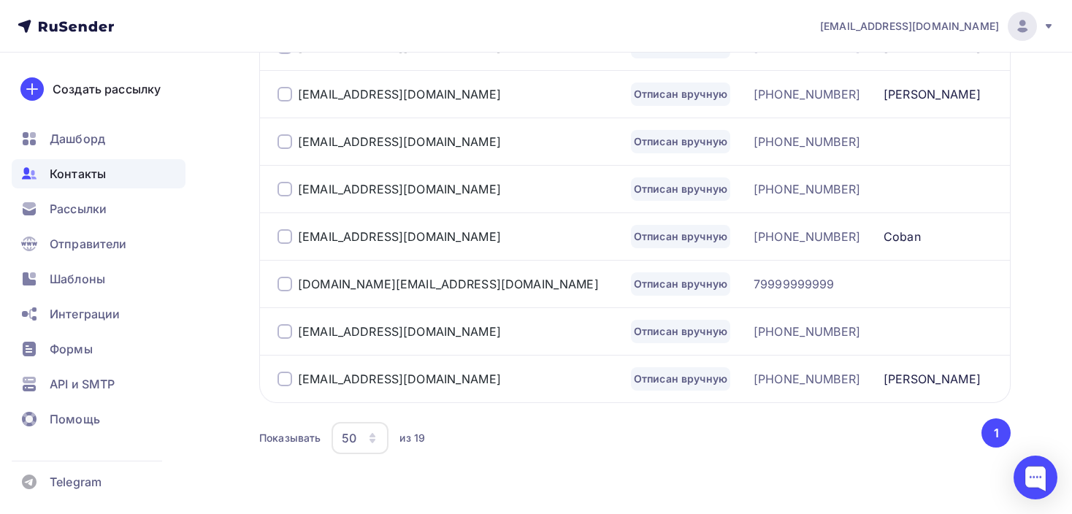
scroll to position [1047, 0]
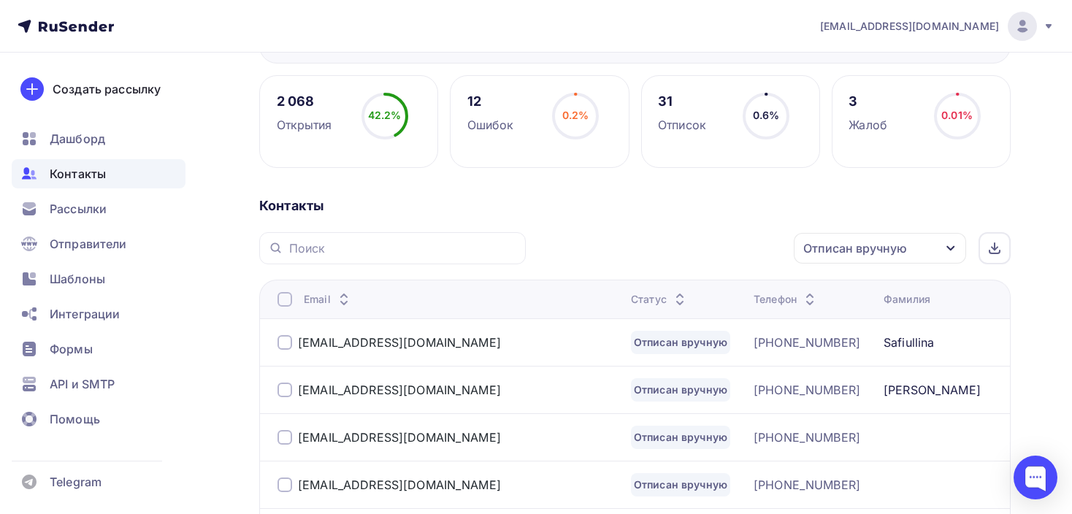
click at [837, 254] on div "Отписан вручную" at bounding box center [855, 248] width 104 height 18
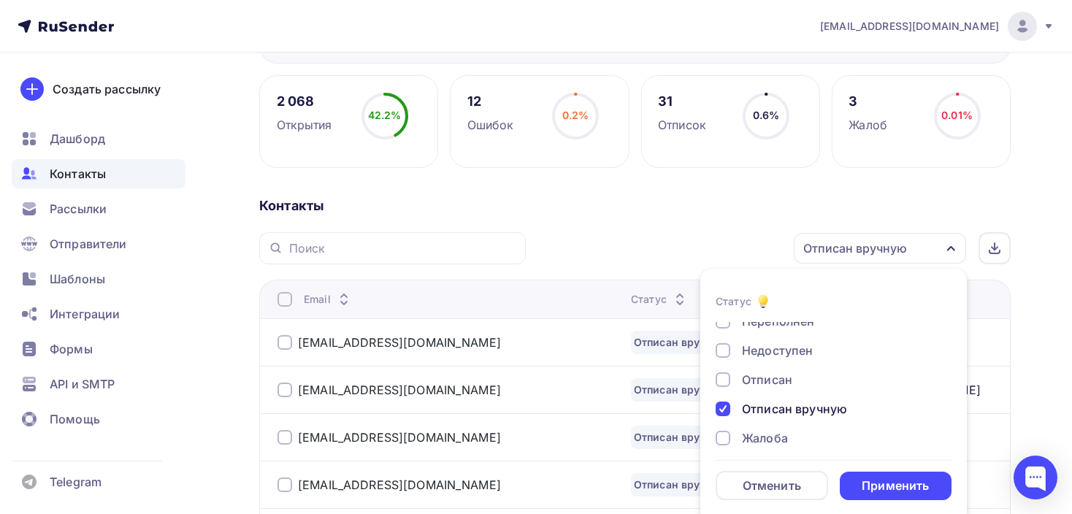
scroll to position [204, 0]
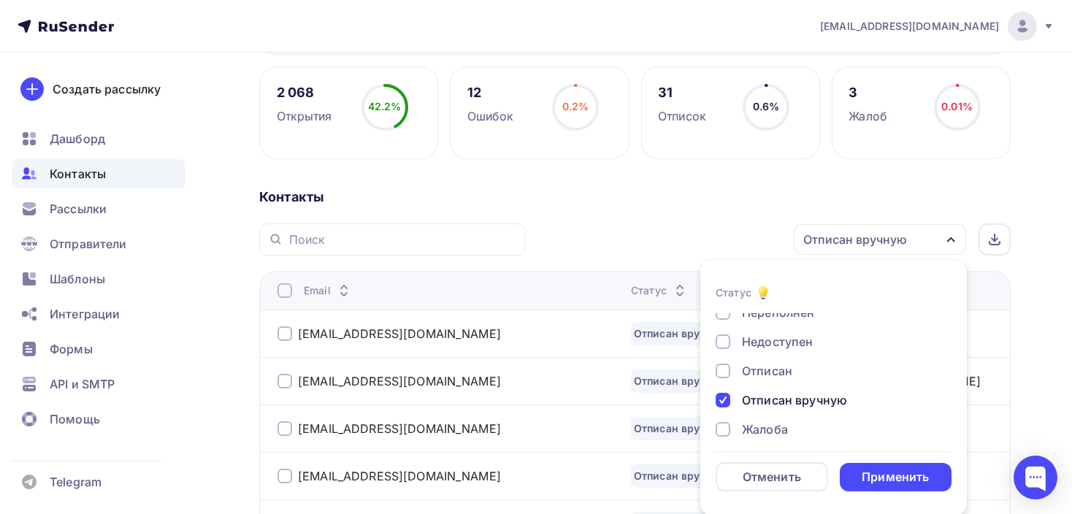
click at [723, 399] on div at bounding box center [722, 400] width 15 height 15
click at [727, 401] on div at bounding box center [722, 400] width 15 height 15
click at [878, 476] on div "Применить" at bounding box center [894, 477] width 67 height 17
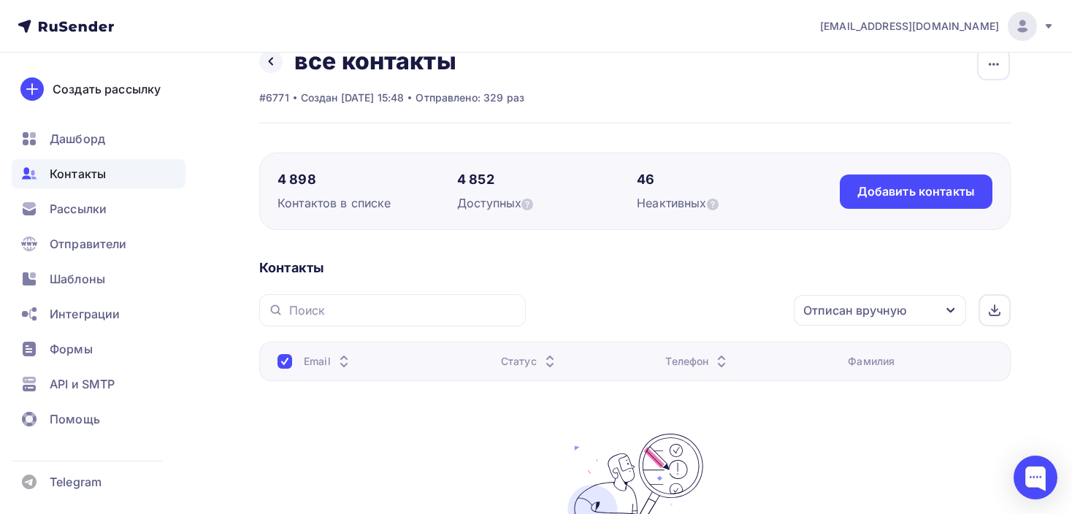
scroll to position [0, 0]
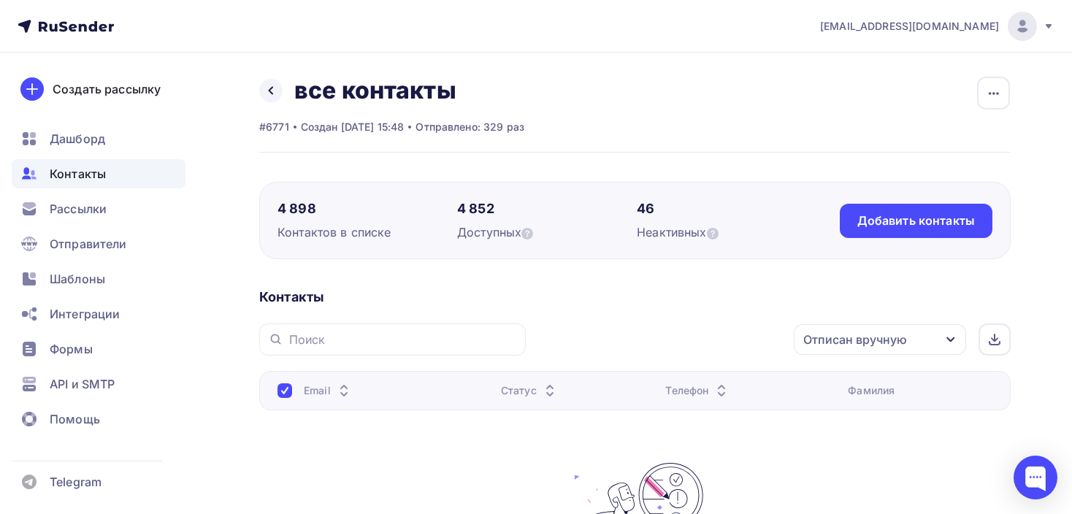
click at [69, 172] on span "Контакты" at bounding box center [78, 174] width 56 height 18
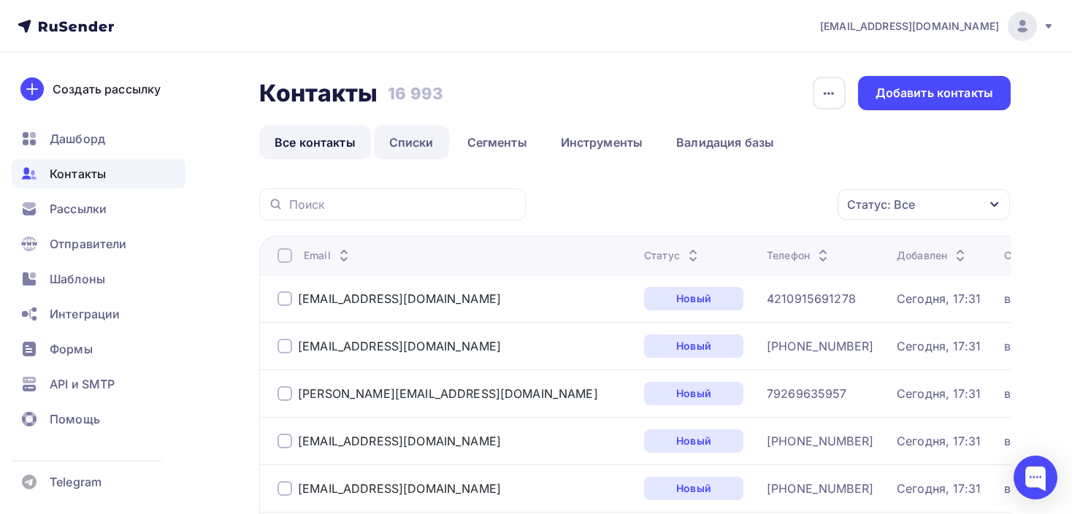
click at [402, 139] on link "Списки" at bounding box center [411, 143] width 75 height 34
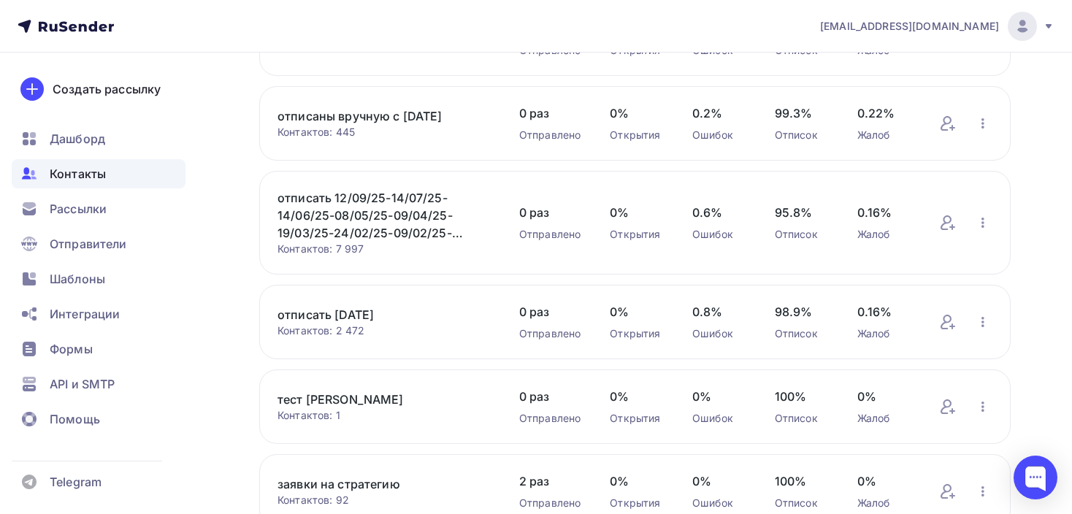
scroll to position [645, 0]
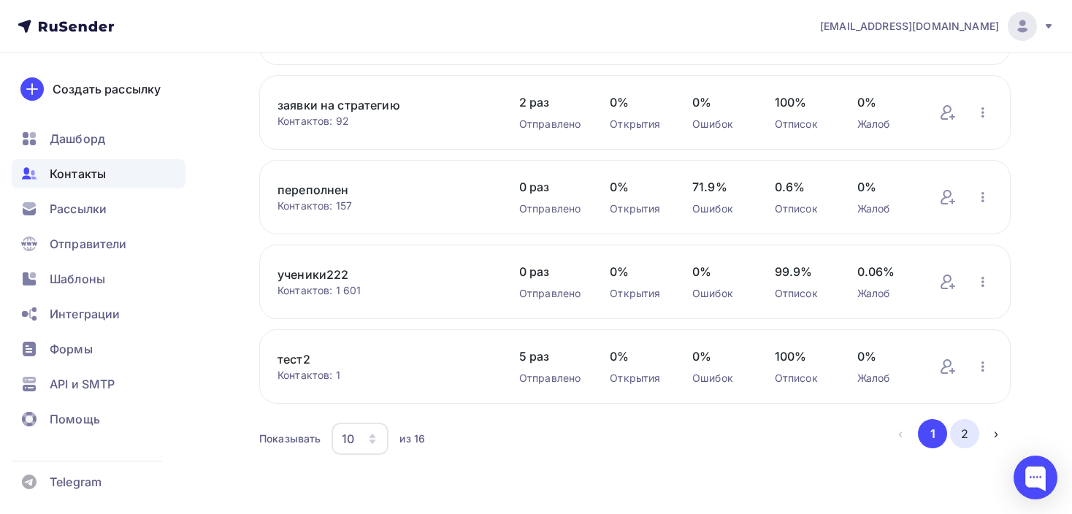
click at [977, 437] on button "2" at bounding box center [964, 433] width 29 height 29
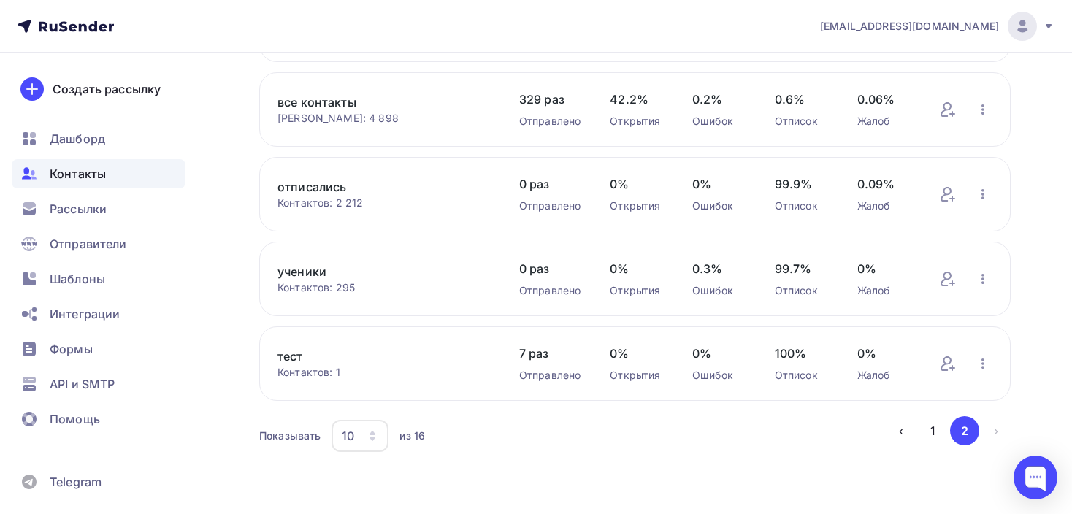
scroll to position [277, 0]
click at [304, 97] on link "все контакты" at bounding box center [383, 105] width 212 height 18
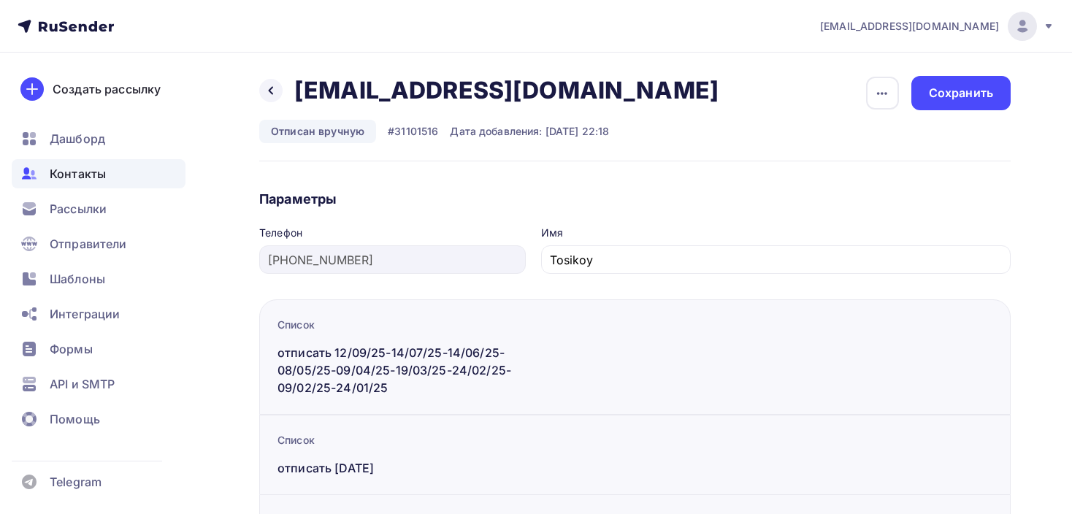
click at [868, 93] on div "button" at bounding box center [882, 93] width 33 height 33
click at [828, 168] on div "Подписать" at bounding box center [825, 167] width 140 height 18
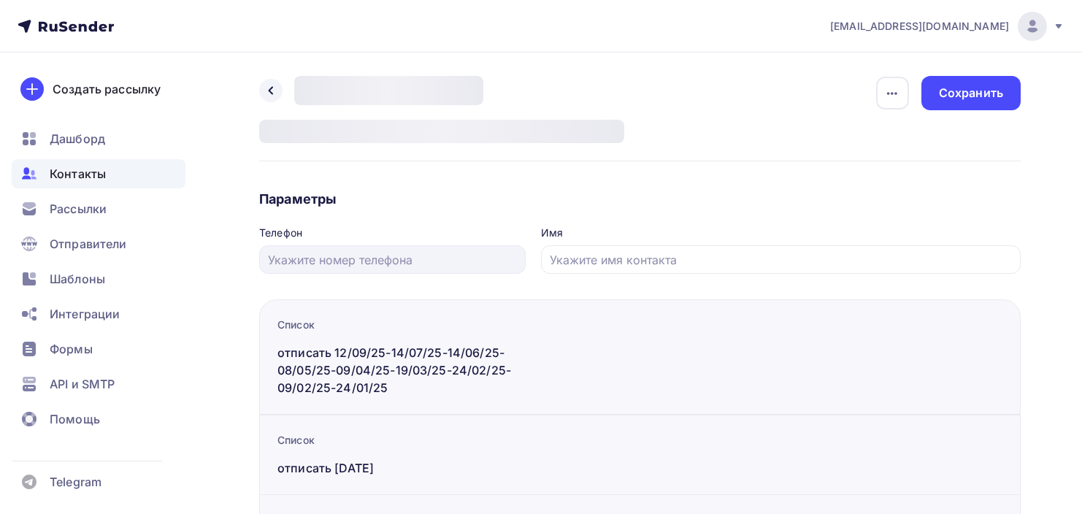
type input "[PHONE_NUMBER]"
type input "Alina"
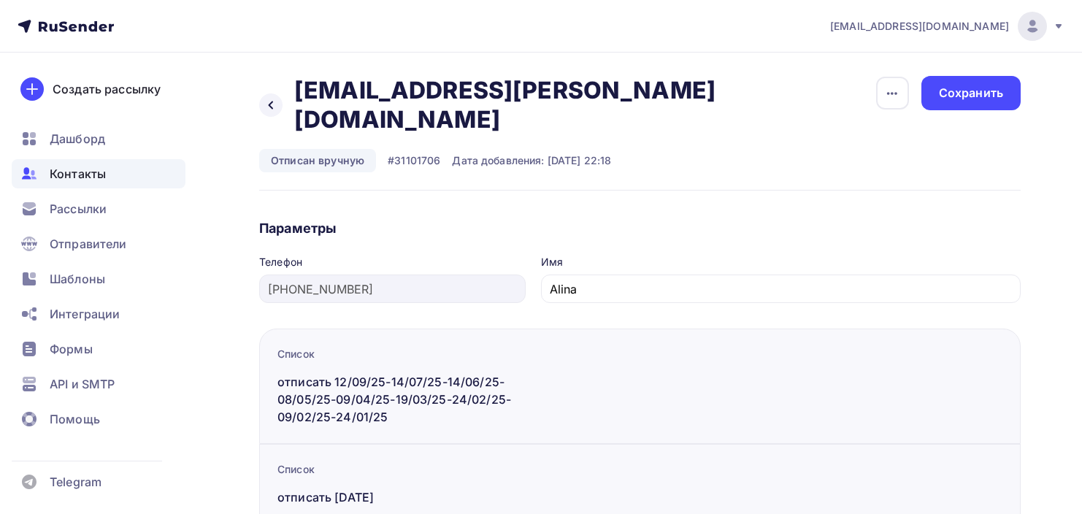
drag, startPoint x: 879, startPoint y: 90, endPoint x: 840, endPoint y: 138, distance: 61.8
click at [883, 89] on icon "button" at bounding box center [892, 94] width 18 height 18
click at [825, 167] on div "Подписать" at bounding box center [836, 167] width 140 height 18
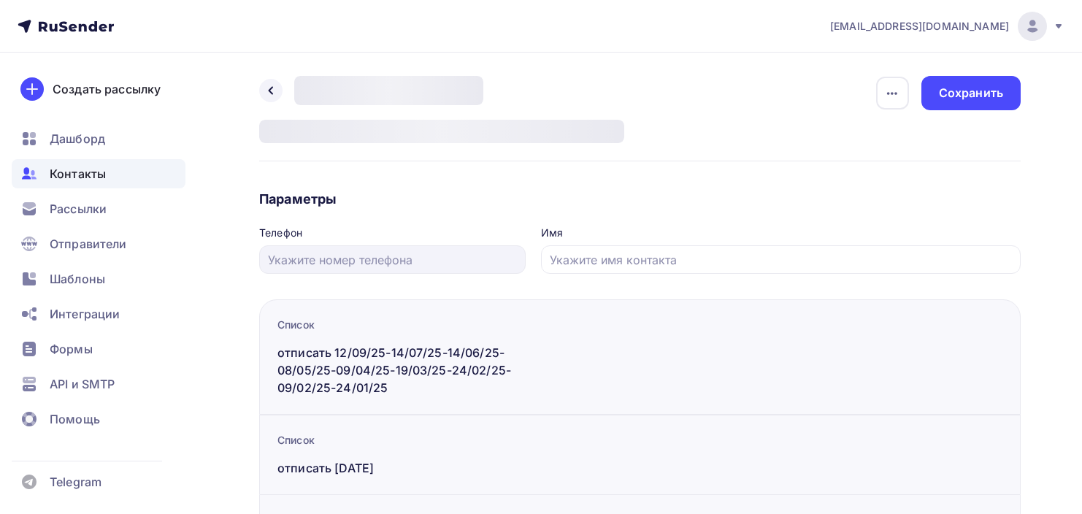
type input "[PHONE_NUMBER]"
type input "[PERSON_NAME]"
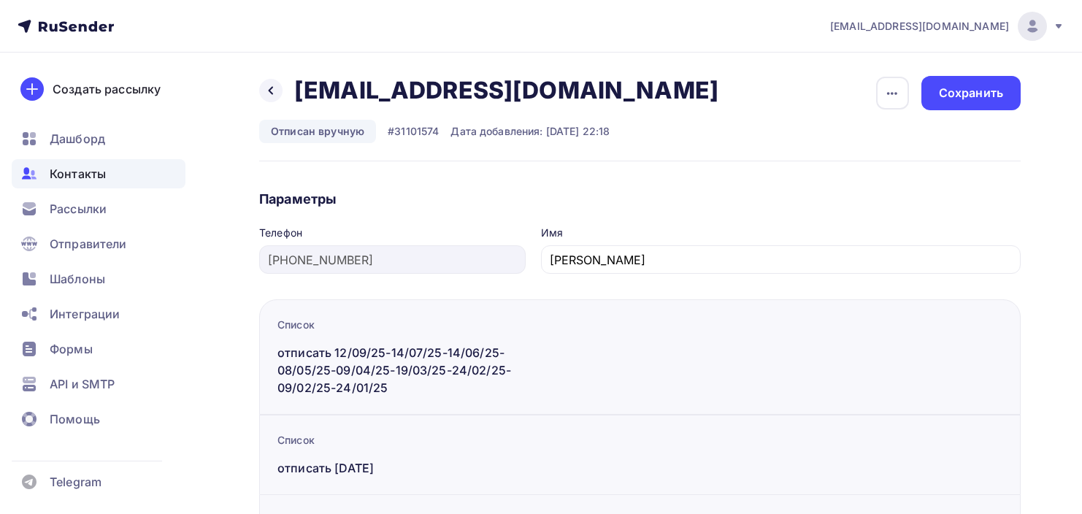
click at [876, 91] on div "button" at bounding box center [892, 93] width 33 height 33
click at [806, 165] on div "Подписать" at bounding box center [836, 167] width 140 height 18
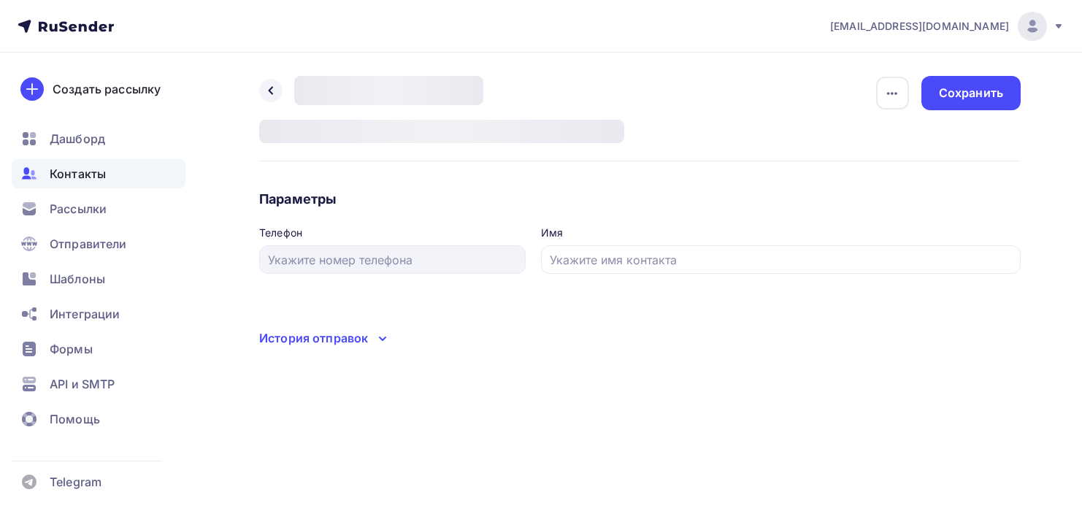
type input "[PHONE_NUMBER]"
type input "[PERSON_NAME]"
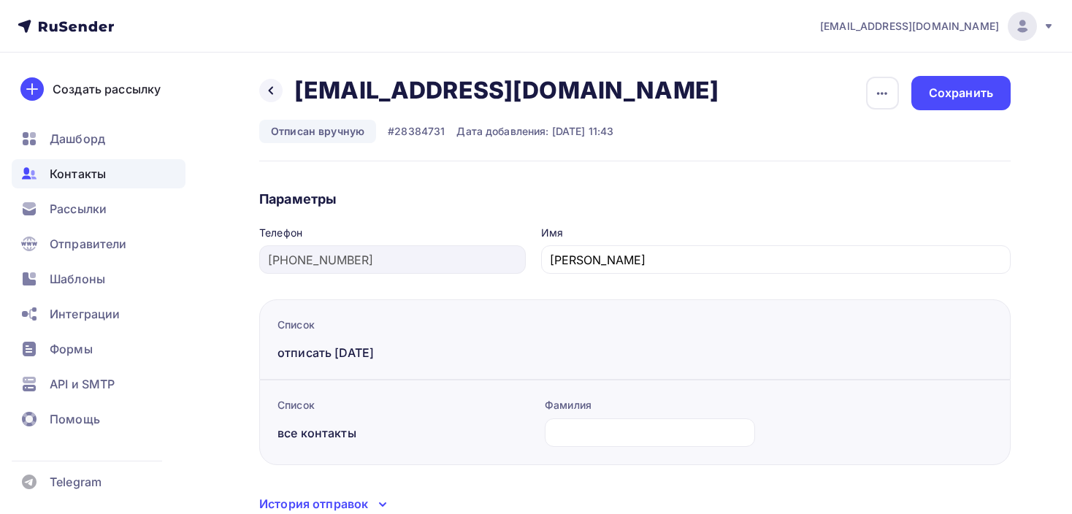
click at [880, 93] on icon "button" at bounding box center [882, 94] width 18 height 18
click at [820, 164] on div "Подписать" at bounding box center [825, 167] width 140 height 18
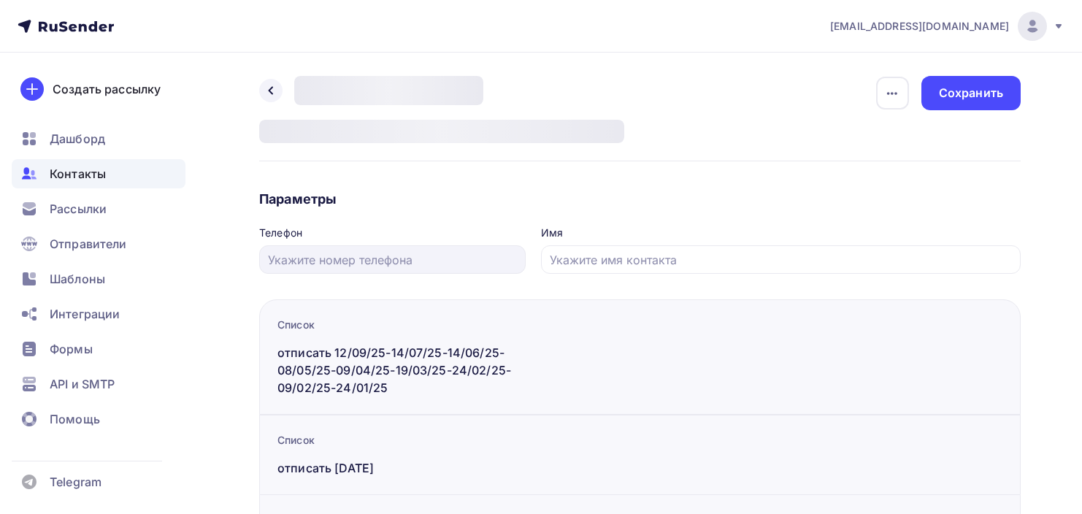
type input "[PHONE_NUMBER]"
type input "[PERSON_NAME]"
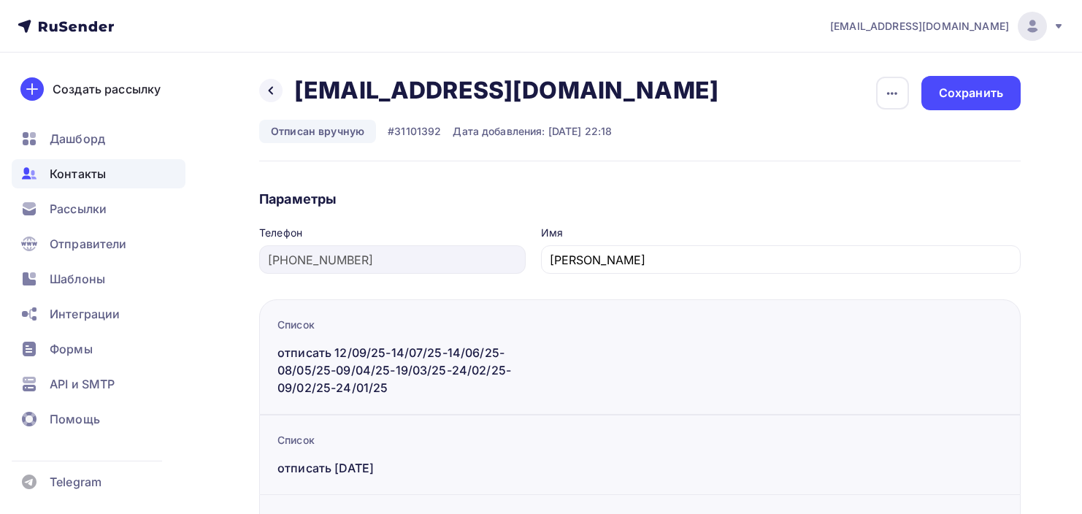
click at [883, 87] on icon "button" at bounding box center [892, 94] width 18 height 18
click at [818, 160] on div "Подписать" at bounding box center [836, 167] width 140 height 18
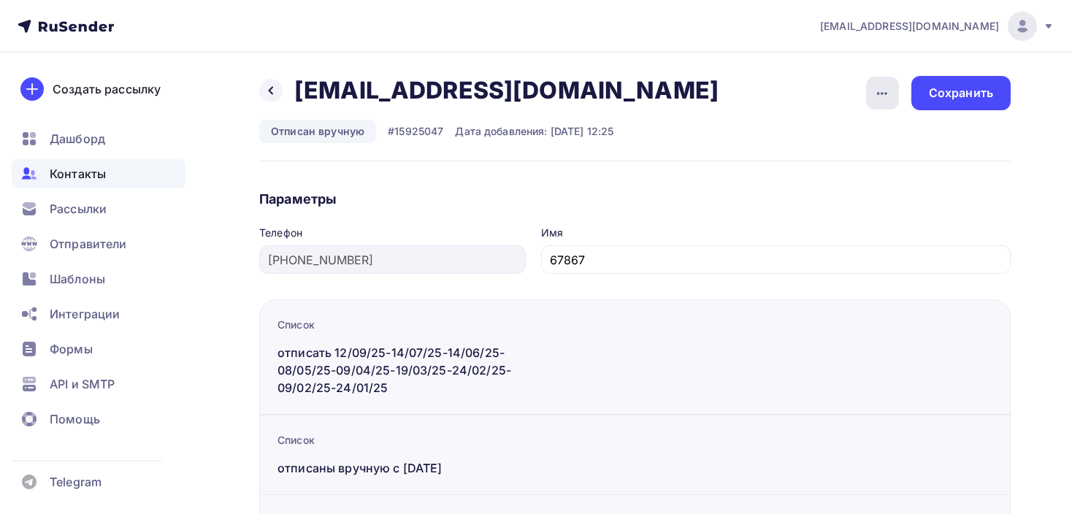
click at [883, 88] on icon "button" at bounding box center [882, 94] width 18 height 18
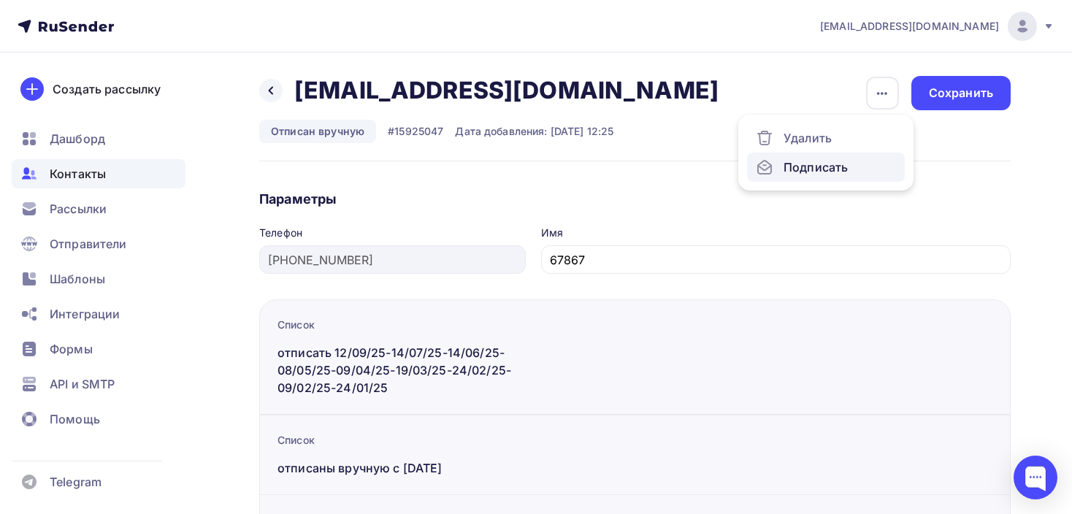
click at [839, 169] on div "Подписать" at bounding box center [825, 167] width 140 height 18
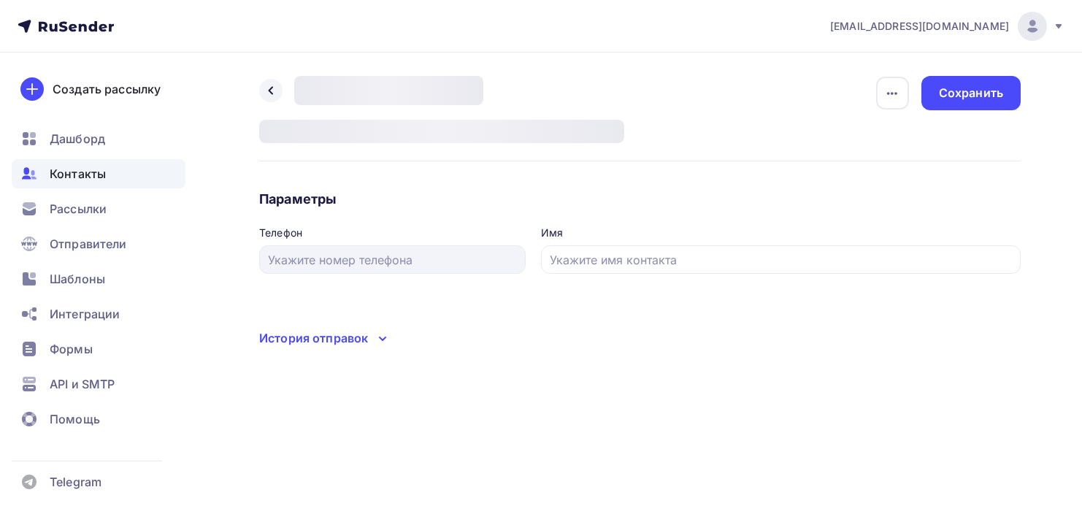
type input "[PHONE_NUMBER]"
type input "Ася"
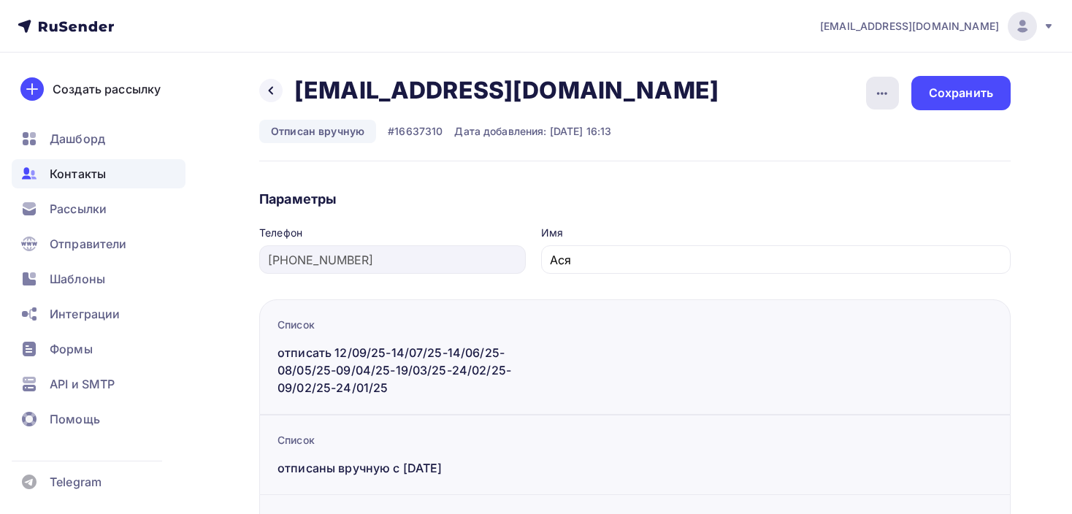
click at [884, 94] on icon "button" at bounding box center [882, 94] width 18 height 18
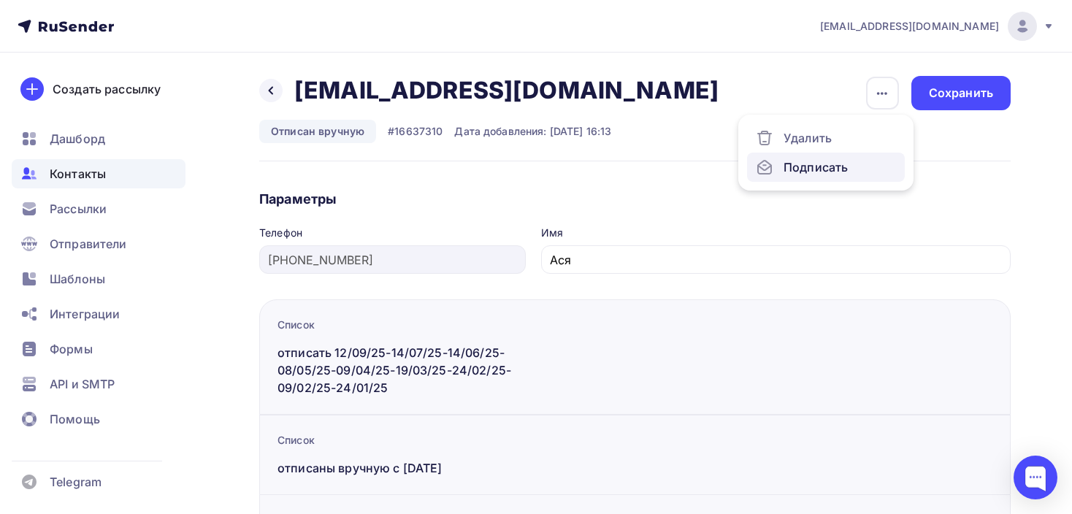
click at [851, 177] on link "Подписать" at bounding box center [826, 167] width 158 height 29
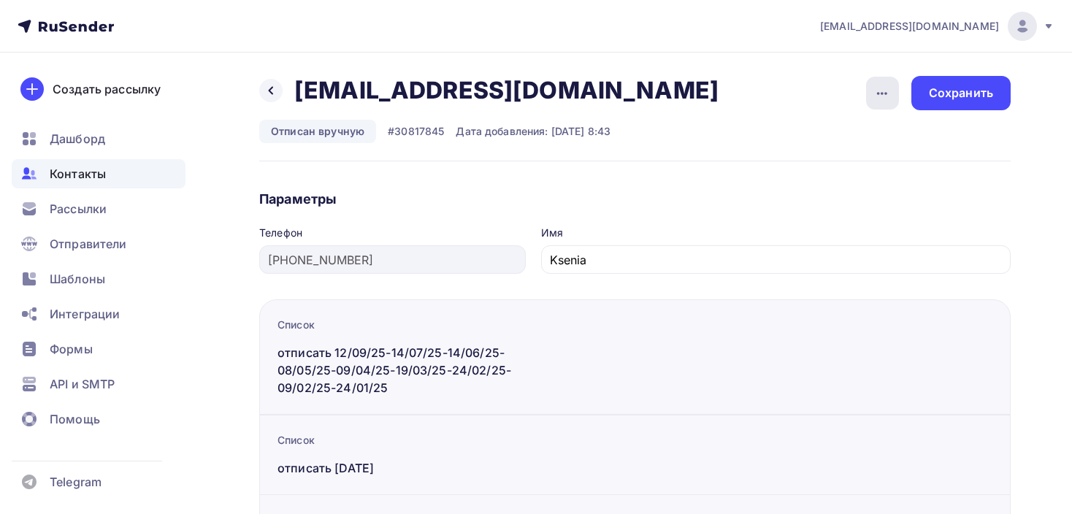
click at [876, 92] on icon "button" at bounding box center [882, 94] width 18 height 18
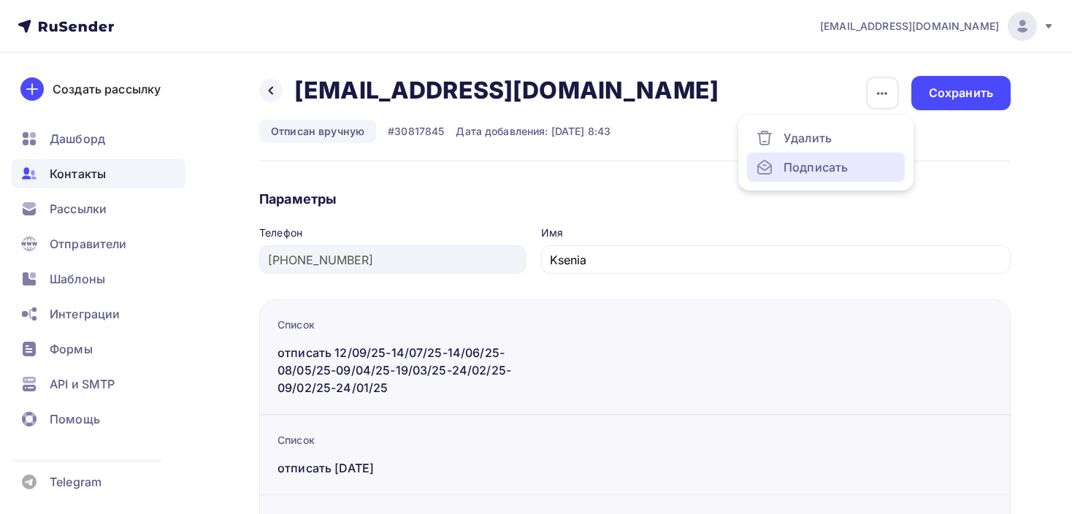
click at [820, 169] on div "Подписать" at bounding box center [825, 167] width 140 height 18
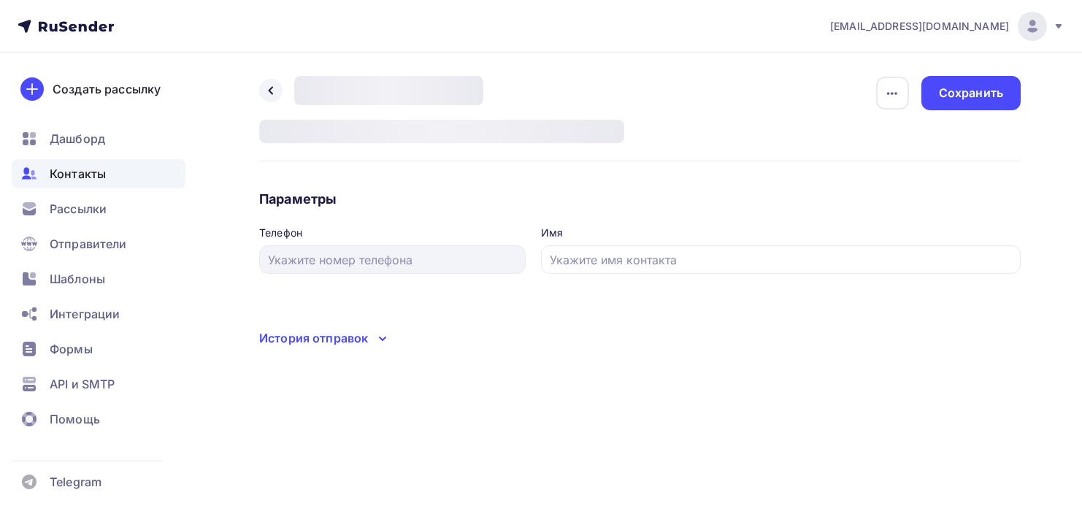
type input "79999999999"
type input "[PERSON_NAME]"
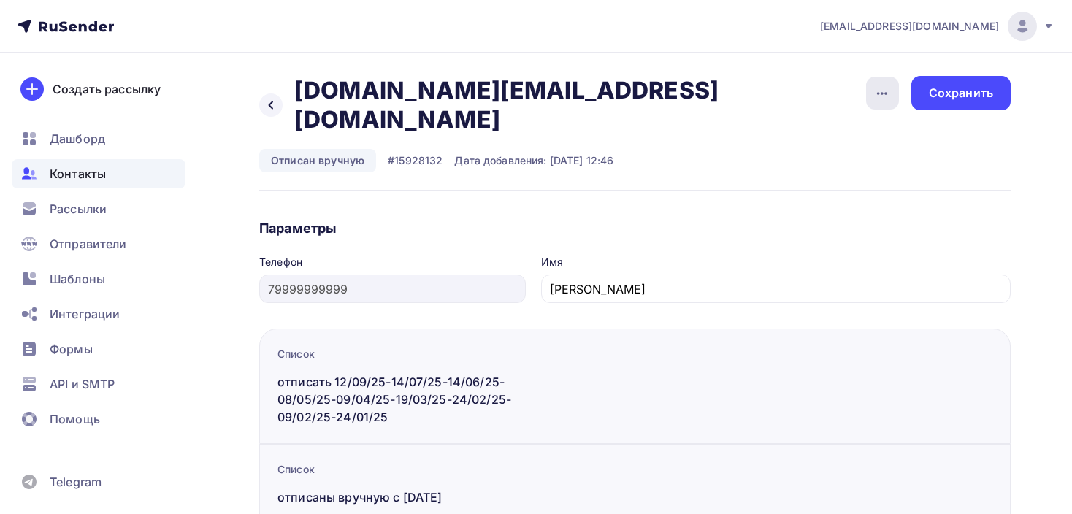
click at [878, 91] on icon "button" at bounding box center [882, 94] width 18 height 18
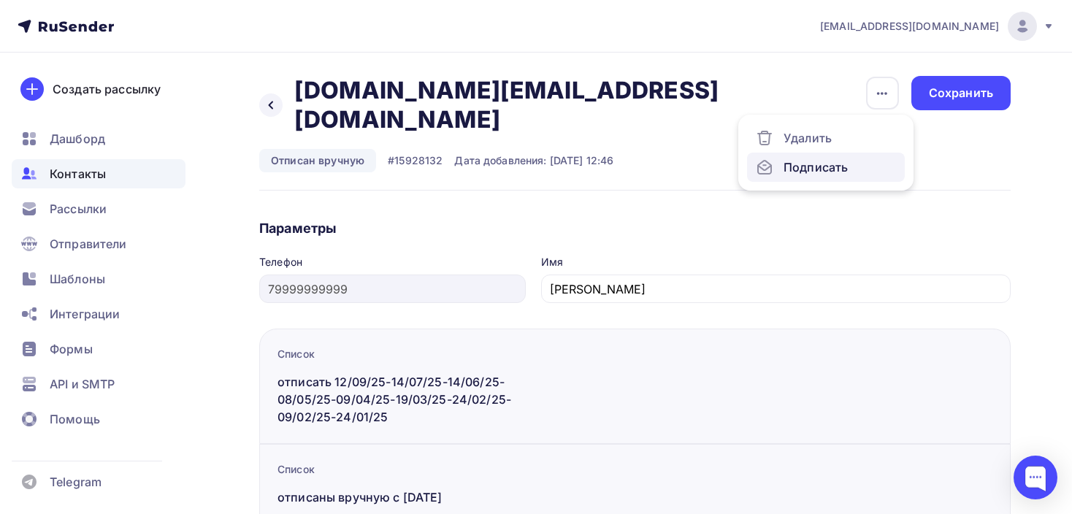
click at [840, 170] on div "Подписать" at bounding box center [825, 167] width 140 height 18
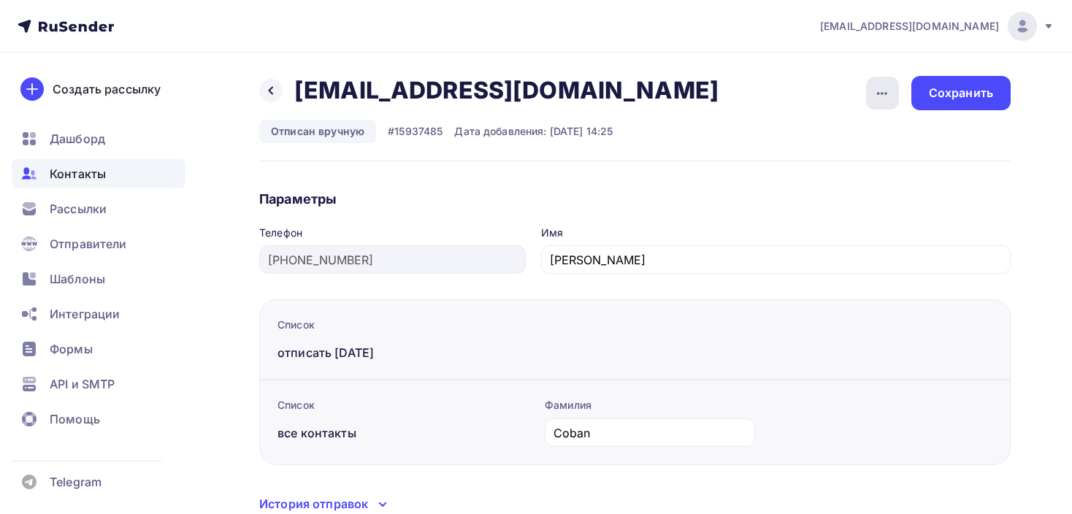
click at [892, 98] on div "button" at bounding box center [882, 93] width 33 height 33
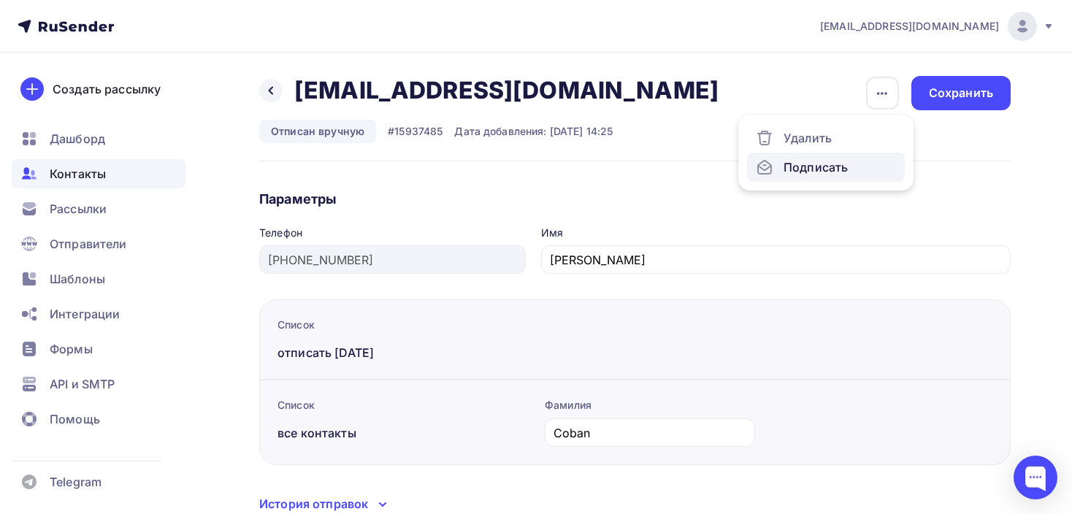
click at [834, 168] on div "Подписать" at bounding box center [825, 167] width 140 height 18
